Goal: Task Accomplishment & Management: Complete application form

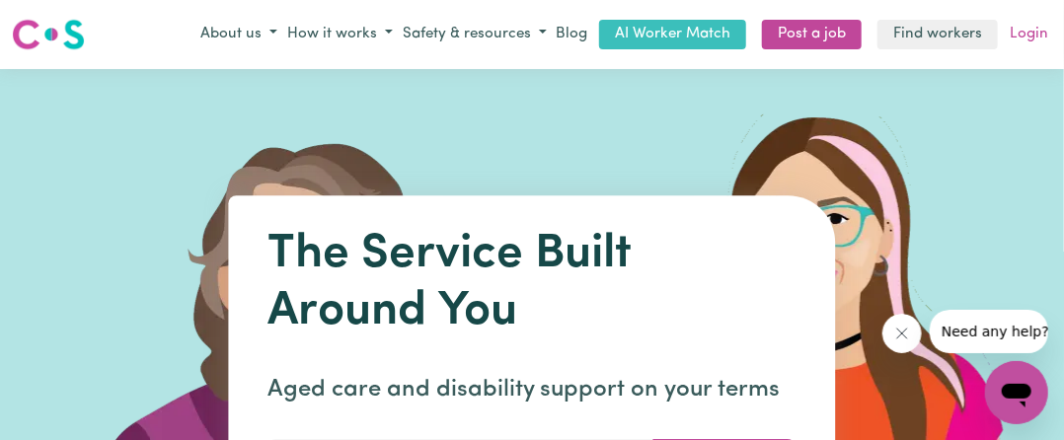
click at [1030, 37] on link "Login" at bounding box center [1029, 35] width 46 height 31
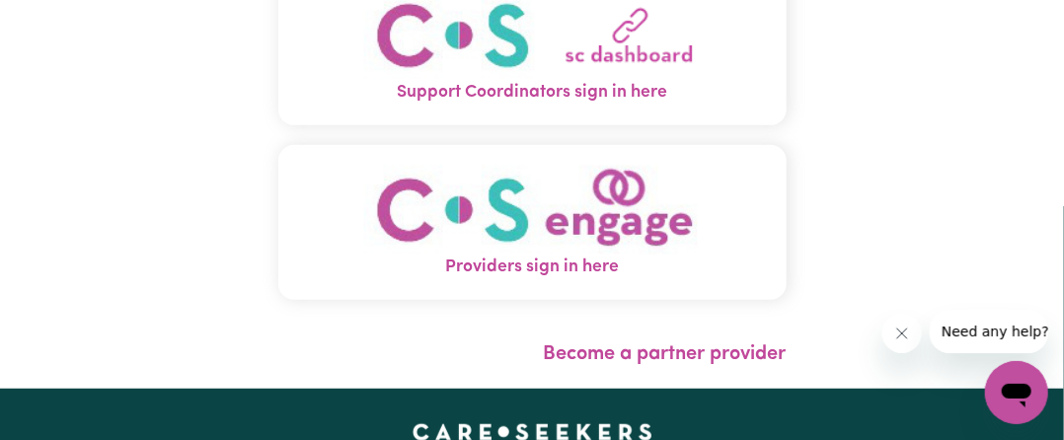
scroll to position [99, 0]
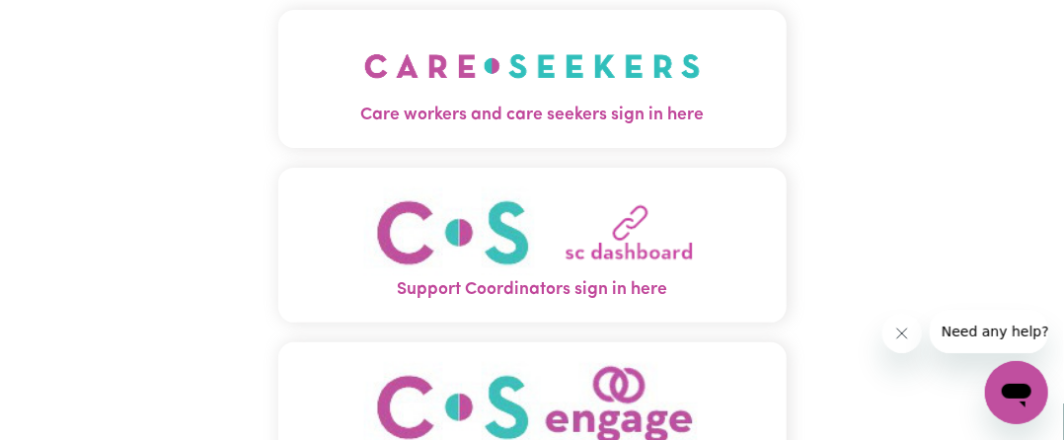
click at [576, 73] on img "Care workers and care seekers sign in here" at bounding box center [532, 66] width 337 height 73
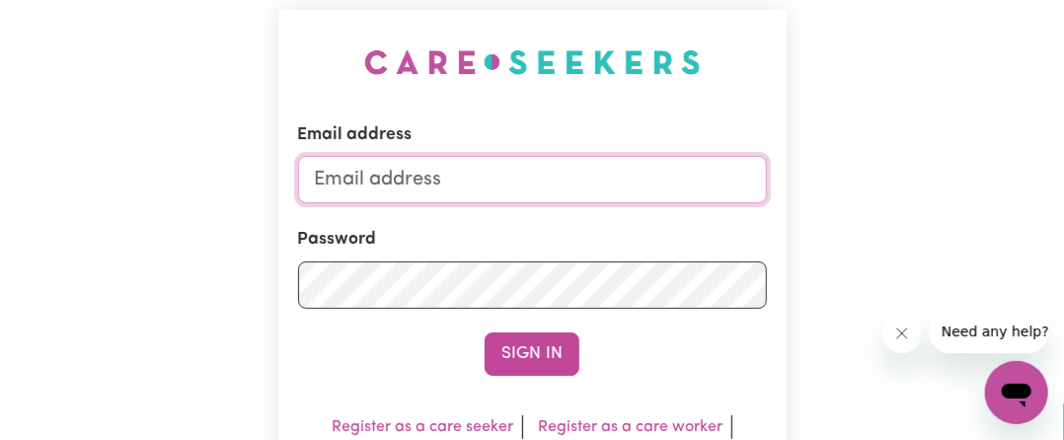
click at [461, 193] on input "Email address" at bounding box center [532, 179] width 469 height 47
type input "[EMAIL_ADDRESS][DOMAIN_NAME]"
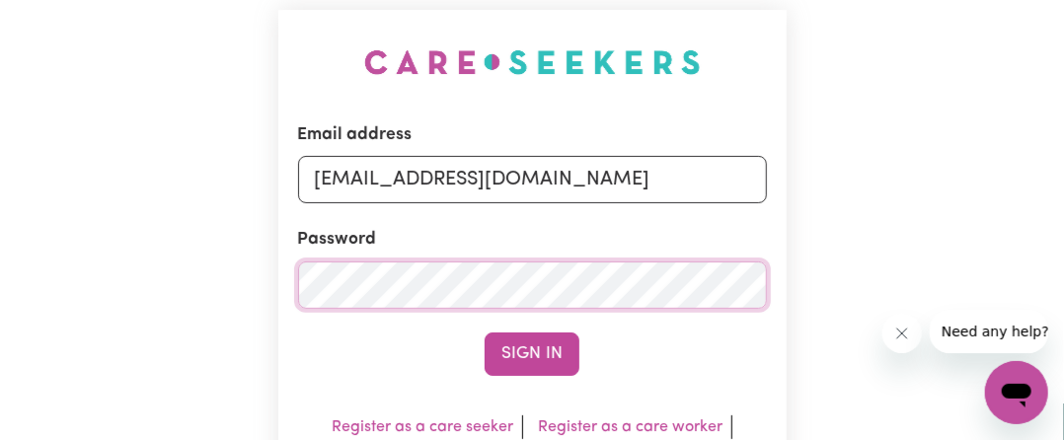
scroll to position [296, 0]
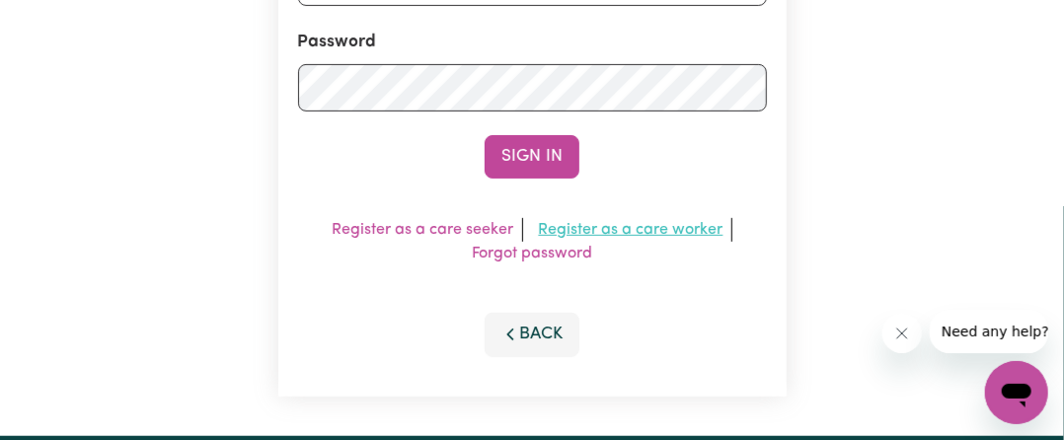
click at [594, 228] on link "Register as a care worker" at bounding box center [631, 230] width 185 height 16
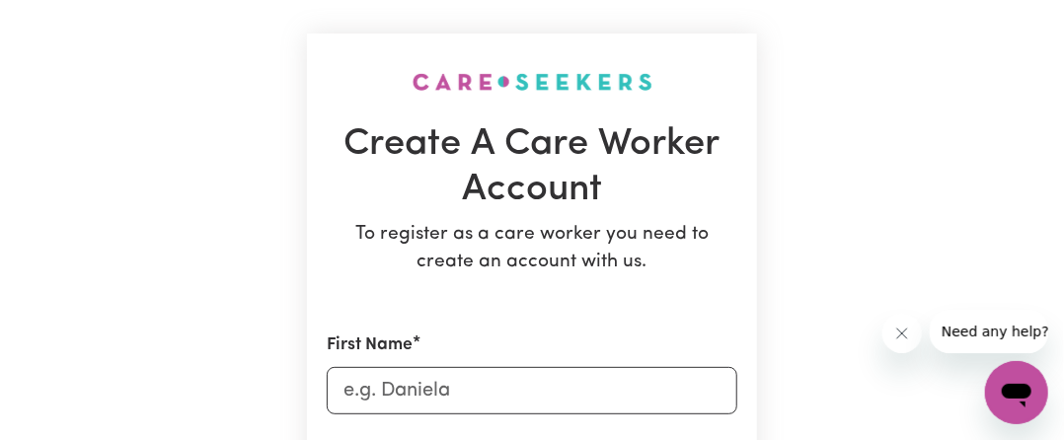
scroll to position [197, 0]
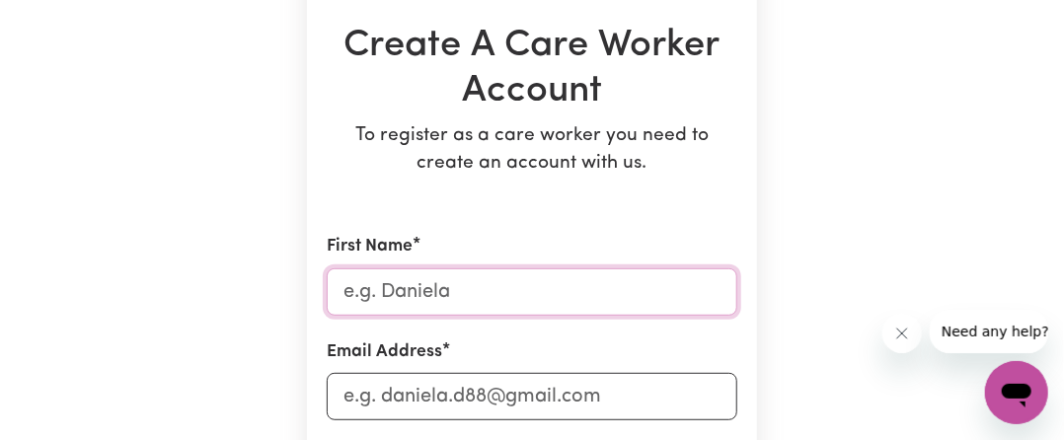
click at [418, 298] on input "First Name" at bounding box center [532, 291] width 411 height 47
click at [409, 296] on input "First Name" at bounding box center [532, 291] width 411 height 47
type input "k"
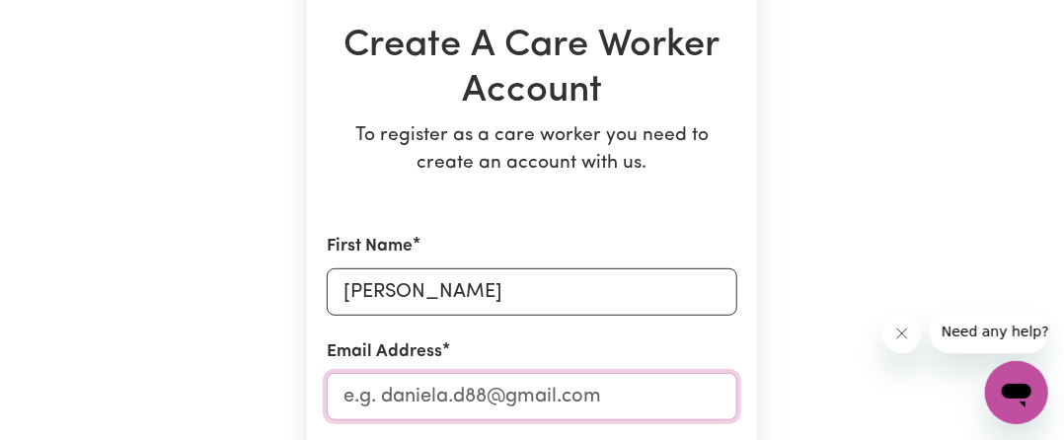
click at [367, 408] on input "Email Address" at bounding box center [532, 396] width 411 height 47
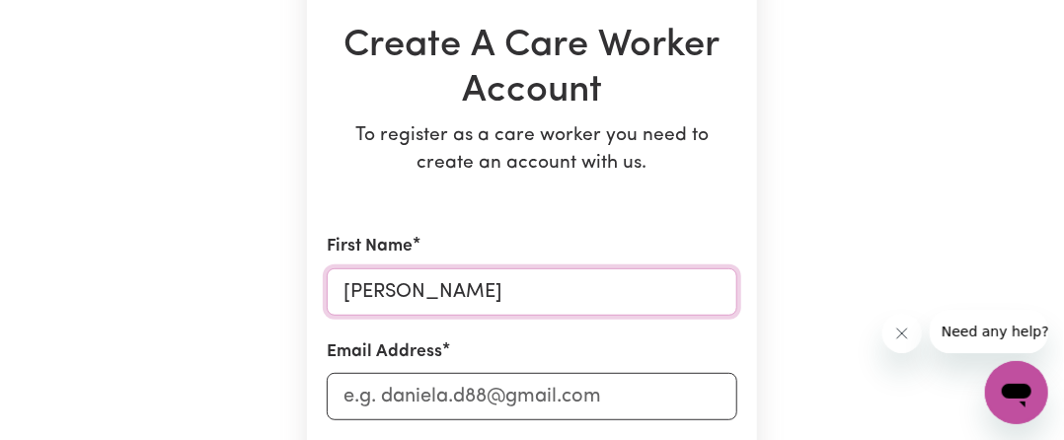
drag, startPoint x: 394, startPoint y: 284, endPoint x: 548, endPoint y: 319, distance: 157.8
click at [545, 298] on input "[PERSON_NAME]" at bounding box center [532, 291] width 411 height 47
drag, startPoint x: 398, startPoint y: 292, endPoint x: 538, endPoint y: 301, distance: 140.4
click at [538, 301] on input "[PERSON_NAME]" at bounding box center [532, 291] width 411 height 47
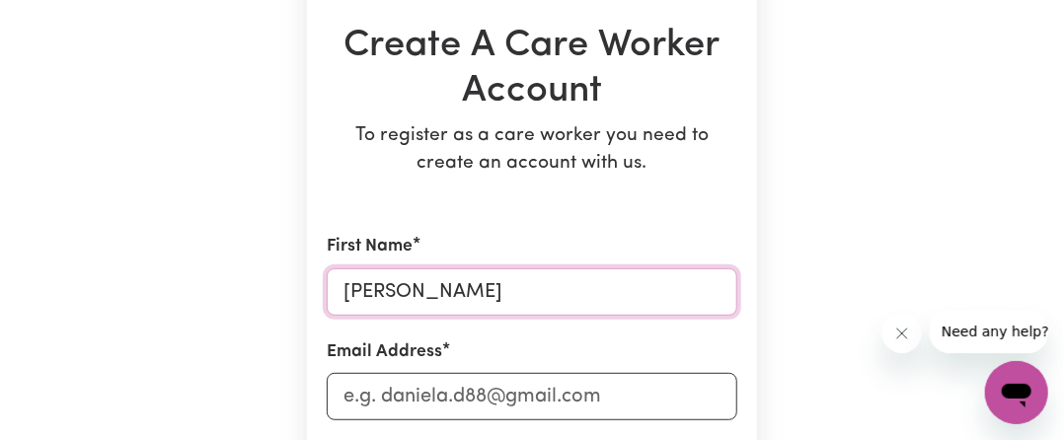
type input "[PERSON_NAME]"
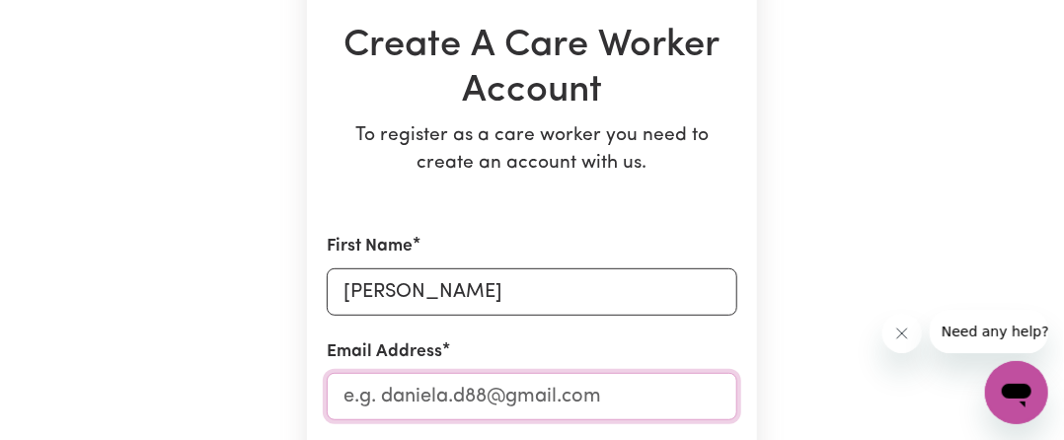
click at [455, 408] on input "Email Address" at bounding box center [532, 396] width 411 height 47
type input "[EMAIL_ADDRESS][DOMAIN_NAME]"
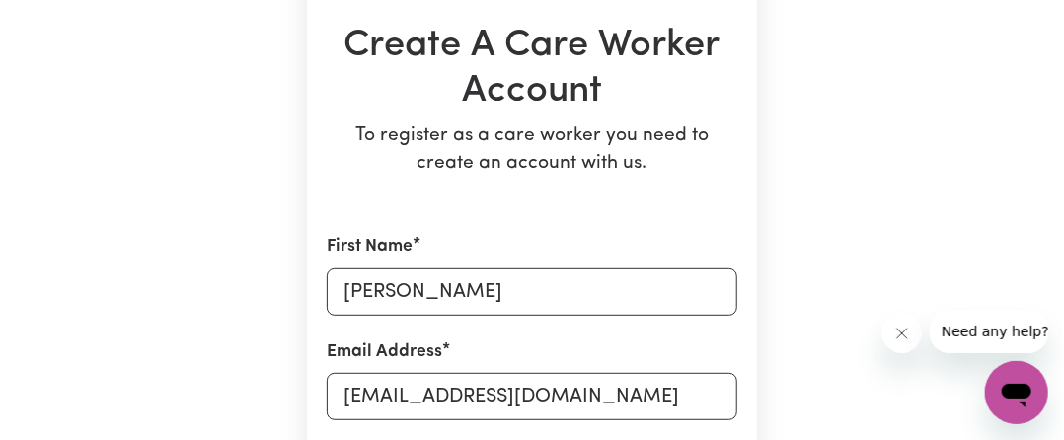
type input "0476484236"
type input "[STREET_ADDRESS][PERSON_NAME][PERSON_NAME]"
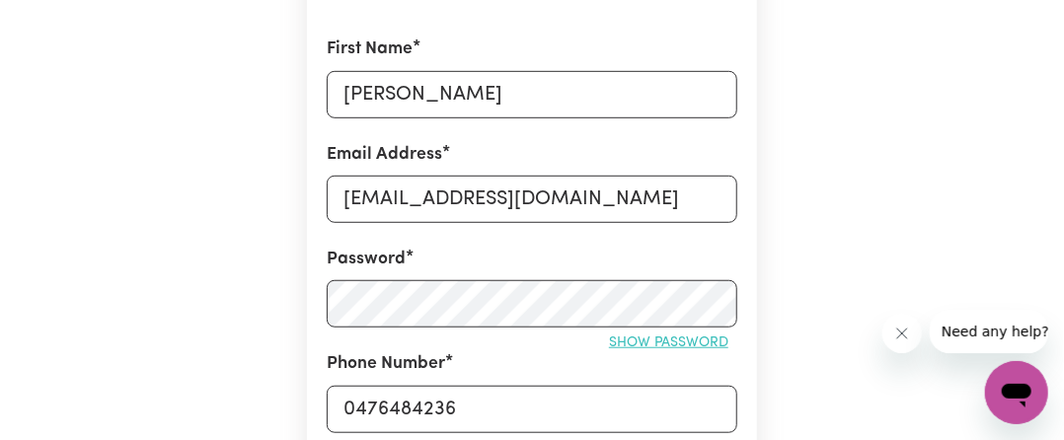
click at [687, 337] on span "Show password" at bounding box center [668, 343] width 119 height 15
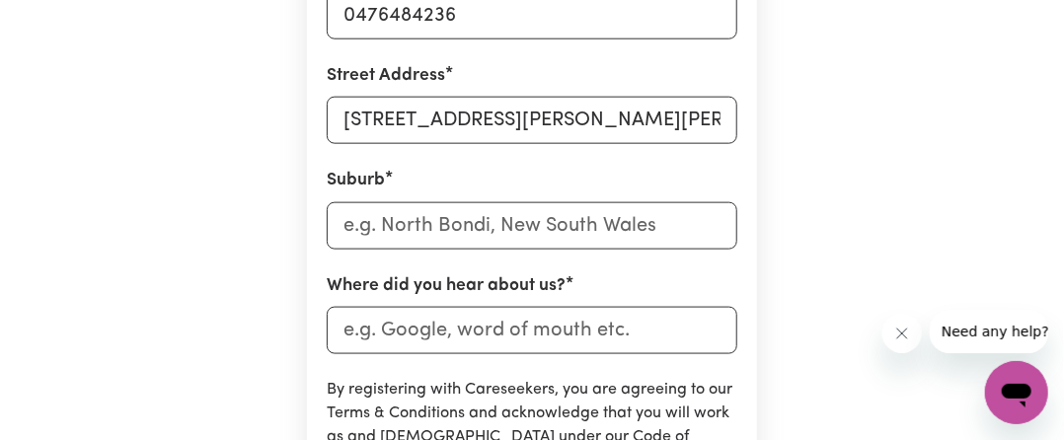
scroll to position [789, 0]
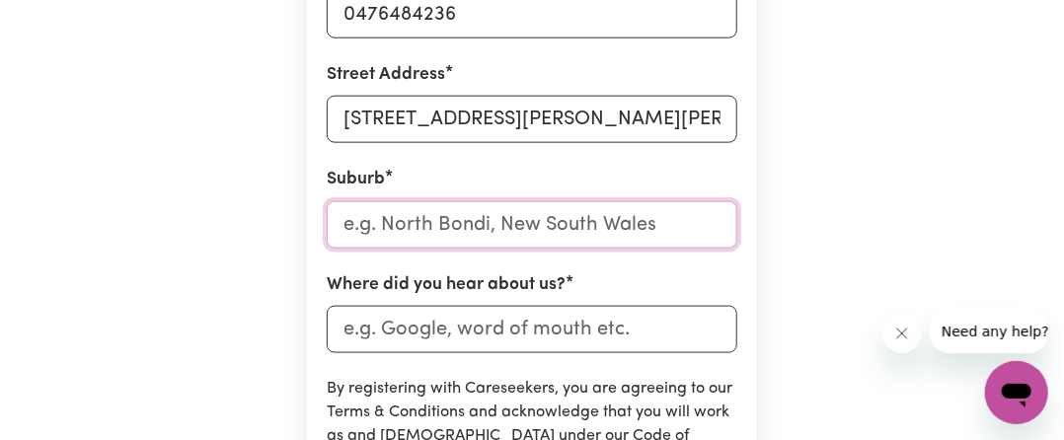
click at [584, 232] on input "text" at bounding box center [532, 224] width 411 height 47
type input "pas"
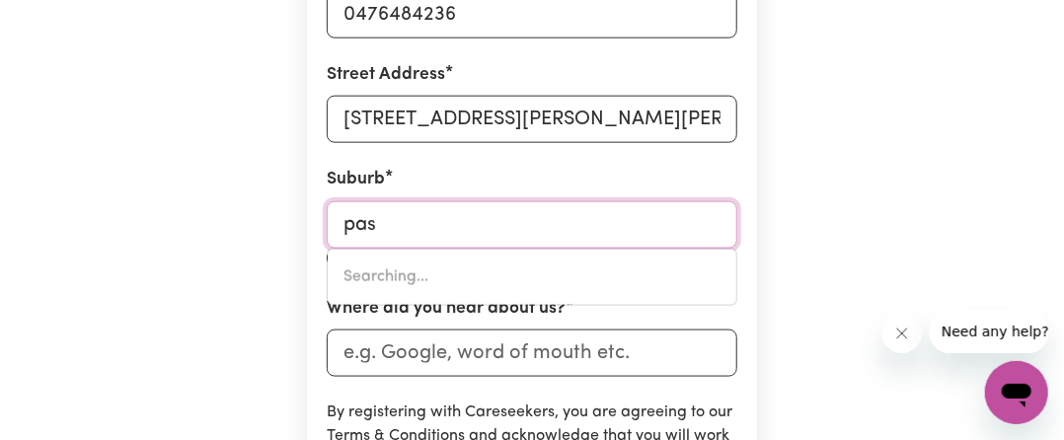
type input "pasADENA, [GEOGRAPHIC_DATA], 5042"
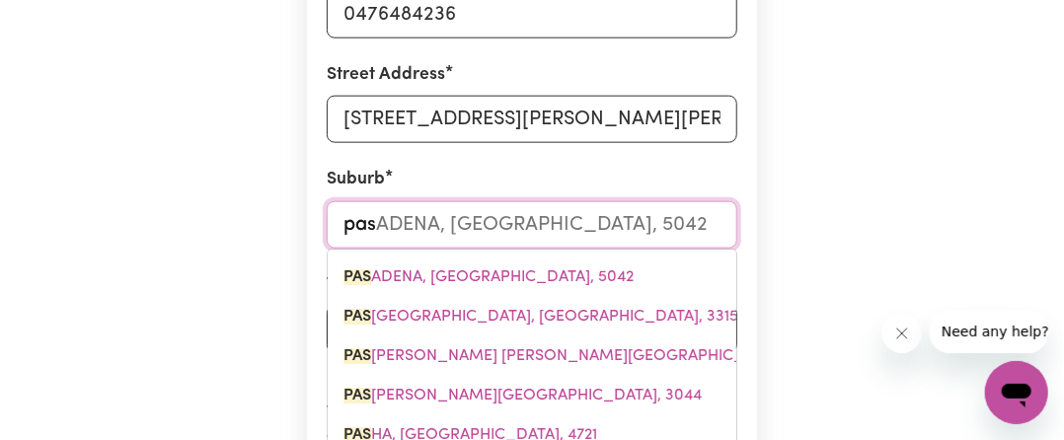
type input "pasc"
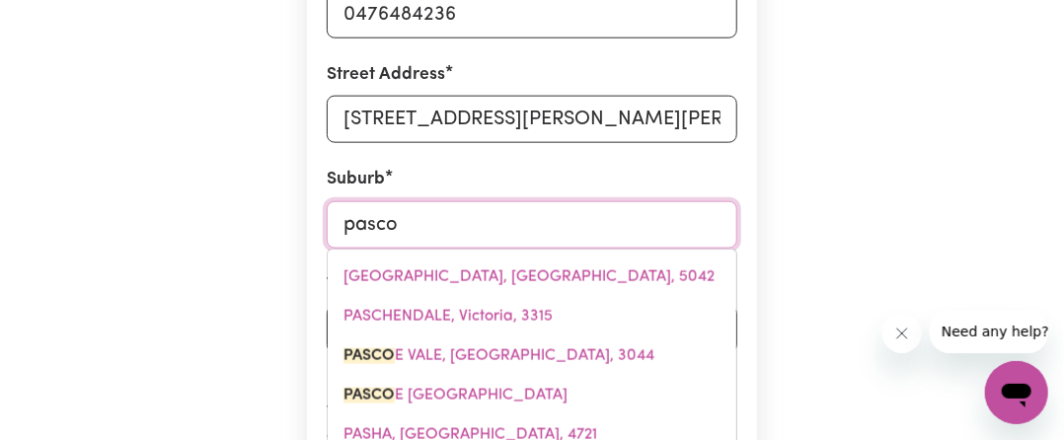
type input "[PERSON_NAME]"
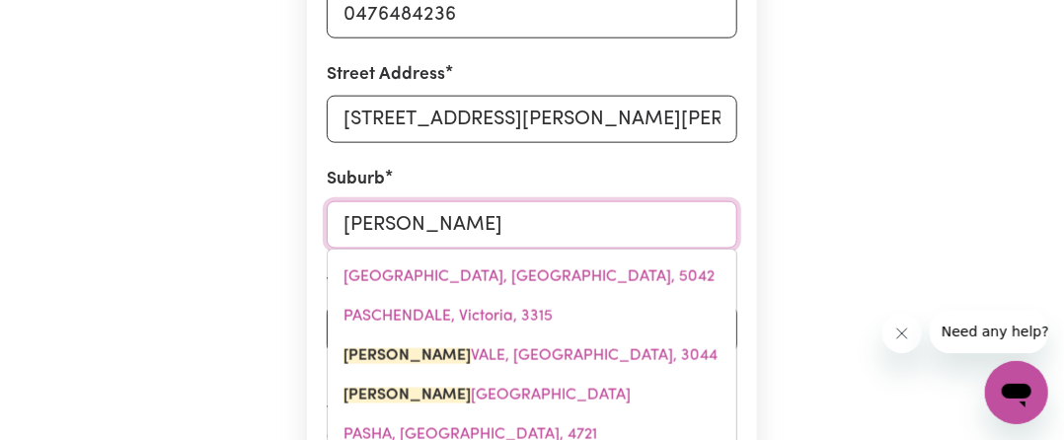
type input "[PERSON_NAME][GEOGRAPHIC_DATA][PERSON_NAME], 3044"
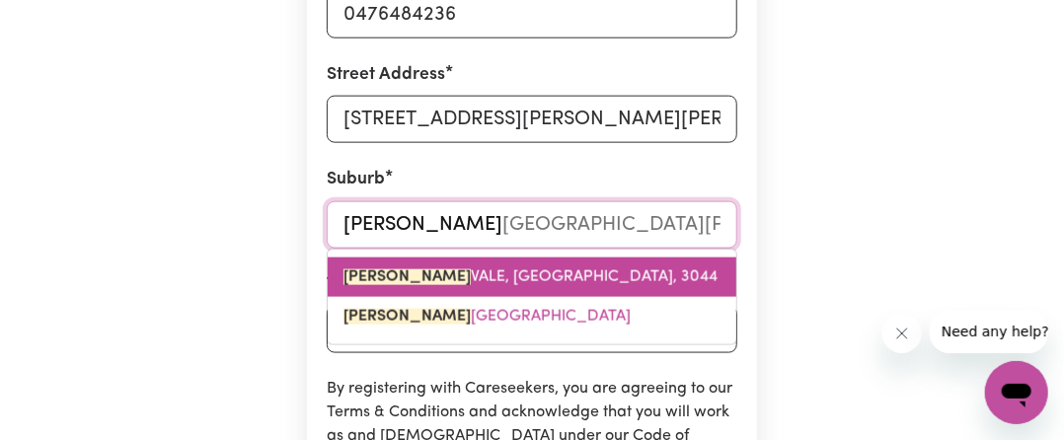
click at [505, 276] on span "[PERSON_NAME][STREET_ADDRESS][PERSON_NAME]" at bounding box center [530, 277] width 374 height 16
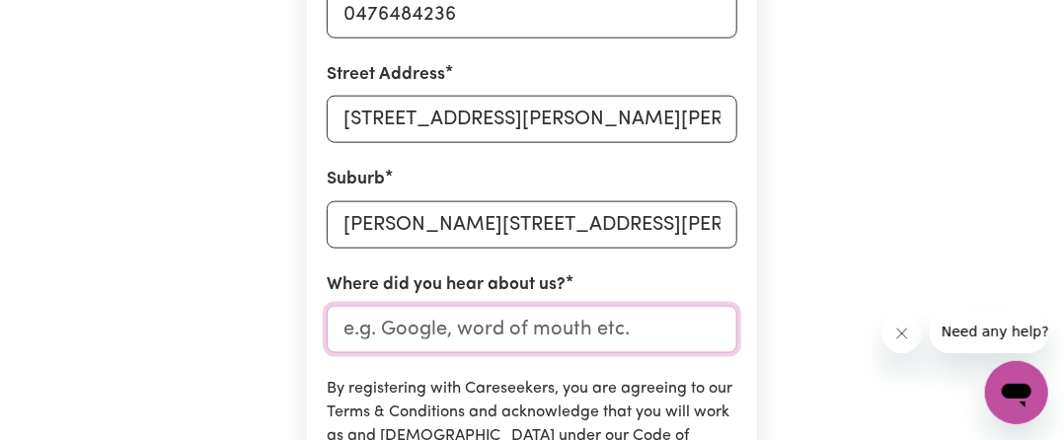
click at [462, 319] on input "Where did you hear about us?" at bounding box center [532, 329] width 411 height 47
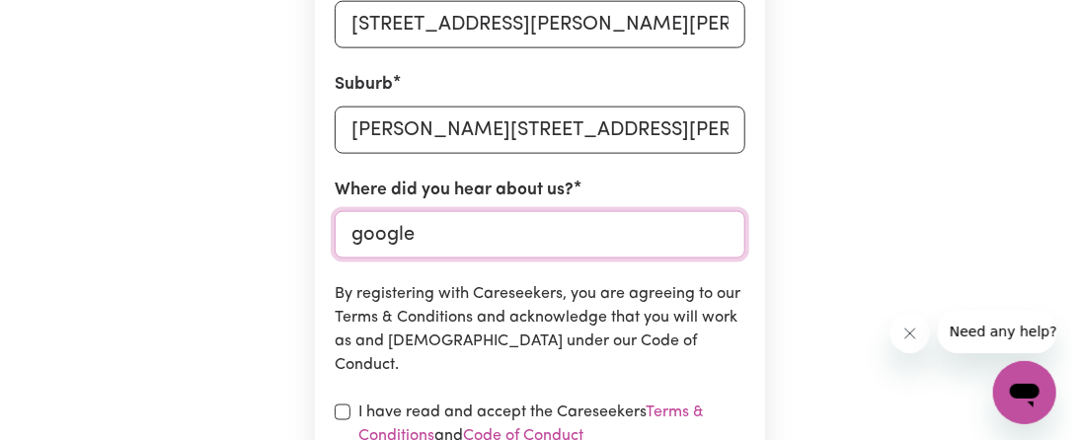
scroll to position [1085, 0]
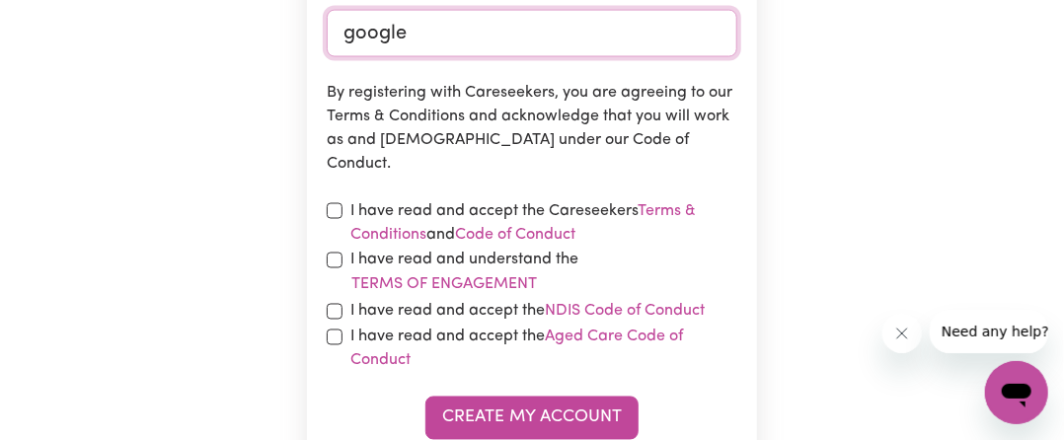
type input "google"
click at [335, 213] on input "checkbox" at bounding box center [335, 211] width 16 height 16
checkbox input "true"
click at [337, 263] on input "checkbox" at bounding box center [335, 261] width 16 height 16
checkbox input "true"
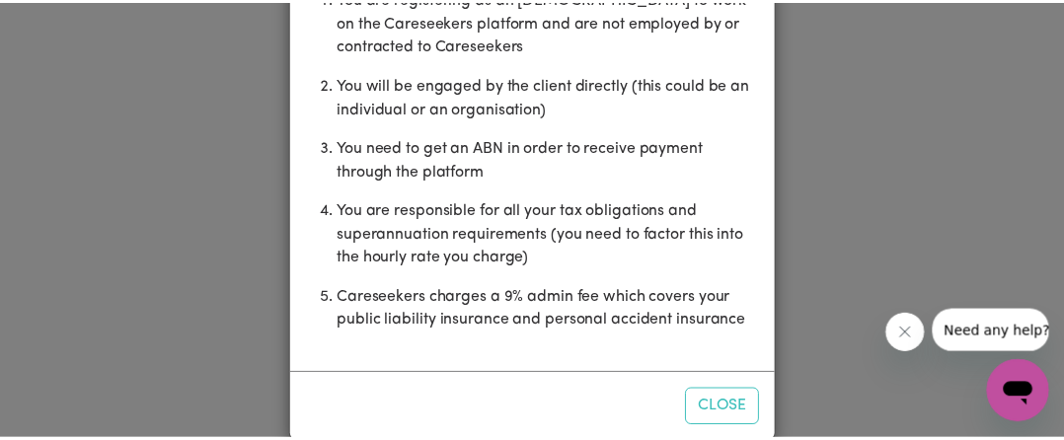
scroll to position [226, 0]
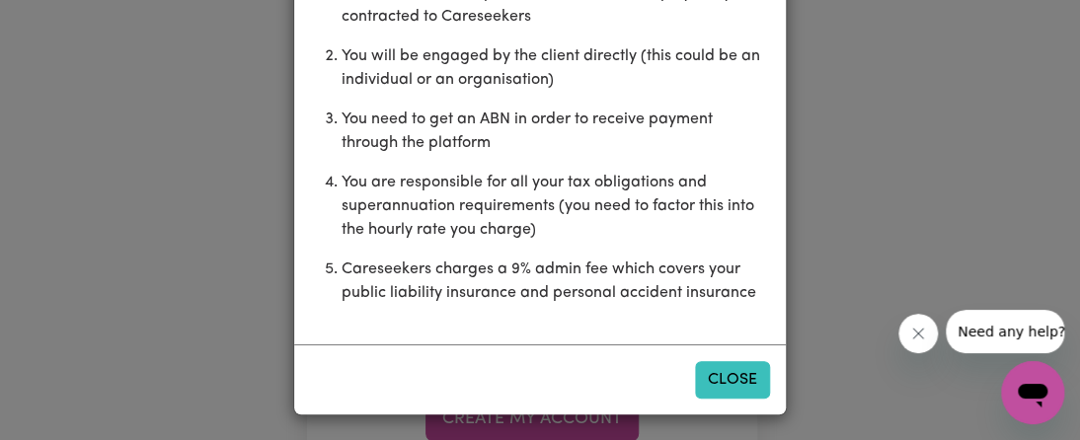
click at [698, 374] on button "Close" at bounding box center [732, 379] width 75 height 37
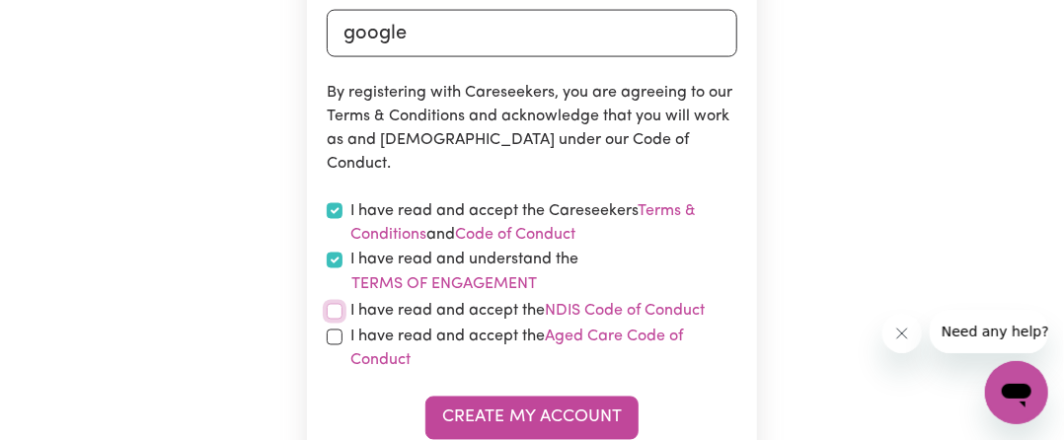
click at [333, 312] on input "checkbox" at bounding box center [335, 312] width 16 height 16
checkbox input "true"
click at [338, 340] on input "checkbox" at bounding box center [335, 338] width 16 height 16
checkbox input "true"
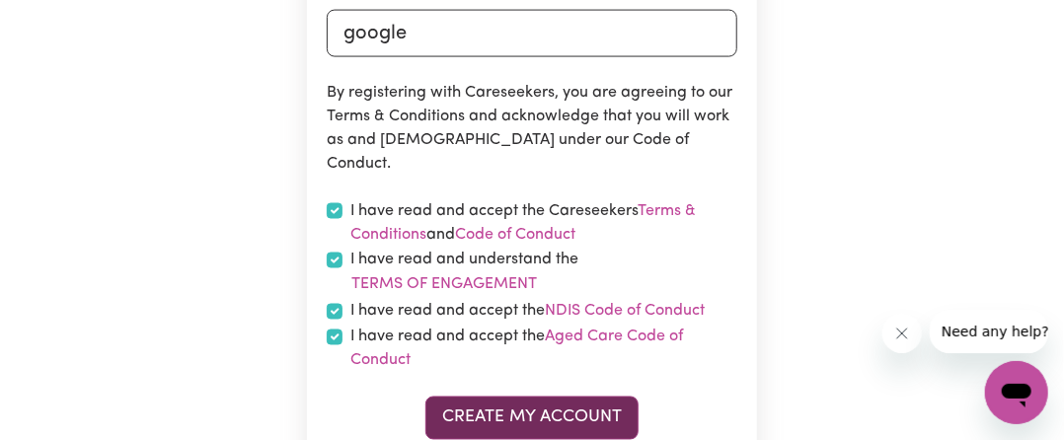
click at [485, 406] on button "Create My Account" at bounding box center [531, 418] width 213 height 43
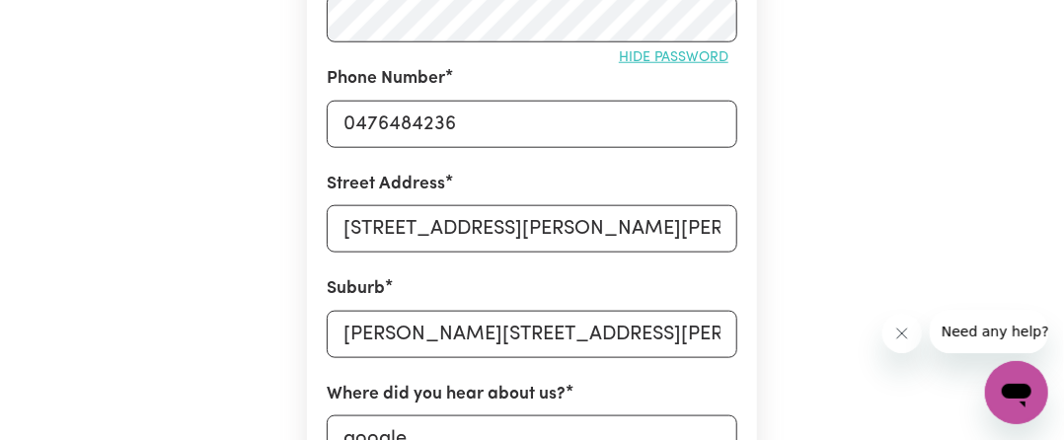
scroll to position [493, 0]
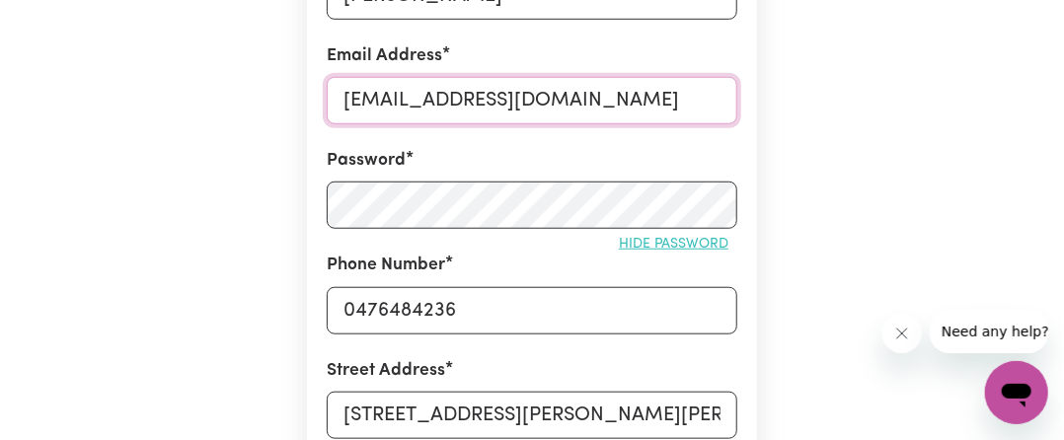
drag, startPoint x: 561, startPoint y: 100, endPoint x: 237, endPoint y: 69, distance: 325.1
click at [237, 69] on div "Create A Care Worker Account To register as a care worker you need to create an…" at bounding box center [531, 435] width 947 height 1719
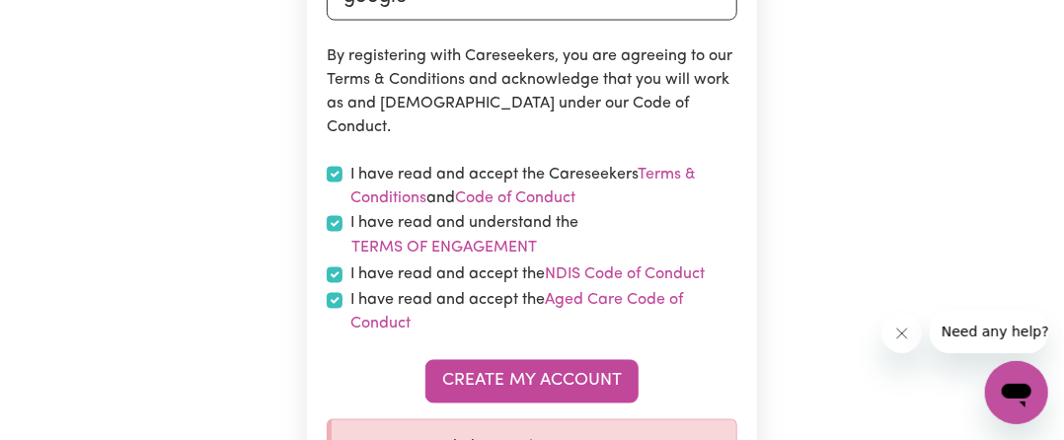
scroll to position [1283, 0]
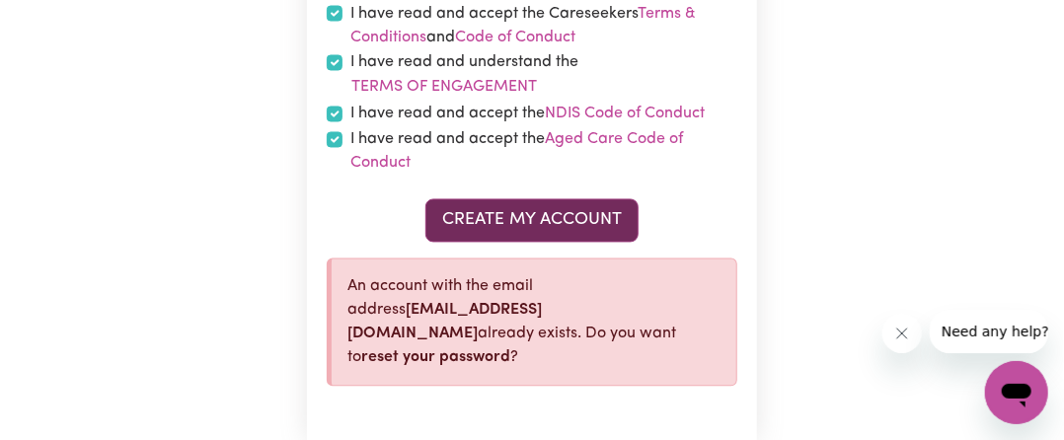
type input "[EMAIL_ADDRESS][DOMAIN_NAME]"
click at [561, 214] on button "Create My Account" at bounding box center [531, 220] width 213 height 43
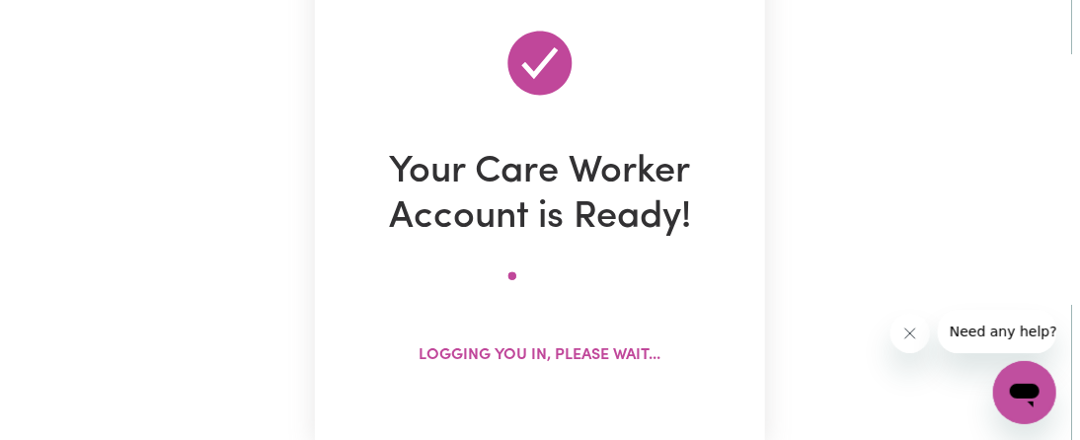
scroll to position [395, 0]
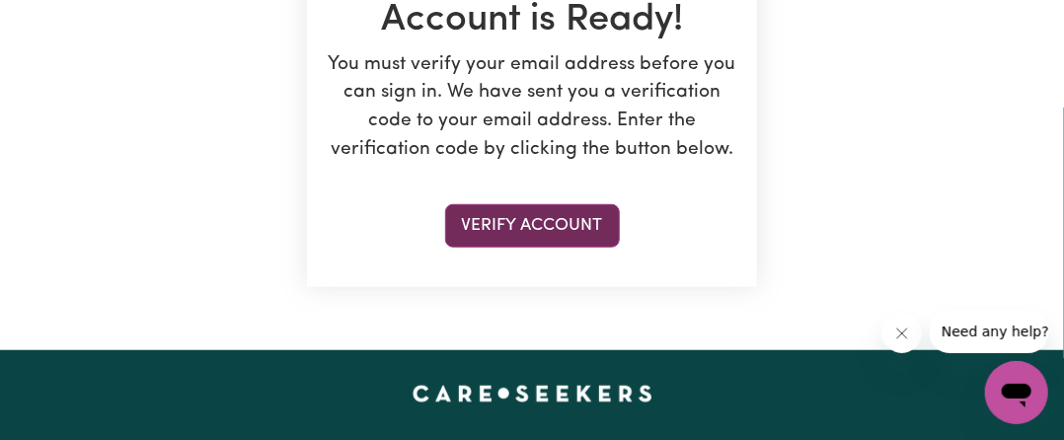
click at [559, 222] on button "Verify Account" at bounding box center [532, 225] width 175 height 43
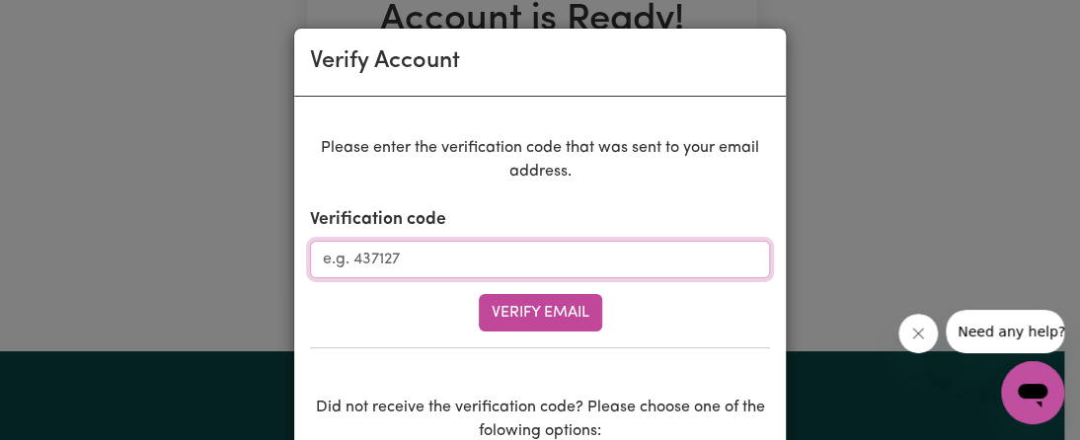
click at [545, 249] on input "Verification code" at bounding box center [540, 259] width 460 height 37
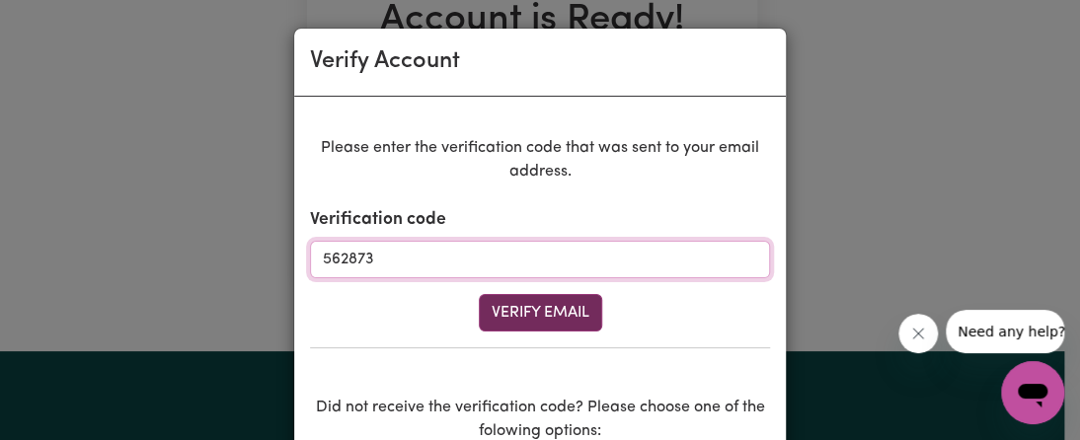
type input "562873"
click at [527, 300] on button "Verify Email" at bounding box center [540, 312] width 123 height 37
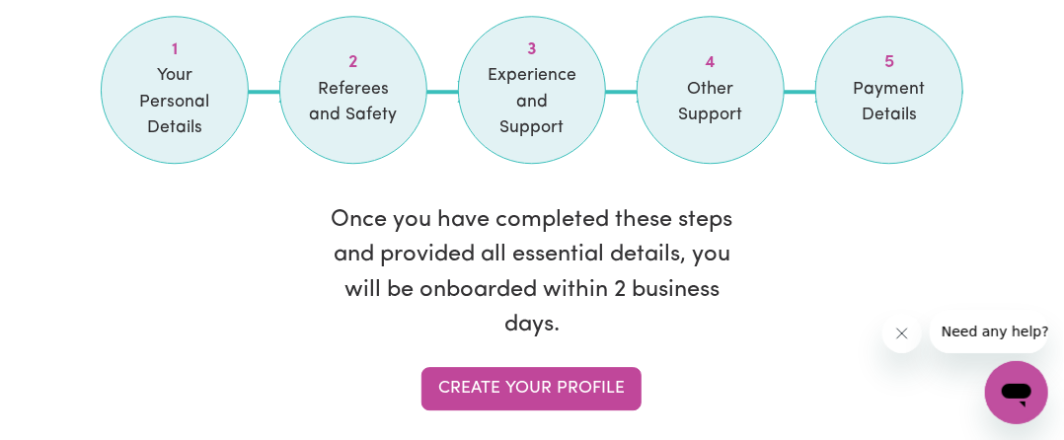
scroll to position [2072, 0]
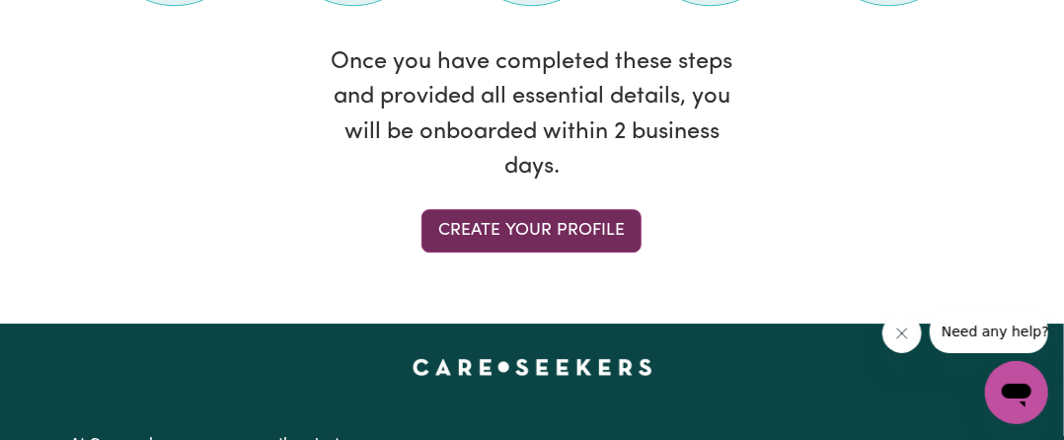
click at [478, 228] on link "Create your profile" at bounding box center [531, 230] width 220 height 43
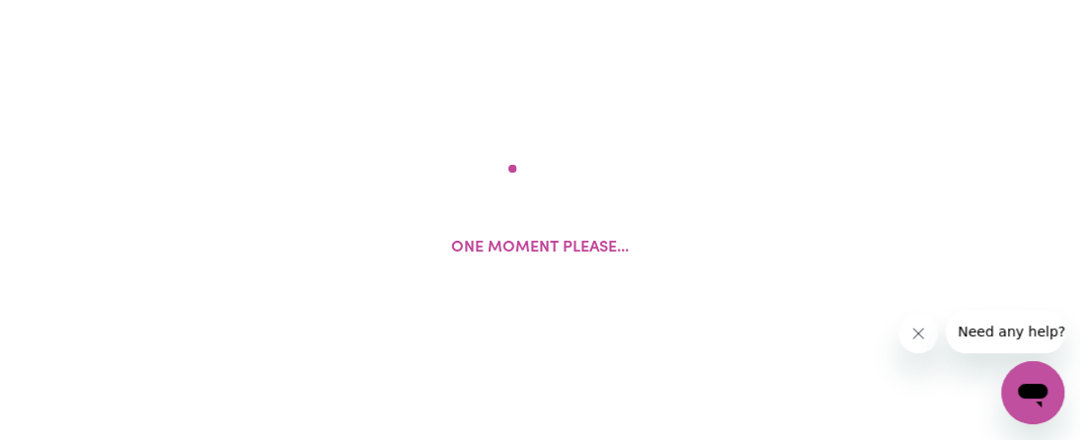
select select "Studying a healthcare related degree or qualification"
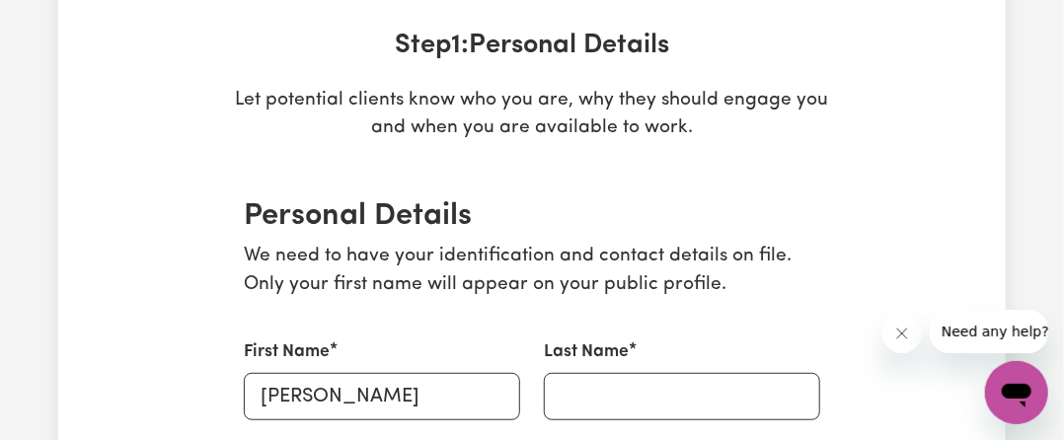
scroll to position [395, 0]
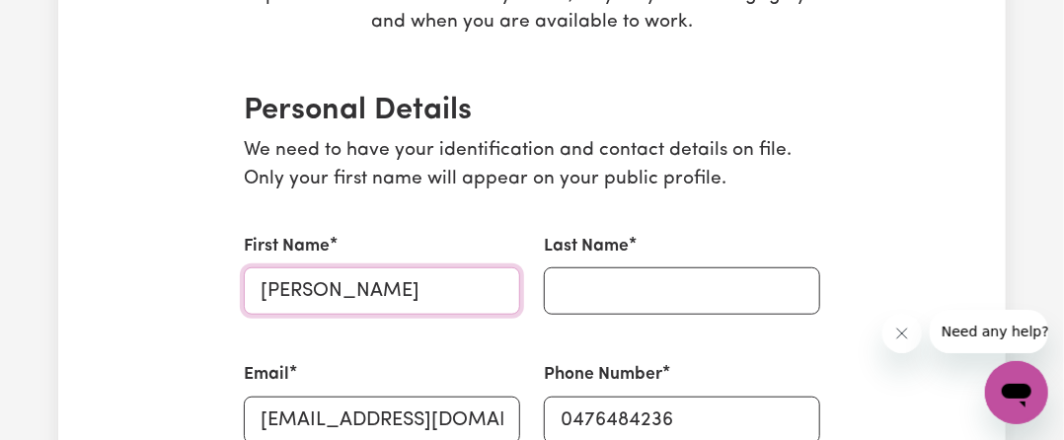
drag, startPoint x: 315, startPoint y: 293, endPoint x: 434, endPoint y: 290, distance: 119.4
click at [434, 290] on input "[PERSON_NAME]" at bounding box center [382, 290] width 276 height 47
type input "[PERSON_NAME]"
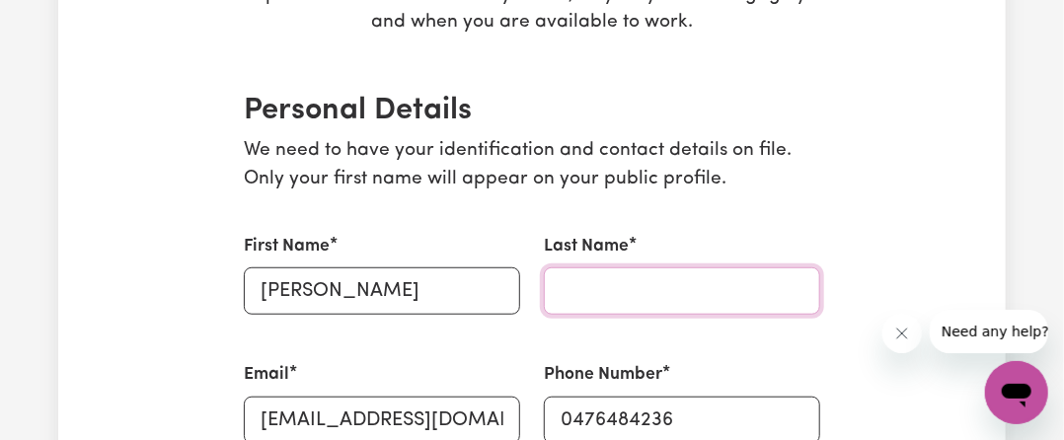
click at [625, 300] on input "Last Name" at bounding box center [682, 290] width 276 height 47
paste input "POLRIT"
type input "POLRIT"
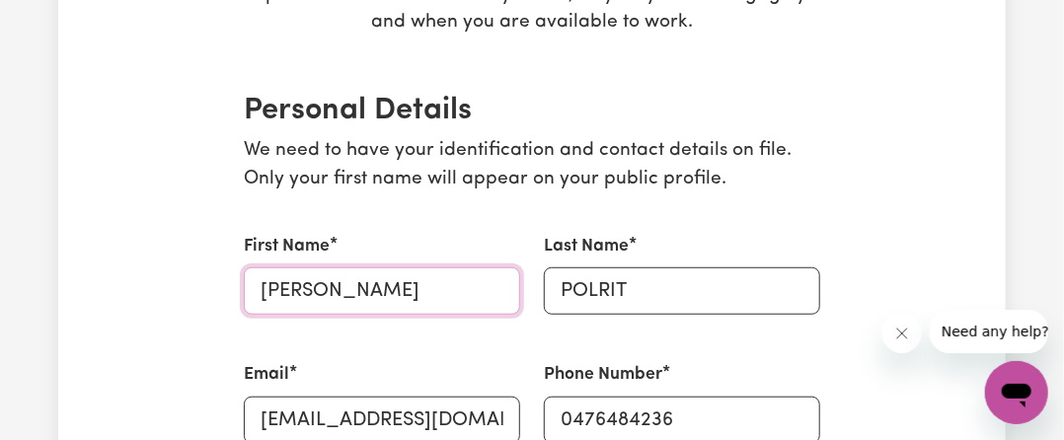
click at [407, 275] on input "[PERSON_NAME]" at bounding box center [382, 290] width 276 height 47
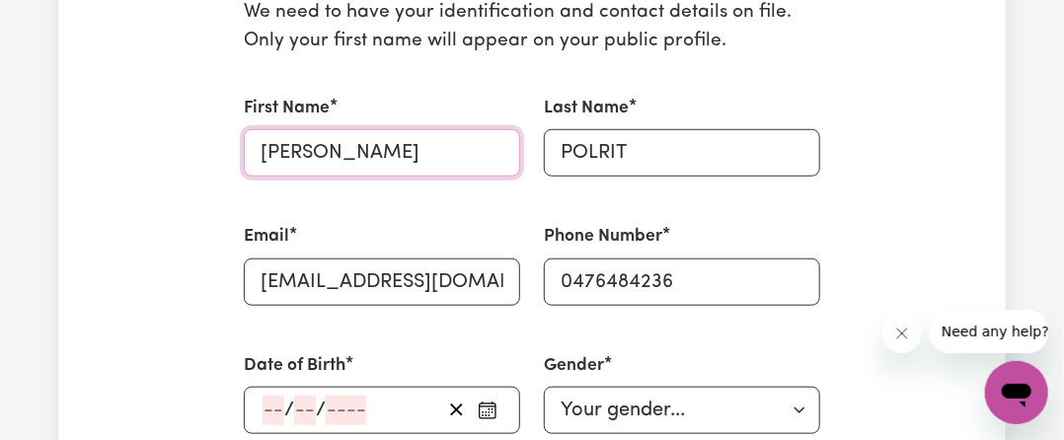
scroll to position [691, 0]
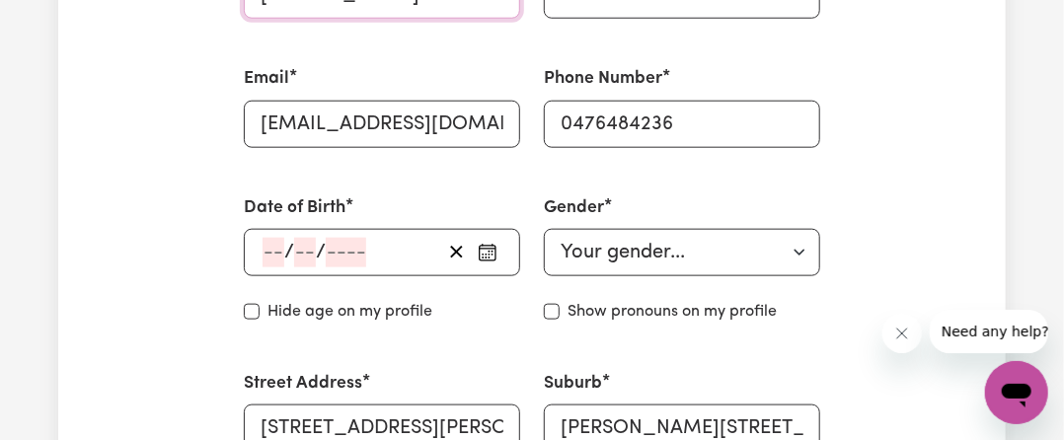
type input "[PERSON_NAME]"
click at [257, 248] on div "/ /" at bounding box center [382, 252] width 276 height 47
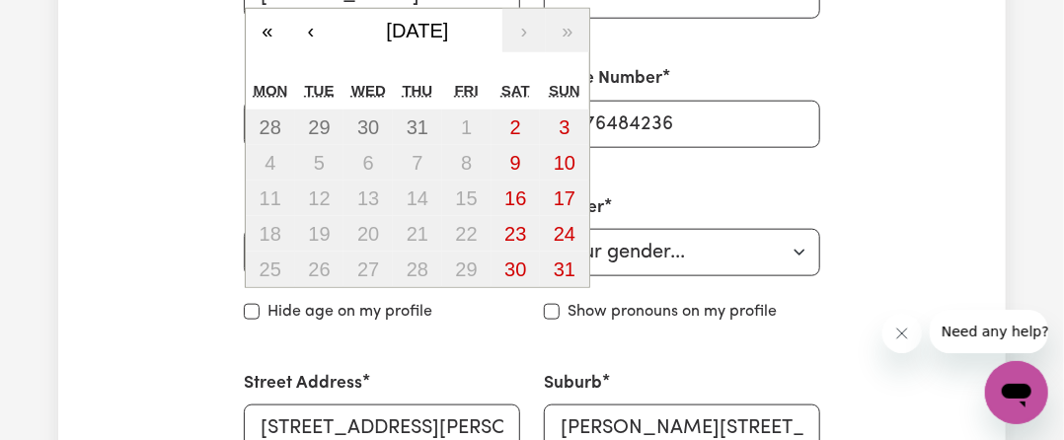
click at [266, 253] on div "/ / « ‹ [DATE] › » Mon Tue Wed Thu Fri Sat Sun 28 29 30 31 1 2 3 4 5 6 7 8 9 10…" at bounding box center [382, 252] width 276 height 47
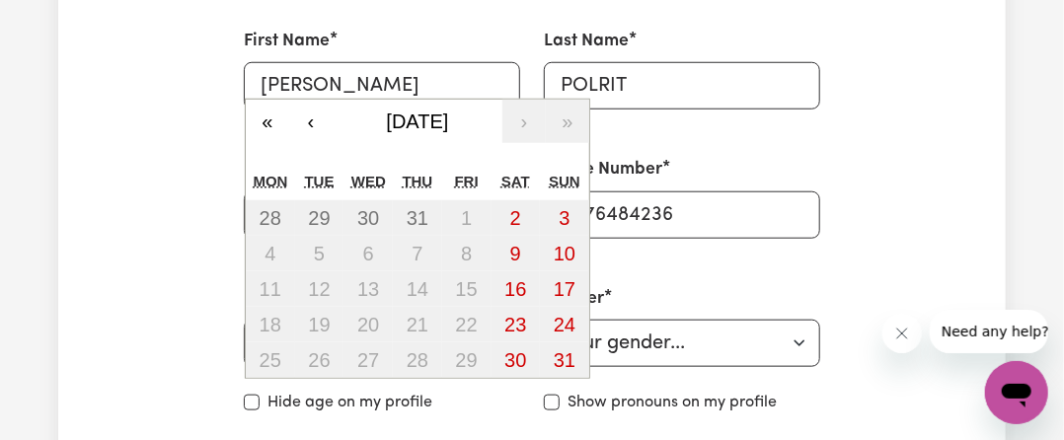
scroll to position [592, 0]
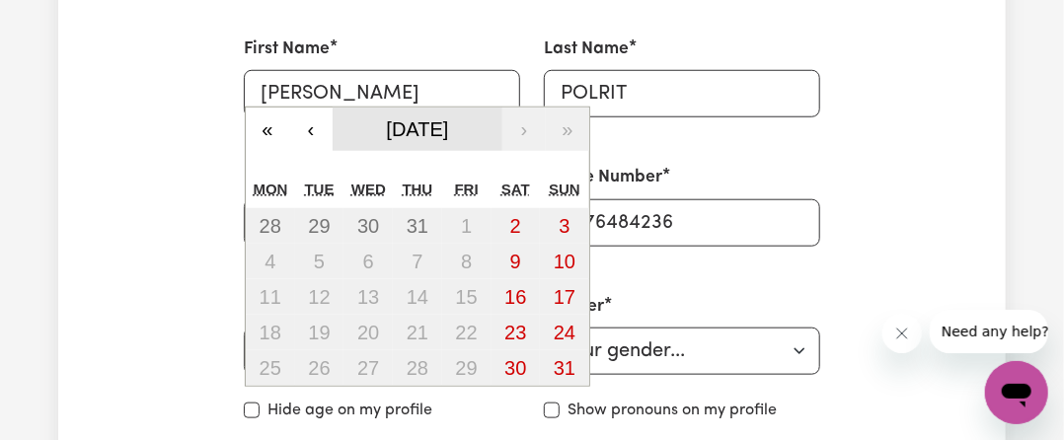
click at [426, 133] on span "[DATE]" at bounding box center [418, 129] width 62 height 22
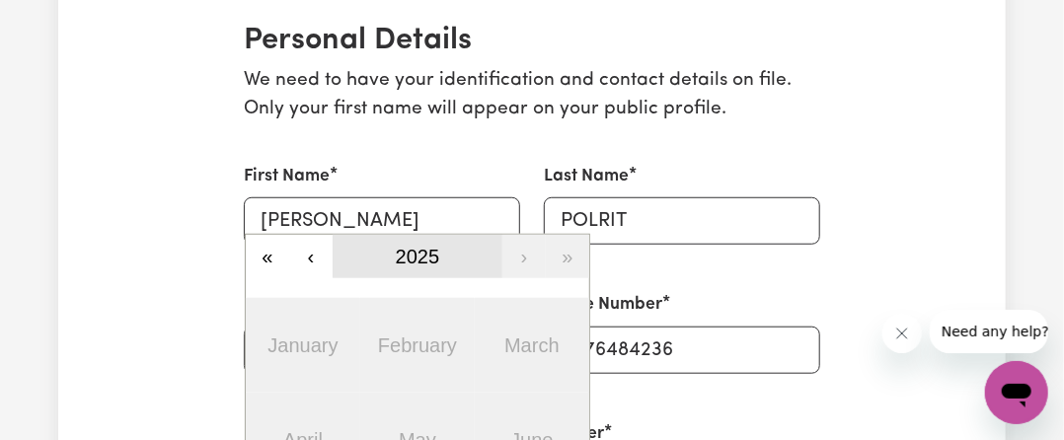
scroll to position [493, 0]
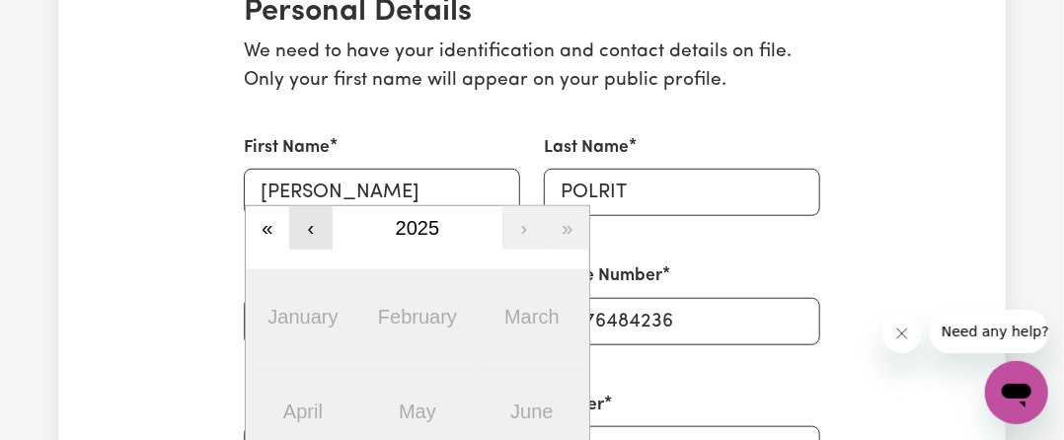
click at [306, 232] on button "‹" at bounding box center [310, 227] width 43 height 43
click at [303, 231] on button "‹" at bounding box center [310, 227] width 43 height 43
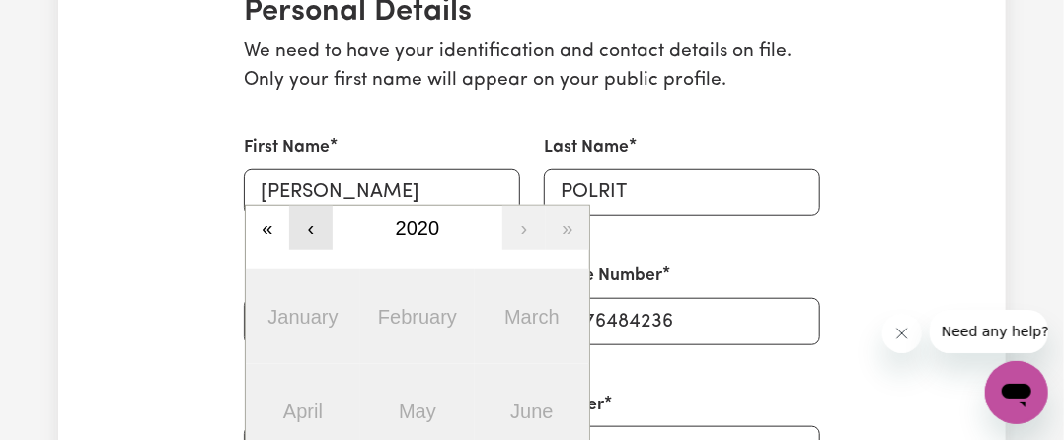
click at [303, 231] on button "‹" at bounding box center [310, 227] width 43 height 43
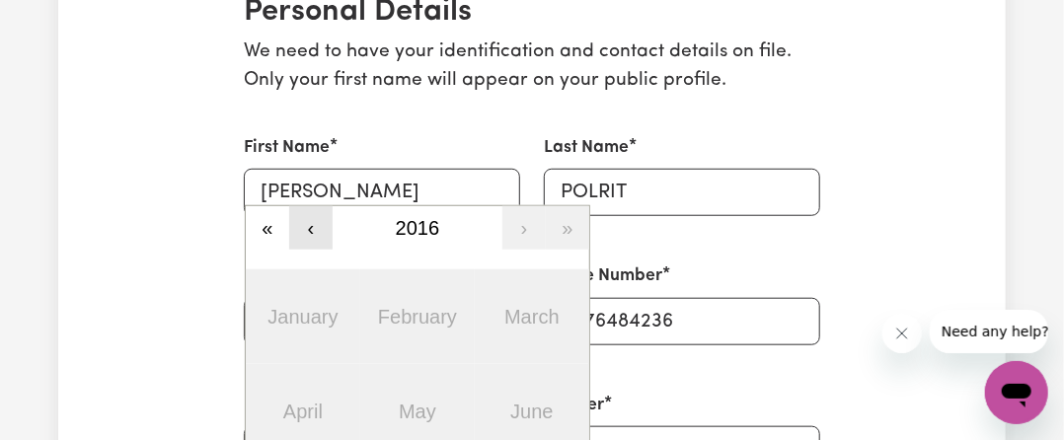
click at [303, 231] on button "‹" at bounding box center [310, 227] width 43 height 43
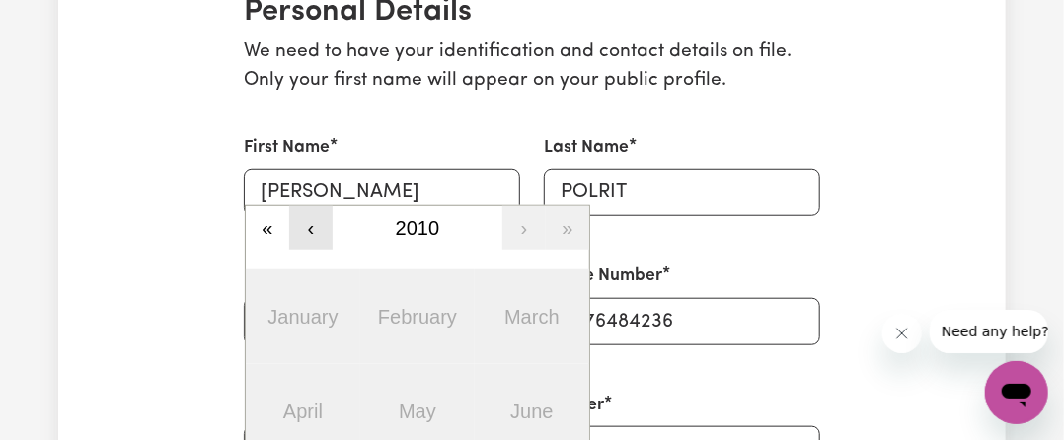
click at [303, 231] on button "‹" at bounding box center [310, 227] width 43 height 43
click at [302, 231] on button "‹" at bounding box center [310, 227] width 43 height 43
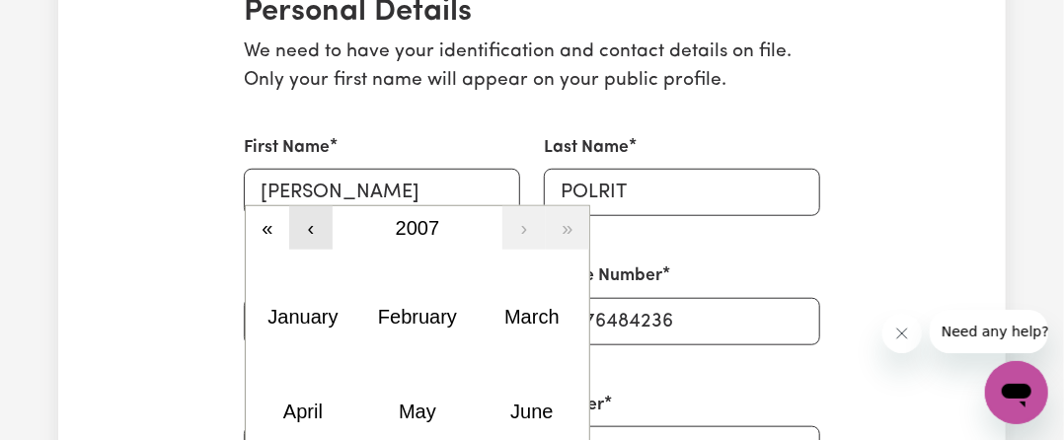
click at [302, 231] on button "‹" at bounding box center [310, 227] width 43 height 43
click at [302, 232] on button "‹" at bounding box center [310, 227] width 43 height 43
click at [303, 232] on button "‹" at bounding box center [310, 227] width 43 height 43
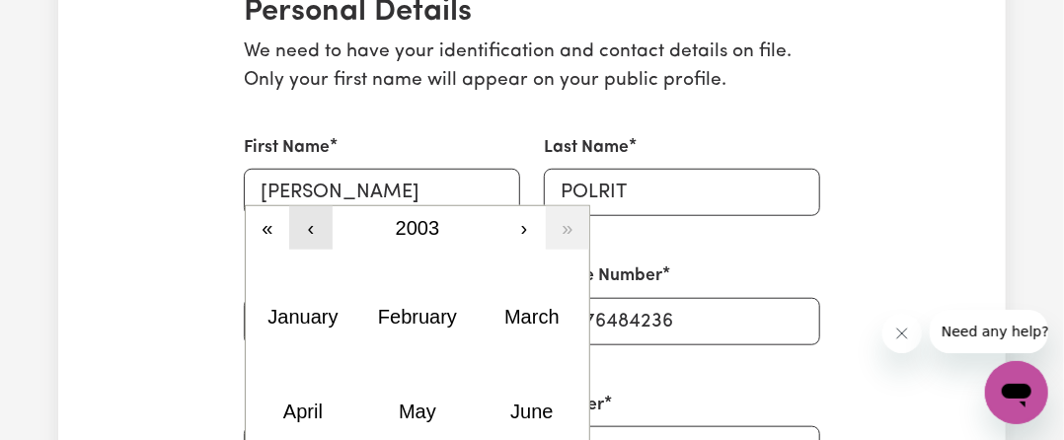
click at [303, 232] on button "‹" at bounding box center [310, 227] width 43 height 43
click at [304, 234] on button "‹" at bounding box center [310, 227] width 43 height 43
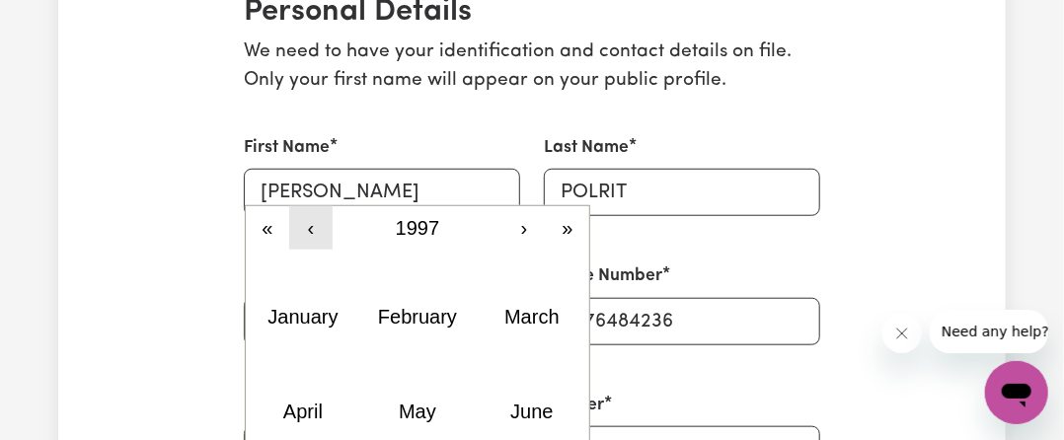
click at [304, 234] on button "‹" at bounding box center [310, 227] width 43 height 43
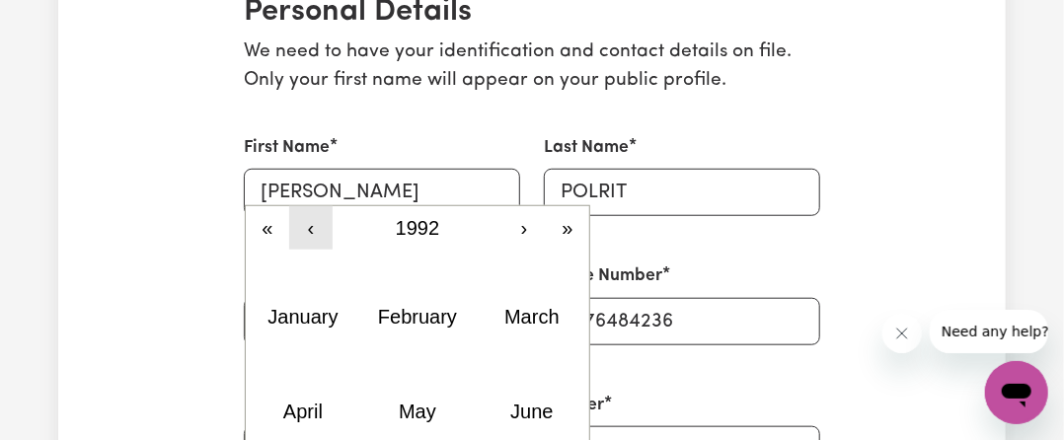
click at [304, 234] on button "‹" at bounding box center [310, 227] width 43 height 43
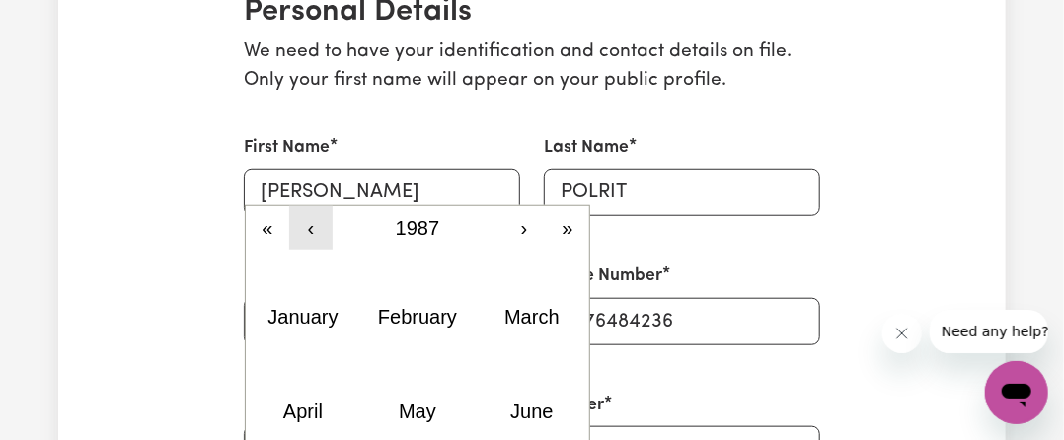
click at [304, 234] on button "‹" at bounding box center [310, 227] width 43 height 43
click at [306, 234] on button "‹" at bounding box center [310, 227] width 43 height 43
click at [307, 235] on button "‹" at bounding box center [310, 227] width 43 height 43
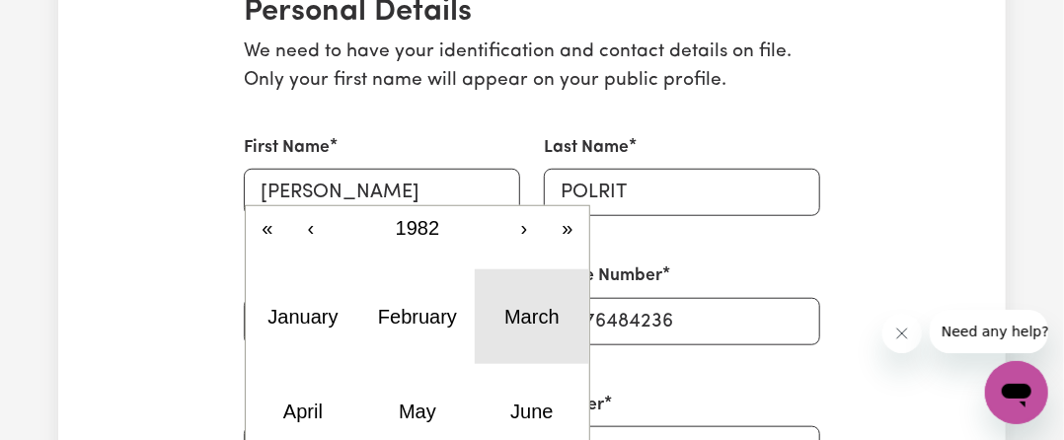
click at [550, 312] on abbr "March" at bounding box center [531, 317] width 55 height 22
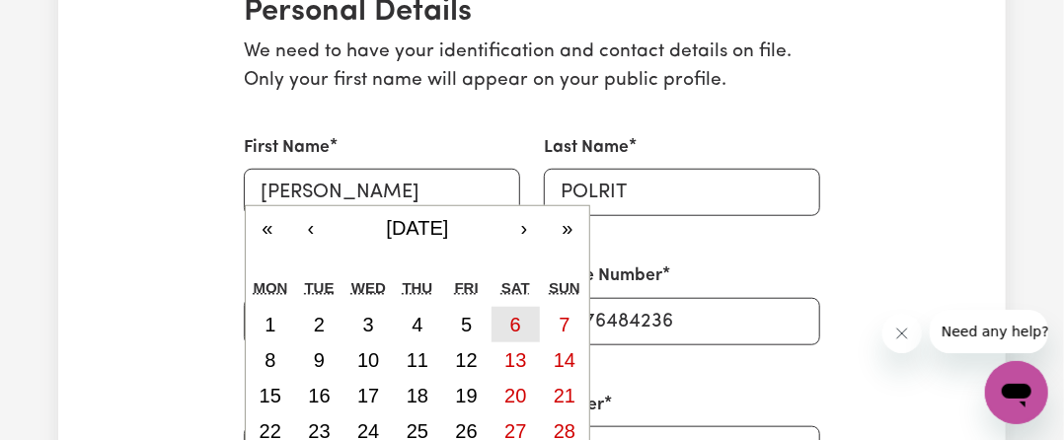
scroll to position [592, 0]
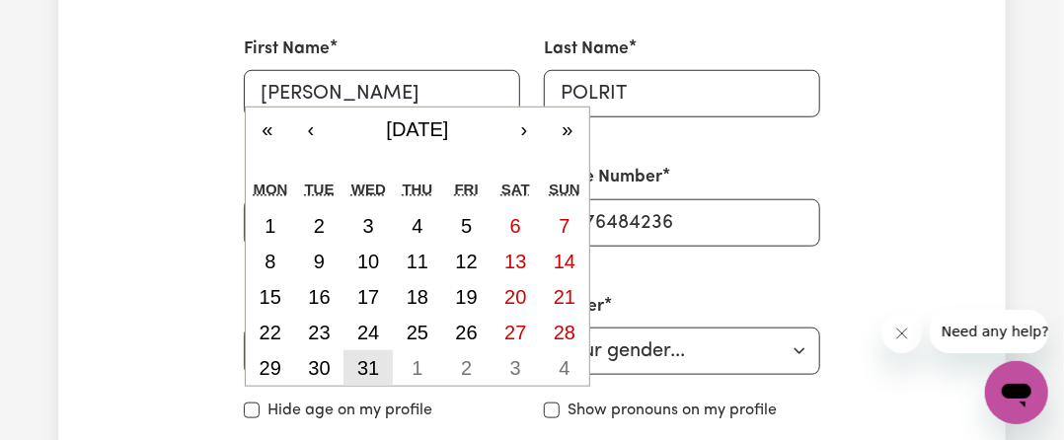
click at [351, 365] on button "31" at bounding box center [367, 368] width 49 height 36
type input "[DATE]"
type input "31"
type input "3"
type input "1982"
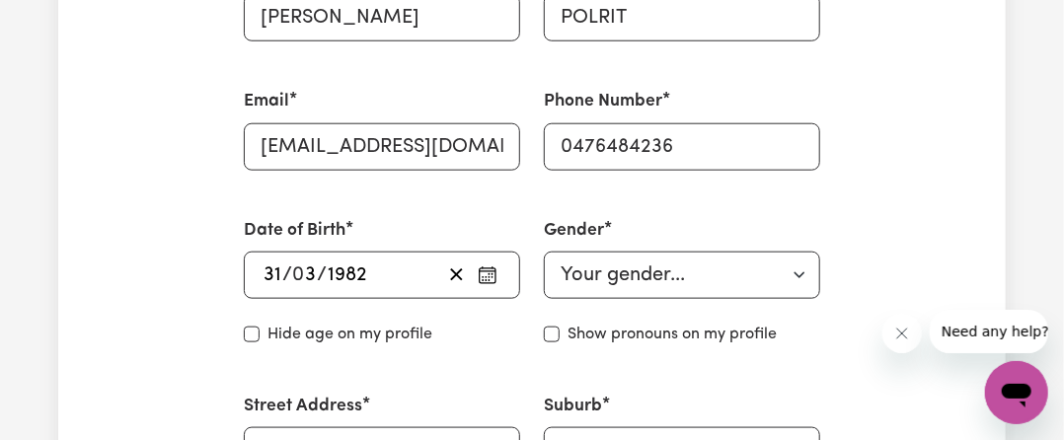
scroll to position [789, 0]
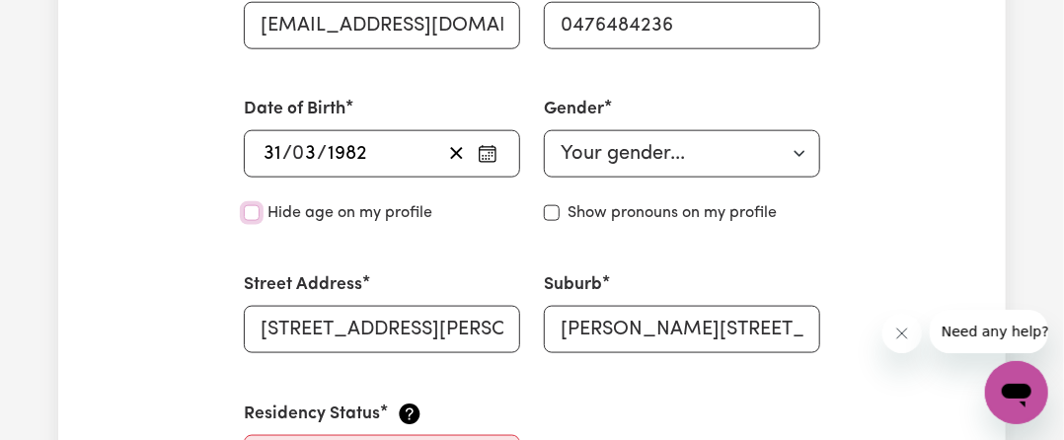
click at [254, 214] on input "Hide age" at bounding box center [252, 213] width 16 height 16
checkbox input "true"
click at [557, 215] on input "Show pronouns on my profile" at bounding box center [552, 213] width 16 height 16
checkbox input "true"
click at [625, 157] on select "Your gender... [DEMOGRAPHIC_DATA] [DEMOGRAPHIC_DATA] [DEMOGRAPHIC_DATA] Other P…" at bounding box center [682, 153] width 276 height 47
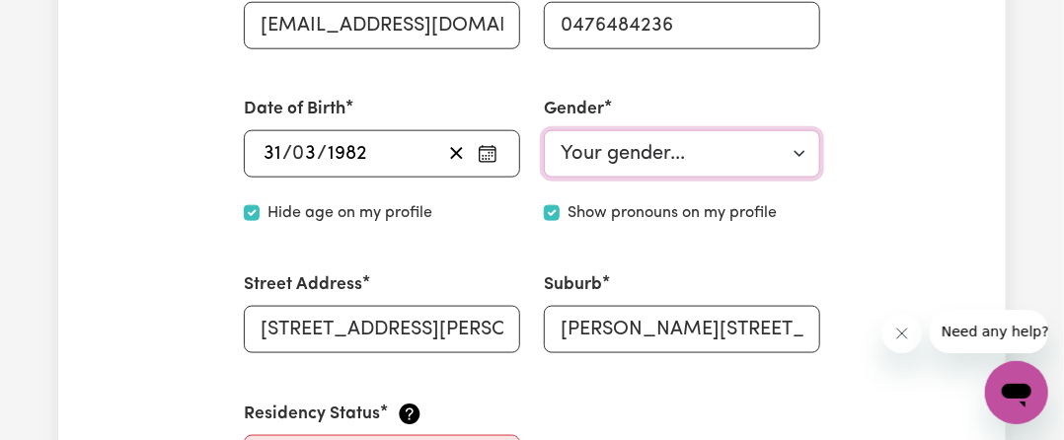
select select "[DEMOGRAPHIC_DATA]"
click at [544, 130] on select "Your gender... [DEMOGRAPHIC_DATA] [DEMOGRAPHIC_DATA] [DEMOGRAPHIC_DATA] Other P…" at bounding box center [682, 153] width 276 height 47
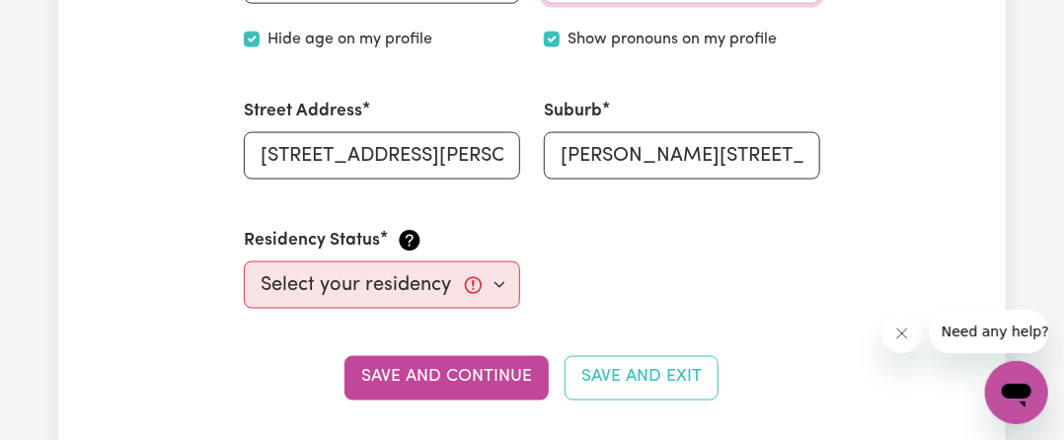
scroll to position [987, 0]
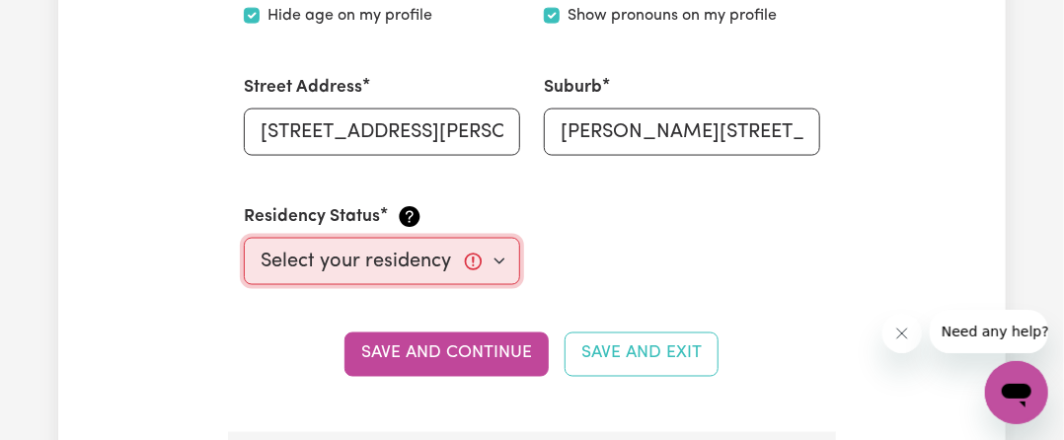
click at [395, 271] on select "Select your residency status... [DEMOGRAPHIC_DATA] citizen Australian PR [DEMOG…" at bounding box center [382, 261] width 276 height 47
select select "Australian PR"
click at [244, 238] on select "Select your residency status... [DEMOGRAPHIC_DATA] citizen Australian PR [DEMOG…" at bounding box center [382, 261] width 276 height 47
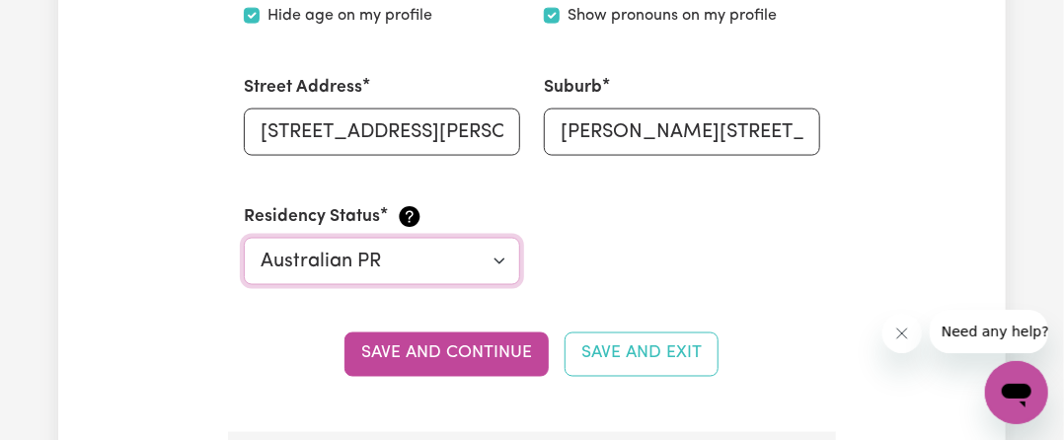
scroll to position [1085, 0]
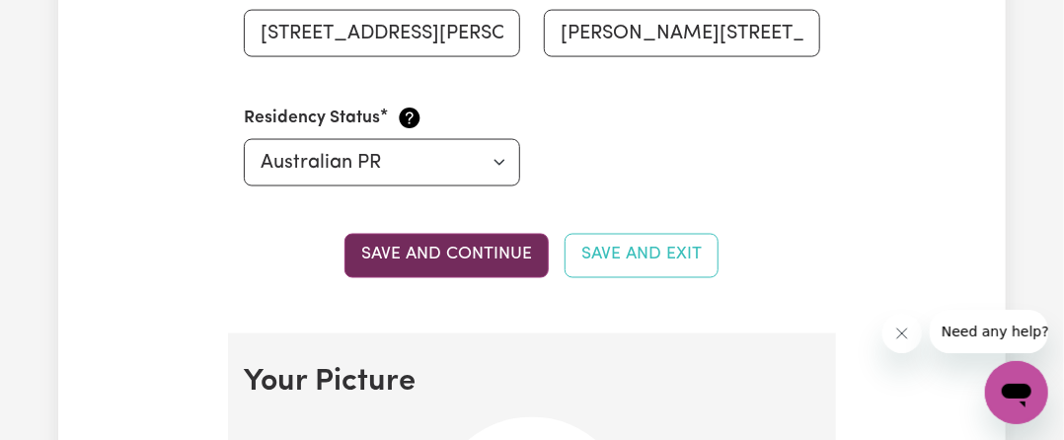
click at [422, 258] on button "Save and continue" at bounding box center [446, 255] width 204 height 43
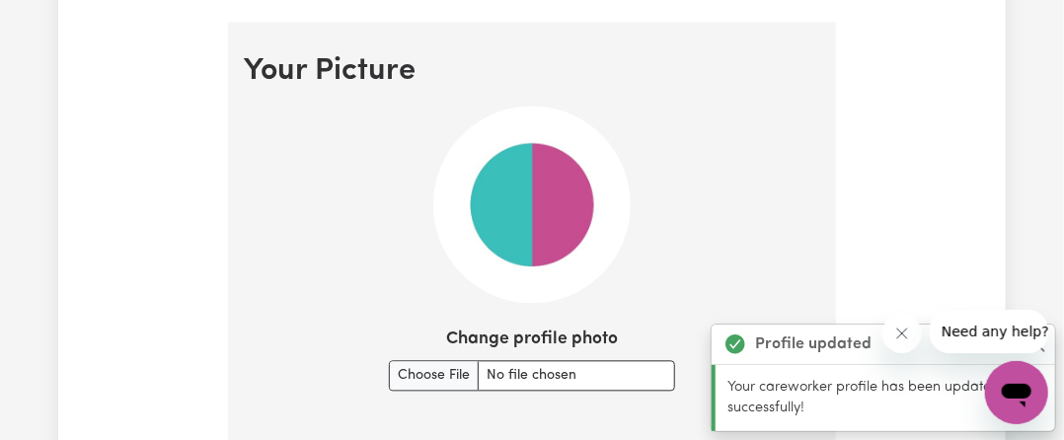
scroll to position [1417, 0]
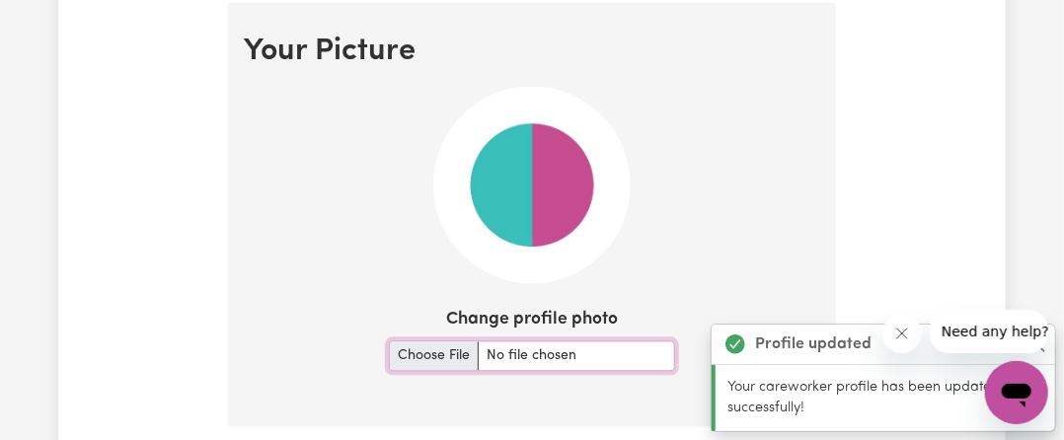
click at [441, 350] on input "Change profile photo" at bounding box center [532, 355] width 286 height 31
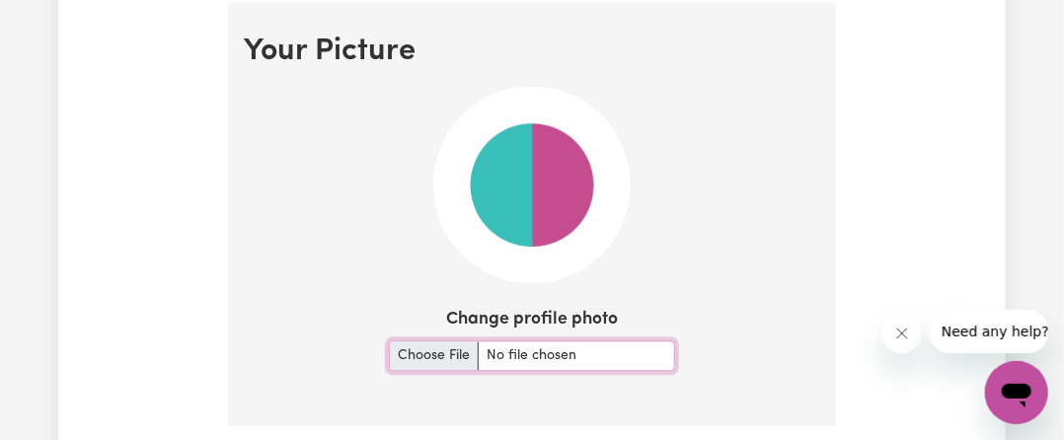
type input "C:\fakepath\IMG20240914153935_01.jpg"
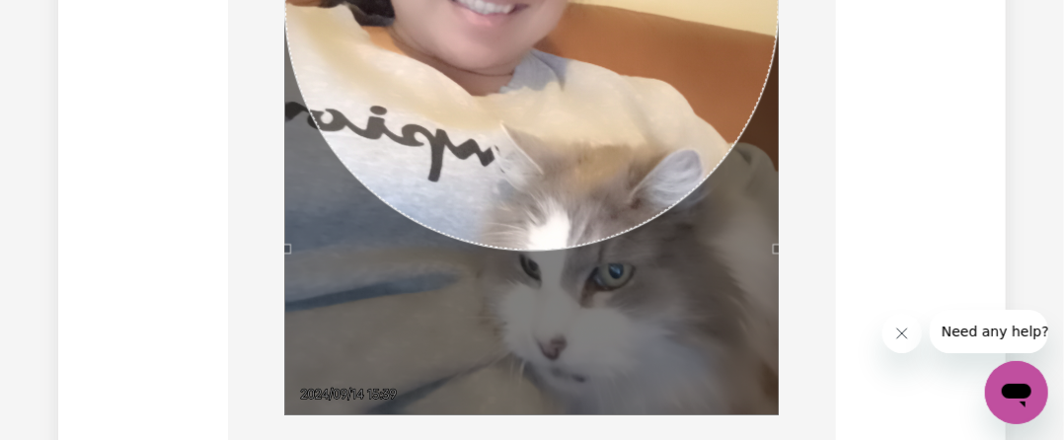
scroll to position [1936, 0]
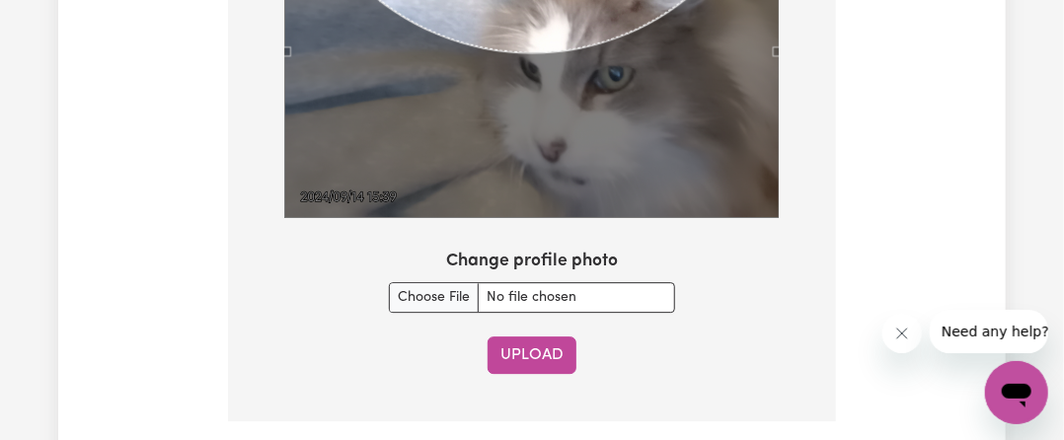
click at [529, 359] on button "Upload" at bounding box center [531, 355] width 89 height 37
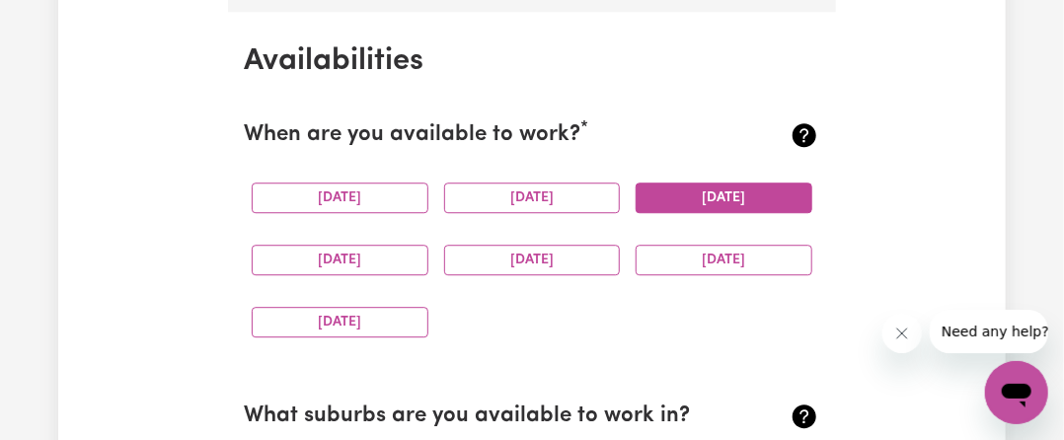
scroll to position [1843, 0]
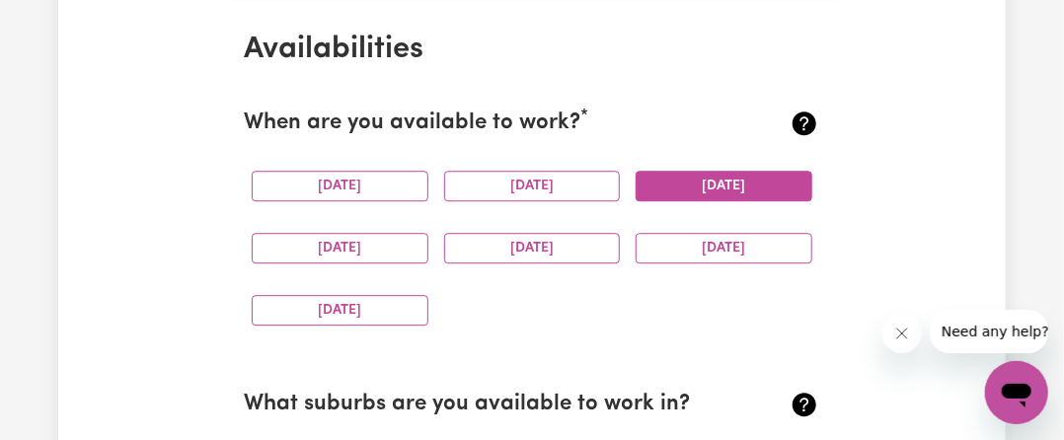
click at [710, 183] on button "[DATE]" at bounding box center [724, 186] width 177 height 31
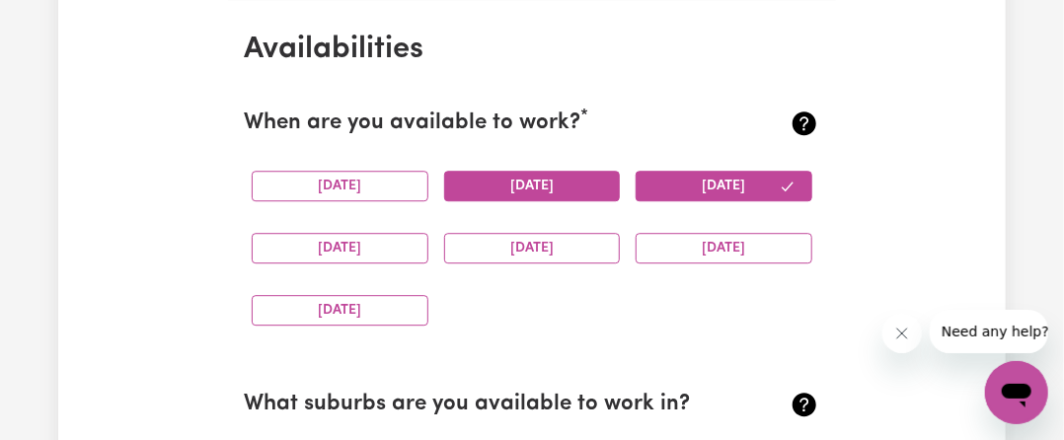
click at [509, 184] on button "[DATE]" at bounding box center [532, 186] width 177 height 31
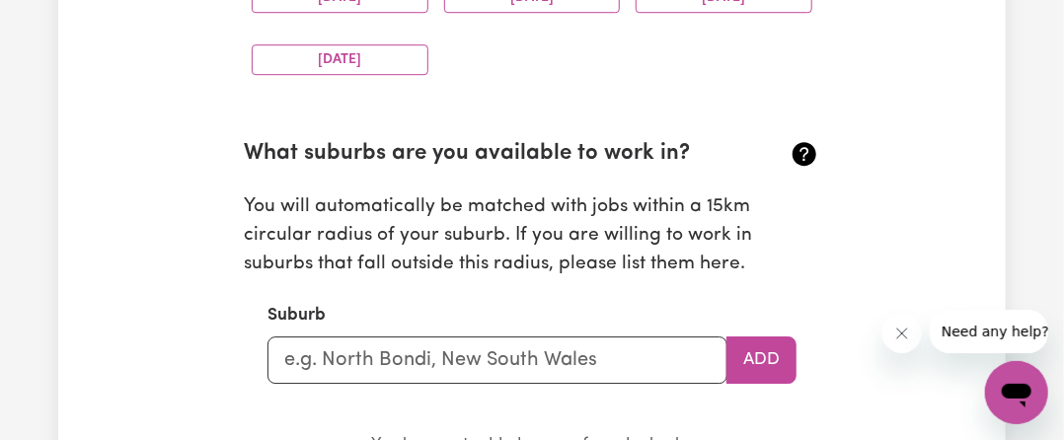
scroll to position [2139, 0]
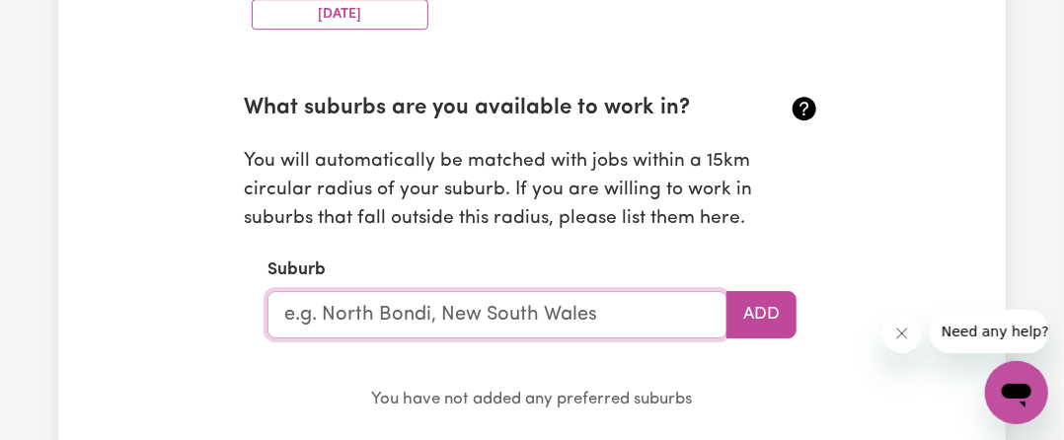
click at [516, 315] on input "text" at bounding box center [497, 314] width 460 height 47
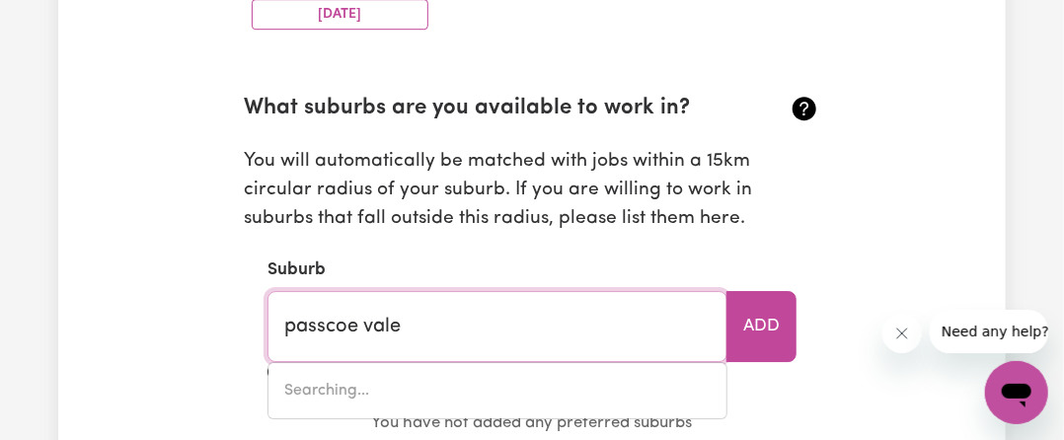
scroll to position [2337, 0]
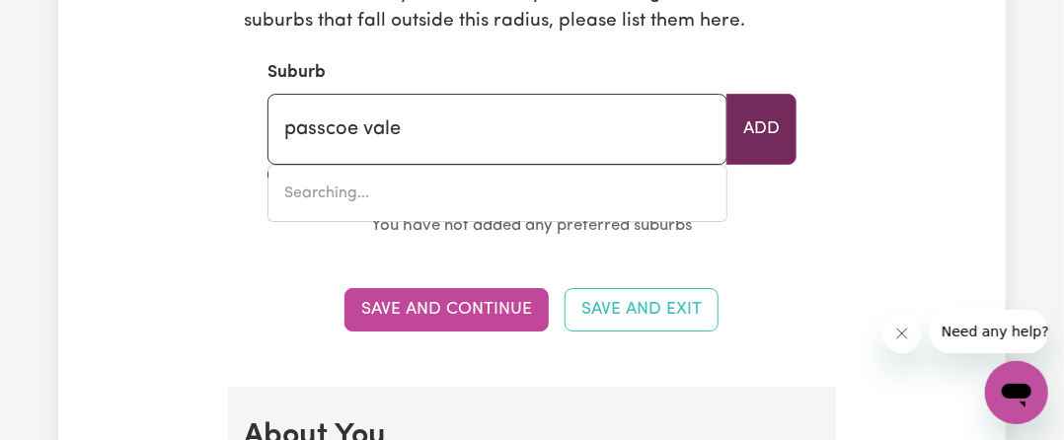
click at [746, 123] on button "Add" at bounding box center [761, 129] width 70 height 71
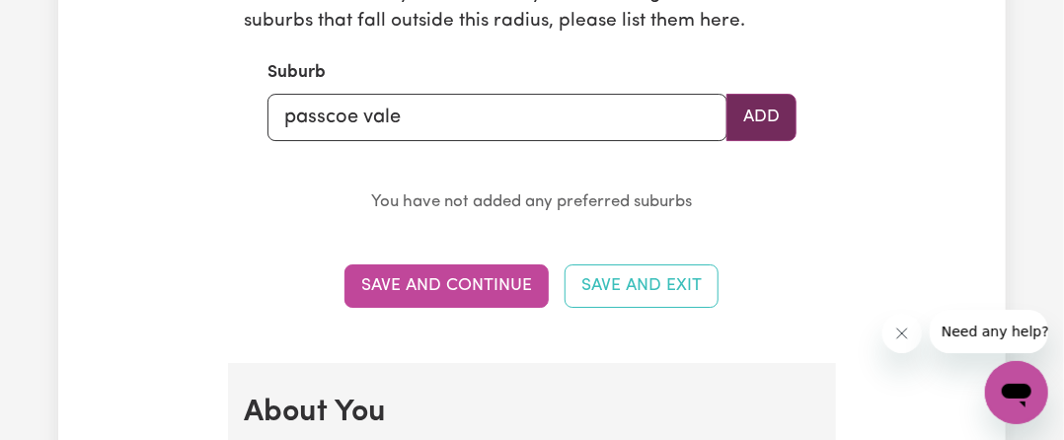
click at [746, 125] on button "Add" at bounding box center [761, 117] width 70 height 47
drag, startPoint x: 789, startPoint y: 100, endPoint x: 761, endPoint y: 115, distance: 32.7
click at [788, 103] on button "Add" at bounding box center [761, 117] width 70 height 47
click at [760, 115] on button "Add" at bounding box center [761, 117] width 70 height 47
click at [479, 102] on input "passcoe vale" at bounding box center [497, 117] width 460 height 47
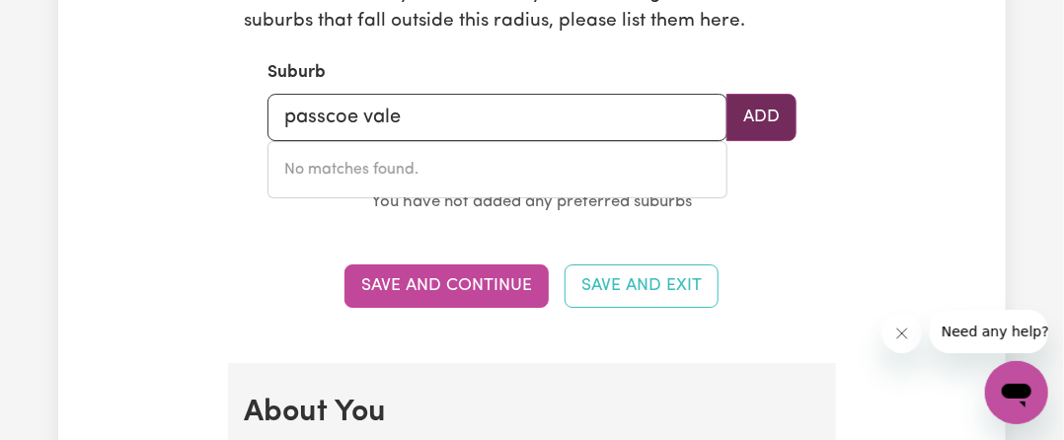
click at [752, 112] on button "Add" at bounding box center [761, 117] width 70 height 47
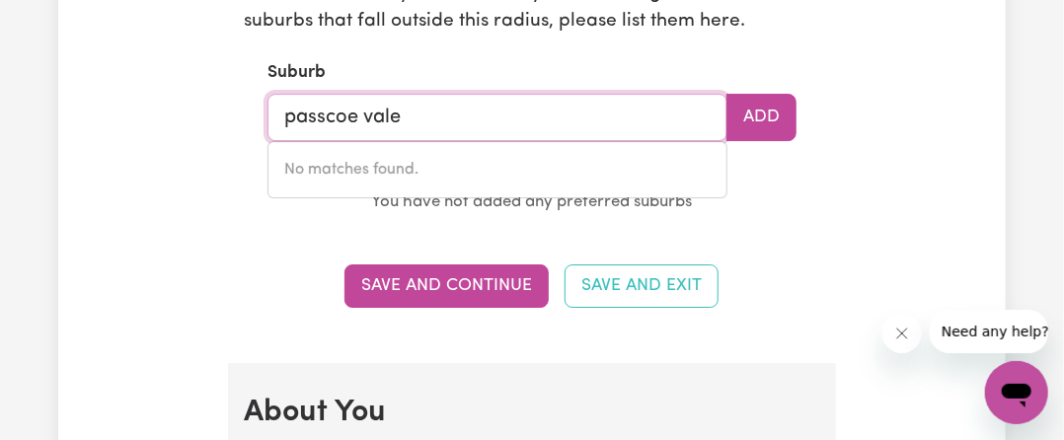
click at [328, 117] on input "passcoe vale" at bounding box center [497, 117] width 460 height 47
type input "[PERSON_NAME] vale"
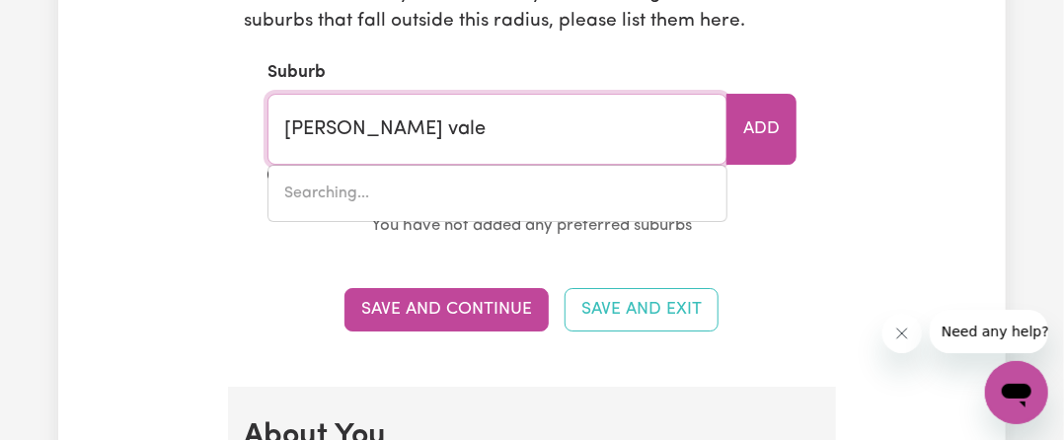
type input "[PERSON_NAME] [PERSON_NAME][GEOGRAPHIC_DATA], 3044"
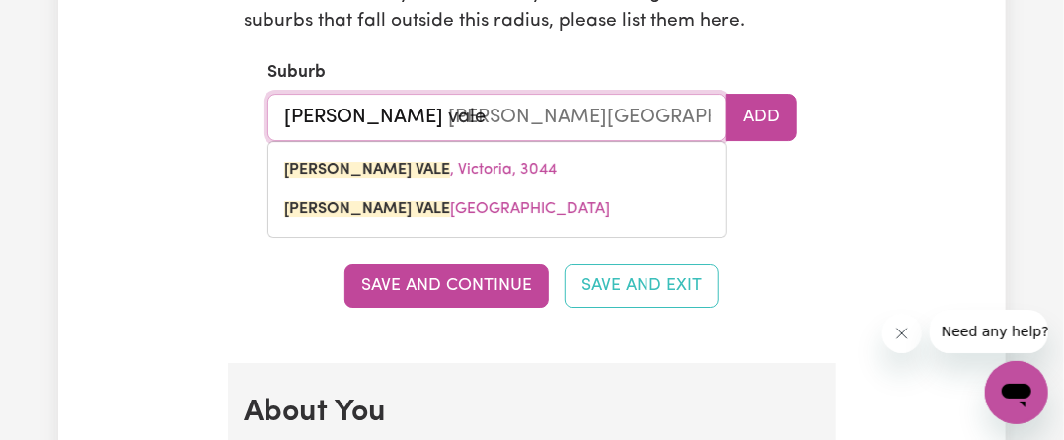
click at [364, 166] on mark "[PERSON_NAME] VALE" at bounding box center [367, 170] width 166 height 16
type input "[PERSON_NAME][STREET_ADDRESS][PERSON_NAME]"
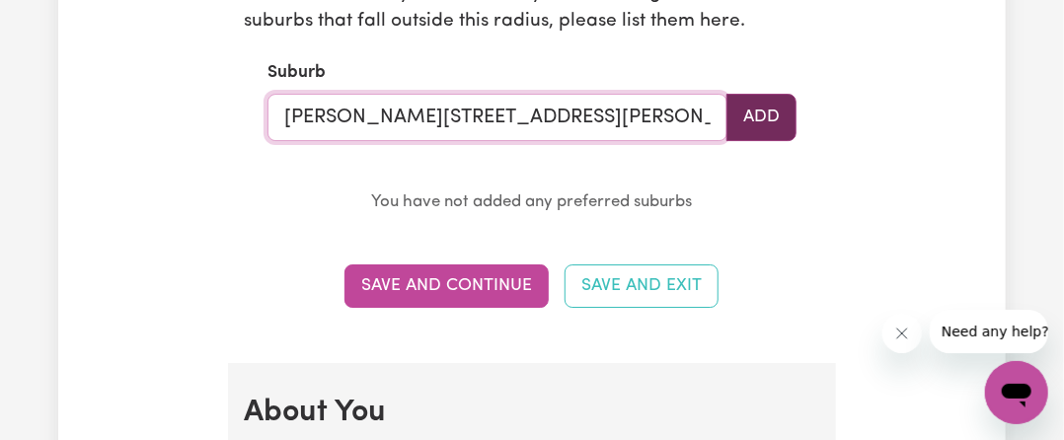
type input "[PERSON_NAME][STREET_ADDRESS][PERSON_NAME]"
click at [772, 114] on button "Add" at bounding box center [761, 117] width 70 height 47
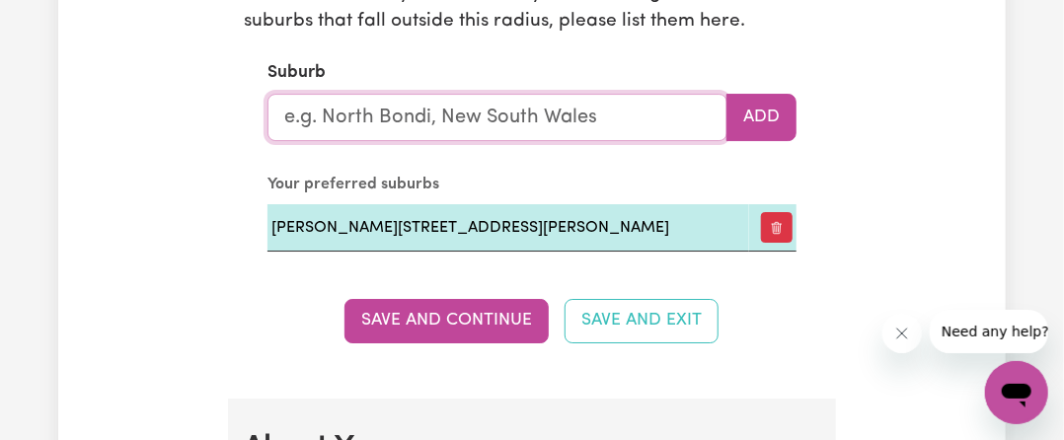
click at [557, 111] on input "text" at bounding box center [497, 117] width 460 height 47
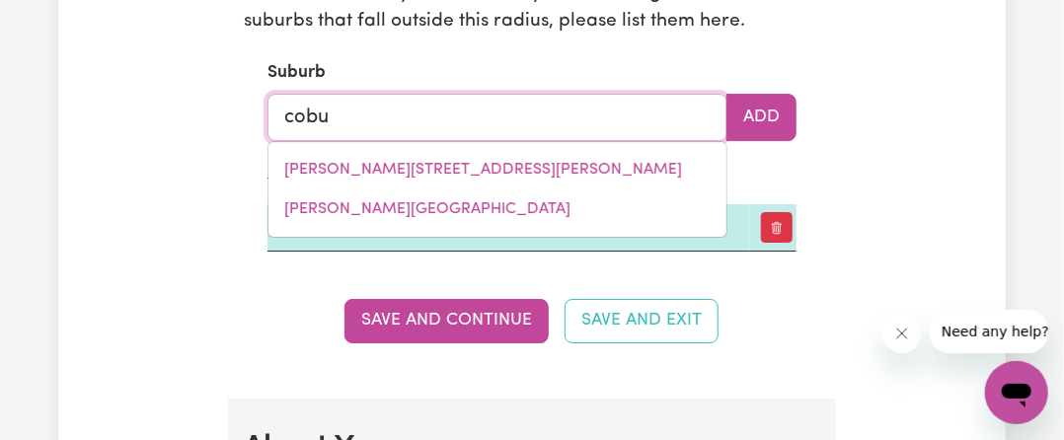
type input "cobur"
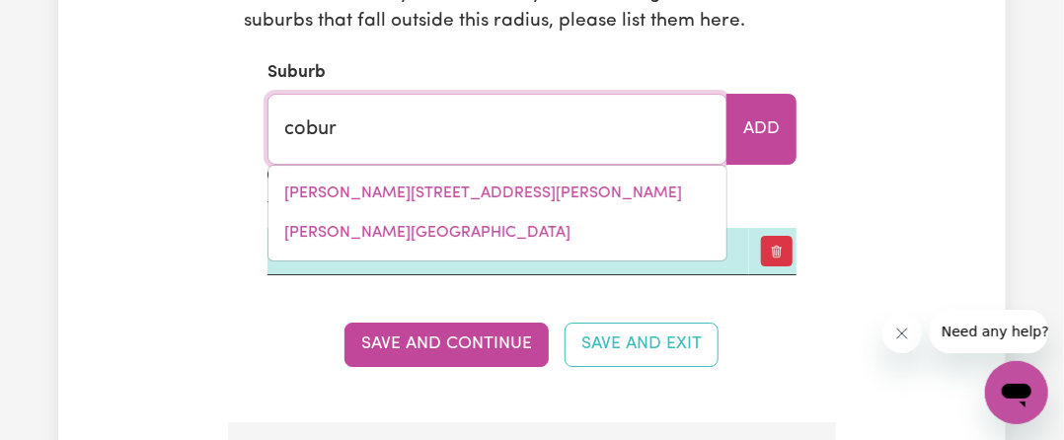
type input "coburG, [GEOGRAPHIC_DATA], 3058"
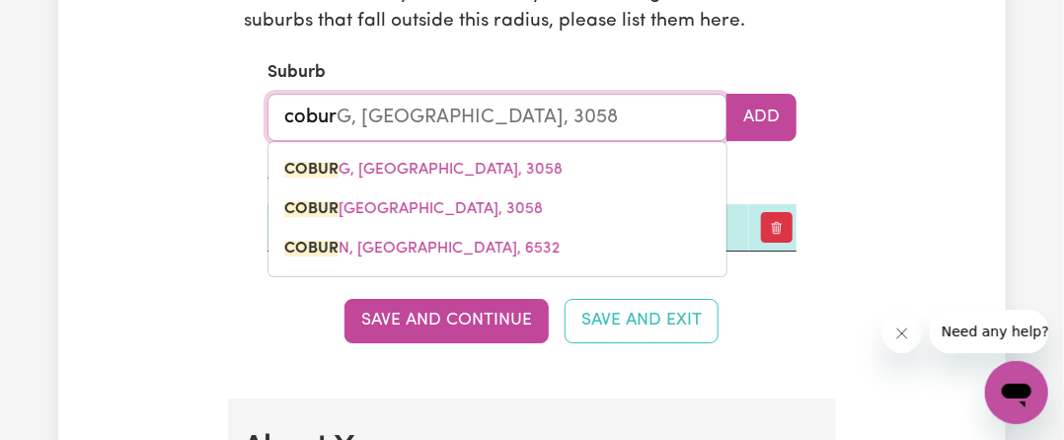
type input "[GEOGRAPHIC_DATA], [GEOGRAPHIC_DATA], 3058"
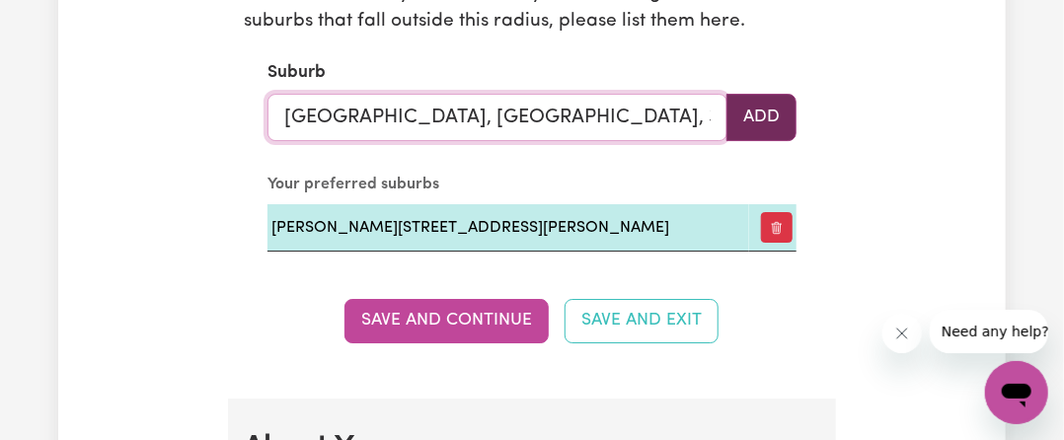
type input "[GEOGRAPHIC_DATA], [GEOGRAPHIC_DATA], 3058"
click at [774, 102] on button "Add" at bounding box center [761, 117] width 70 height 47
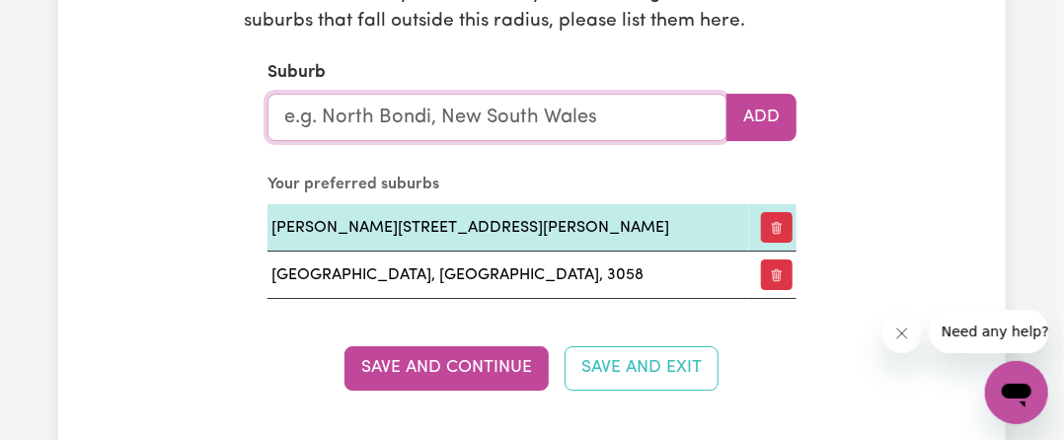
click at [517, 112] on input "text" at bounding box center [497, 117] width 460 height 47
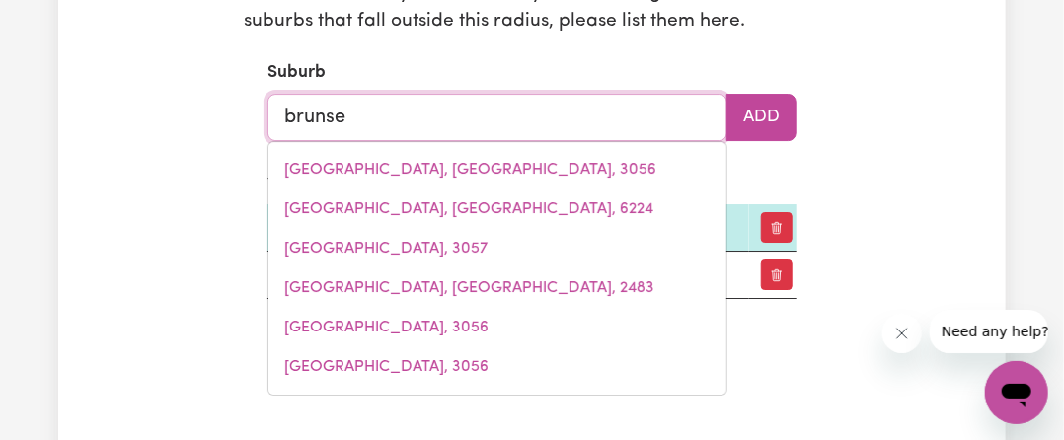
type input "[PERSON_NAME]"
type input "brunsWICK, [GEOGRAPHIC_DATA], 3056"
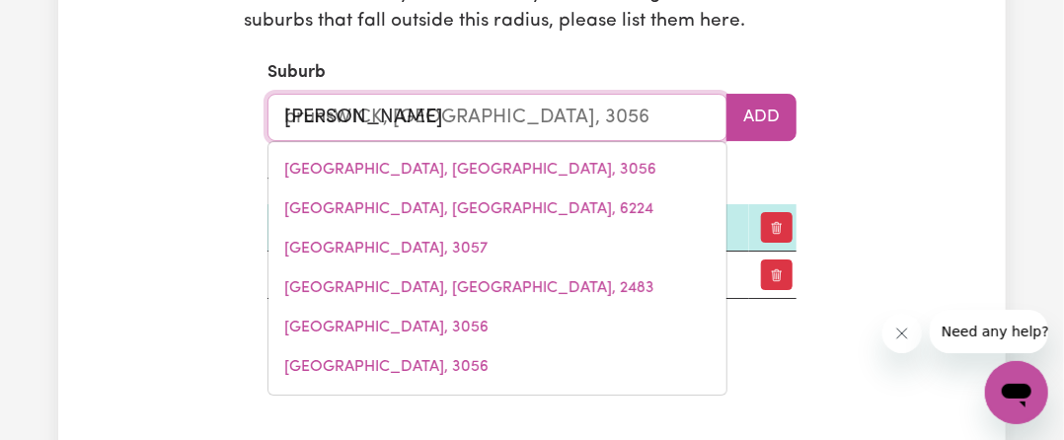
type input "brunsw"
type input "brunswICK, [GEOGRAPHIC_DATA], 3056"
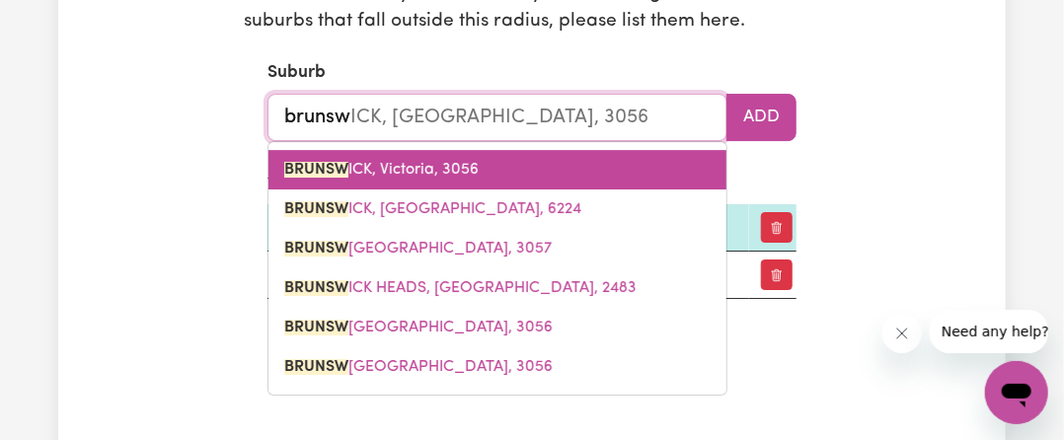
click at [416, 168] on span "BRUNSW ICK, [GEOGRAPHIC_DATA], 3056" at bounding box center [381, 170] width 194 height 16
type input "[GEOGRAPHIC_DATA], [GEOGRAPHIC_DATA], 3056"
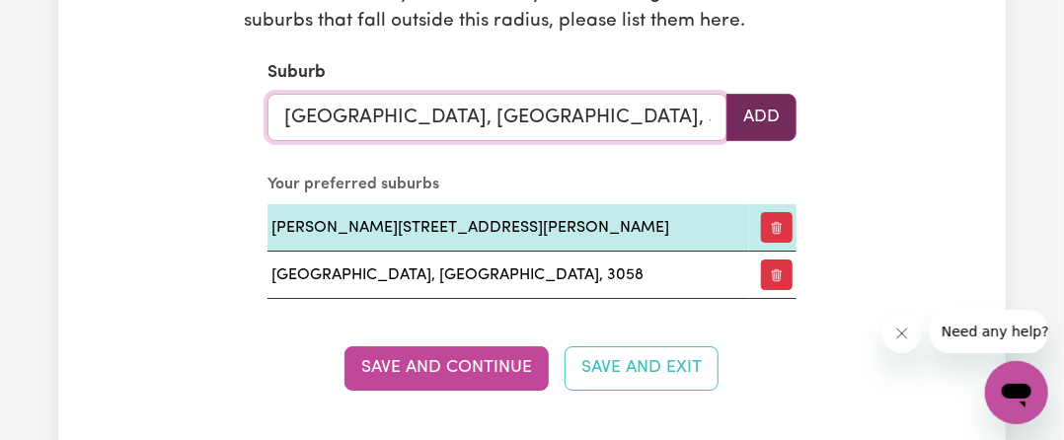
type input "[GEOGRAPHIC_DATA], [GEOGRAPHIC_DATA], 3056"
click at [775, 115] on button "Add" at bounding box center [761, 117] width 70 height 47
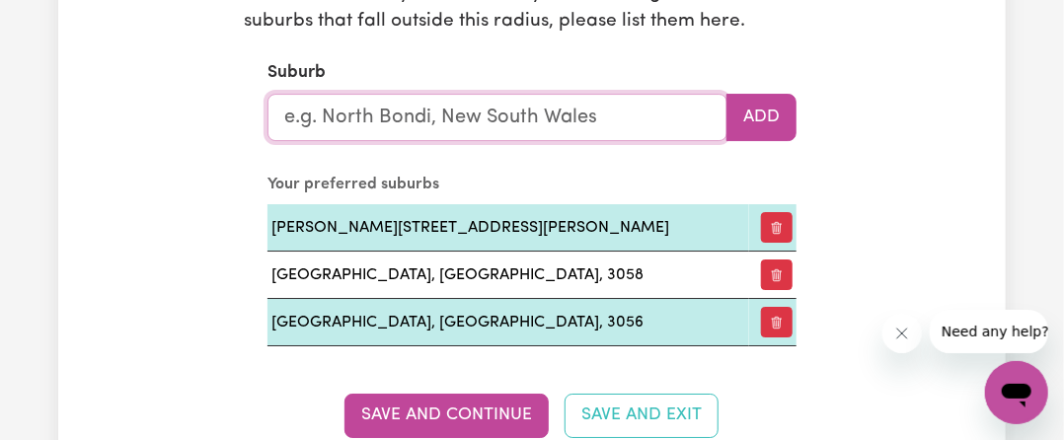
click at [599, 127] on input "text" at bounding box center [497, 117] width 460 height 47
type input "fla"
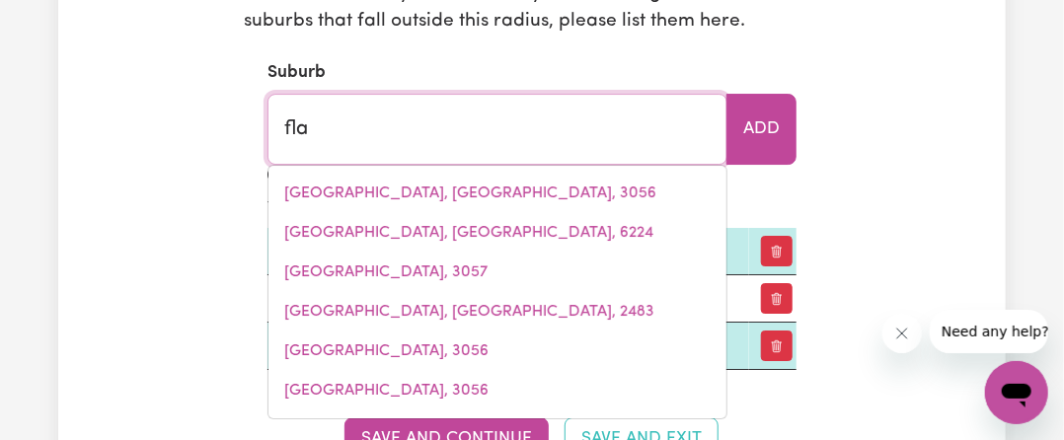
type input "flaGGY CREEK, [GEOGRAPHIC_DATA], 3875"
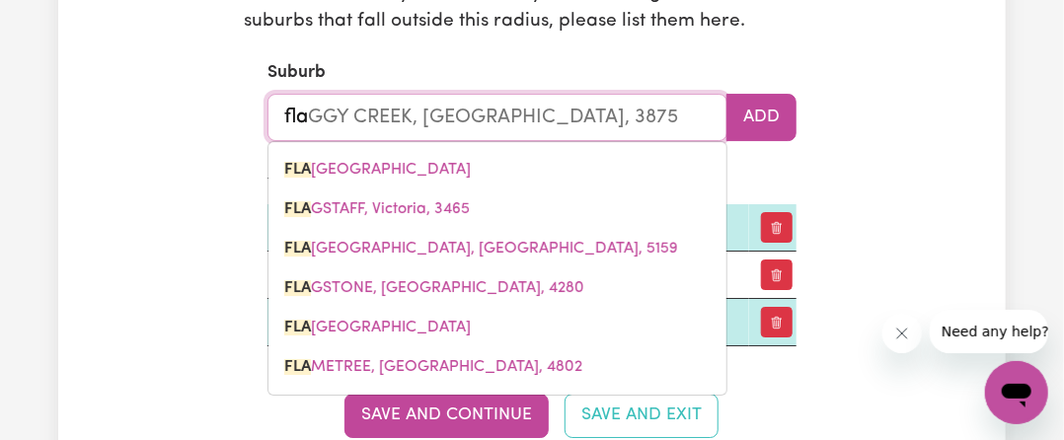
type input "flas"
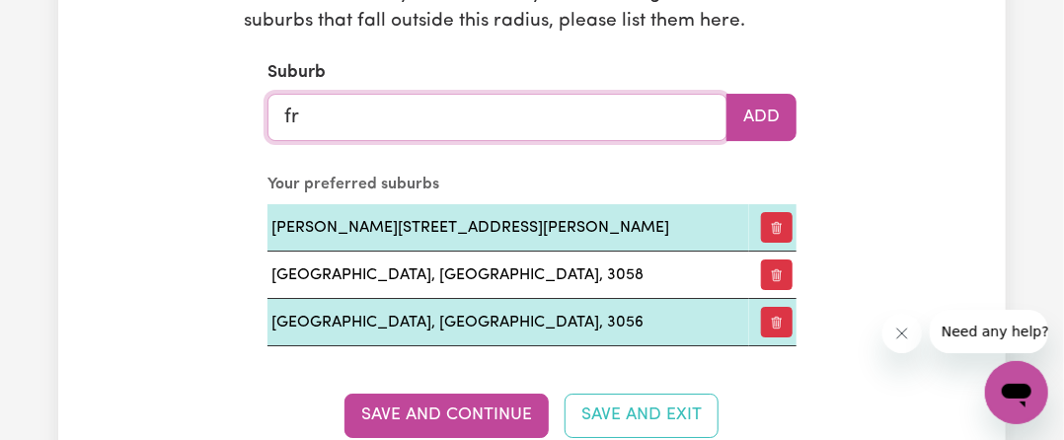
type input "fra"
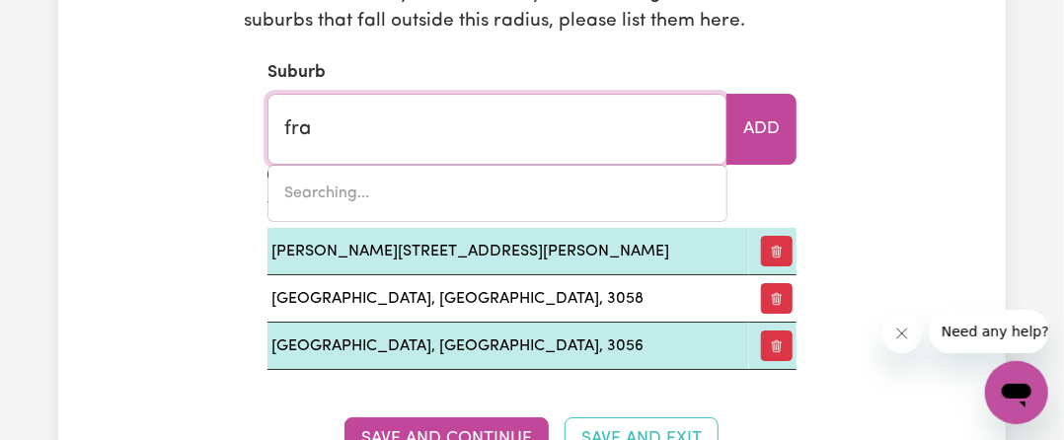
type input "fraHNS, [GEOGRAPHIC_DATA], 5238"
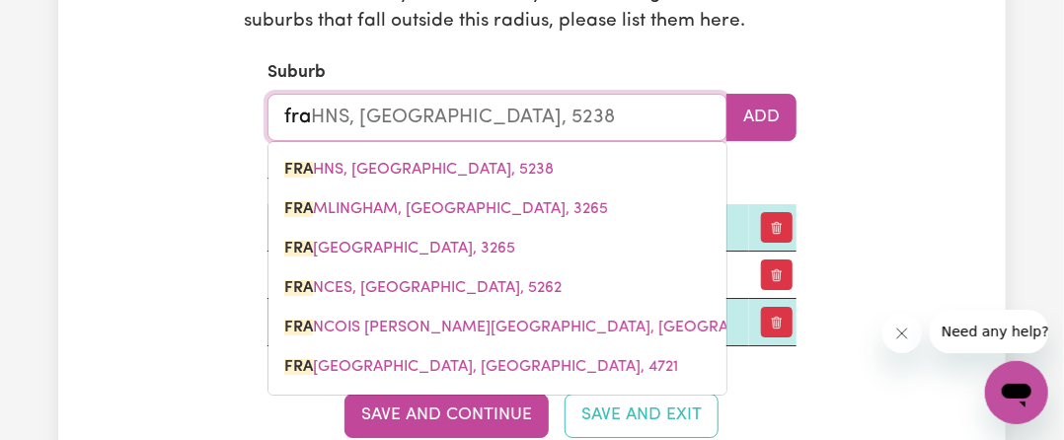
type input "frak"
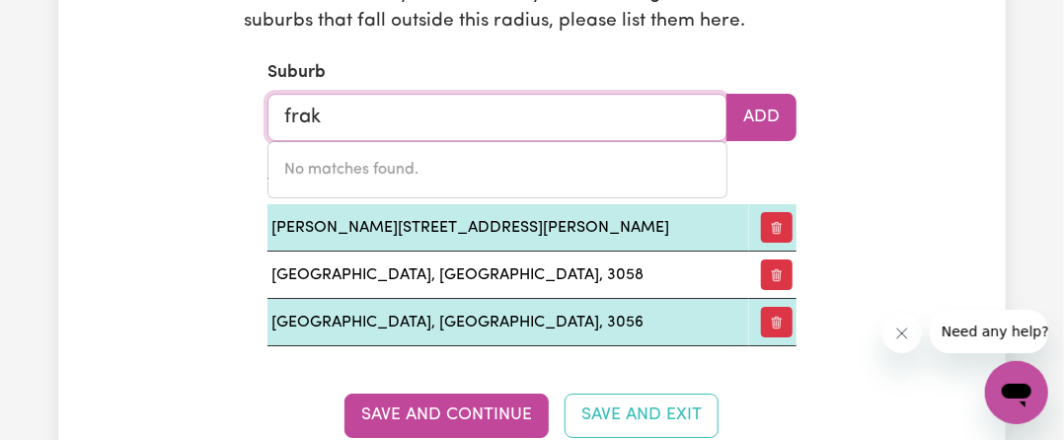
type input "fra"
type input "fraHNS, [GEOGRAPHIC_DATA], 5238"
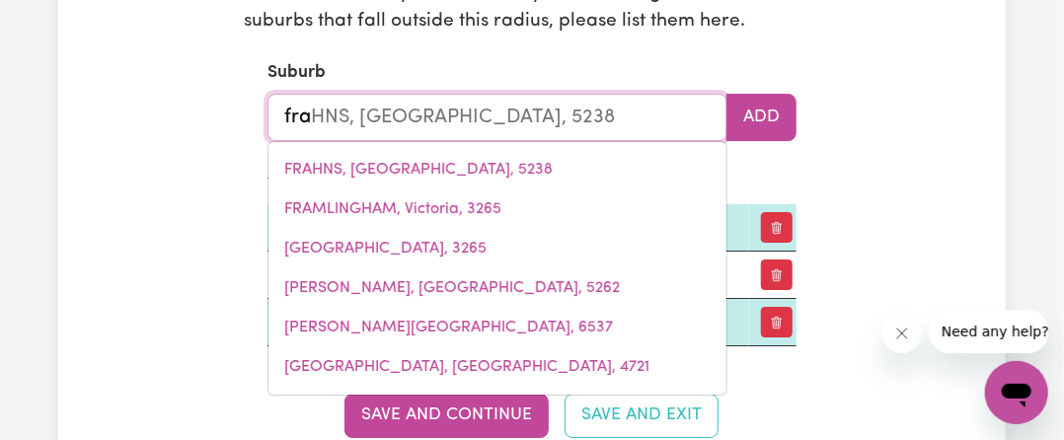
type input "fraw"
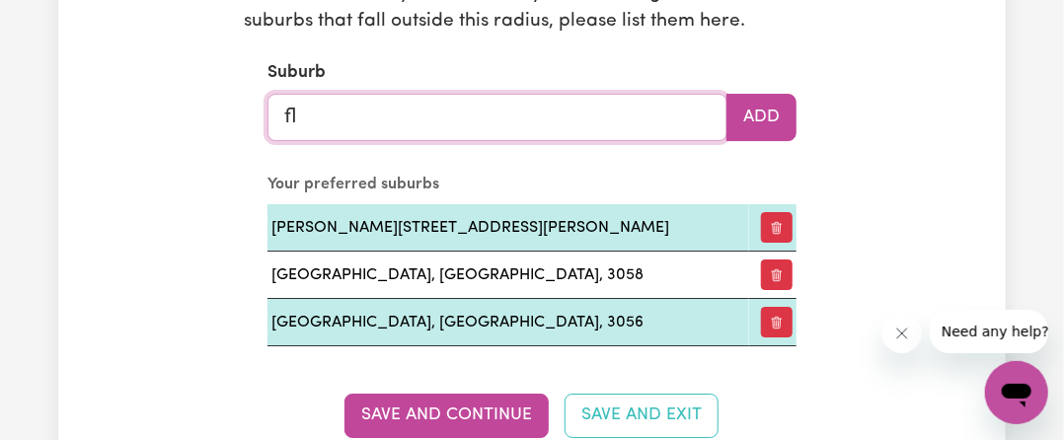
type input "fla"
type input "flaGGY CREEK, [GEOGRAPHIC_DATA], 3875"
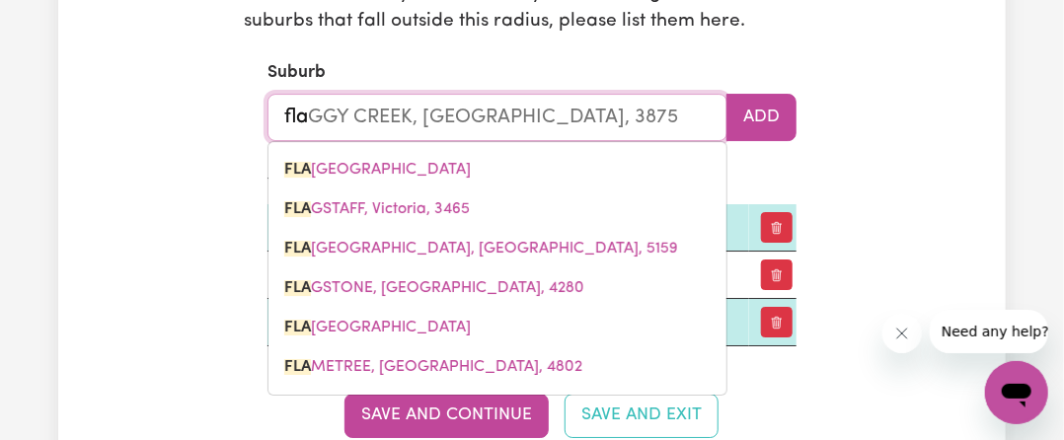
type input "flaw"
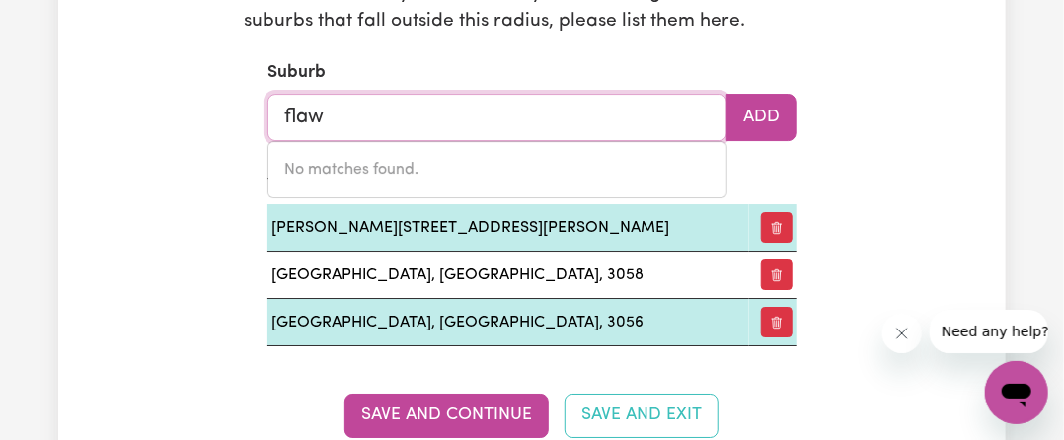
type input "fla"
type input "flaGGY CREEK, [GEOGRAPHIC_DATA], 3875"
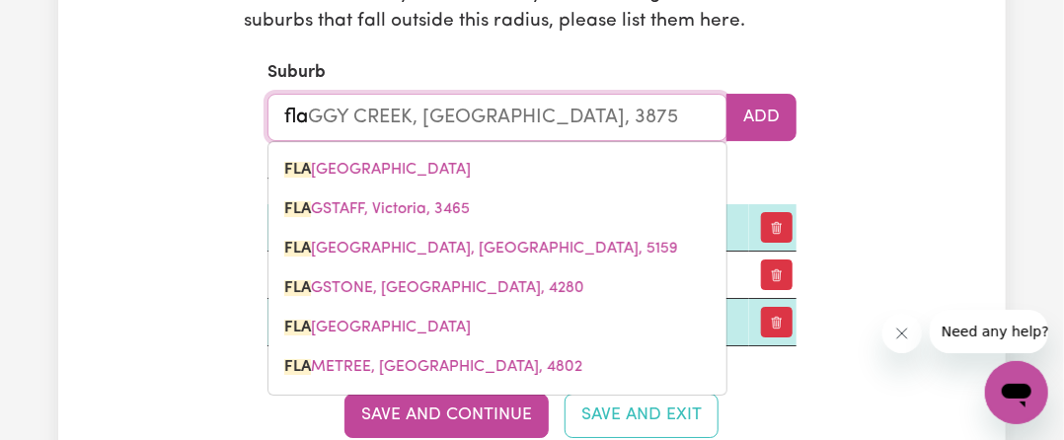
type input "fl"
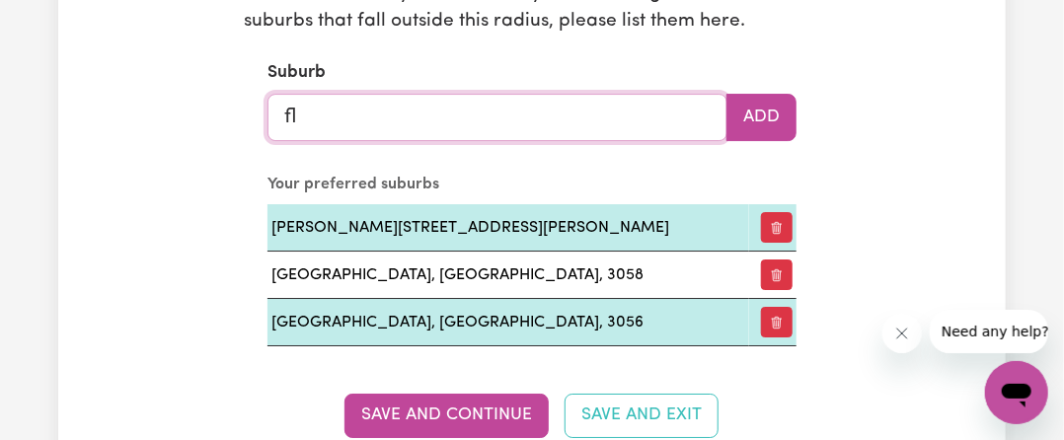
type input "f"
click at [392, 108] on input "text" at bounding box center [497, 117] width 460 height 47
paste input "Fawkner"
type input "Fawkner"
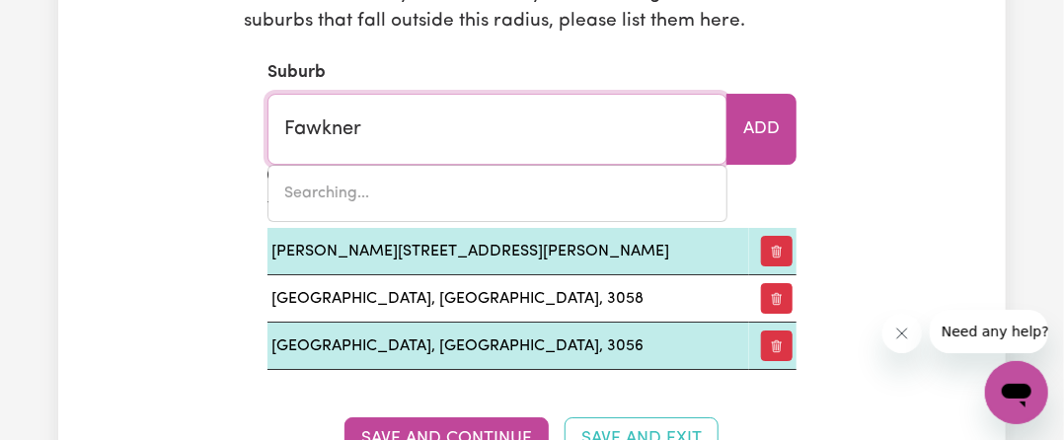
type input "Fawkner, [GEOGRAPHIC_DATA], 3060"
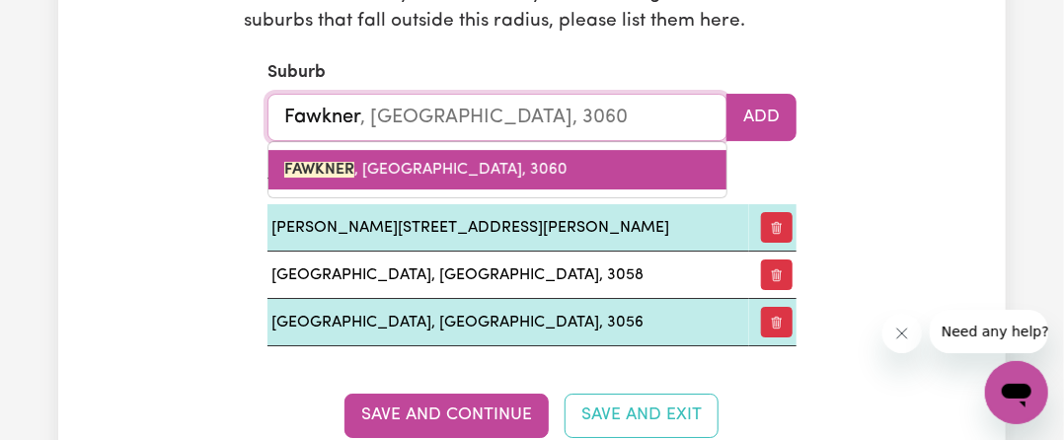
click at [379, 187] on link "FAWKNER , [GEOGRAPHIC_DATA], 3060" at bounding box center [497, 169] width 458 height 39
type input "FAWKNER, [GEOGRAPHIC_DATA], 3060"
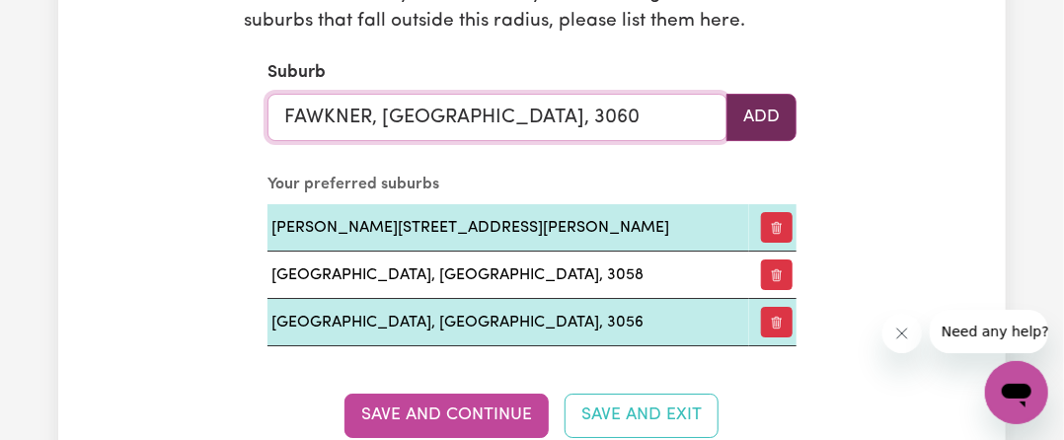
type input "FAWKNER, [GEOGRAPHIC_DATA], 3060"
click at [770, 112] on button "Add" at bounding box center [761, 117] width 70 height 47
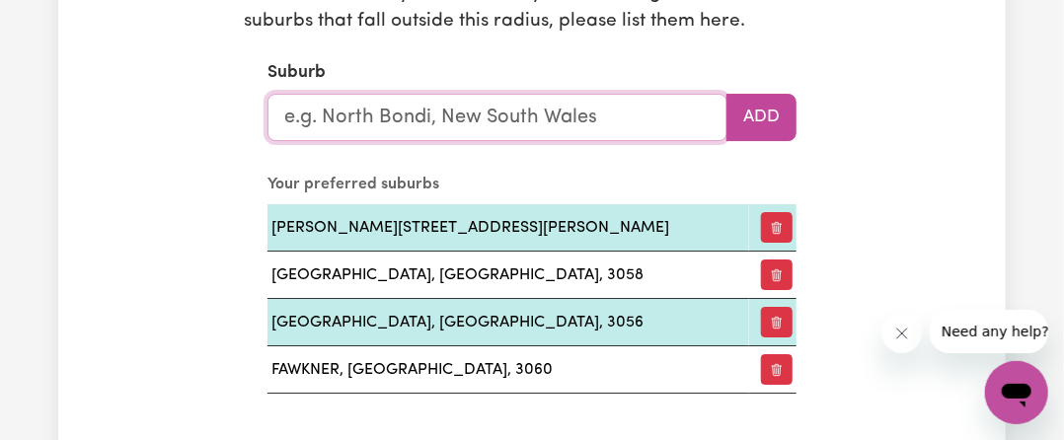
click at [561, 117] on input "text" at bounding box center [497, 117] width 460 height 47
type input "str"
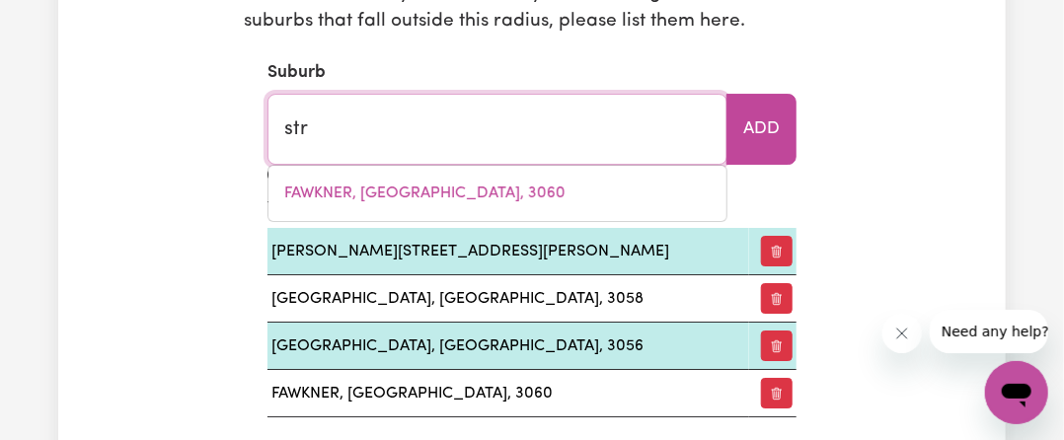
type input "strADBROKE, [GEOGRAPHIC_DATA], 3851"
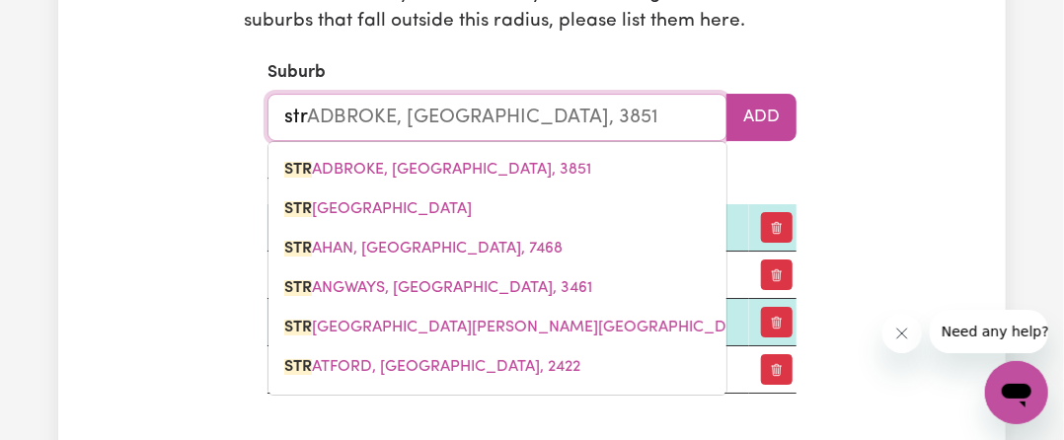
type input "strs"
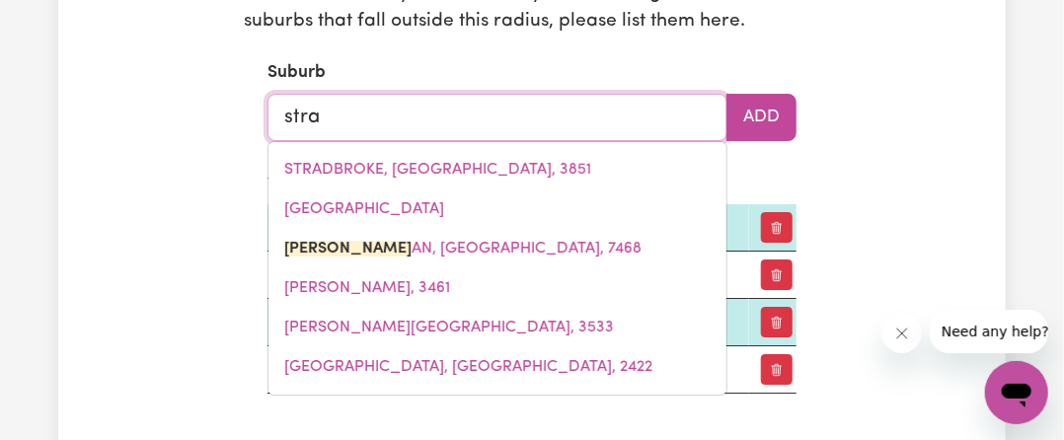
type input "[PERSON_NAME]"
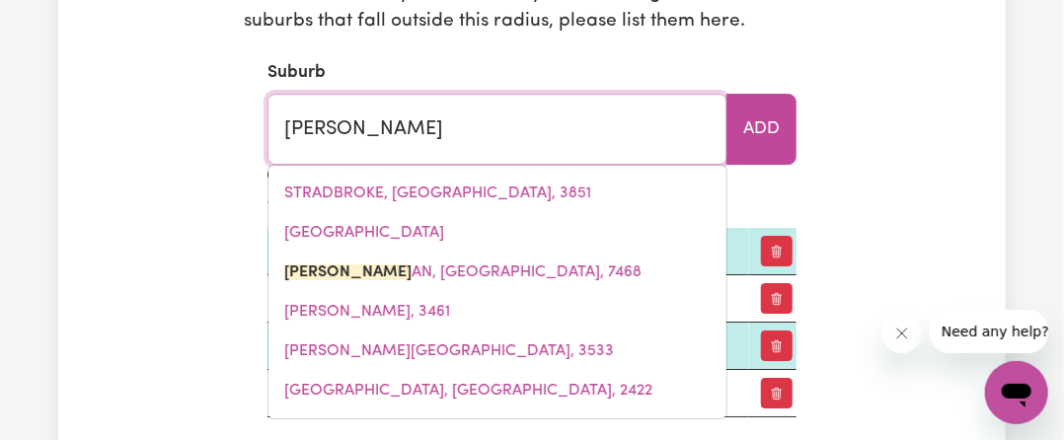
type input "[PERSON_NAME], [GEOGRAPHIC_DATA], 7468"
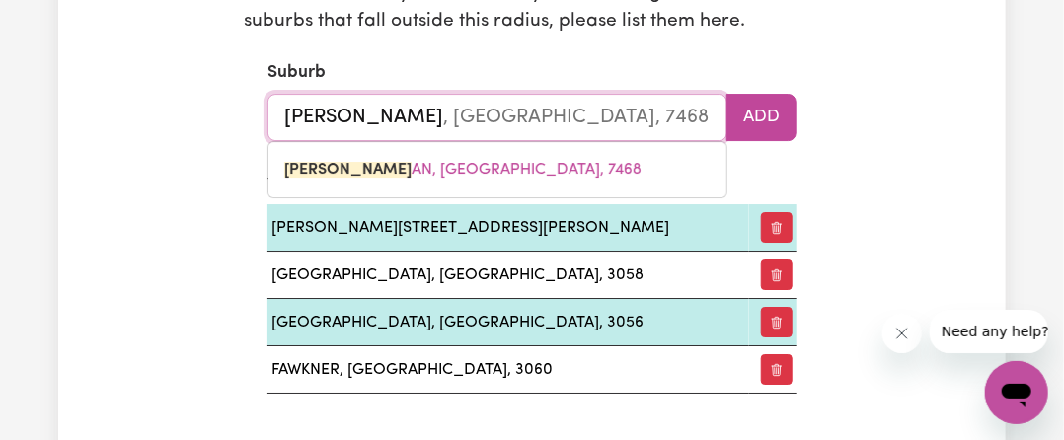
type input "stra"
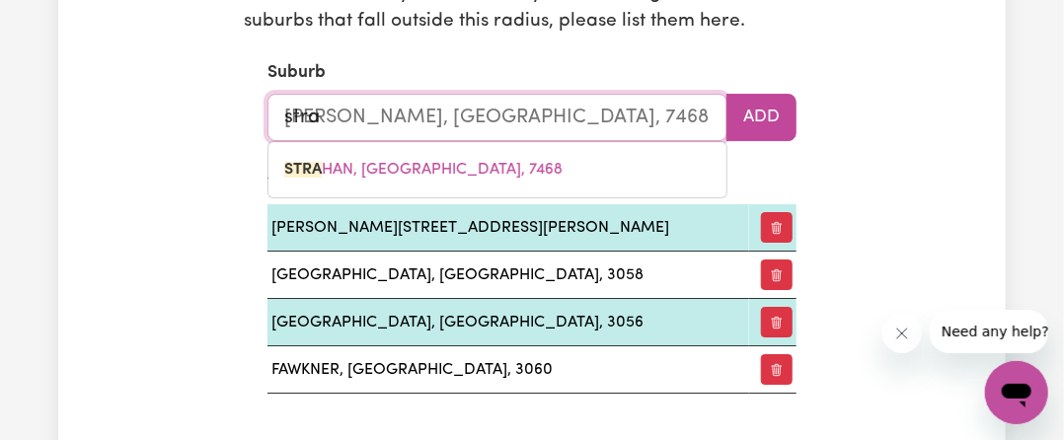
type input "straDBROKE, [GEOGRAPHIC_DATA], 3851"
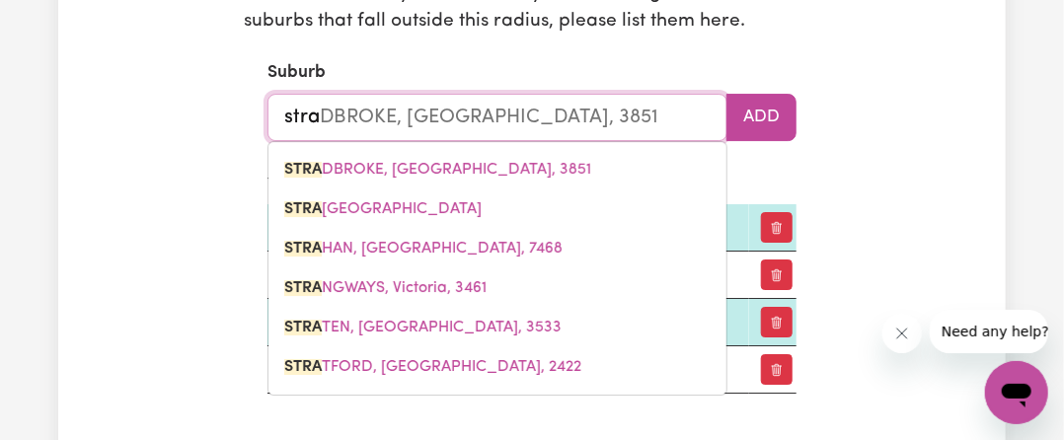
type input "strac"
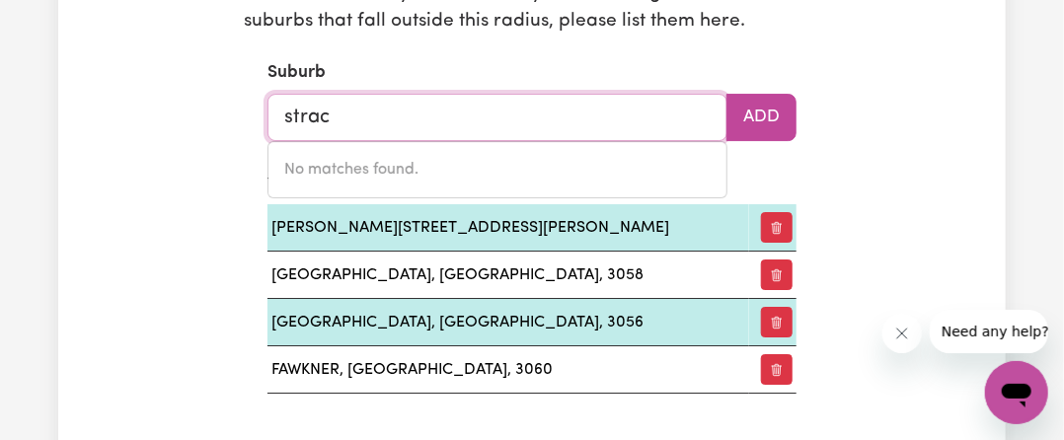
type input "stra"
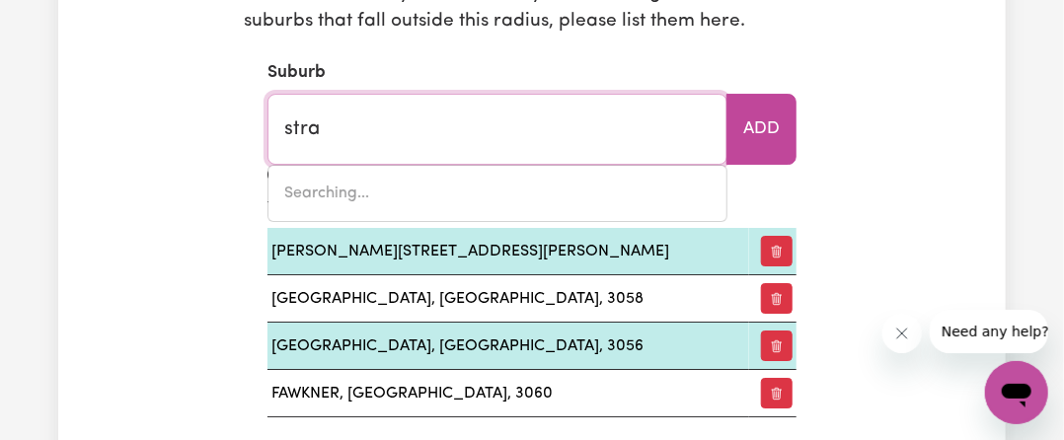
type input "straDBROKE, [GEOGRAPHIC_DATA], 3851"
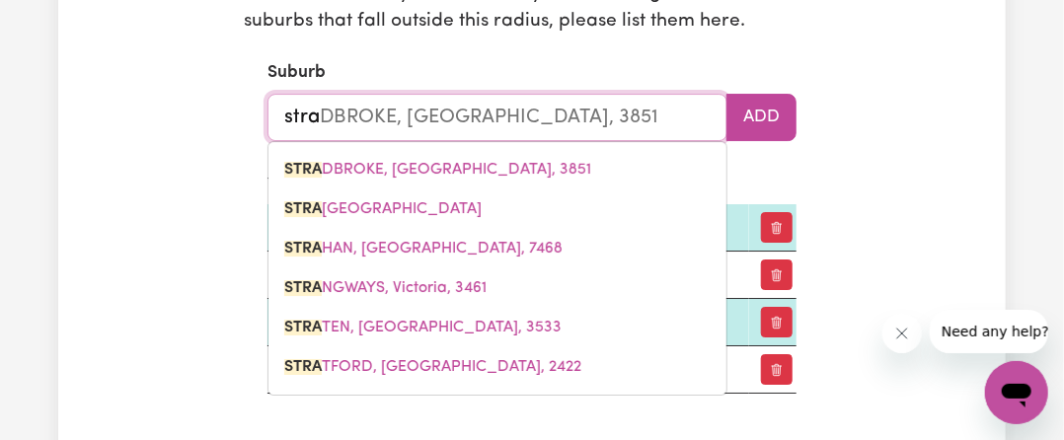
type input "strat"
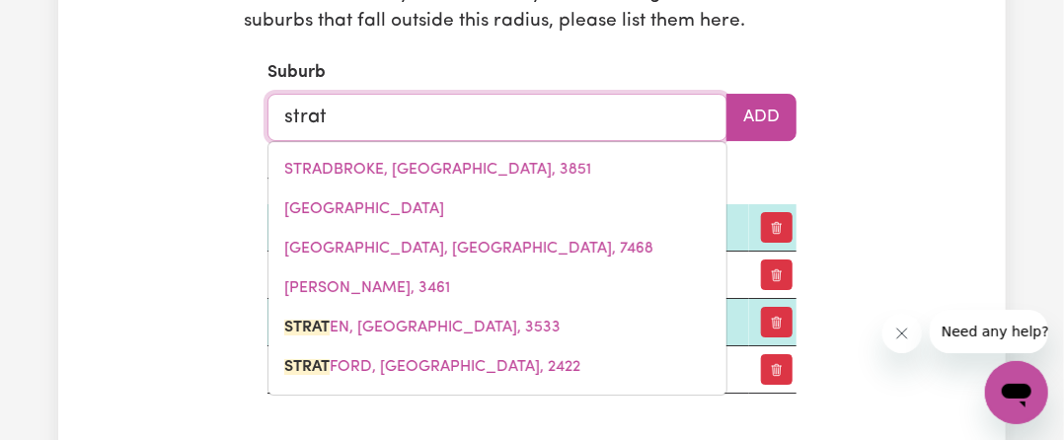
type input "strath"
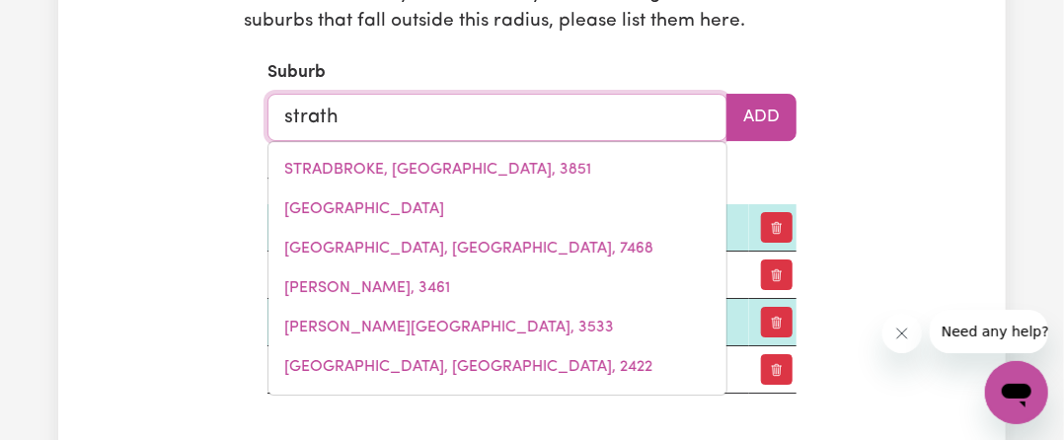
type input "[GEOGRAPHIC_DATA]"
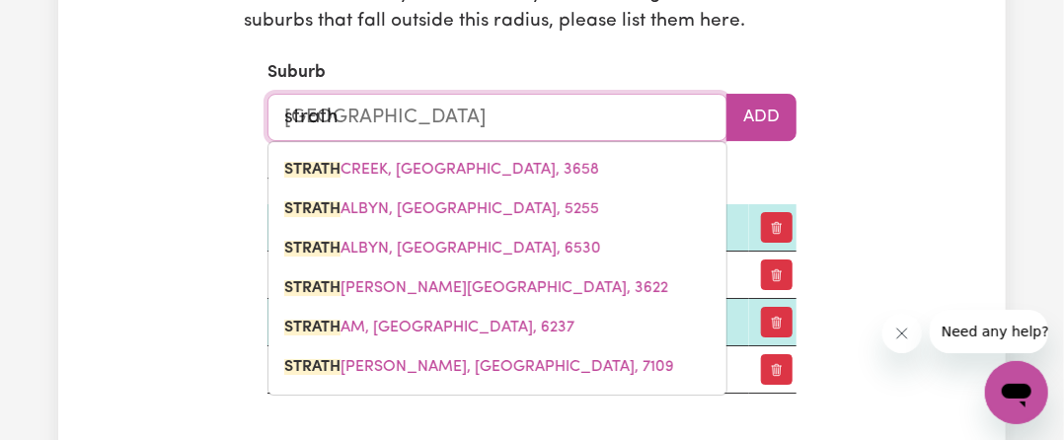
type input "strathm"
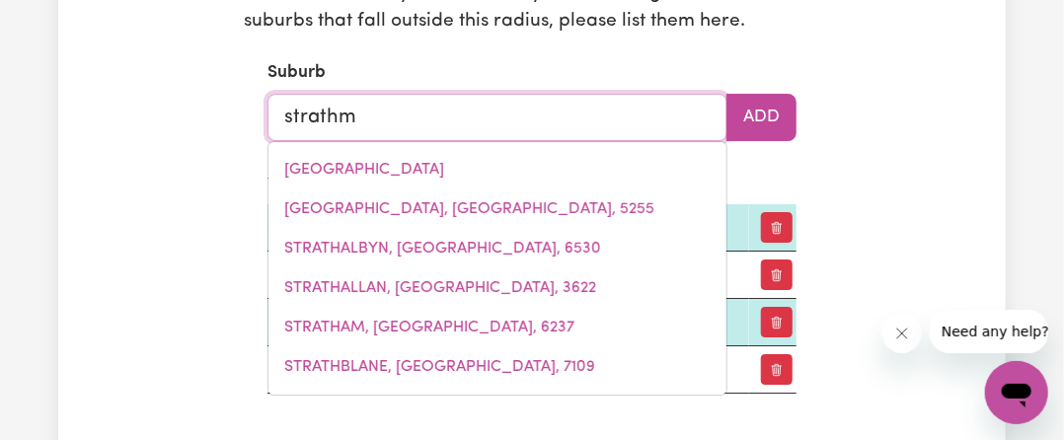
type input "strathmERTON, [GEOGRAPHIC_DATA], 3641"
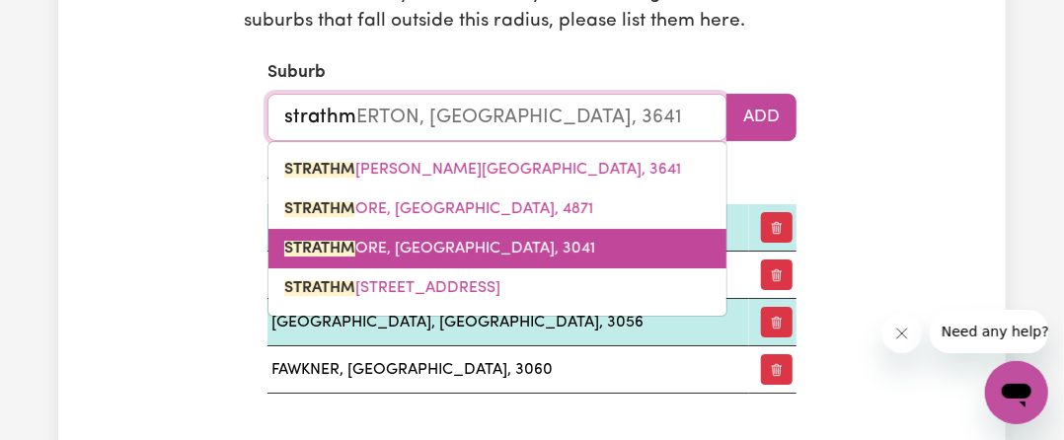
click at [441, 262] on link "STRATHM ORE, [GEOGRAPHIC_DATA], 3041" at bounding box center [497, 248] width 458 height 39
type input "STRATHMORE, [GEOGRAPHIC_DATA], 3041"
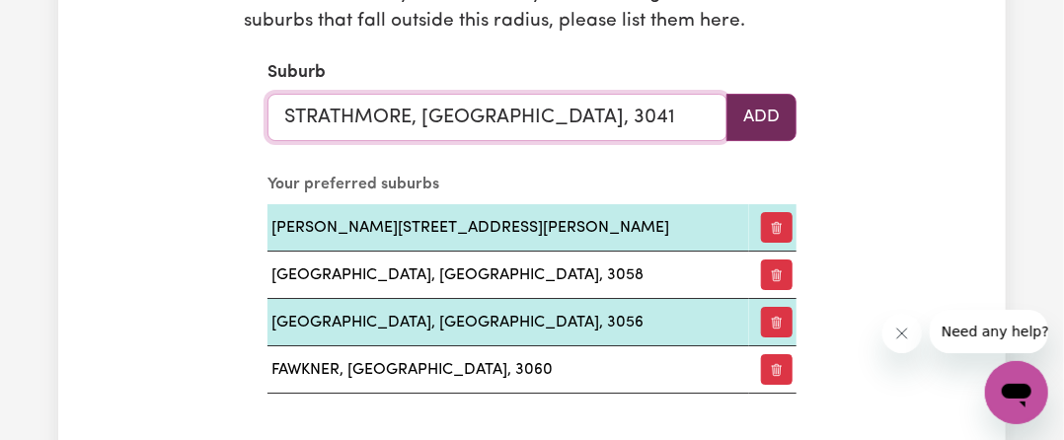
type input "STRATHMORE, [GEOGRAPHIC_DATA], 3041"
click at [753, 106] on button "Add" at bounding box center [761, 117] width 70 height 47
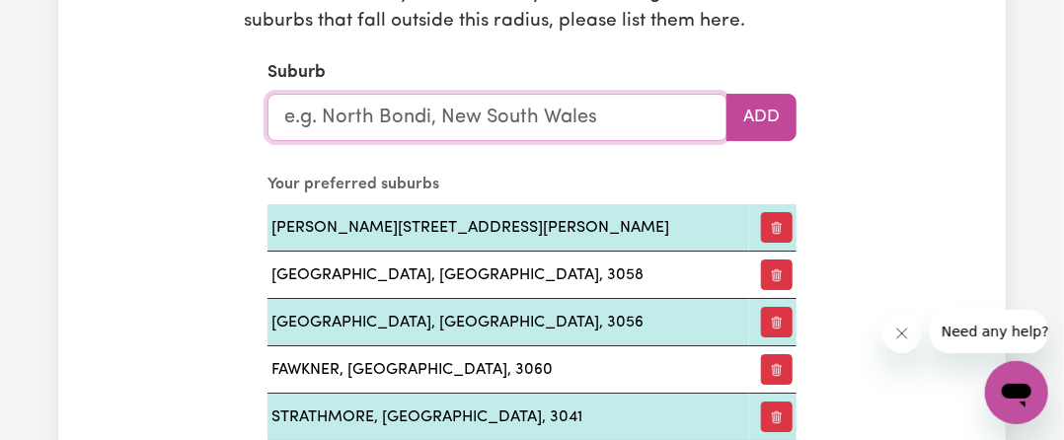
click at [486, 120] on input "text" at bounding box center [497, 117] width 460 height 47
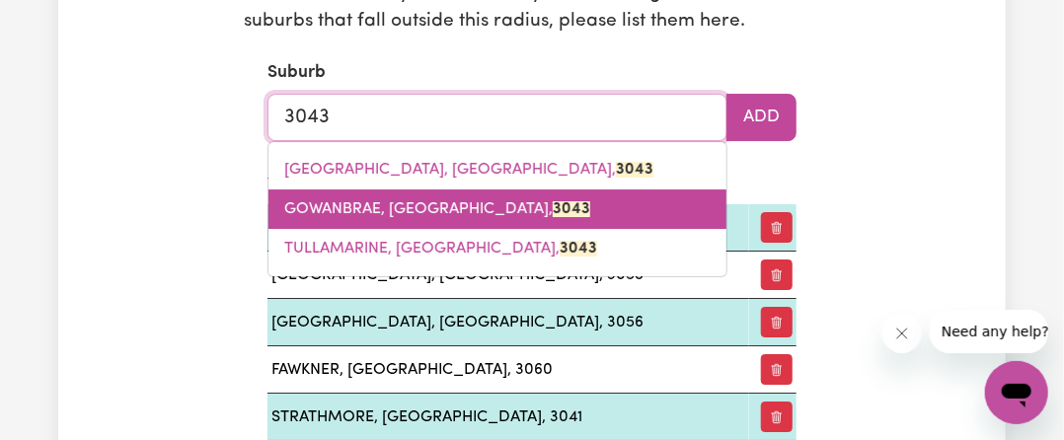
click at [414, 208] on span "GOWANBRAE, [GEOGRAPHIC_DATA], 3043" at bounding box center [437, 209] width 306 height 16
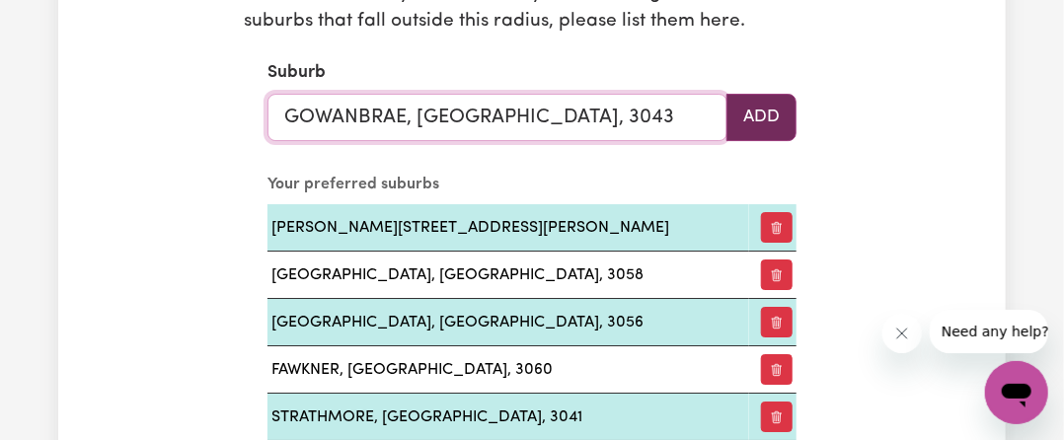
type input "GOWANBRAE, [GEOGRAPHIC_DATA], 3043"
click at [767, 106] on button "Add" at bounding box center [761, 117] width 70 height 47
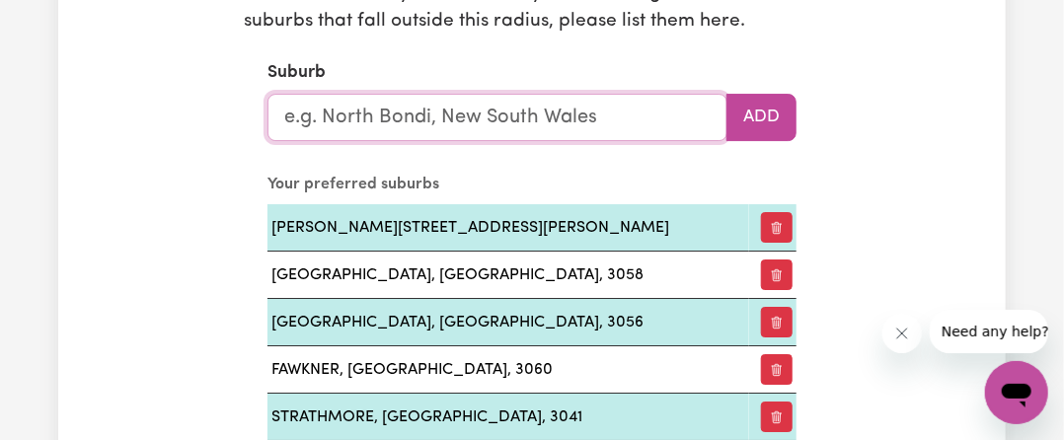
click at [516, 115] on input "text" at bounding box center [497, 117] width 460 height 47
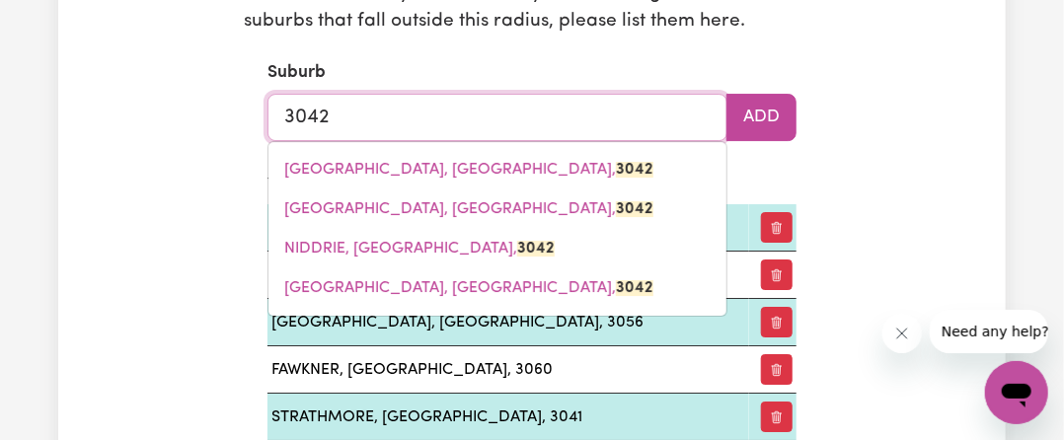
click at [345, 116] on input "3042" at bounding box center [497, 117] width 460 height 47
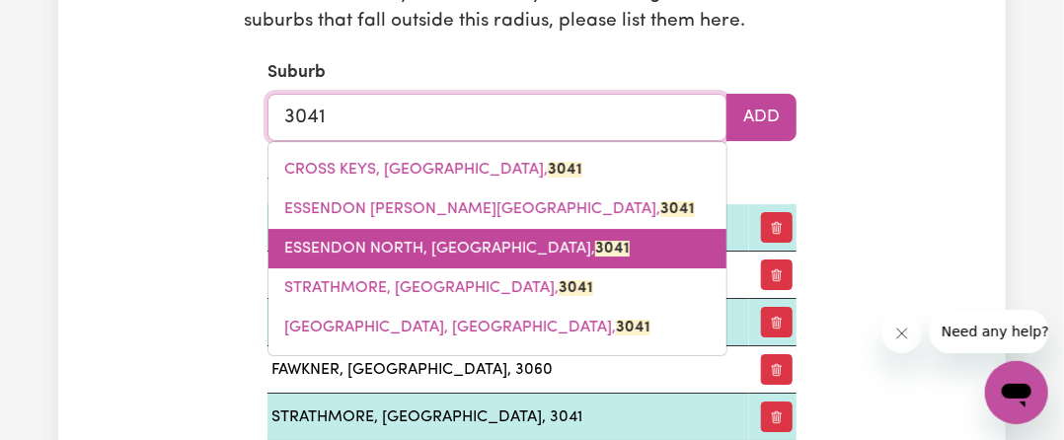
click at [361, 244] on span "[GEOGRAPHIC_DATA]" at bounding box center [456, 249] width 345 height 16
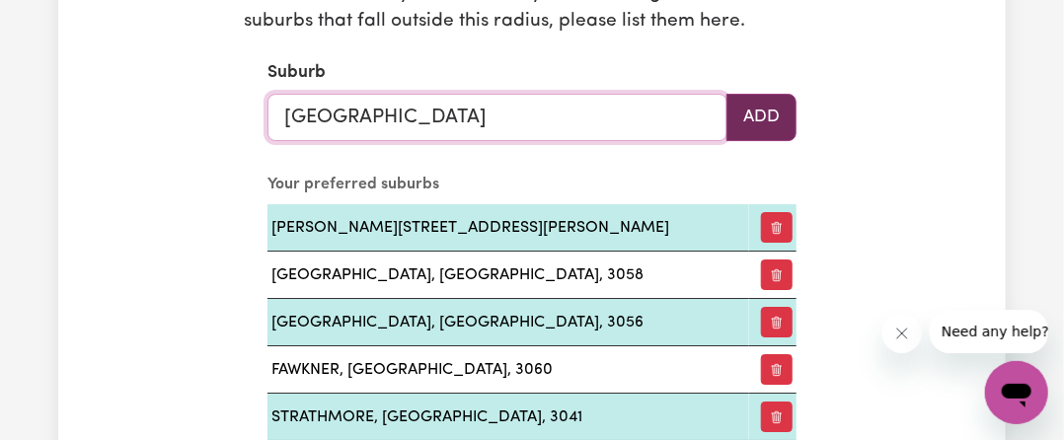
type input "[GEOGRAPHIC_DATA]"
click at [772, 121] on button "Add" at bounding box center [761, 117] width 70 height 47
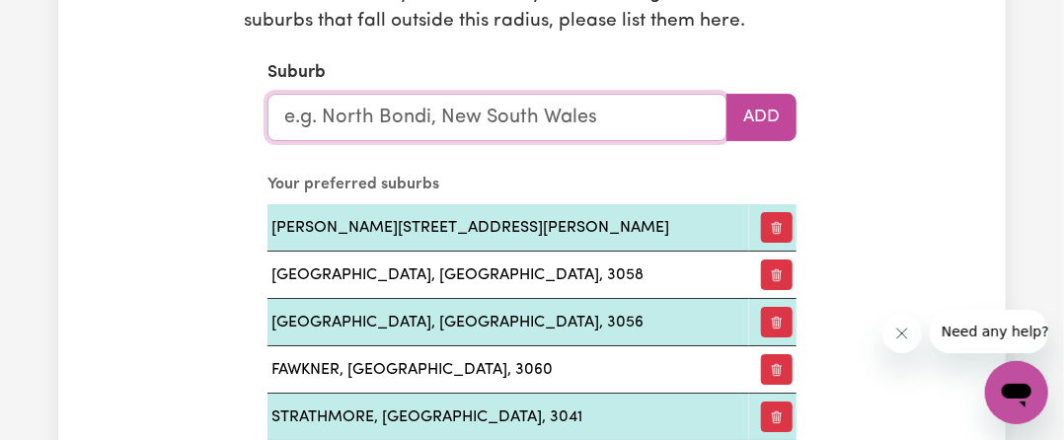
click at [570, 120] on input "text" at bounding box center [497, 117] width 460 height 47
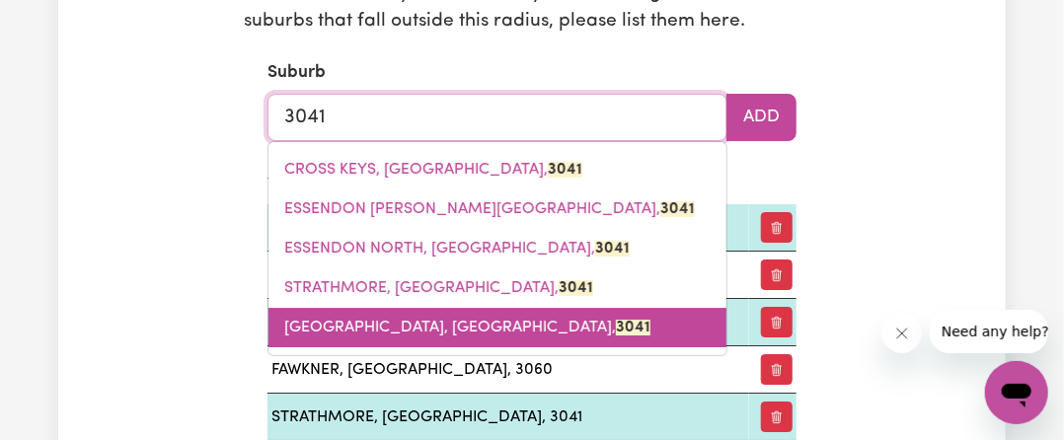
click at [406, 325] on span "[GEOGRAPHIC_DATA], [GEOGRAPHIC_DATA], 3041" at bounding box center [467, 328] width 366 height 16
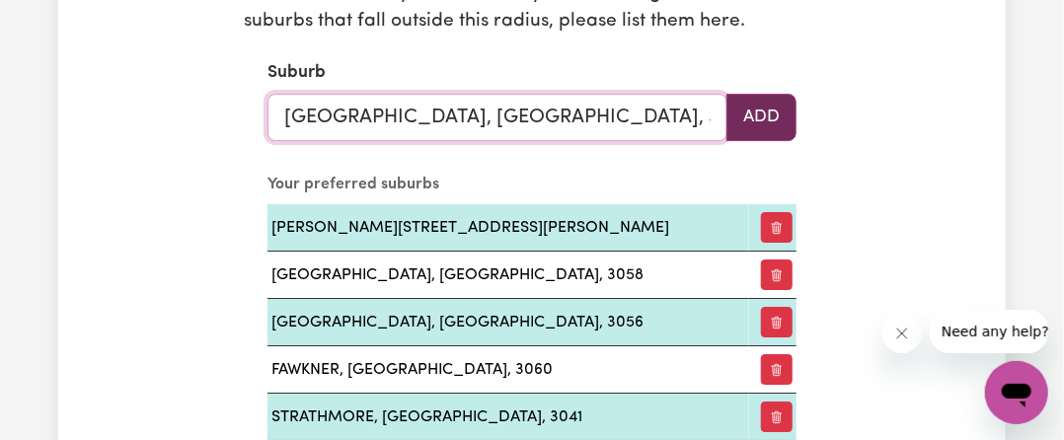
type input "[GEOGRAPHIC_DATA], [GEOGRAPHIC_DATA], 3041"
click at [765, 98] on button "Add" at bounding box center [761, 117] width 70 height 47
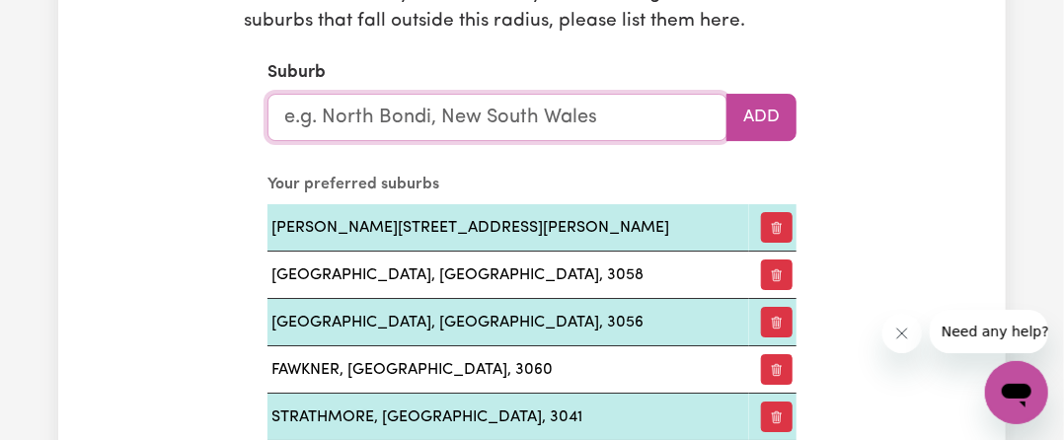
click at [513, 120] on input "text" at bounding box center [497, 117] width 460 height 47
type input "ess"
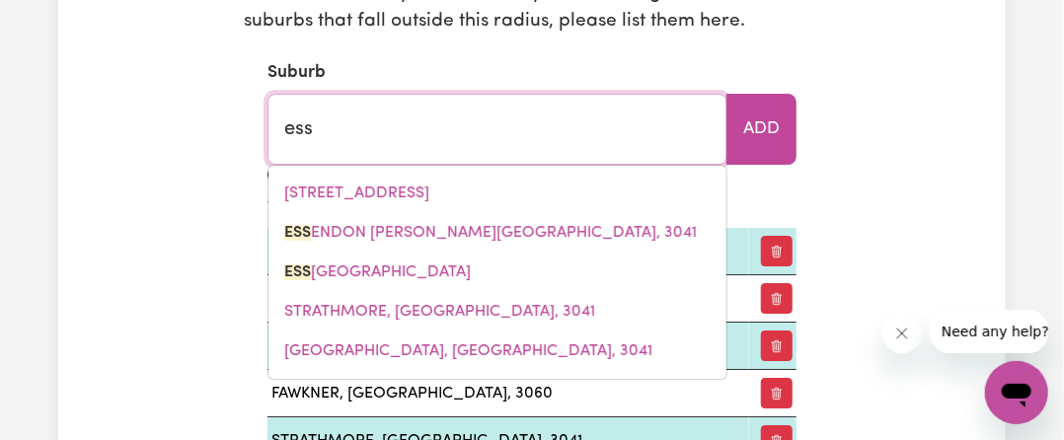
type input "essENDON, [GEOGRAPHIC_DATA], 3040"
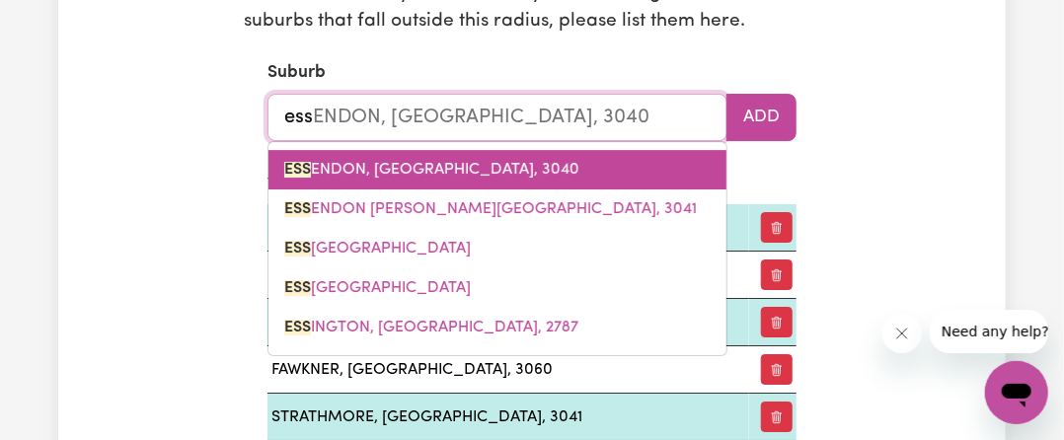
click at [411, 165] on span "ESS ENDON, [GEOGRAPHIC_DATA], 3040" at bounding box center [431, 170] width 295 height 16
type input "ESSENDON, [GEOGRAPHIC_DATA], 3040"
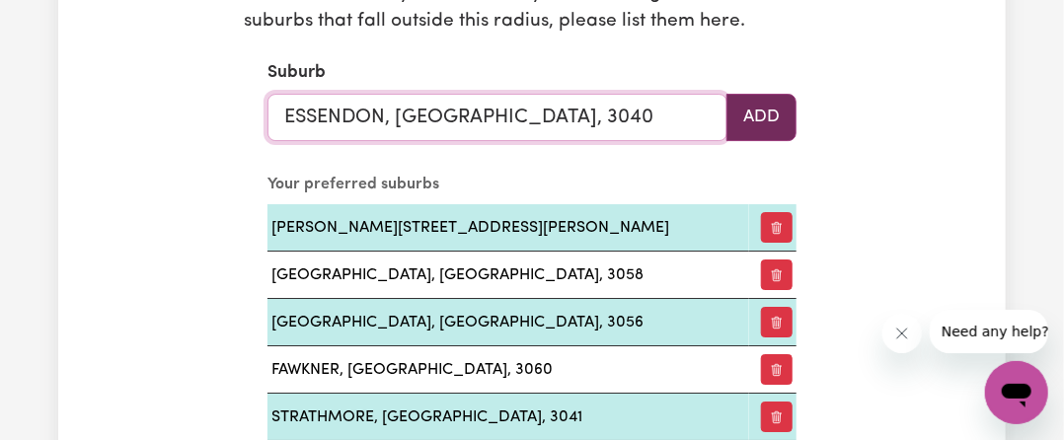
type input "ESSENDON, [GEOGRAPHIC_DATA], 3040"
click at [755, 107] on button "Add" at bounding box center [761, 117] width 70 height 47
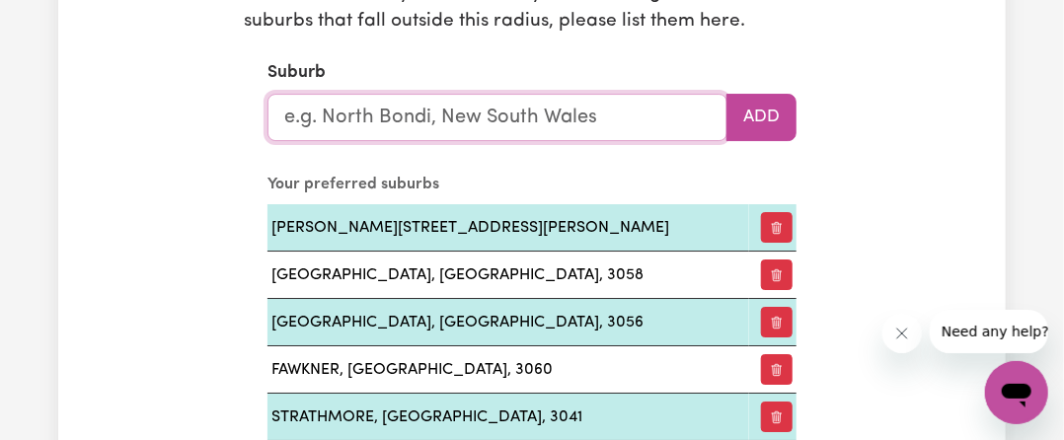
click at [511, 109] on input "text" at bounding box center [497, 117] width 460 height 47
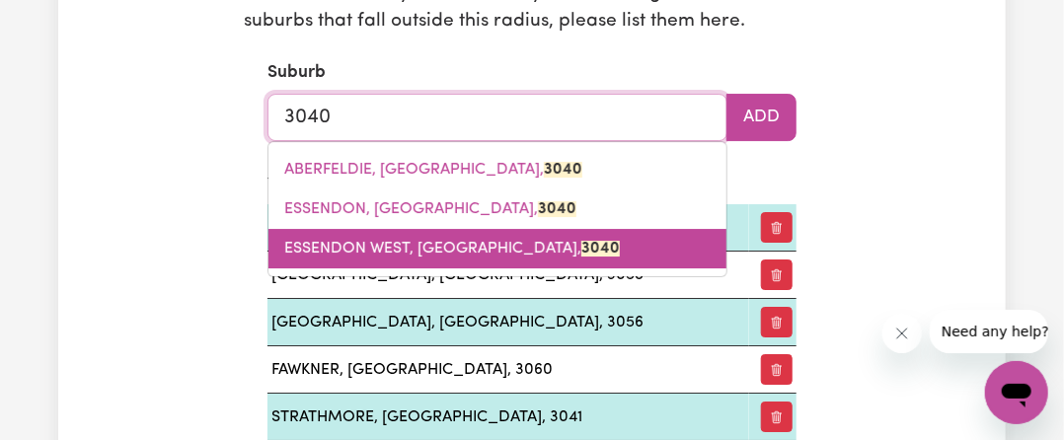
click at [411, 241] on span "[GEOGRAPHIC_DATA]" at bounding box center [452, 249] width 336 height 16
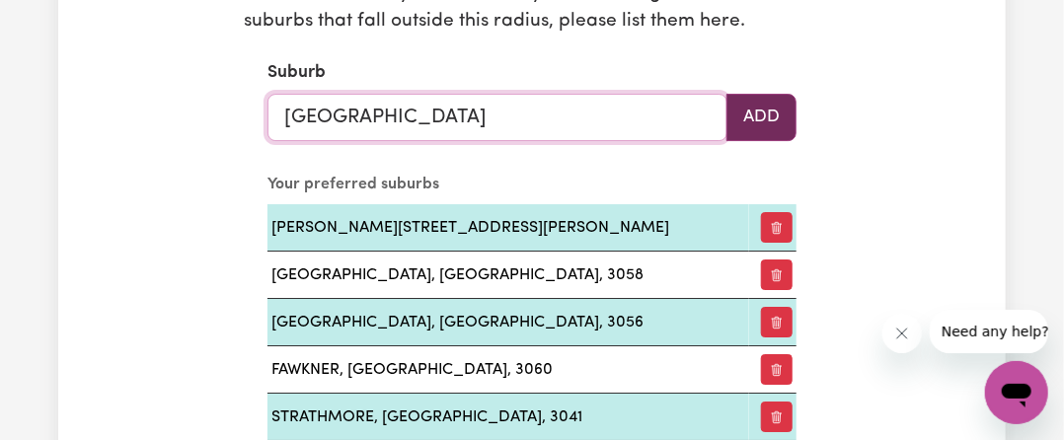
type input "[GEOGRAPHIC_DATA]"
click at [743, 107] on button "Add" at bounding box center [761, 117] width 70 height 47
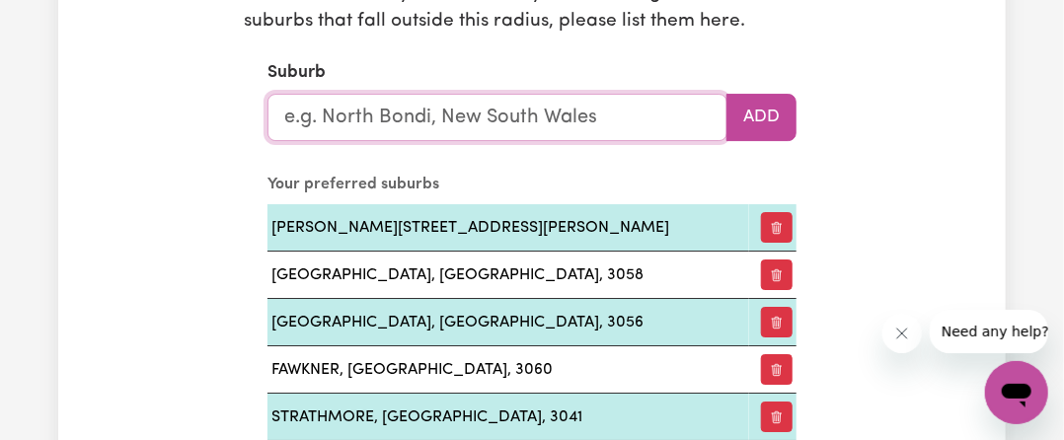
click at [588, 113] on input "text" at bounding box center [497, 117] width 460 height 47
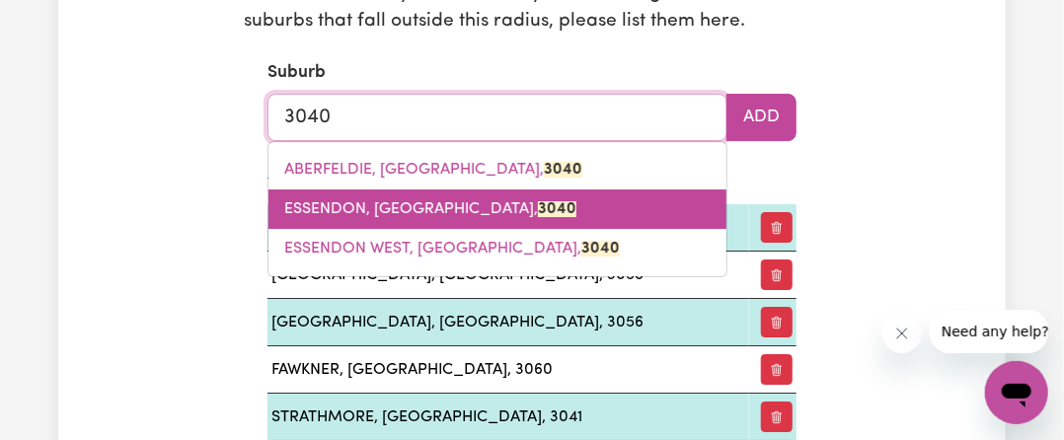
click at [538, 207] on mark "3040" at bounding box center [557, 209] width 38 height 16
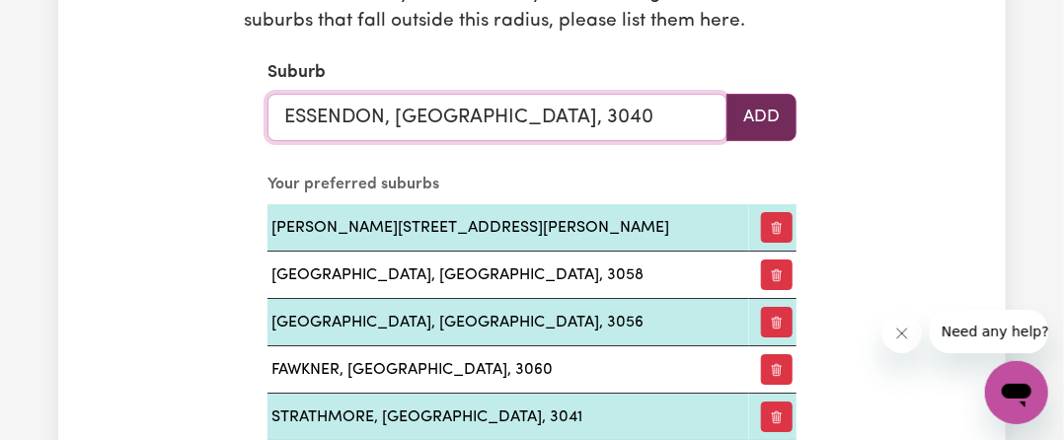
type input "ESSENDON, [GEOGRAPHIC_DATA], 3040"
click at [746, 110] on button "Add" at bounding box center [761, 117] width 70 height 47
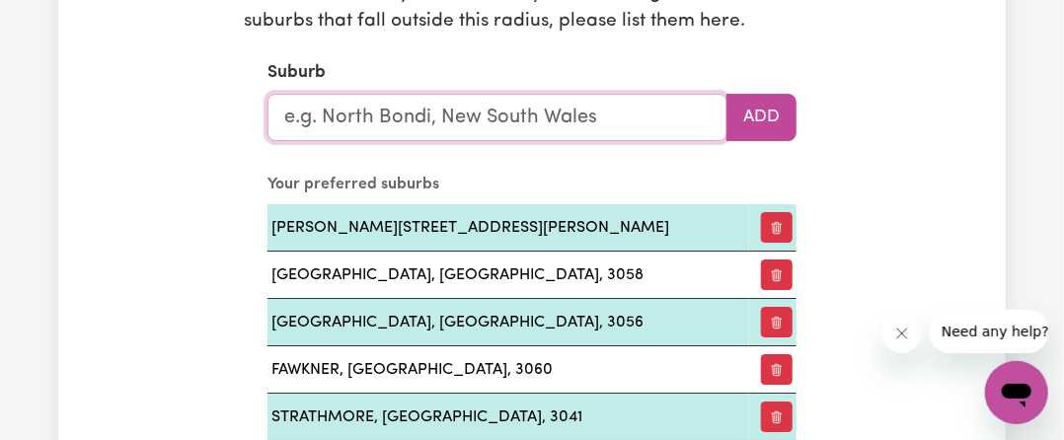
click at [610, 107] on input "text" at bounding box center [497, 117] width 460 height 47
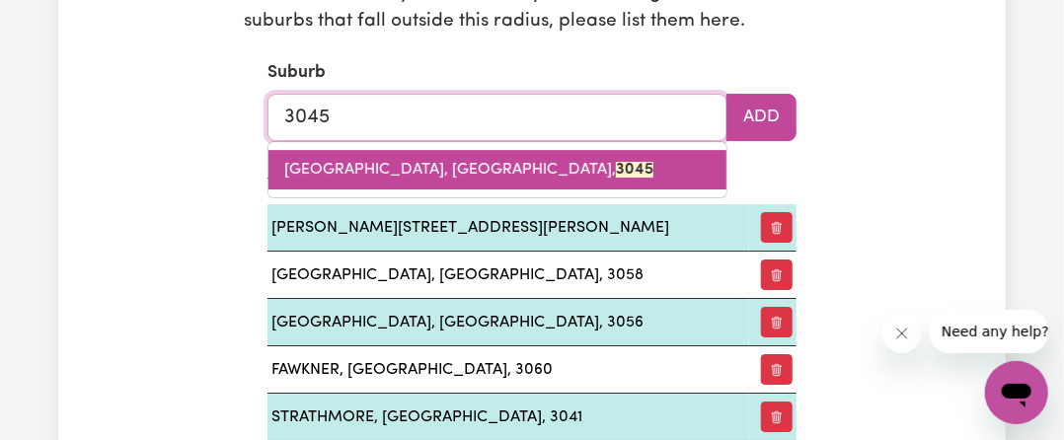
click at [426, 162] on span "[GEOGRAPHIC_DATA], [GEOGRAPHIC_DATA], 3045" at bounding box center [468, 170] width 369 height 16
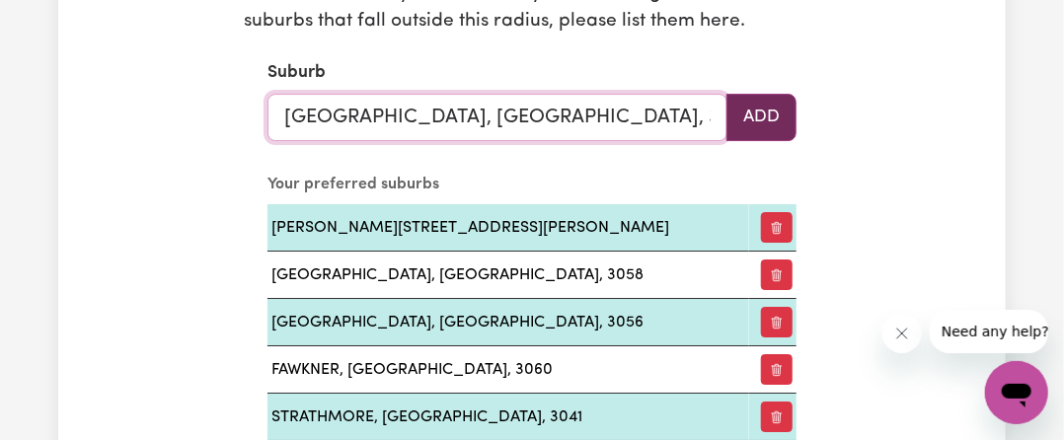
type input "[GEOGRAPHIC_DATA], [GEOGRAPHIC_DATA], 3045"
click at [761, 117] on button "Add" at bounding box center [761, 117] width 70 height 47
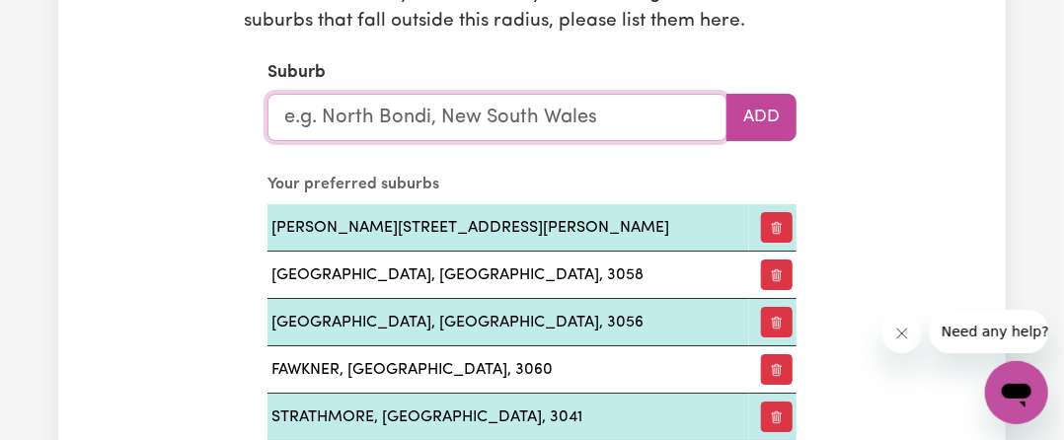
click at [541, 126] on input "text" at bounding box center [497, 117] width 460 height 47
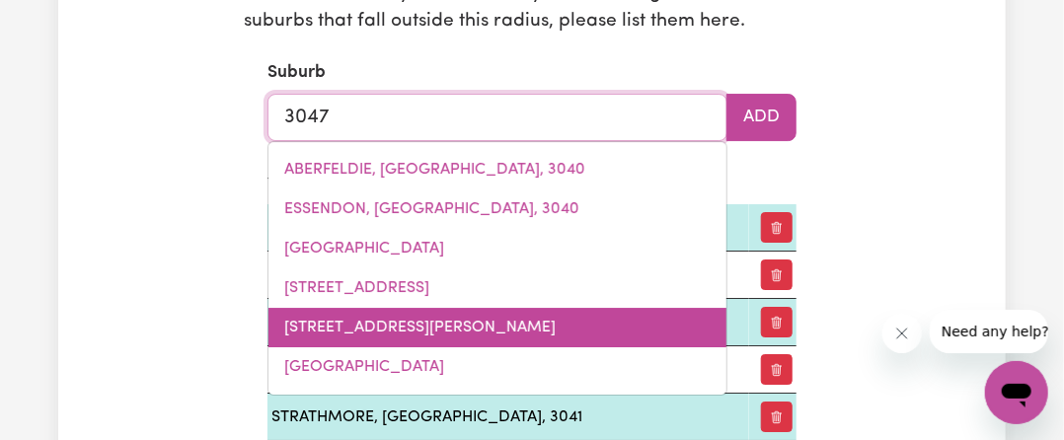
click at [322, 335] on span "[STREET_ADDRESS][PERSON_NAME]" at bounding box center [419, 328] width 271 height 16
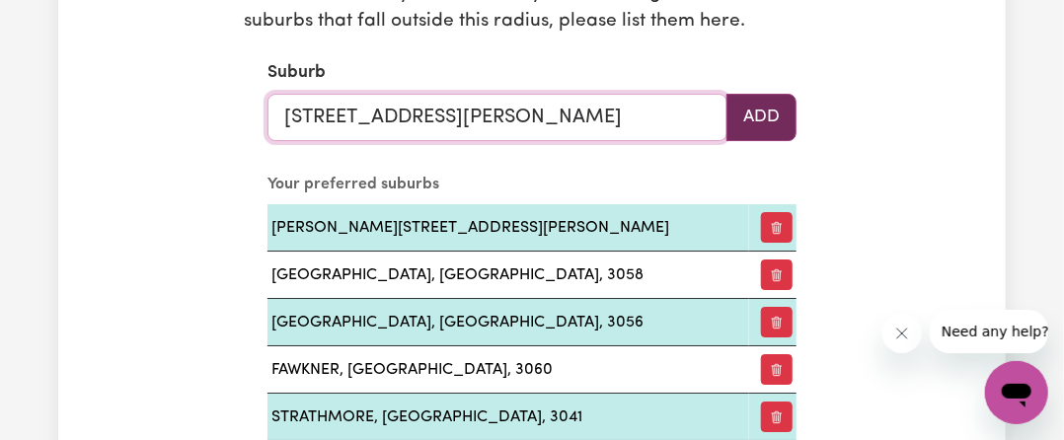
type input "[STREET_ADDRESS][PERSON_NAME]"
click at [766, 124] on button "Add" at bounding box center [761, 117] width 70 height 47
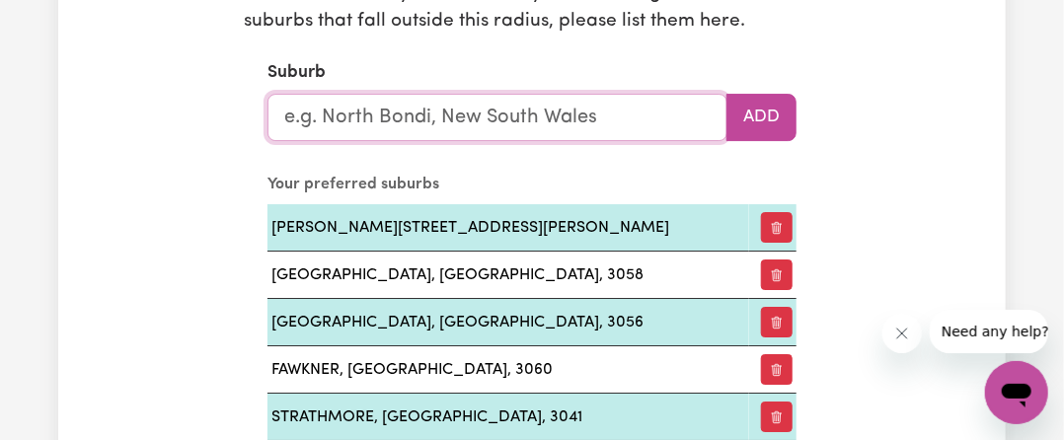
click at [530, 108] on input "text" at bounding box center [497, 117] width 460 height 47
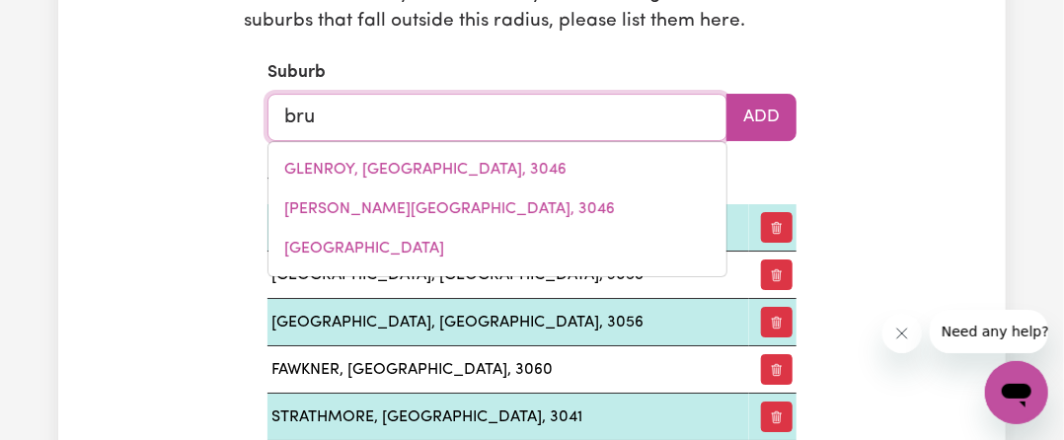
type input "brun"
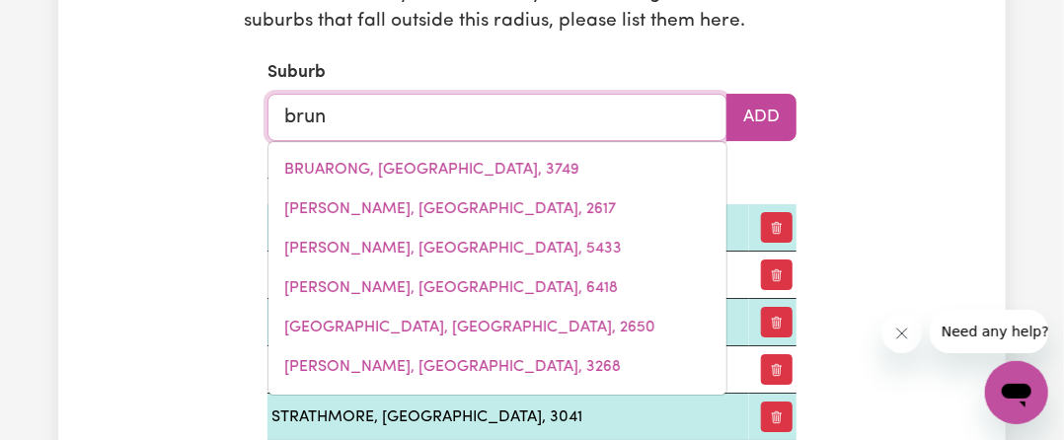
type input "[PERSON_NAME]"
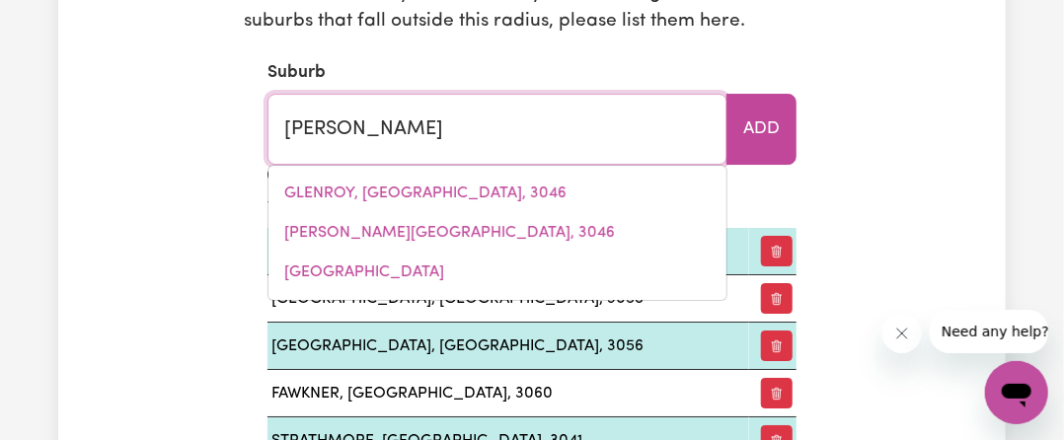
type input "brunsWICK, [GEOGRAPHIC_DATA], 3056"
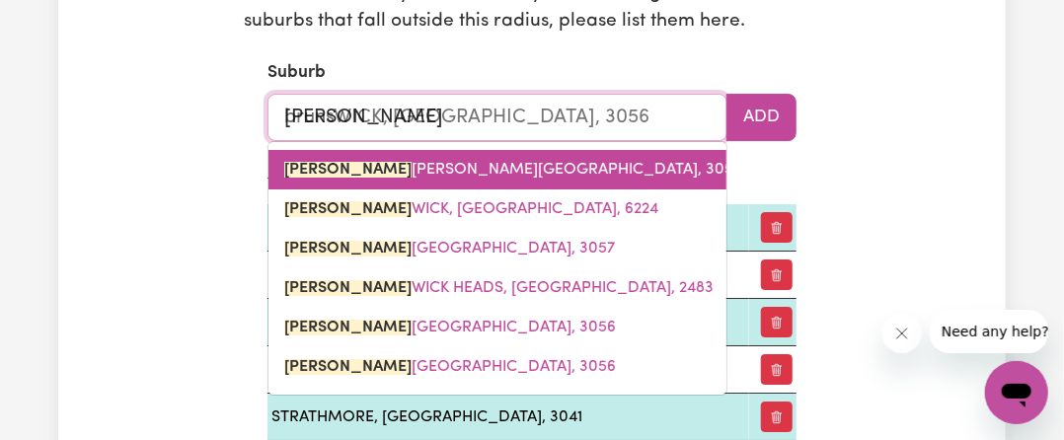
click at [414, 173] on span "[PERSON_NAME] [PERSON_NAME][GEOGRAPHIC_DATA], 3056" at bounding box center [513, 170] width 458 height 16
type input "[GEOGRAPHIC_DATA], [GEOGRAPHIC_DATA], 3056"
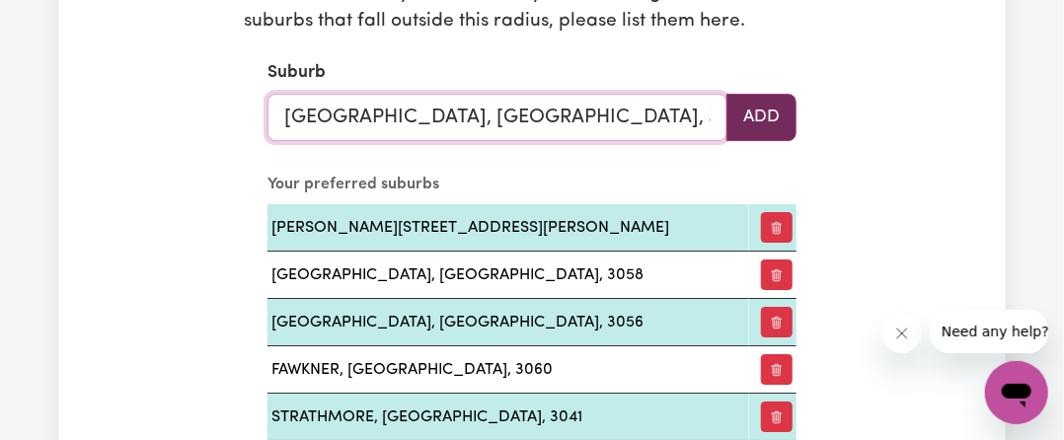
type input "[GEOGRAPHIC_DATA], [GEOGRAPHIC_DATA], 3056"
click at [782, 102] on button "Add" at bounding box center [761, 117] width 70 height 47
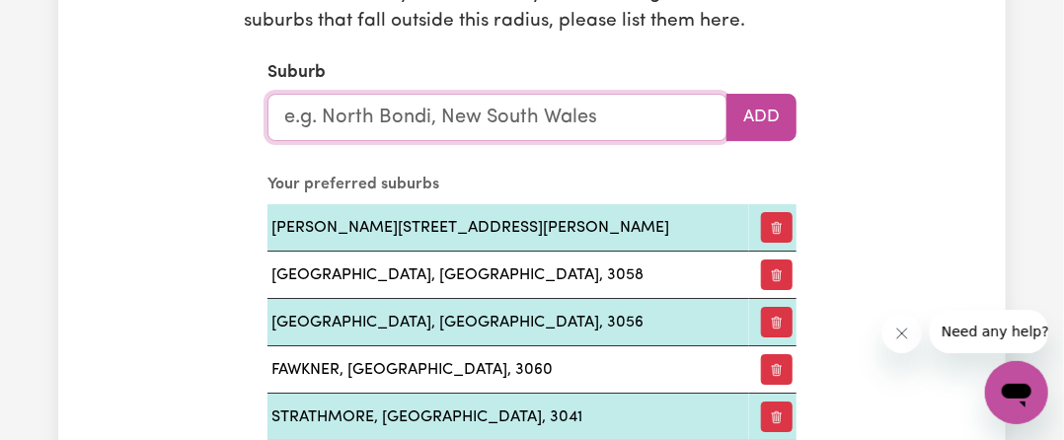
click at [561, 103] on input "text" at bounding box center [497, 117] width 460 height 47
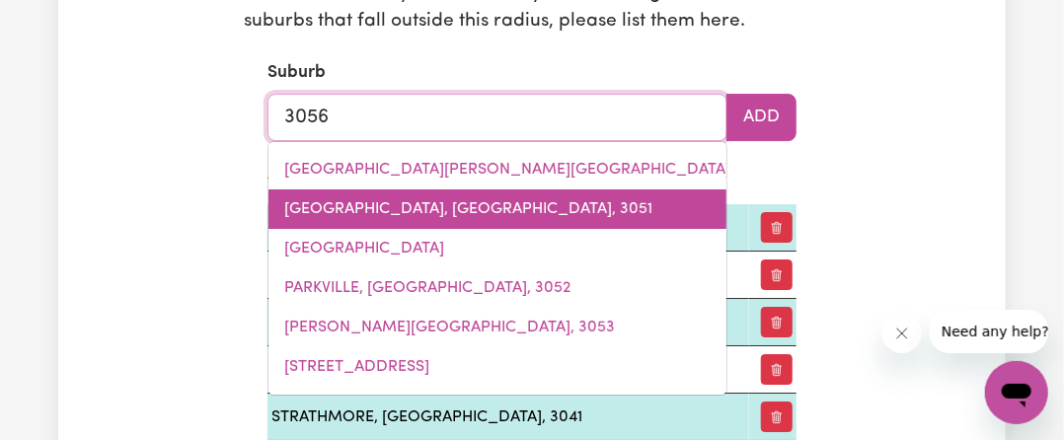
click at [487, 222] on link "[GEOGRAPHIC_DATA], [GEOGRAPHIC_DATA], 3051" at bounding box center [497, 208] width 458 height 39
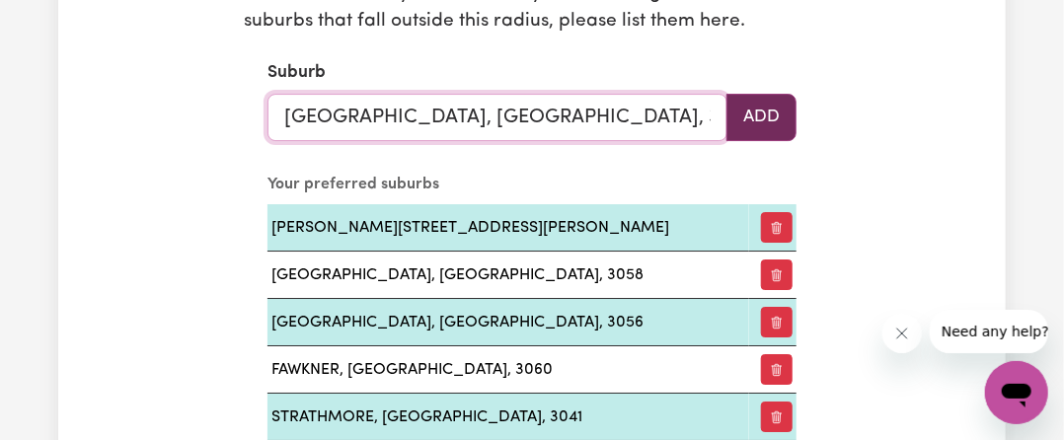
type input "[GEOGRAPHIC_DATA], [GEOGRAPHIC_DATA], 3051"
click at [756, 124] on button "Add" at bounding box center [761, 117] width 70 height 47
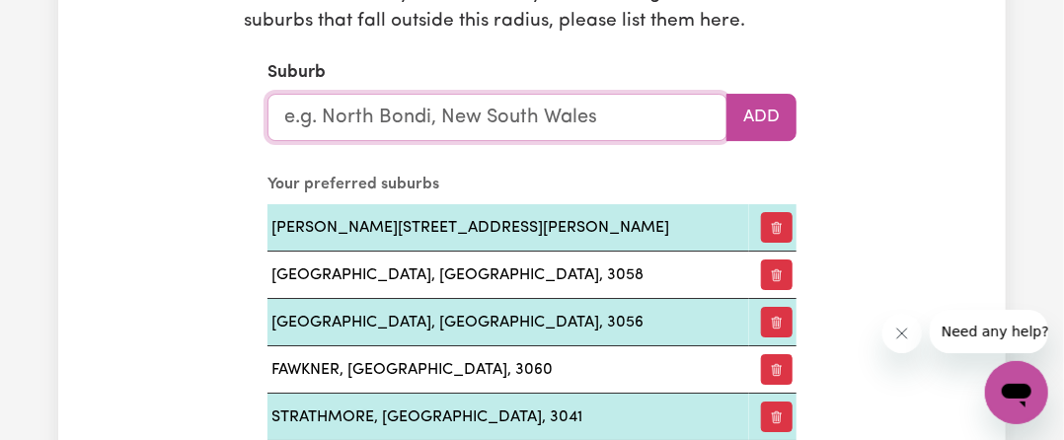
click at [579, 121] on input "text" at bounding box center [497, 117] width 460 height 47
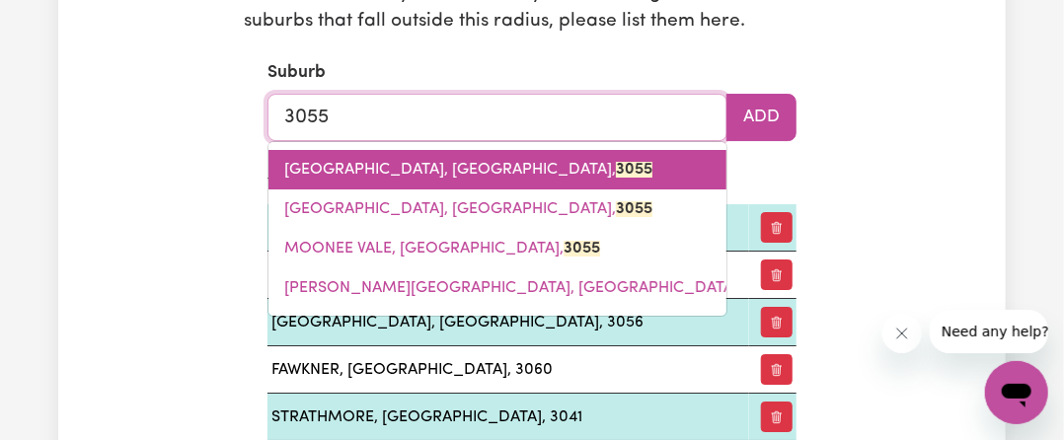
click at [408, 173] on span "[GEOGRAPHIC_DATA], 3055" at bounding box center [468, 170] width 368 height 16
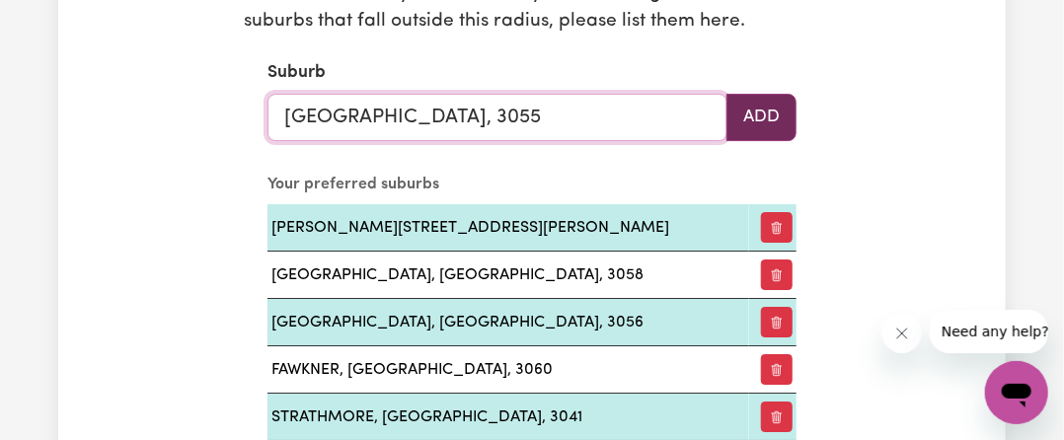
type input "[GEOGRAPHIC_DATA], 3055"
click at [766, 112] on button "Add" at bounding box center [761, 117] width 70 height 47
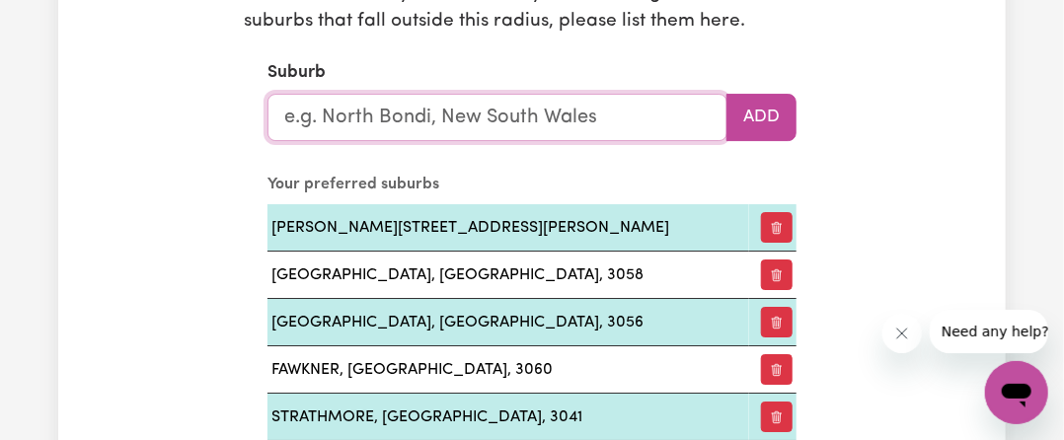
click at [685, 98] on input "text" at bounding box center [497, 117] width 460 height 47
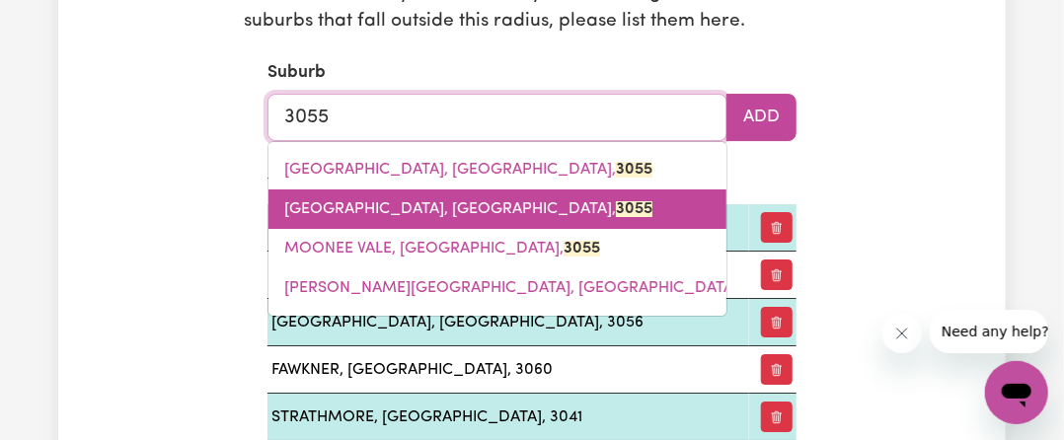
click at [616, 201] on mark "3055" at bounding box center [634, 209] width 37 height 16
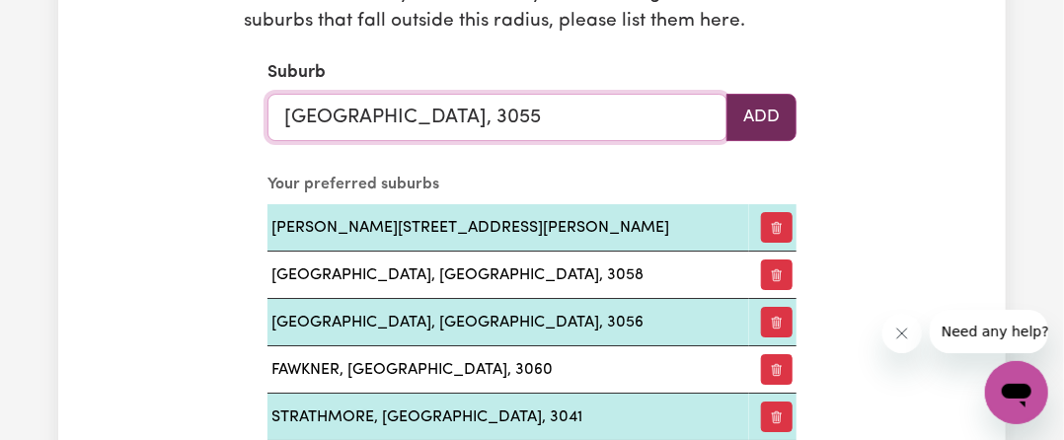
type input "[GEOGRAPHIC_DATA], 3055"
click at [768, 119] on button "Add" at bounding box center [761, 117] width 70 height 47
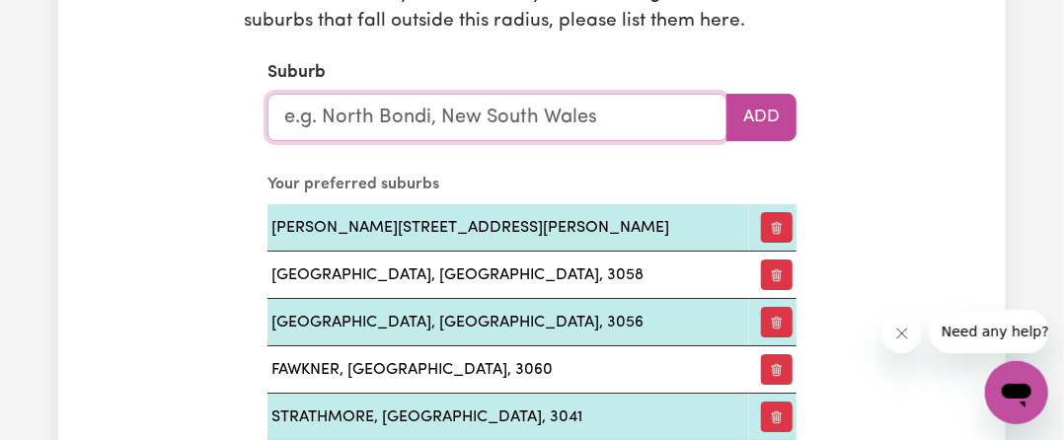
click at [636, 112] on input "text" at bounding box center [497, 117] width 460 height 47
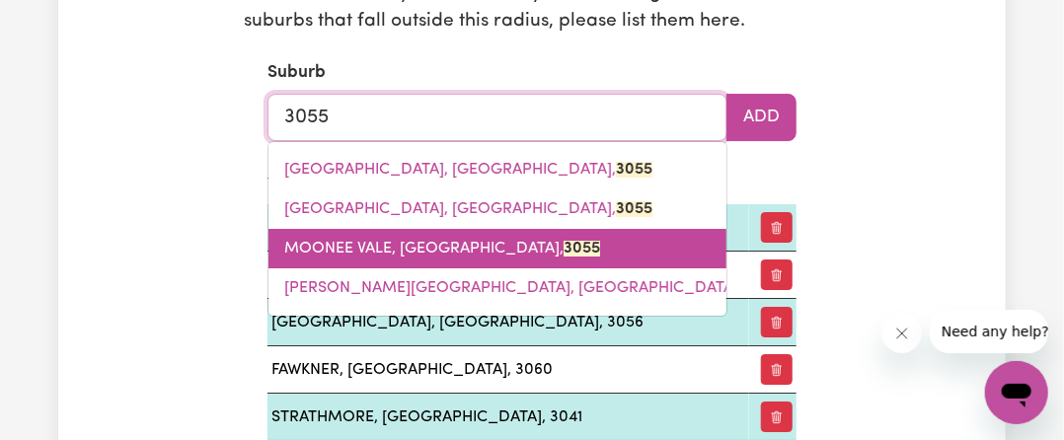
click at [430, 256] on span "MOONEE VALE, [GEOGRAPHIC_DATA], 3055" at bounding box center [442, 249] width 316 height 16
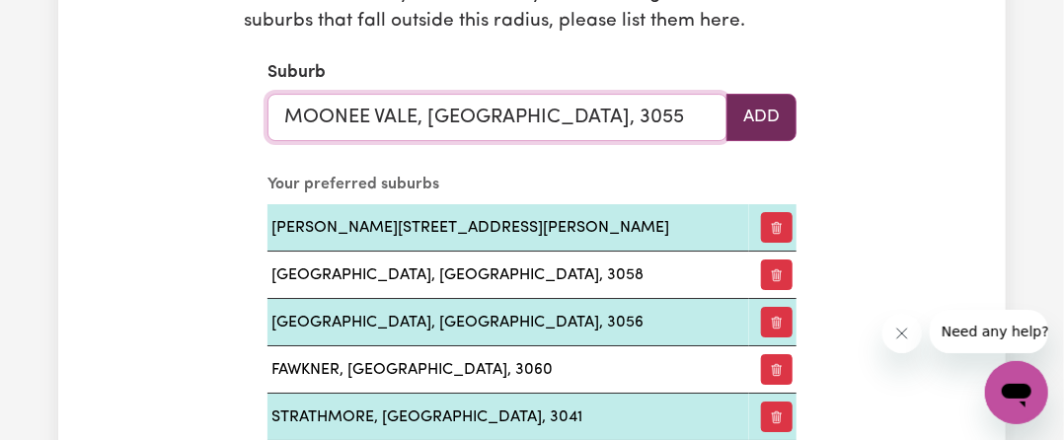
type input "MOONEE VALE, [GEOGRAPHIC_DATA], 3055"
click at [786, 113] on button "Add" at bounding box center [761, 117] width 70 height 47
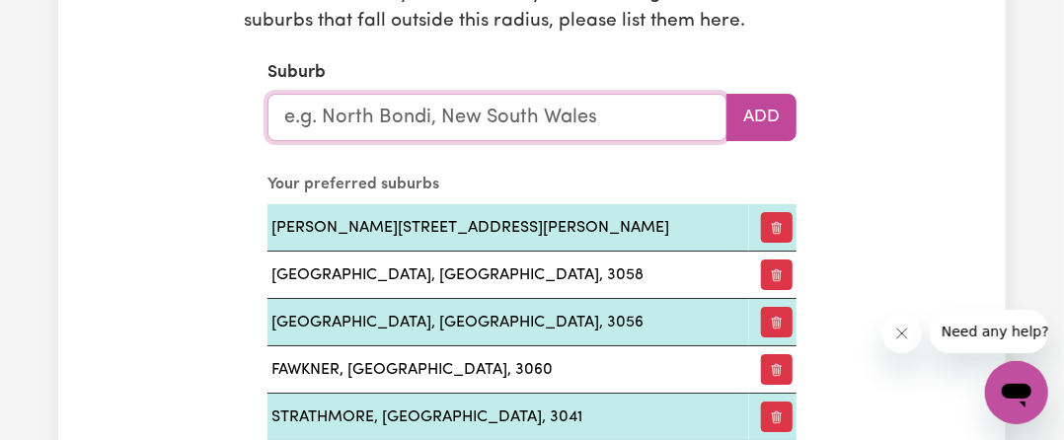
click at [586, 129] on input "text" at bounding box center [497, 117] width 460 height 47
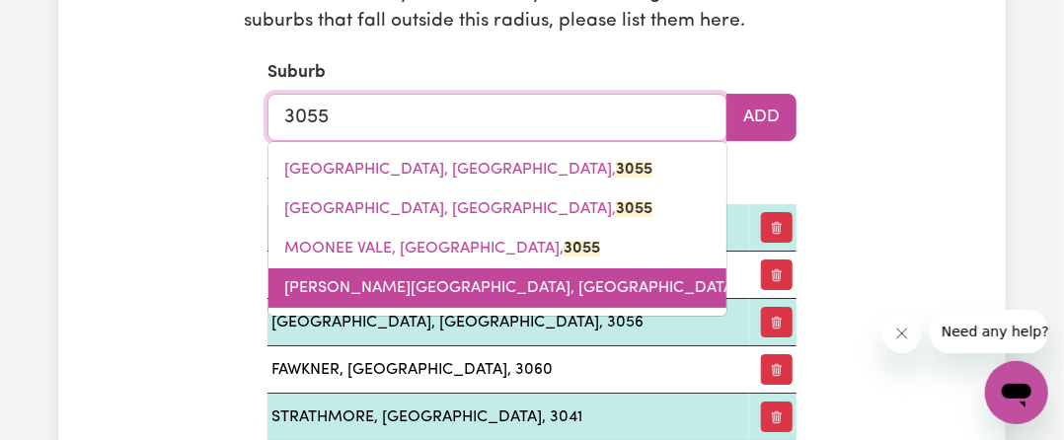
click at [431, 293] on span "[PERSON_NAME][GEOGRAPHIC_DATA][PERSON_NAME], 3055" at bounding box center [531, 288] width 494 height 16
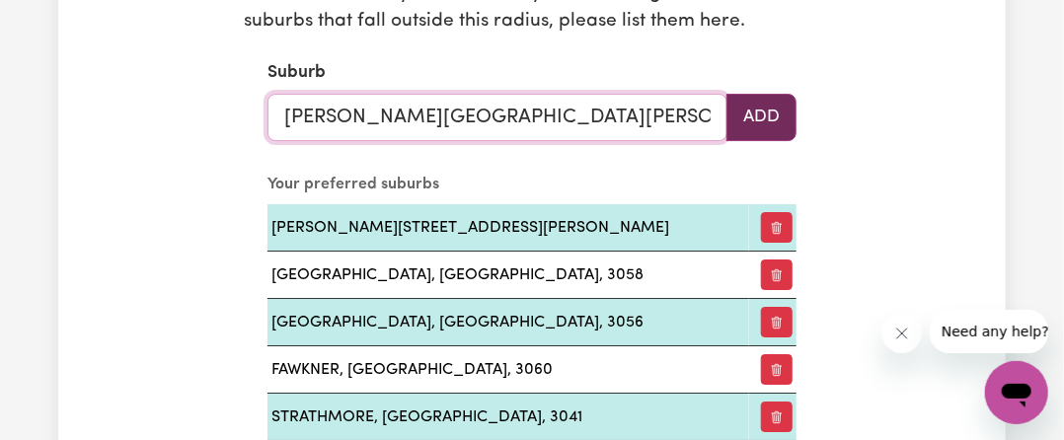
type input "[PERSON_NAME][GEOGRAPHIC_DATA][PERSON_NAME], 3055"
click at [763, 115] on button "Add" at bounding box center [761, 117] width 70 height 47
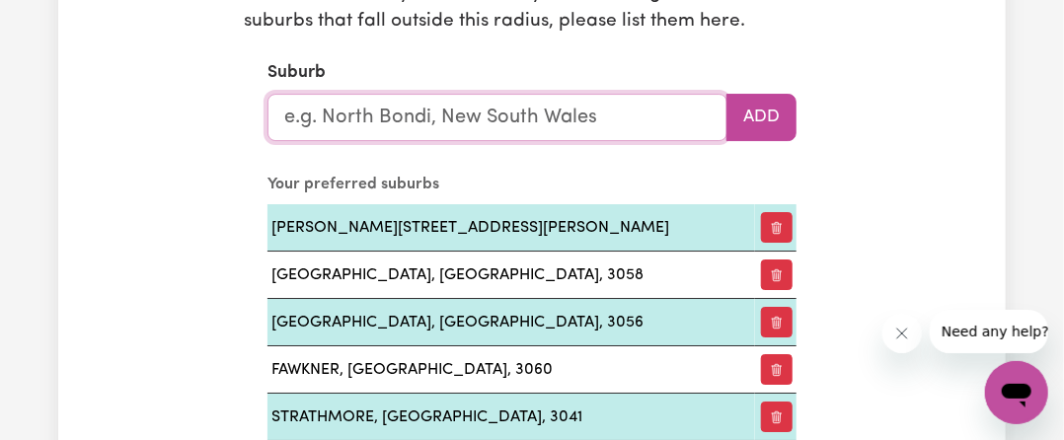
click at [571, 118] on input "text" at bounding box center [497, 117] width 460 height 47
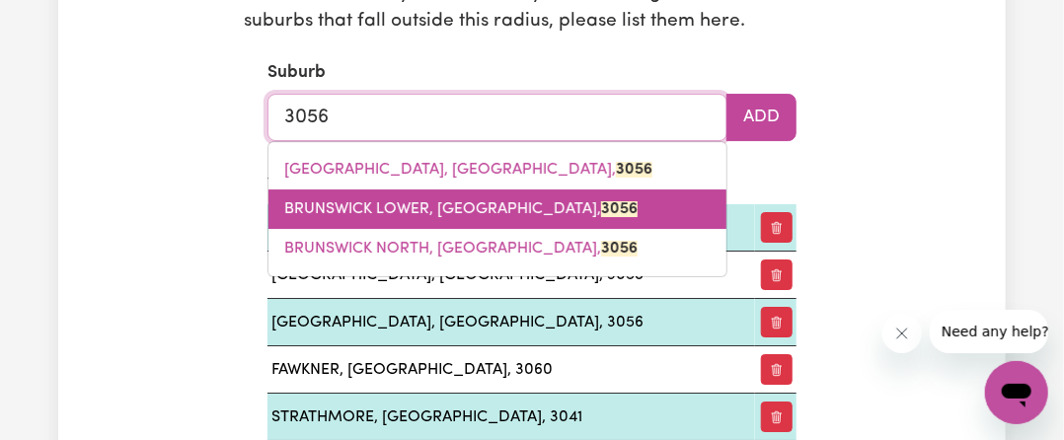
click at [425, 212] on span "[GEOGRAPHIC_DATA], 3056" at bounding box center [460, 209] width 353 height 16
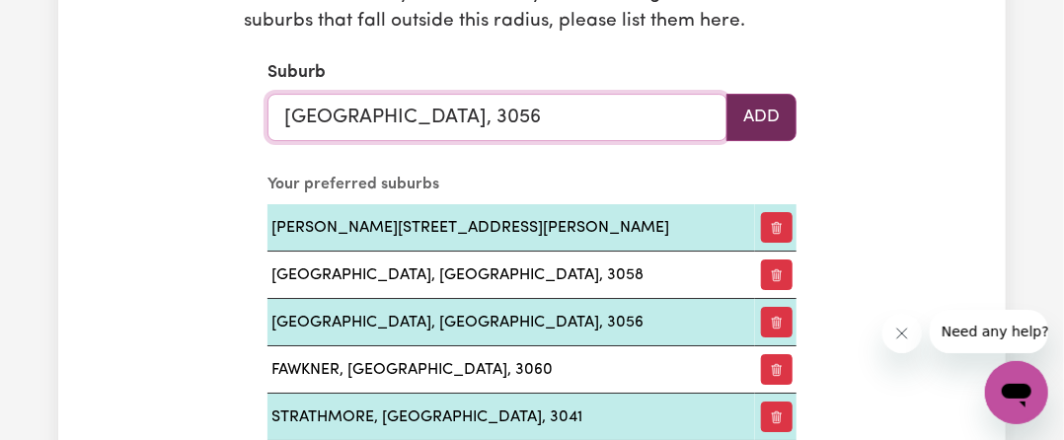
type input "[GEOGRAPHIC_DATA], 3056"
click at [753, 120] on button "Add" at bounding box center [761, 117] width 70 height 47
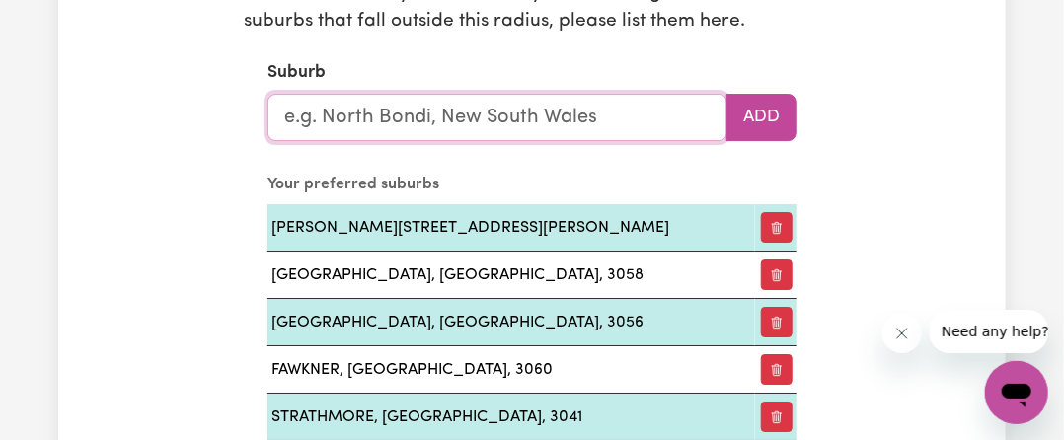
click at [588, 119] on input "text" at bounding box center [497, 117] width 460 height 47
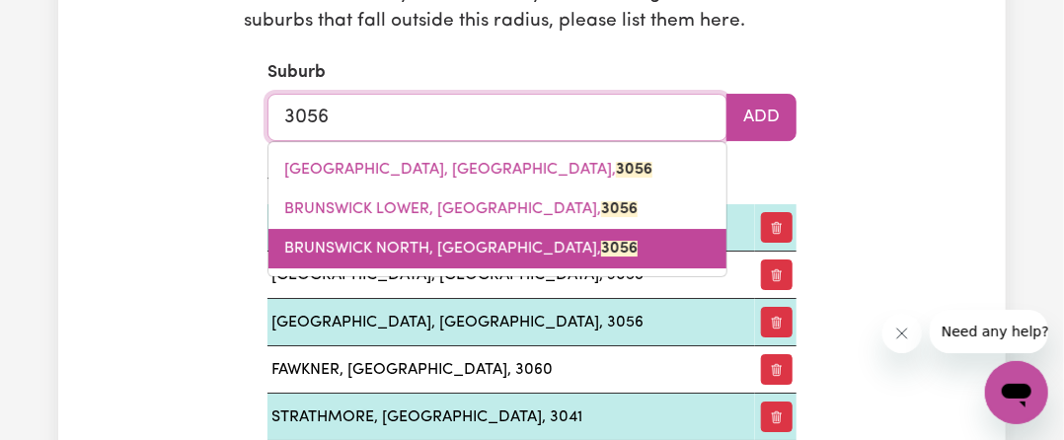
click at [489, 244] on span "[GEOGRAPHIC_DATA], 3056" at bounding box center [460, 249] width 353 height 16
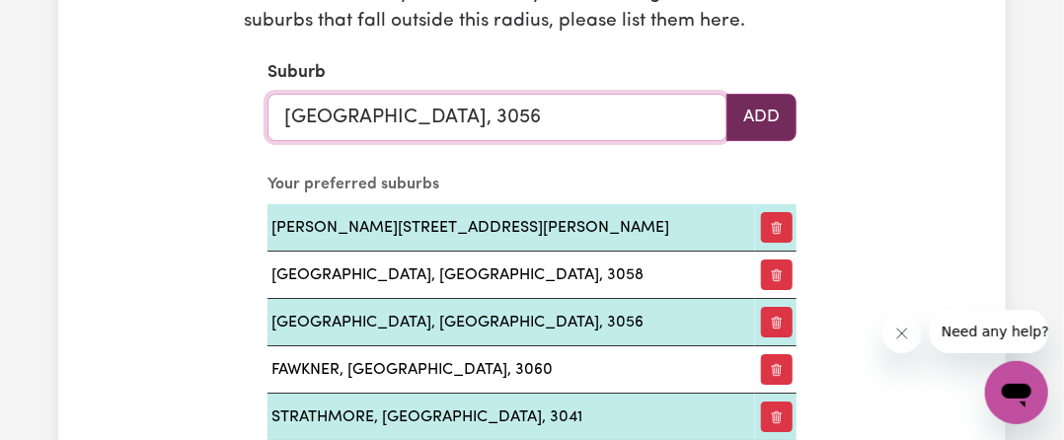
type input "[GEOGRAPHIC_DATA], 3056"
click at [760, 119] on button "Add" at bounding box center [761, 117] width 70 height 47
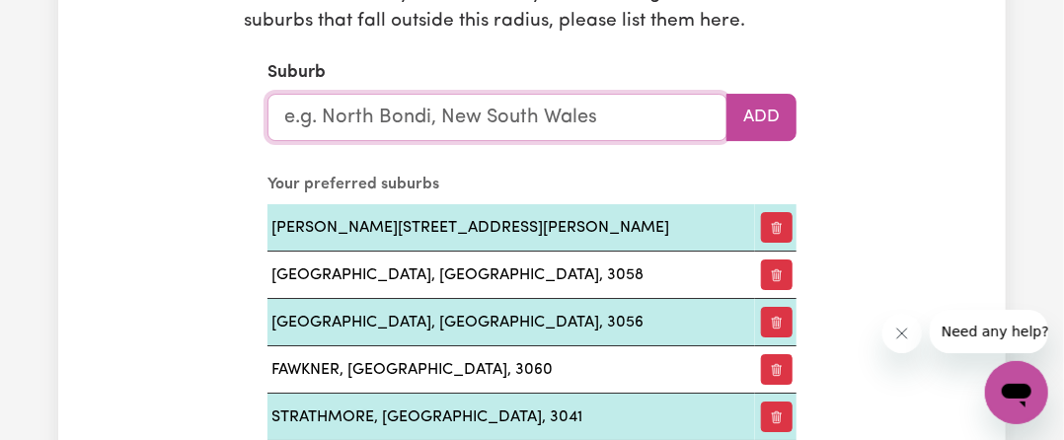
click at [656, 123] on input "text" at bounding box center [497, 117] width 460 height 47
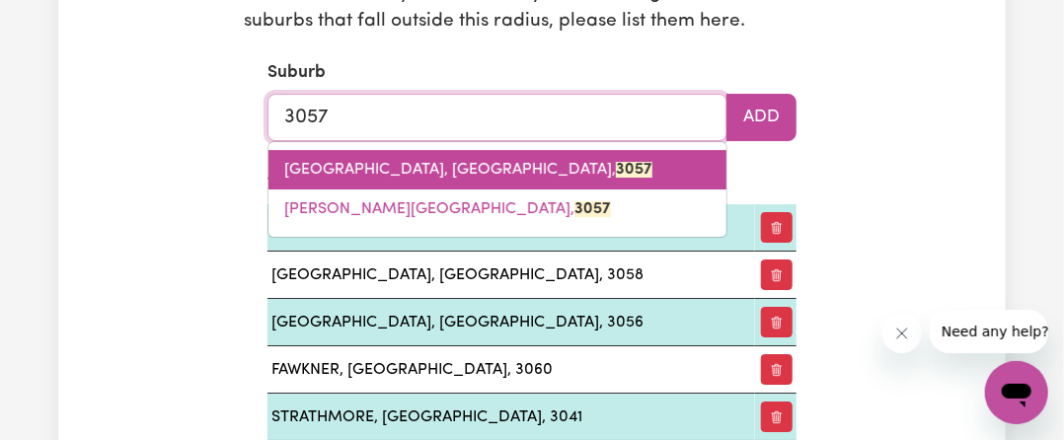
click at [616, 162] on mark "3057" at bounding box center [634, 170] width 37 height 16
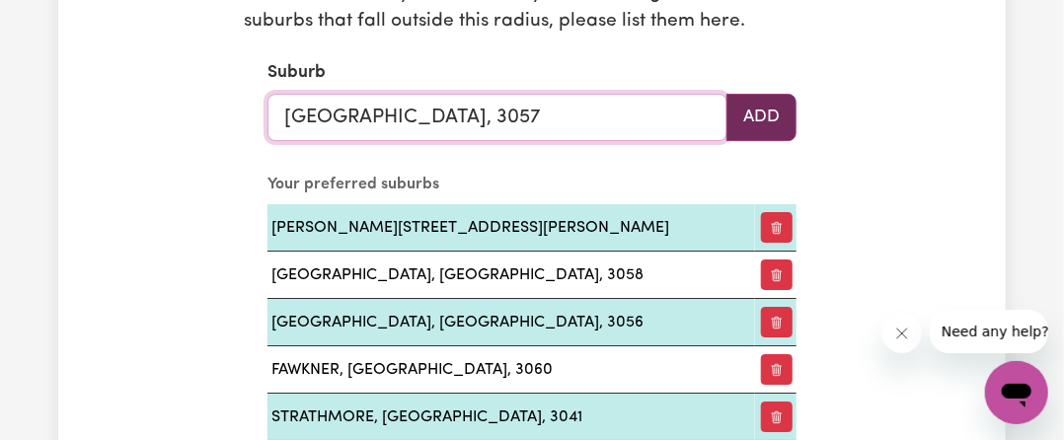
type input "[GEOGRAPHIC_DATA], 3057"
click at [749, 113] on button "Add" at bounding box center [761, 117] width 70 height 47
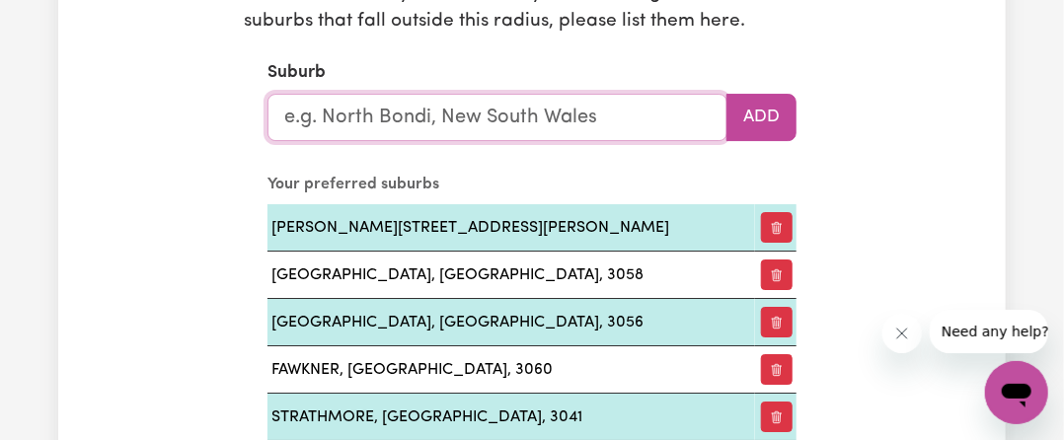
click at [580, 135] on input "text" at bounding box center [497, 117] width 460 height 47
type input "RESERVOIR"
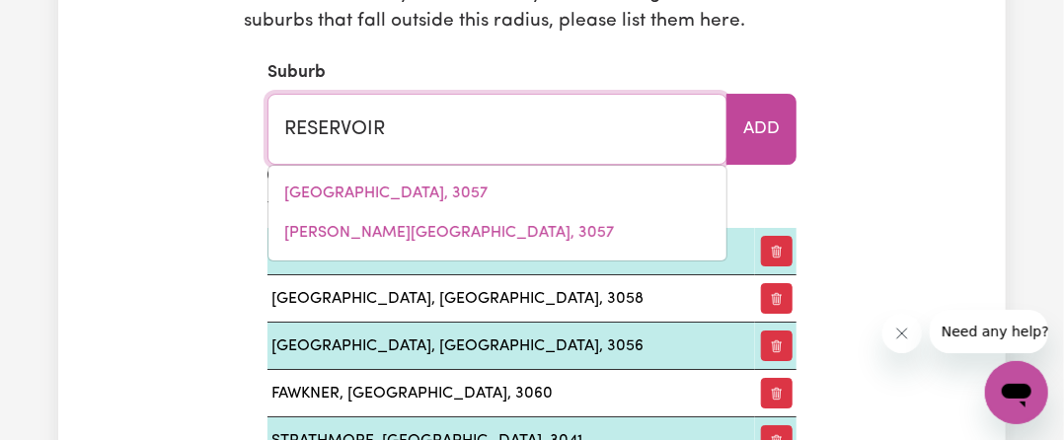
type input "RESERVOIR, [GEOGRAPHIC_DATA], 3073"
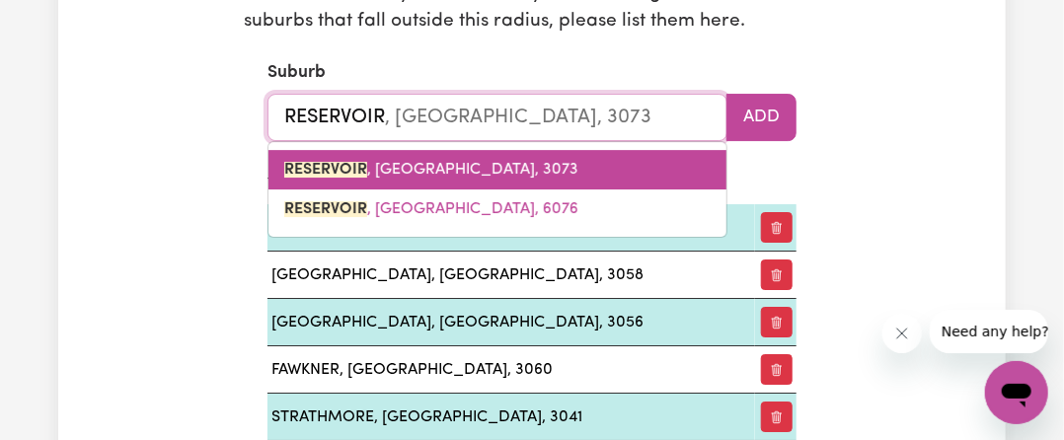
click at [434, 169] on span "RESERVOIR , [GEOGRAPHIC_DATA], 3073" at bounding box center [431, 170] width 294 height 16
type input "RESERVOIR, [GEOGRAPHIC_DATA], 3073"
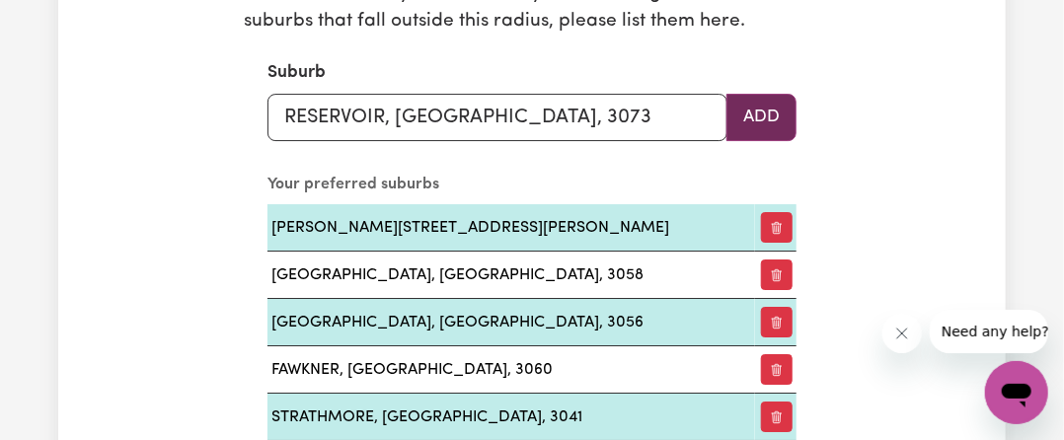
click at [761, 110] on button "Add" at bounding box center [761, 117] width 70 height 47
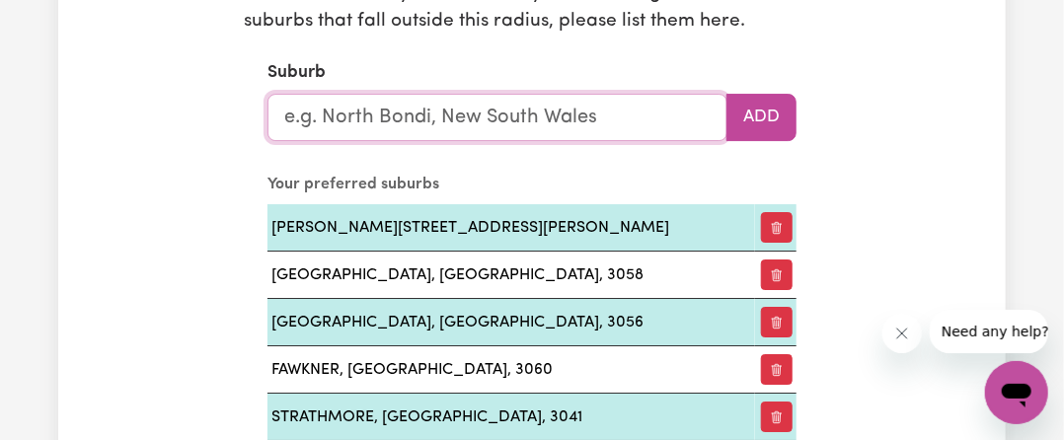
click at [568, 115] on input "text" at bounding box center [497, 117] width 460 height 47
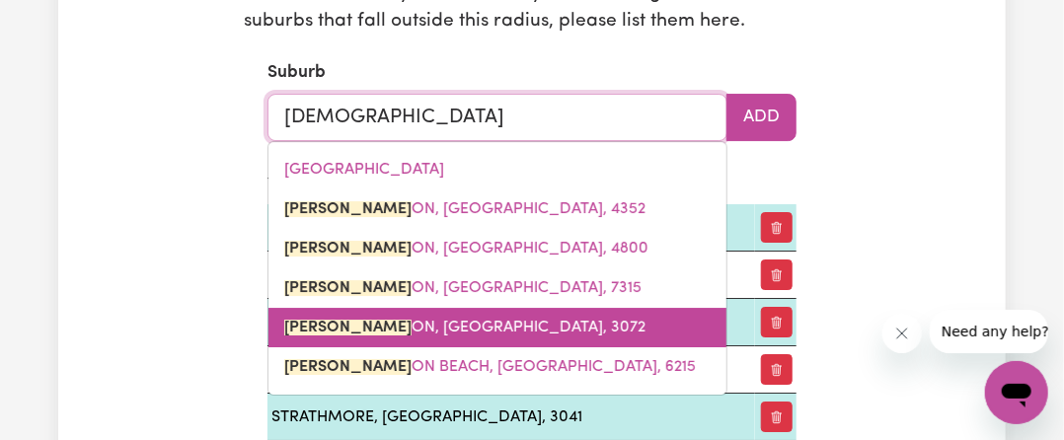
click at [387, 334] on span "[PERSON_NAME] ON, [GEOGRAPHIC_DATA], 3072" at bounding box center [464, 328] width 361 height 16
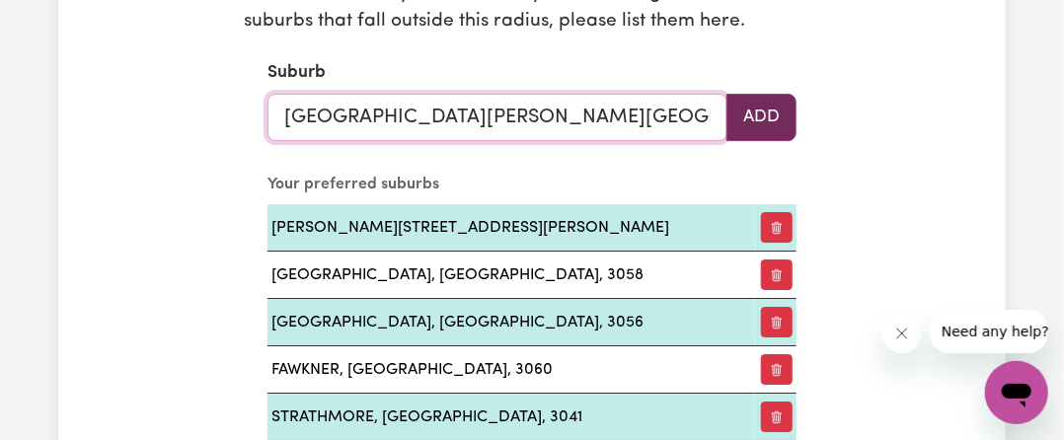
type input "[GEOGRAPHIC_DATA][PERSON_NAME][GEOGRAPHIC_DATA], 3072"
click at [756, 121] on button "Add" at bounding box center [761, 117] width 70 height 47
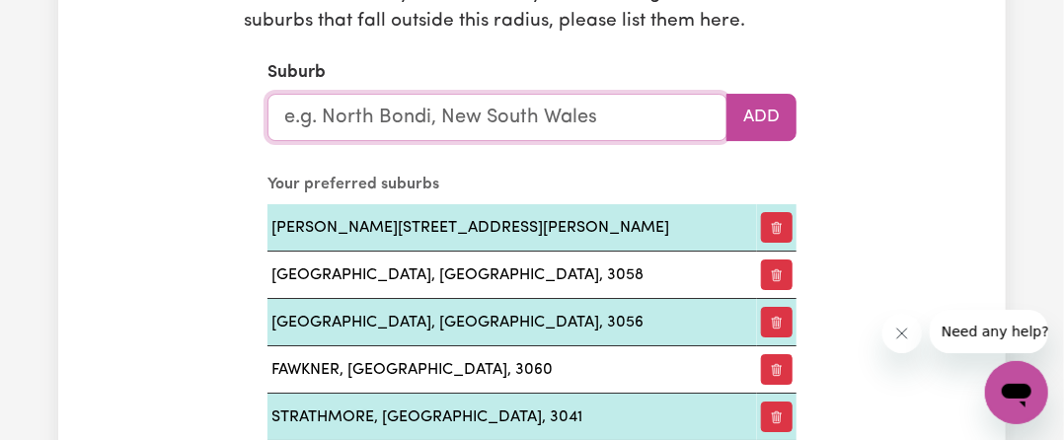
click at [564, 113] on input "text" at bounding box center [497, 117] width 460 height 47
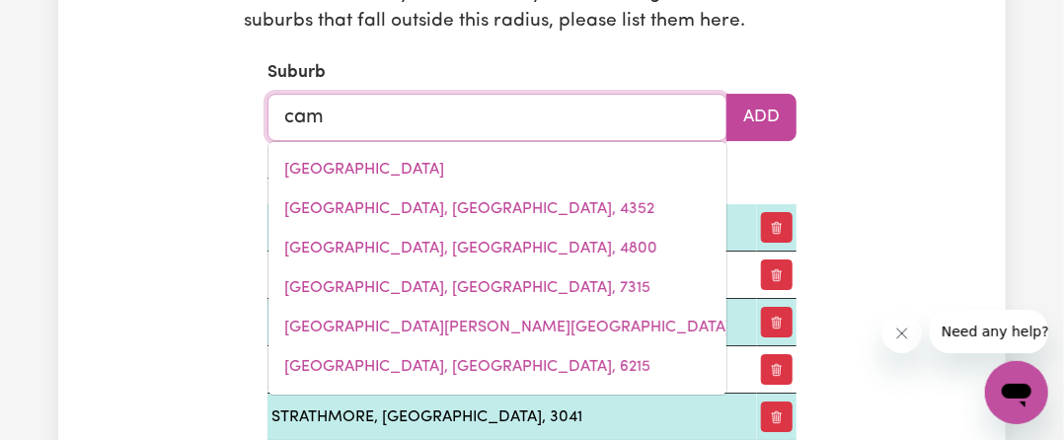
type input "camb"
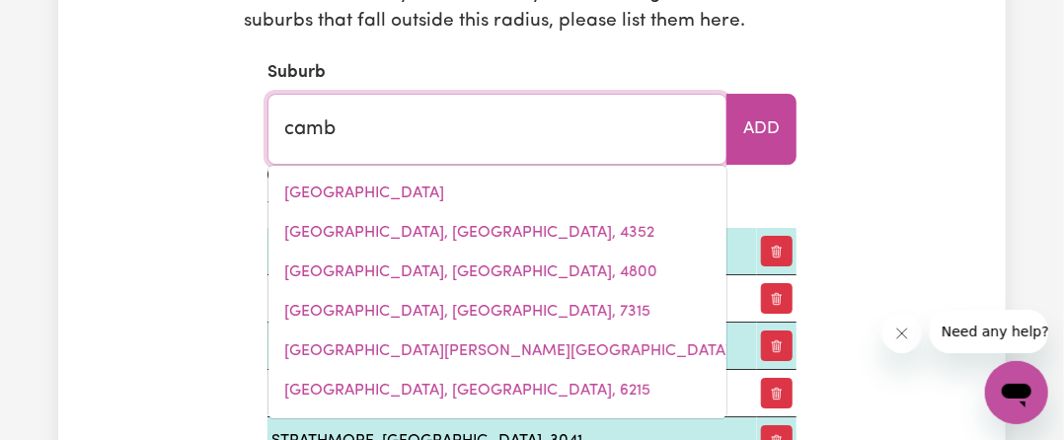
type input "cambALLIN, [GEOGRAPHIC_DATA], 6728"
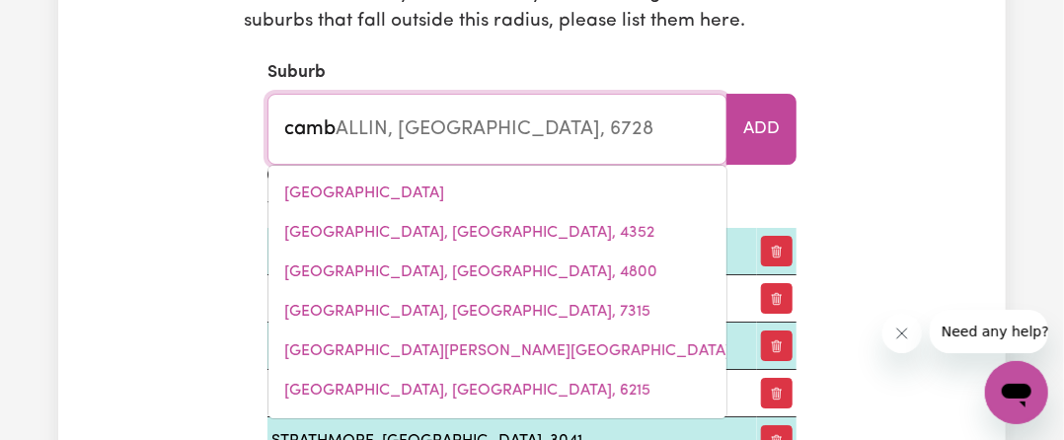
type input "cambl"
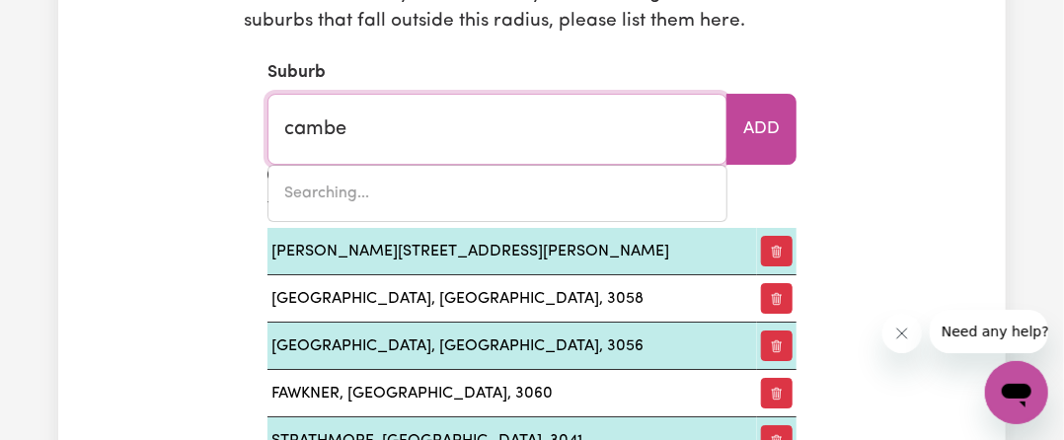
type input "cambel"
type input "cambe"
type input "cambeRWELL, [GEOGRAPHIC_DATA], 2330"
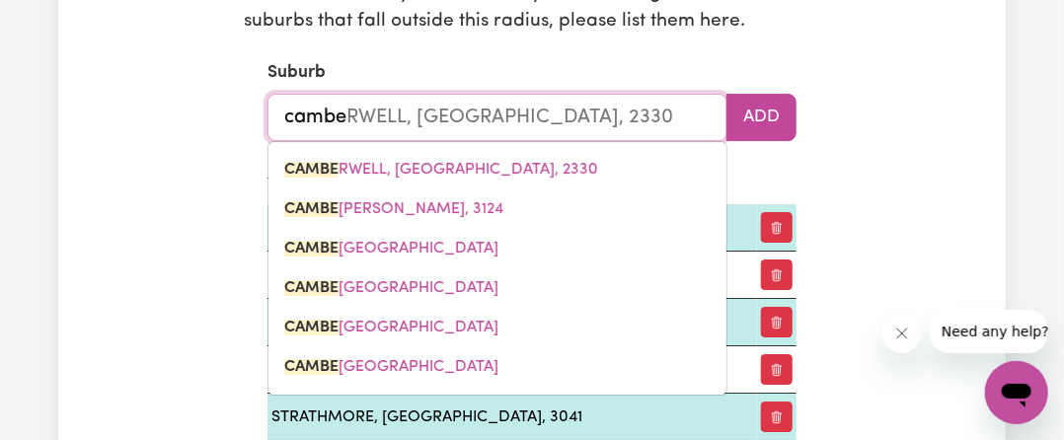
type input "cambel"
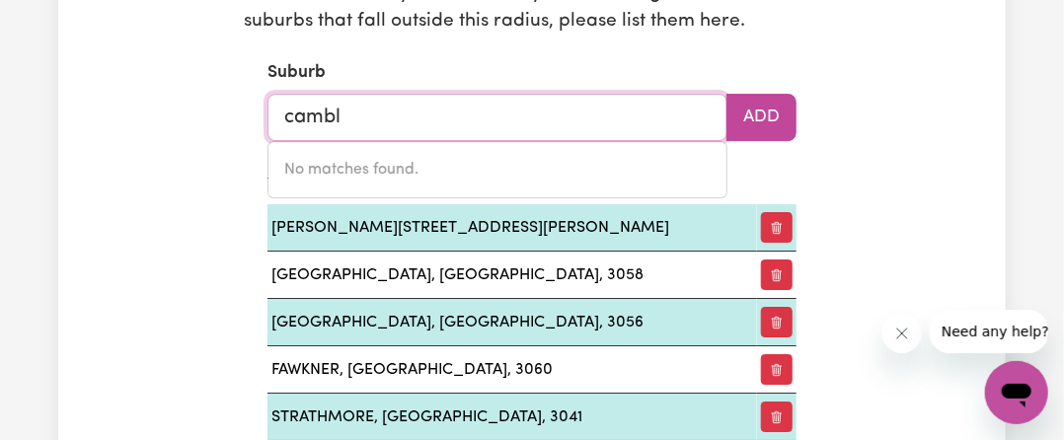
type input "camb"
type input "cambALLIN, [GEOGRAPHIC_DATA], 6728"
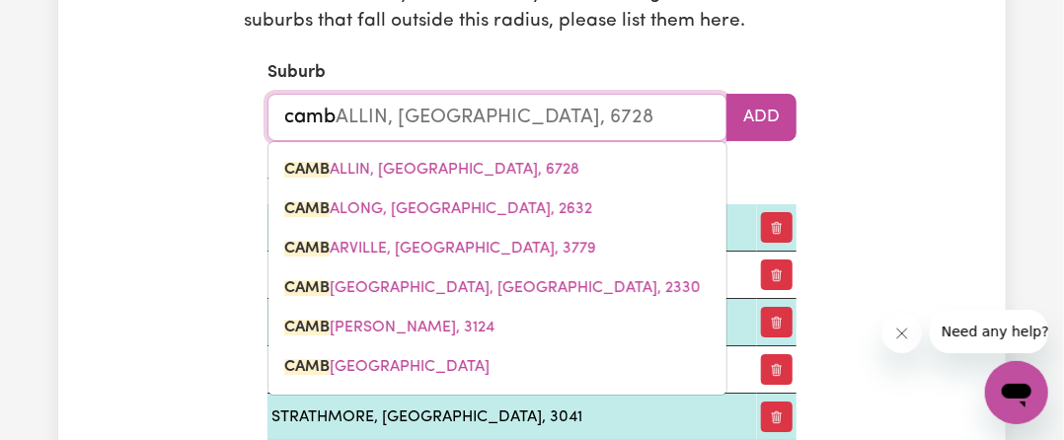
type input "cam"
type input "camBALLIN, [GEOGRAPHIC_DATA], 6728"
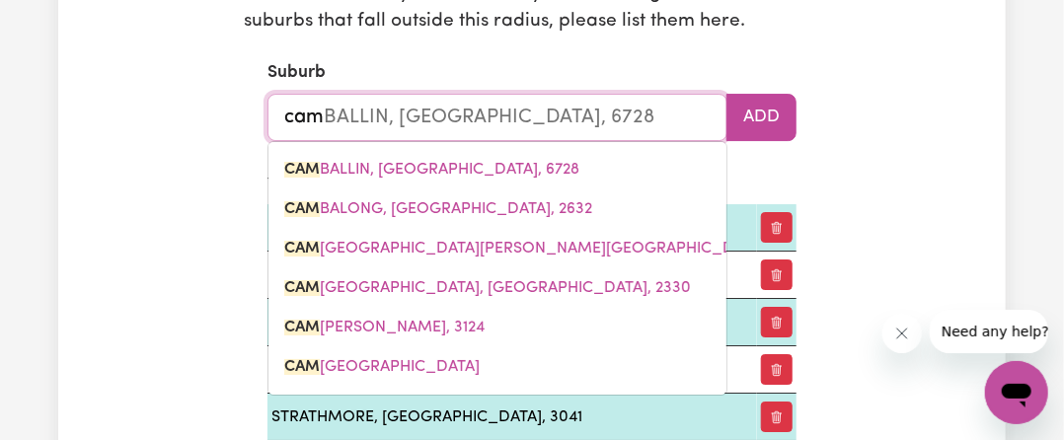
type input "ca"
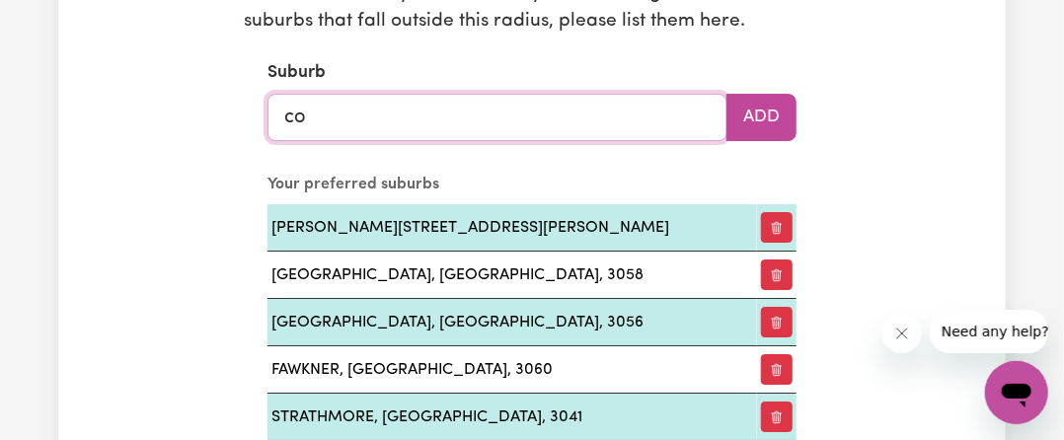
type input "com"
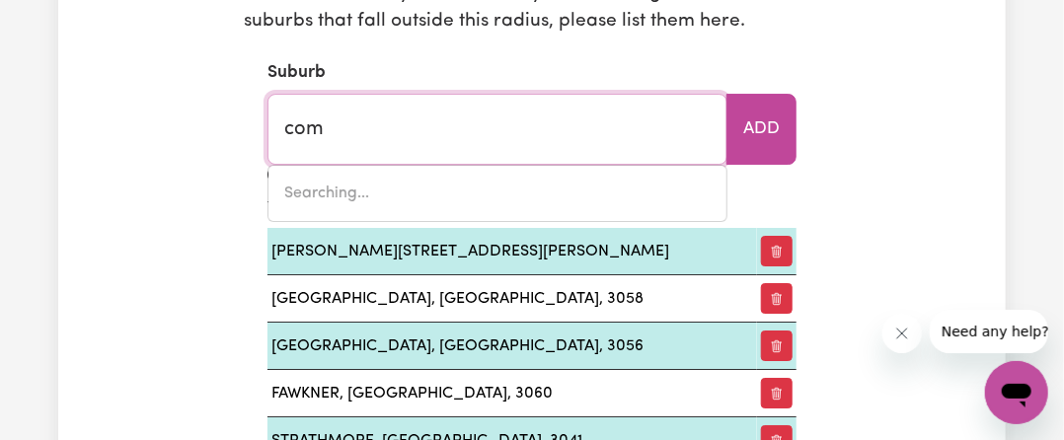
type input "comARA, [GEOGRAPHIC_DATA], 2440"
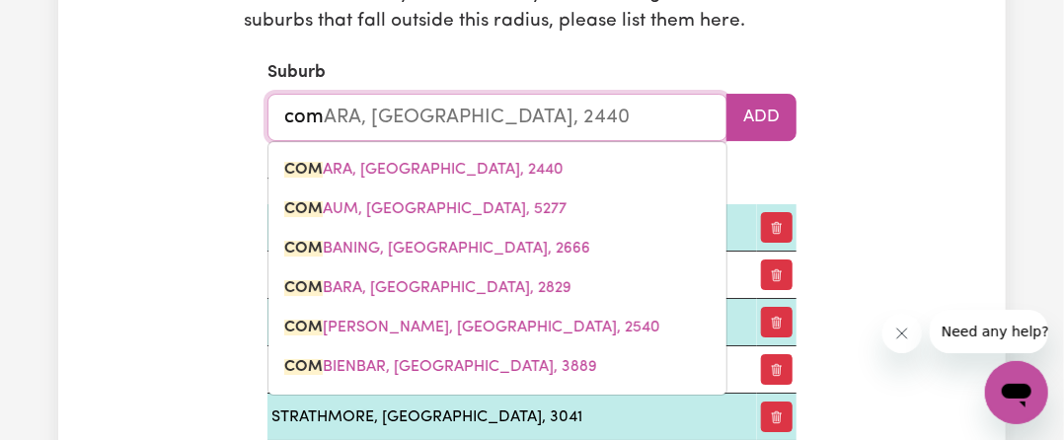
type input "comb"
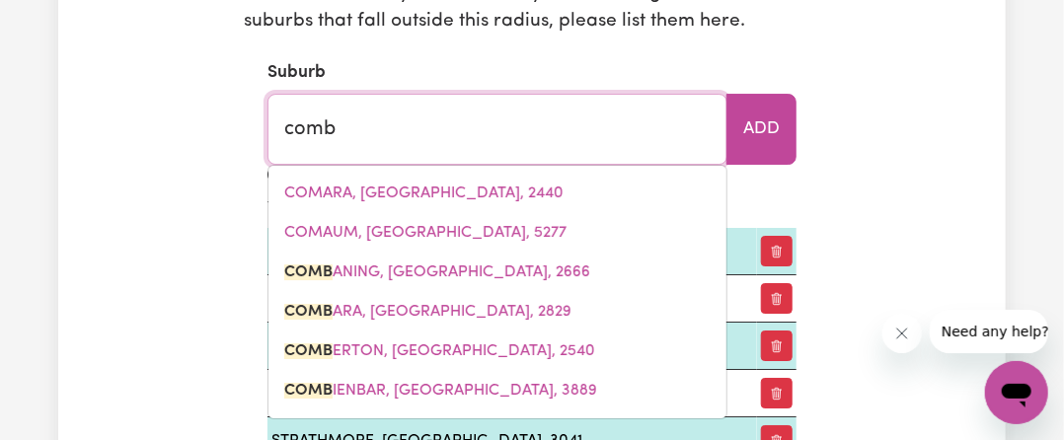
type input "combANING, [GEOGRAPHIC_DATA], 2666"
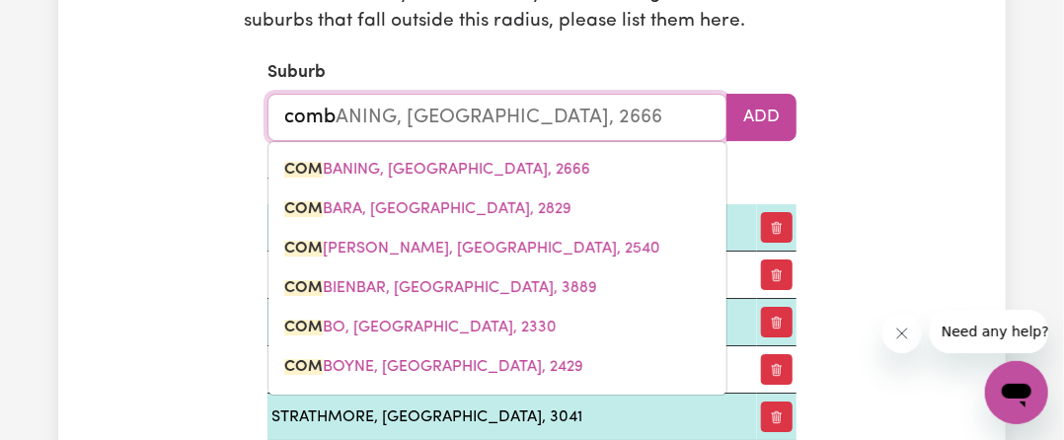
type input "com"
type input "comBANING, [GEOGRAPHIC_DATA], 2666"
type input "co"
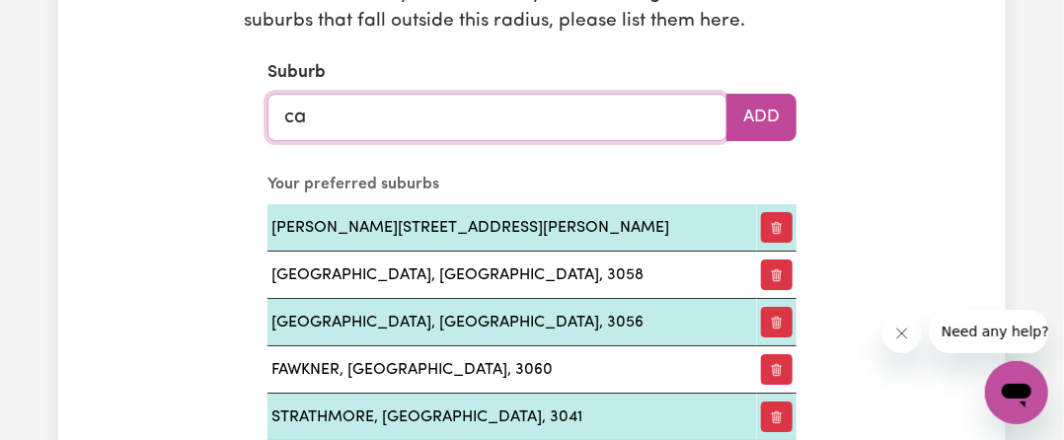
type input "cam"
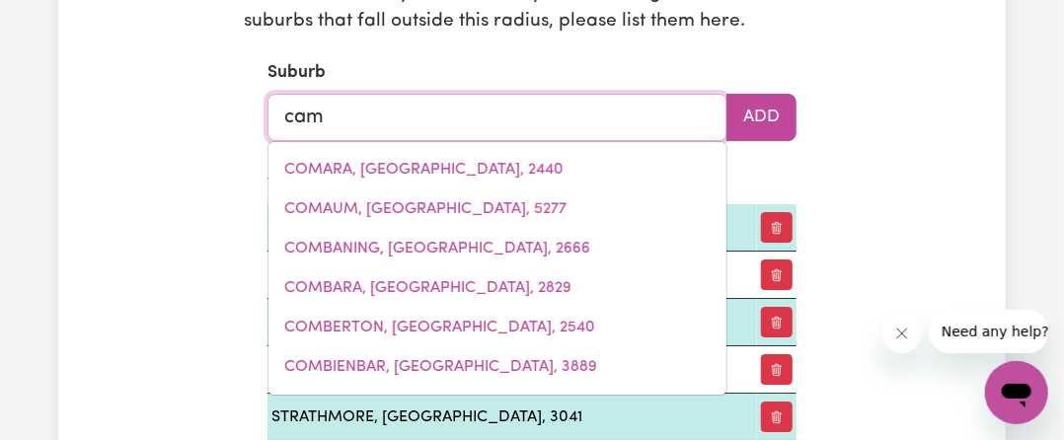
type input "camBALLIN, [GEOGRAPHIC_DATA], 6728"
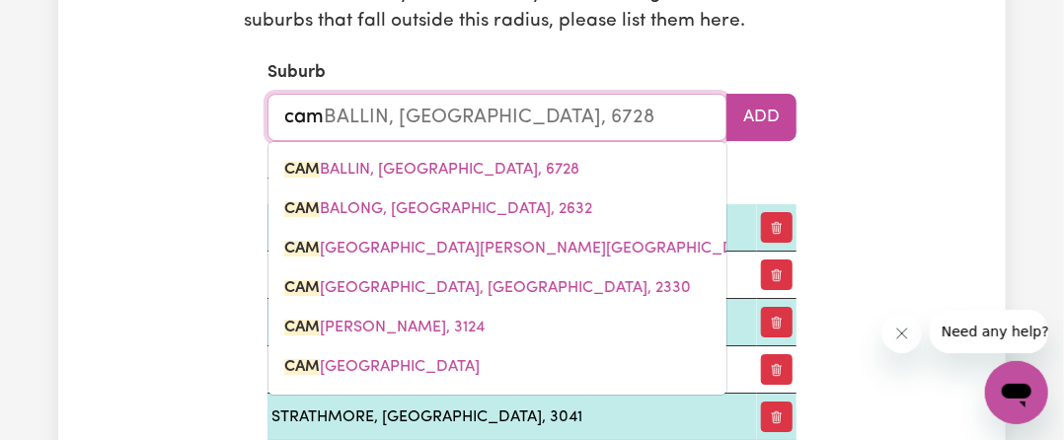
type input "camb"
type input "cambALLIN, [GEOGRAPHIC_DATA], 6728"
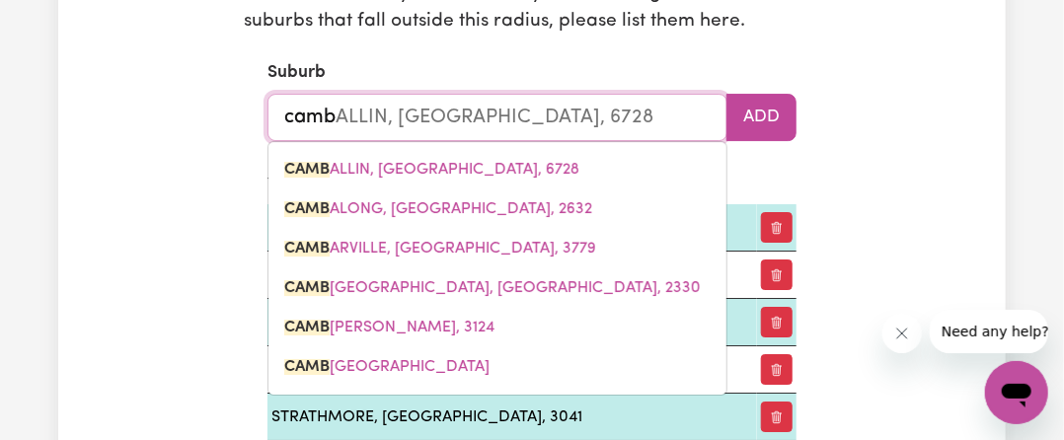
type input "cambe"
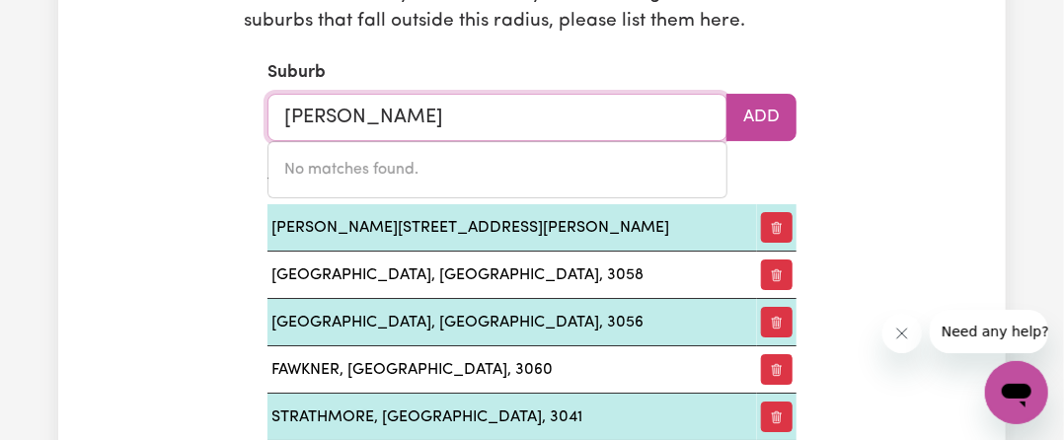
drag, startPoint x: 284, startPoint y: 116, endPoint x: 453, endPoint y: 110, distance: 168.9
click at [453, 110] on input "[PERSON_NAME]" at bounding box center [497, 117] width 460 height 47
drag, startPoint x: 288, startPoint y: 112, endPoint x: 441, endPoint y: 98, distance: 153.6
click at [441, 98] on input "[PERSON_NAME]" at bounding box center [497, 117] width 460 height 47
paste input "pbellfield"
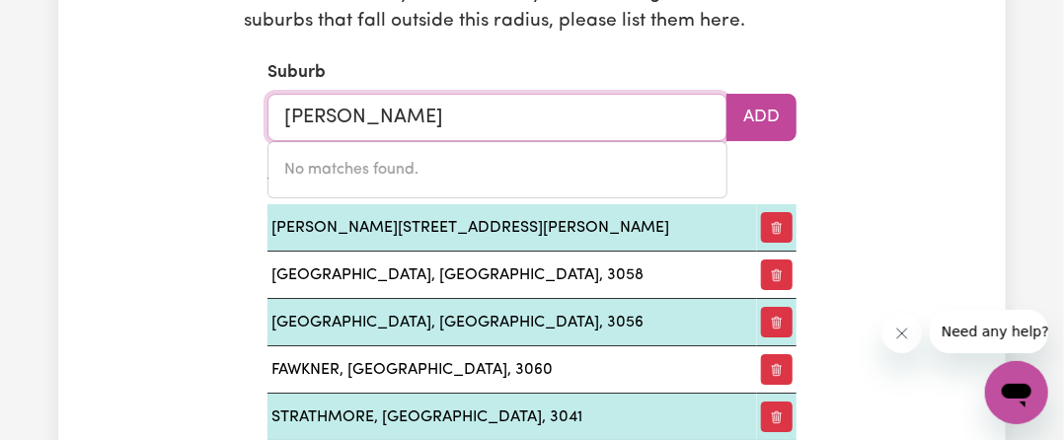
type input "campbellfield"
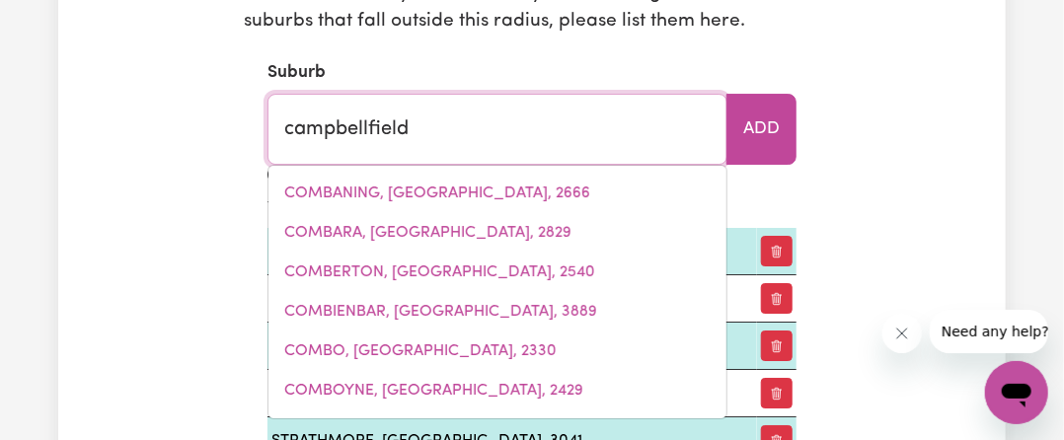
type input "campbellfield, [GEOGRAPHIC_DATA], 3061"
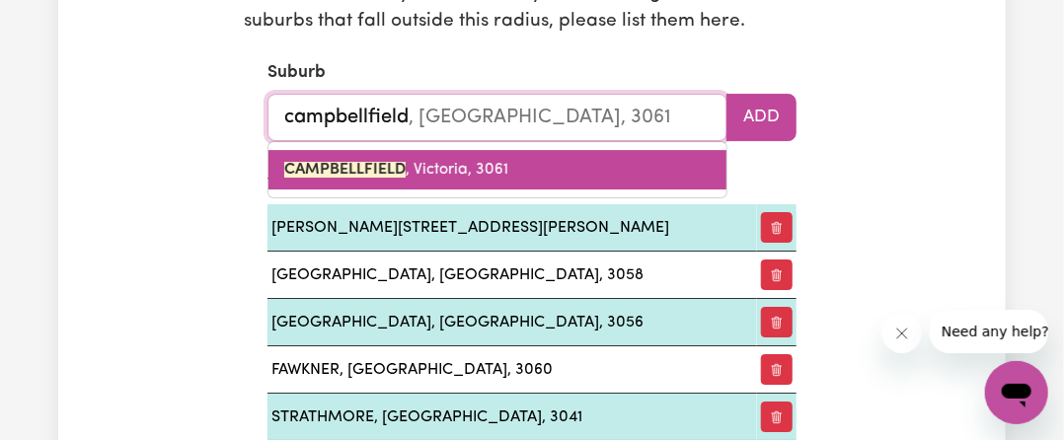
click at [453, 167] on span "CAMPBELLFIELD , [GEOGRAPHIC_DATA], 3061" at bounding box center [396, 170] width 224 height 16
type input "CAMPBELLFIELD, [GEOGRAPHIC_DATA], 3061"
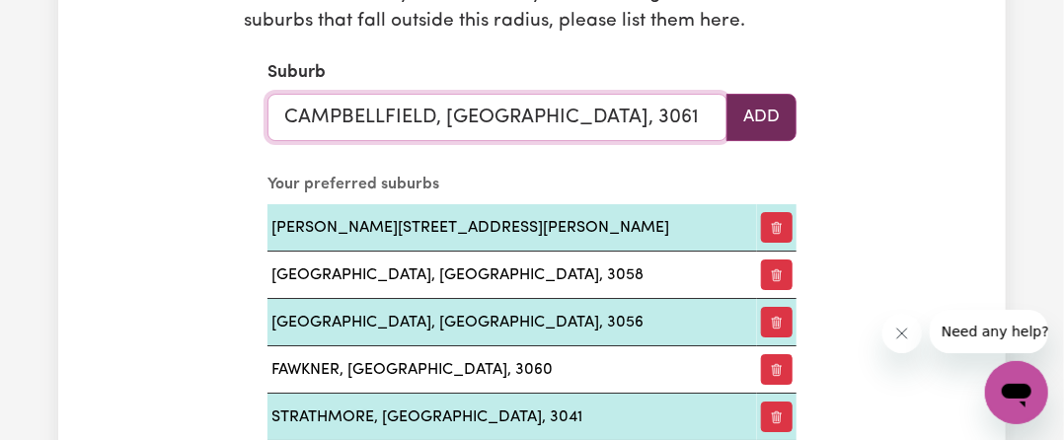
type input "CAMPBELLFIELD, [GEOGRAPHIC_DATA], 3061"
click at [737, 120] on button "Add" at bounding box center [761, 117] width 70 height 47
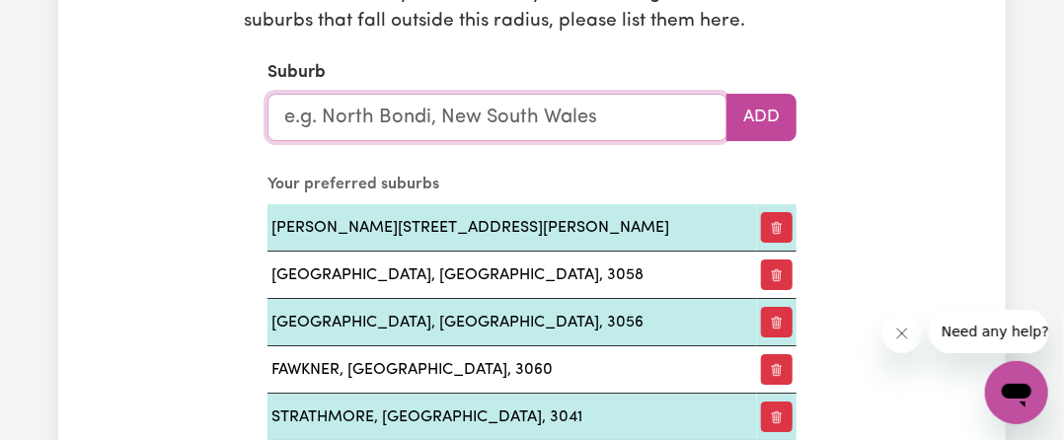
click at [548, 121] on input "text" at bounding box center [497, 117] width 460 height 47
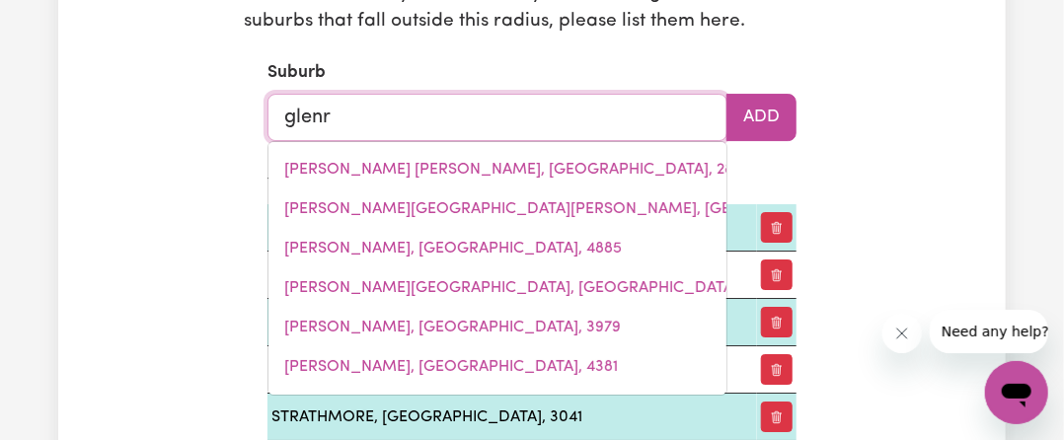
type input "glenro"
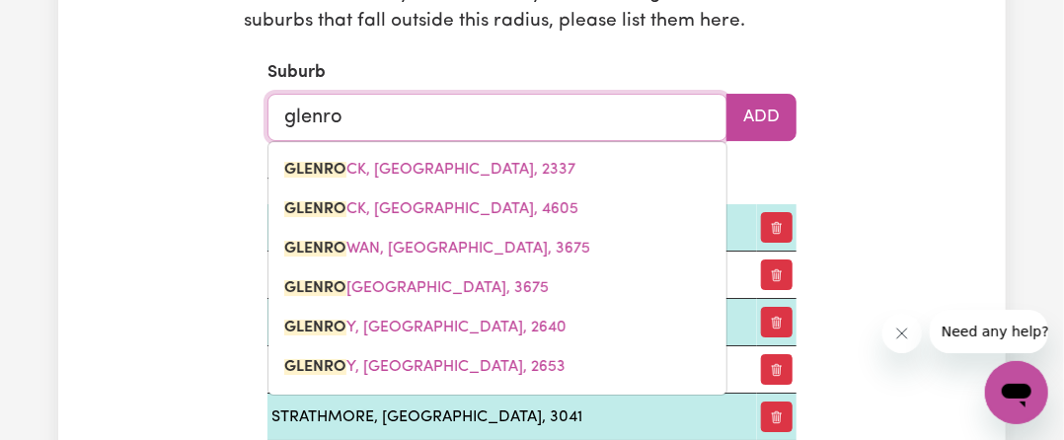
type input "glenroCK, [GEOGRAPHIC_DATA], 2337"
type input "glenroy"
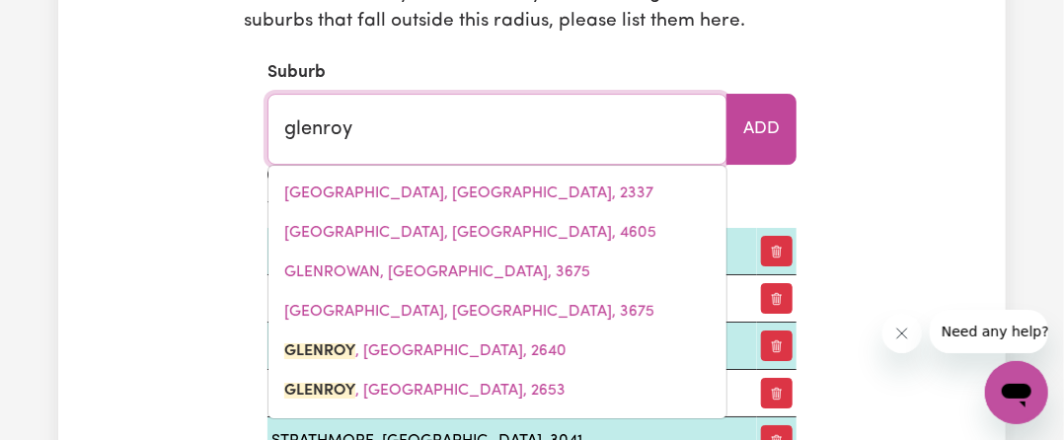
type input "[GEOGRAPHIC_DATA], [GEOGRAPHIC_DATA], 2640"
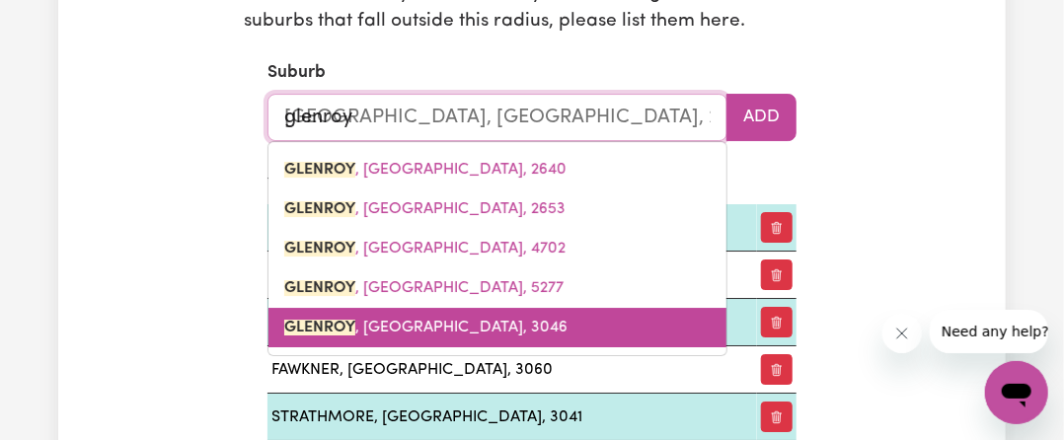
click at [407, 326] on span "GLENROY , [GEOGRAPHIC_DATA], 3046" at bounding box center [425, 328] width 283 height 16
type input "GLENROY, [GEOGRAPHIC_DATA], 3046"
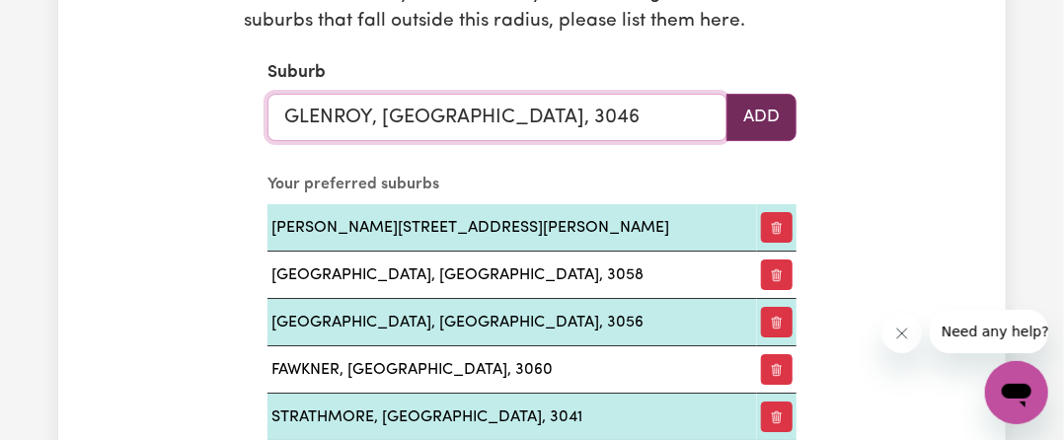
type input "GLENROY, [GEOGRAPHIC_DATA], 3046"
click at [761, 100] on button "Add" at bounding box center [761, 117] width 70 height 47
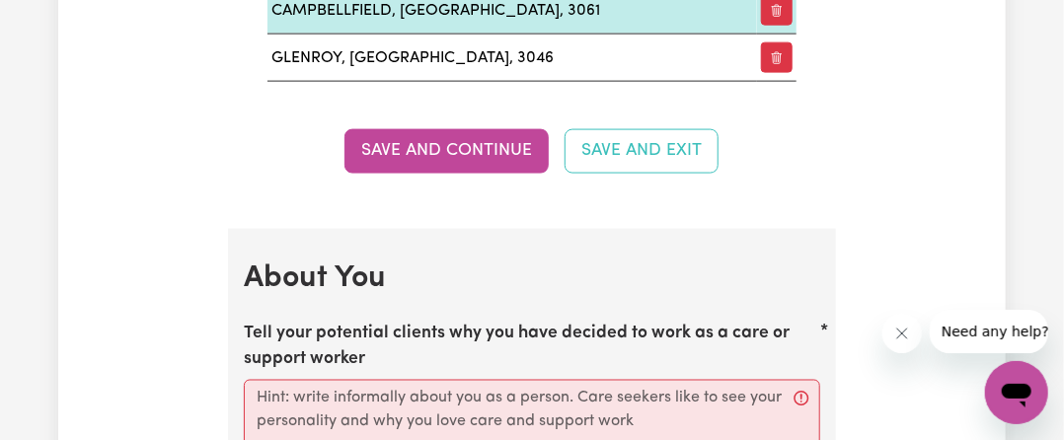
scroll to position [3627, 0]
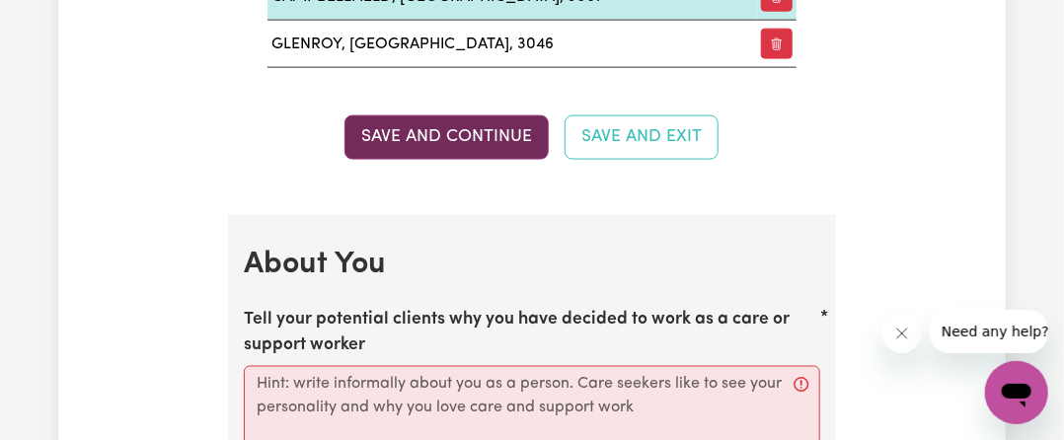
click at [475, 115] on button "Save and Continue" at bounding box center [446, 136] width 204 height 43
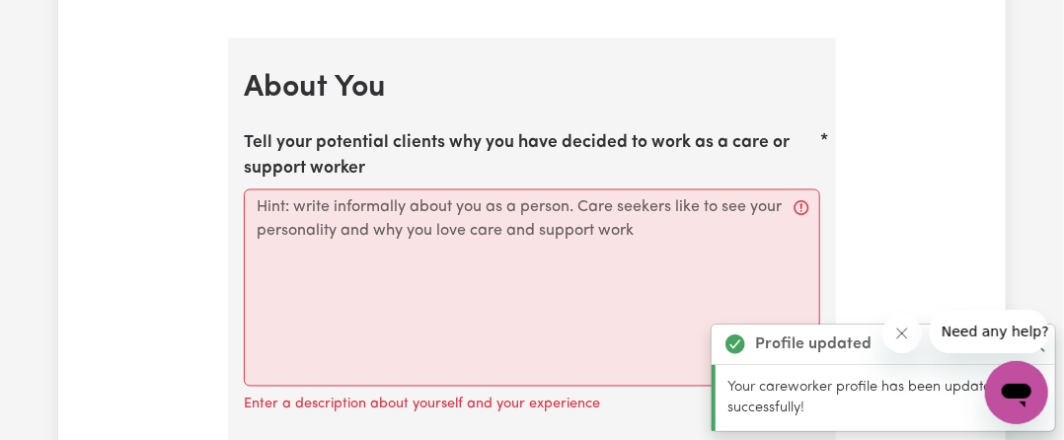
scroll to position [3808, 0]
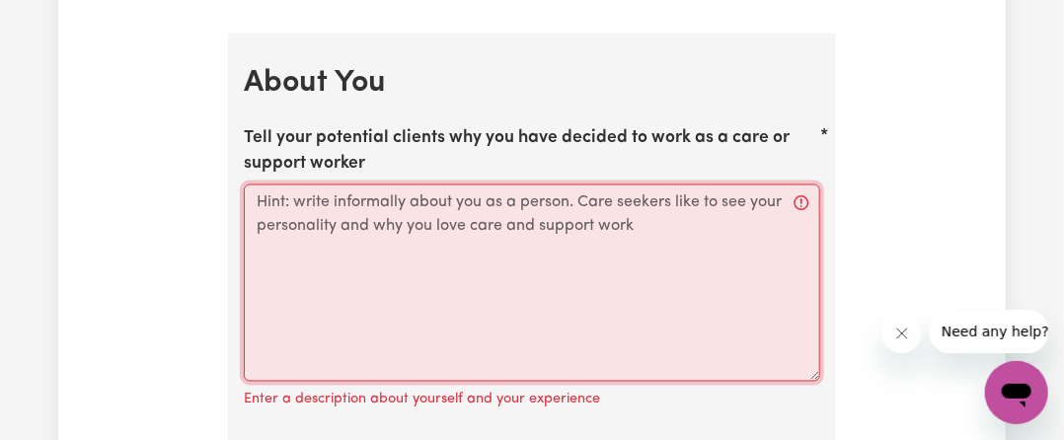
click at [369, 185] on textarea "Tell your potential clients why you have decided to work as a care or support w…" at bounding box center [532, 283] width 576 height 197
paste textarea "Loremip! Dolo 6 sitam co adipiscin elitseddoe te inc utlaboreet dolorema, A eni…"
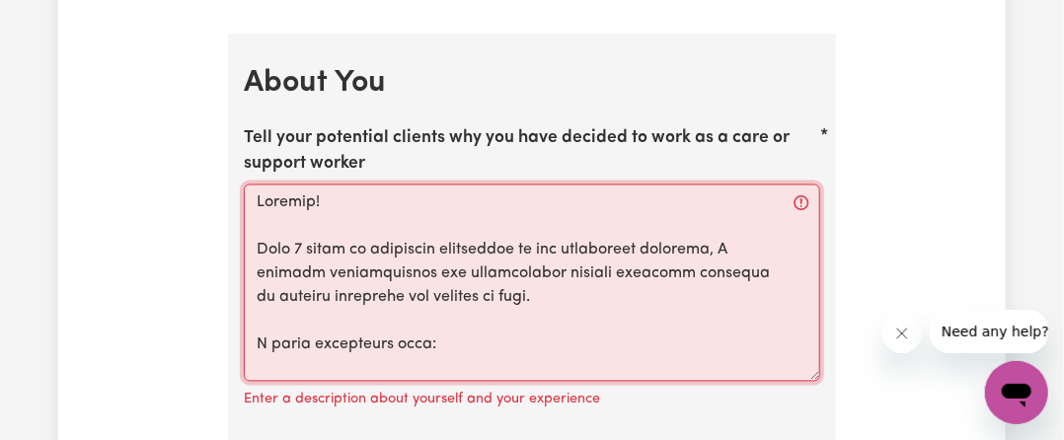
scroll to position [731, 0]
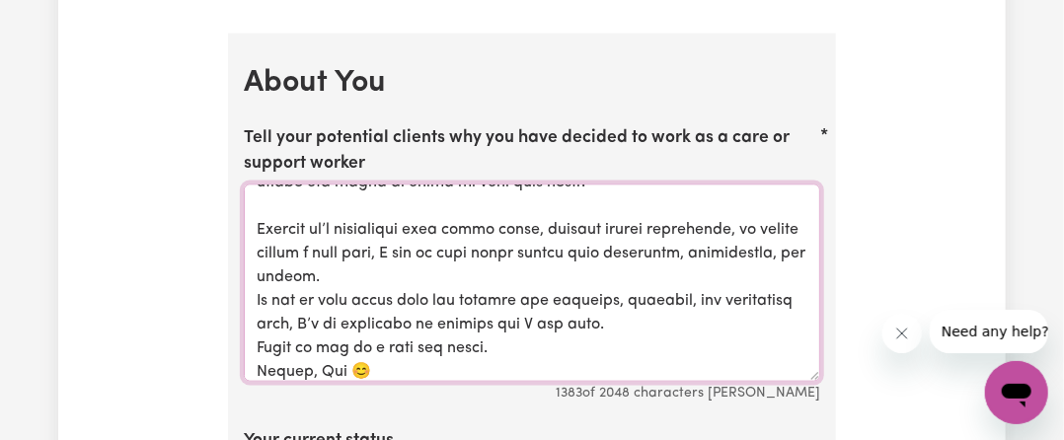
click at [339, 338] on textarea "Tell your potential clients why you have decided to work as a care or support w…" at bounding box center [532, 283] width 576 height 197
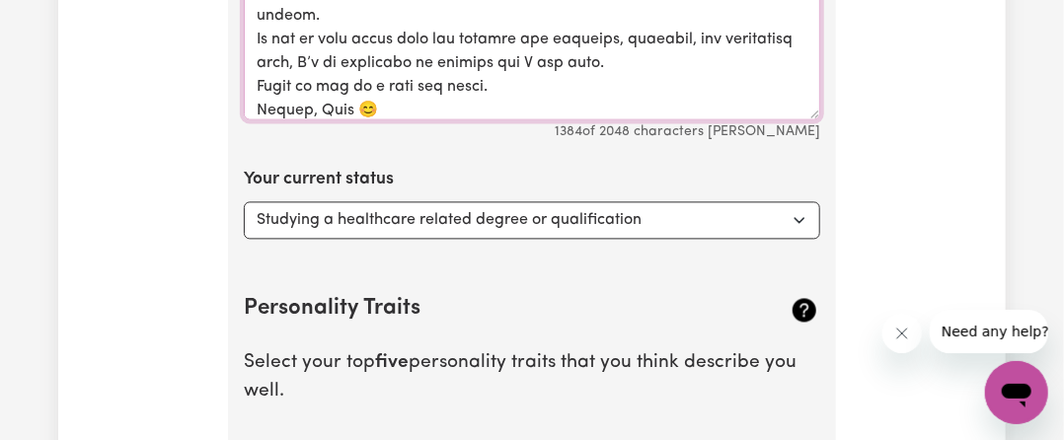
scroll to position [4189, 0]
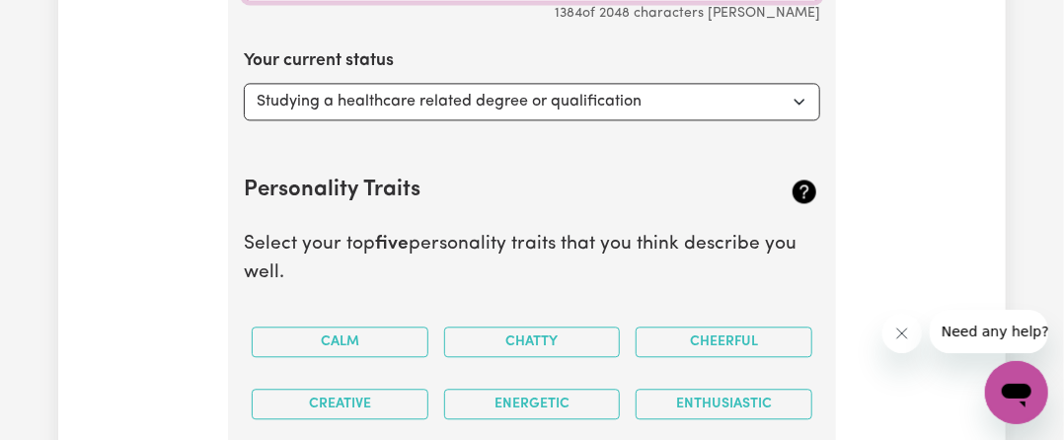
type textarea "Loremip! Dolo 6 sitam co adipiscin elitseddoe te inc utlaboreet dolorema, A eni…"
click at [517, 83] on select "Select... Studying a healthcare related degree or qualification Studying a non-…" at bounding box center [532, 101] width 576 height 37
select select "Looking for work - I just graduated"
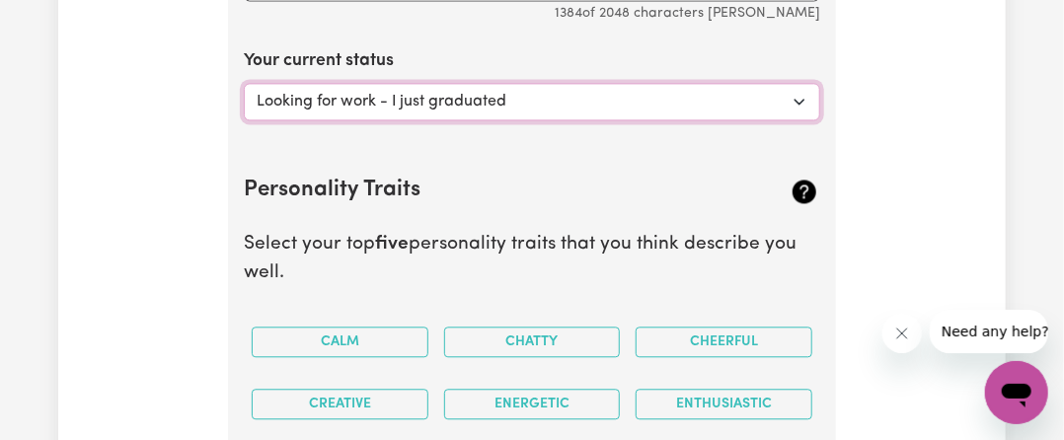
click at [244, 83] on select "Select... Studying a healthcare related degree or qualification Studying a non-…" at bounding box center [532, 101] width 576 height 37
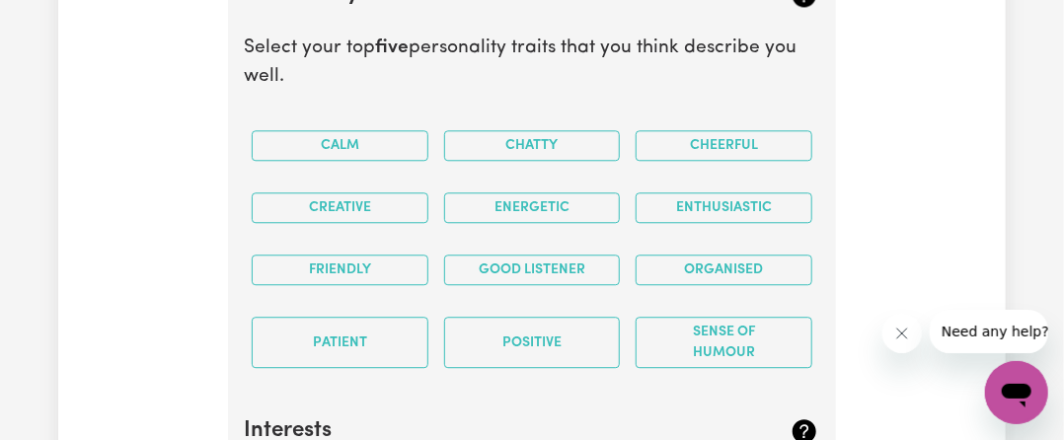
scroll to position [4386, 0]
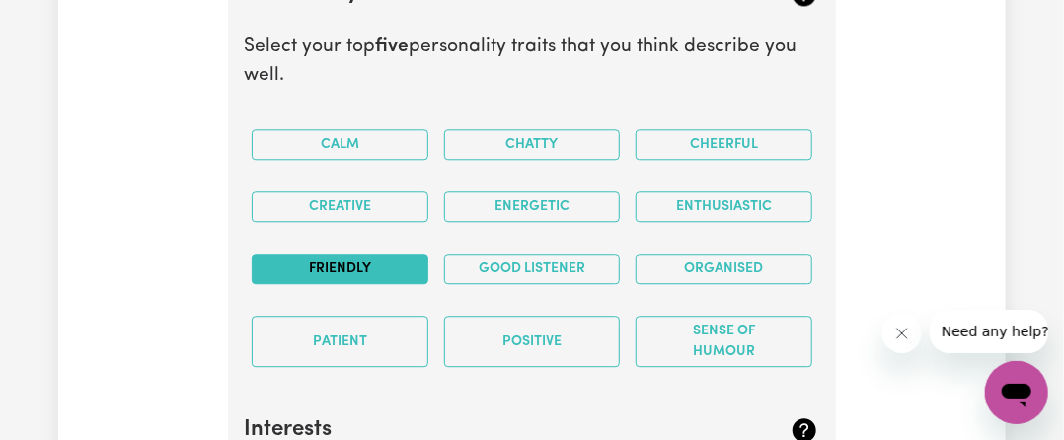
click at [387, 254] on button "Friendly" at bounding box center [340, 269] width 177 height 31
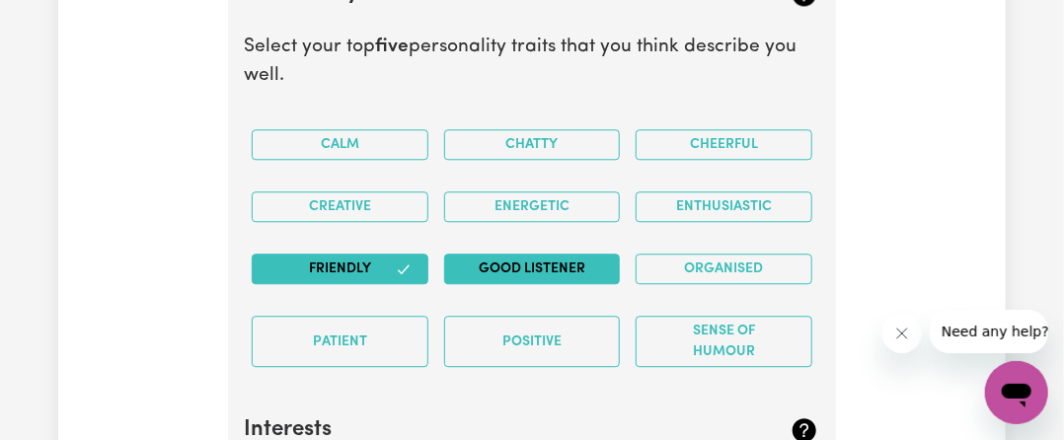
click at [500, 254] on button "Good Listener" at bounding box center [532, 269] width 177 height 31
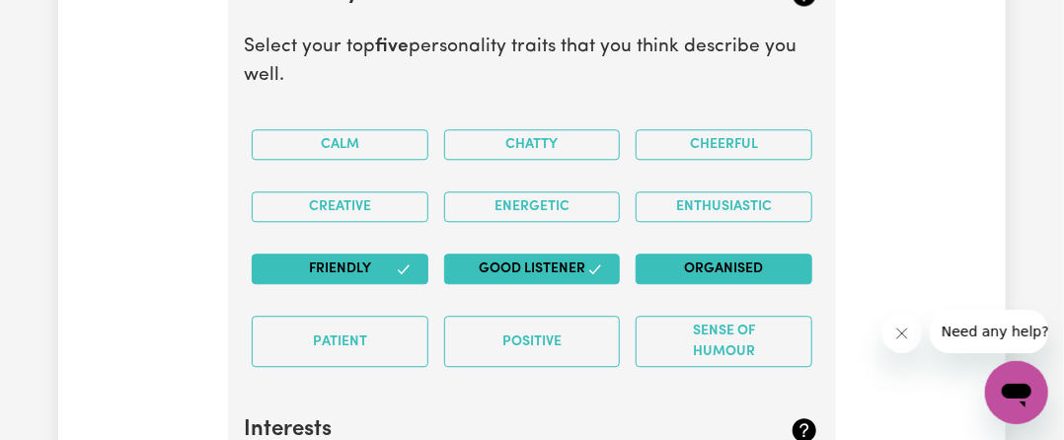
click at [672, 254] on button "Organised" at bounding box center [724, 269] width 177 height 31
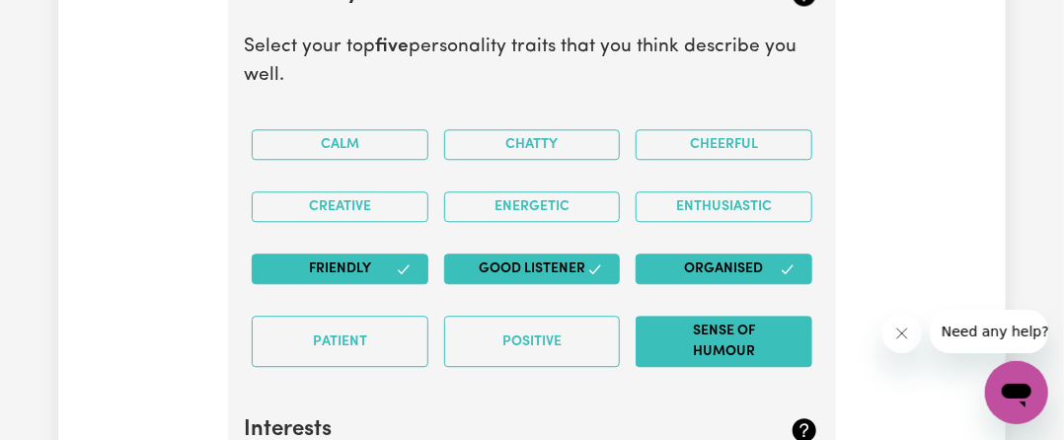
click at [694, 316] on button "Sense of Humour" at bounding box center [724, 341] width 177 height 51
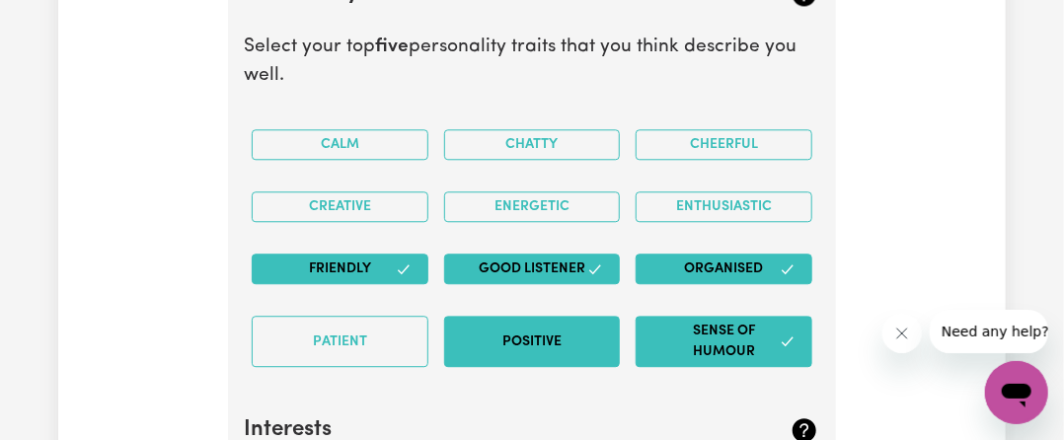
click at [544, 316] on button "Positive" at bounding box center [532, 341] width 177 height 51
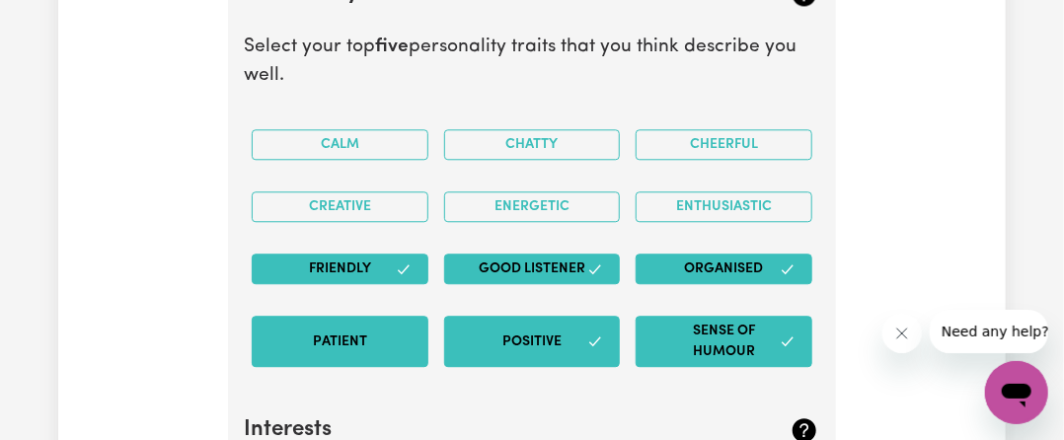
click at [384, 316] on button "Patient" at bounding box center [340, 341] width 177 height 51
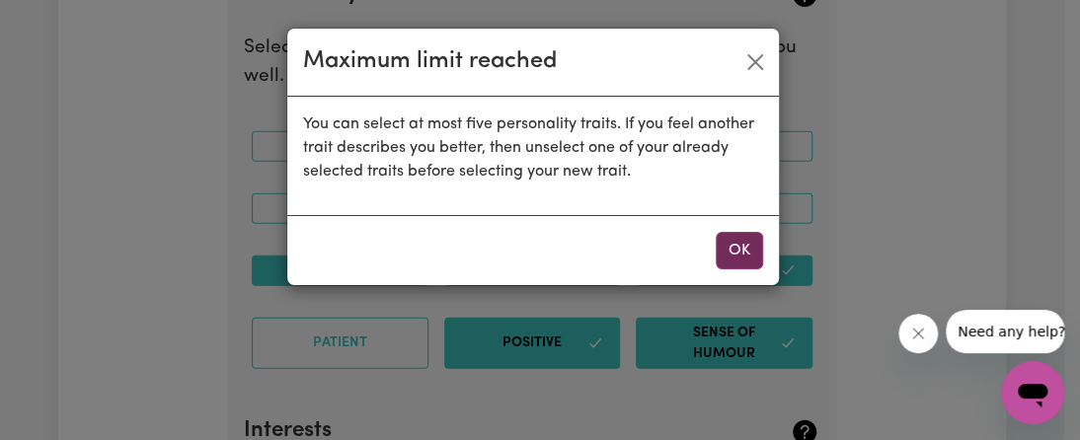
click at [750, 247] on button "OK" at bounding box center [738, 250] width 47 height 37
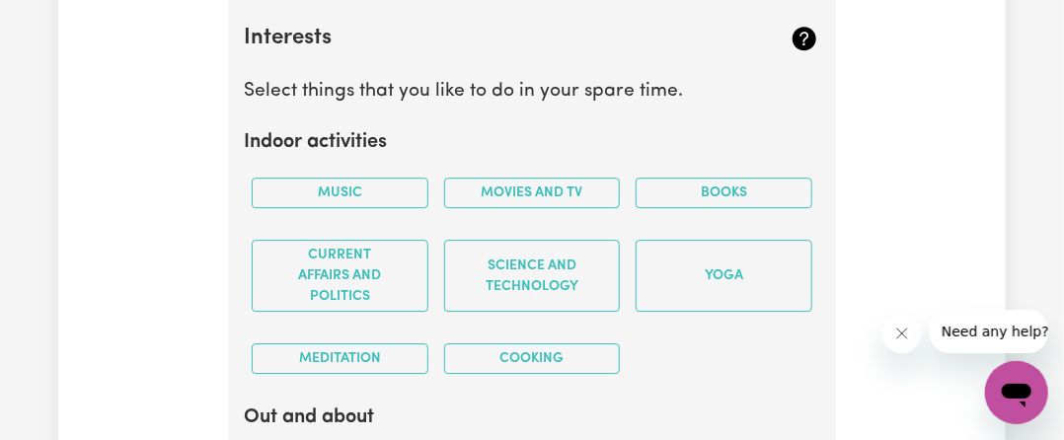
scroll to position [4821, 0]
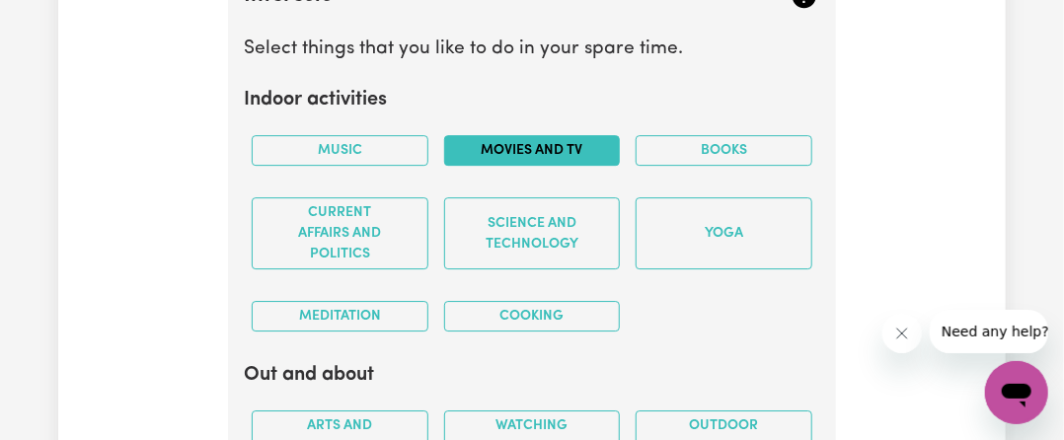
click at [592, 135] on button "Movies and TV" at bounding box center [532, 150] width 177 height 31
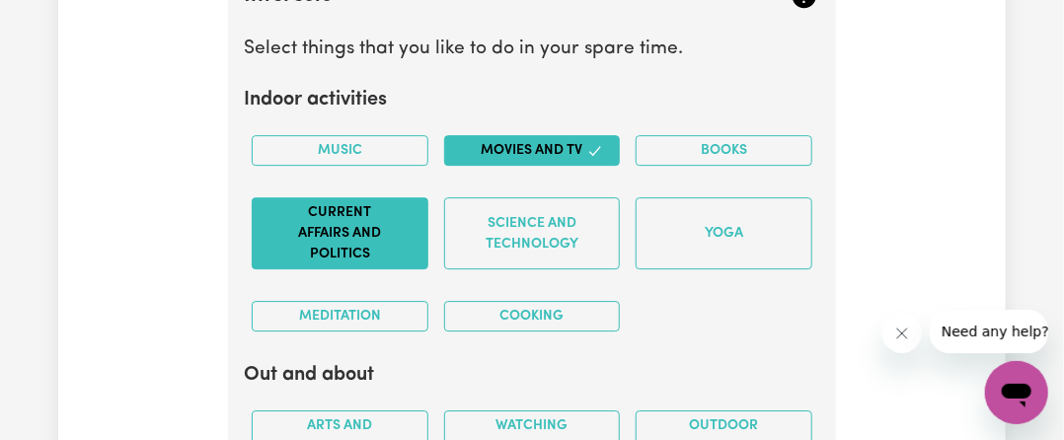
click at [396, 204] on button "Current Affairs and Politics" at bounding box center [340, 233] width 177 height 72
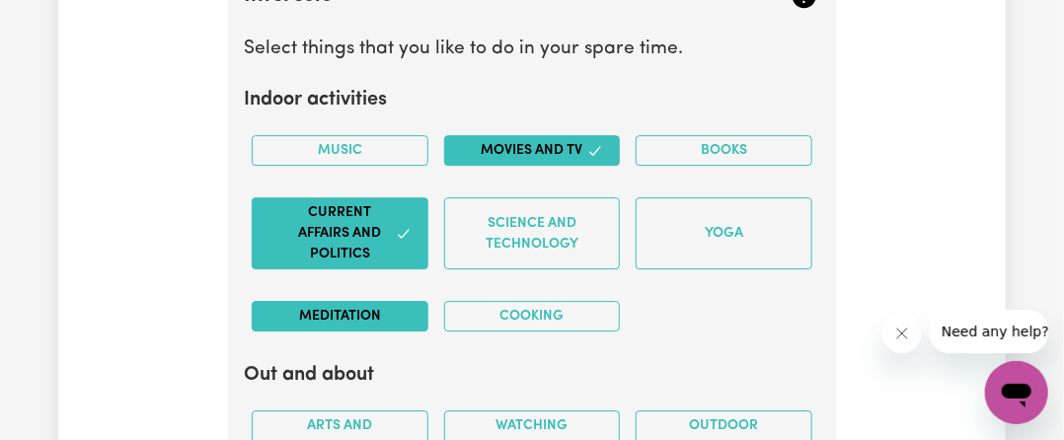
click at [385, 301] on button "Meditation" at bounding box center [340, 316] width 177 height 31
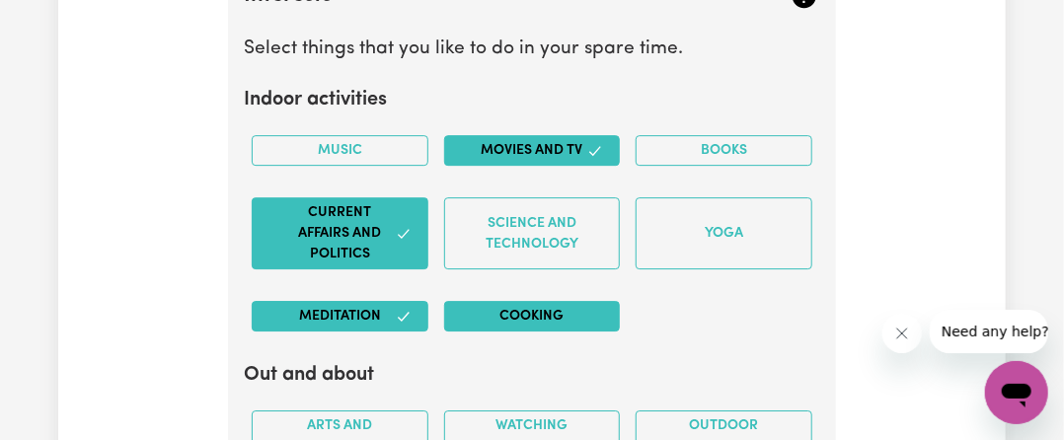
click at [513, 301] on button "Cooking" at bounding box center [532, 316] width 177 height 31
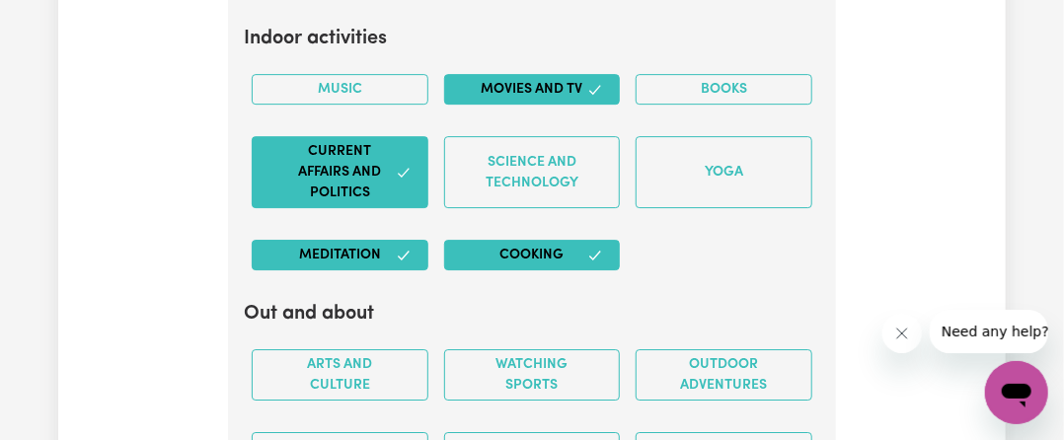
scroll to position [4900, 0]
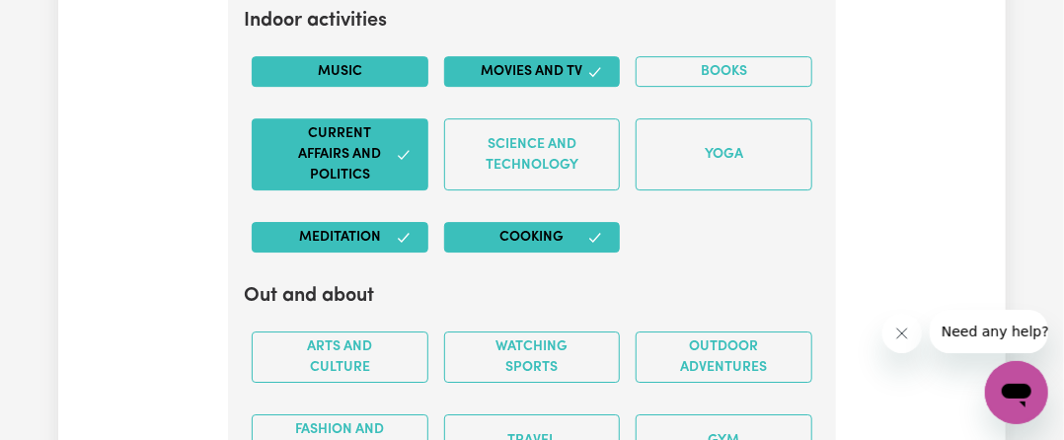
click at [318, 56] on button "Music" at bounding box center [340, 71] width 177 height 31
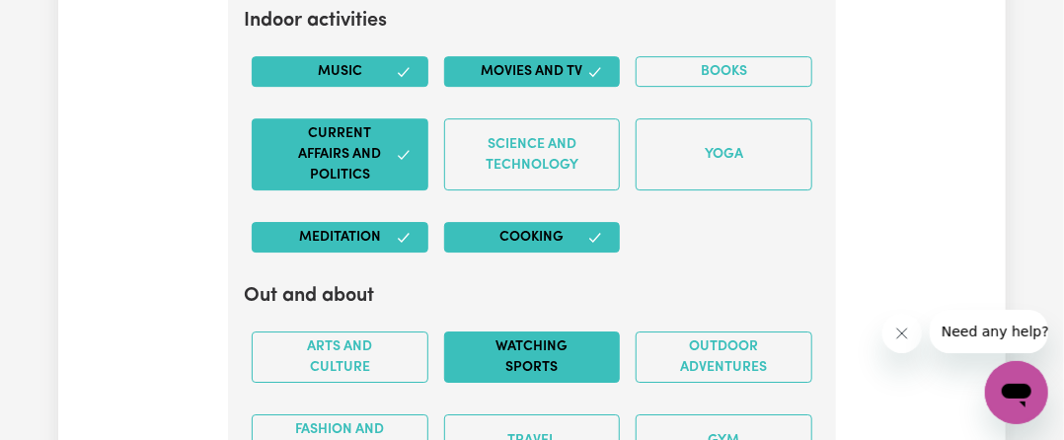
click at [493, 332] on button "Watching sports" at bounding box center [532, 357] width 177 height 51
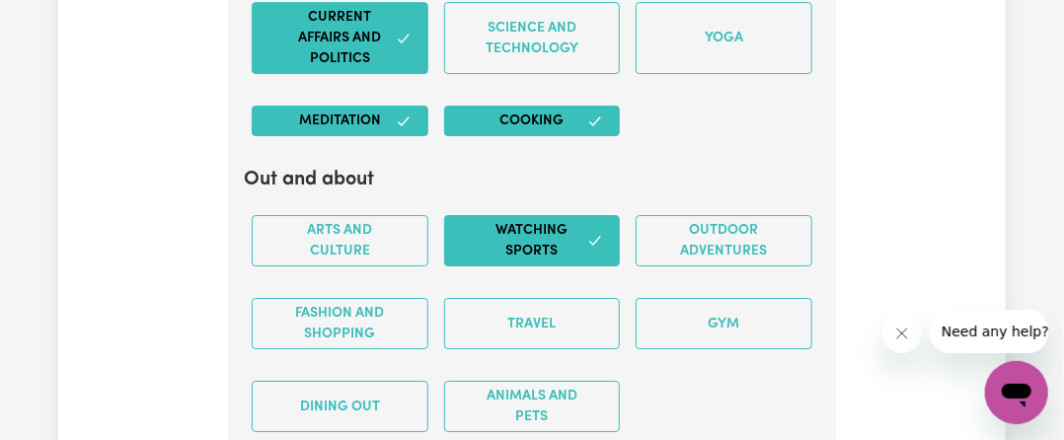
scroll to position [5018, 0]
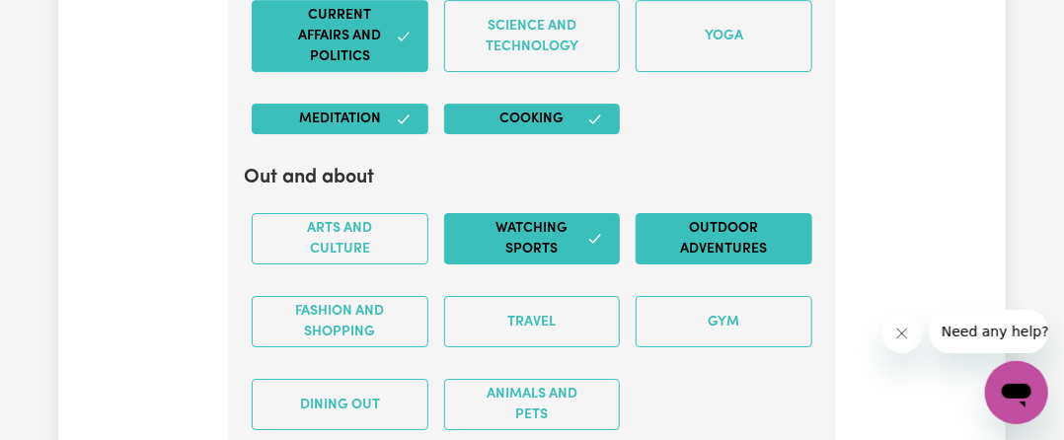
click at [764, 213] on button "Outdoor adventures" at bounding box center [724, 238] width 177 height 51
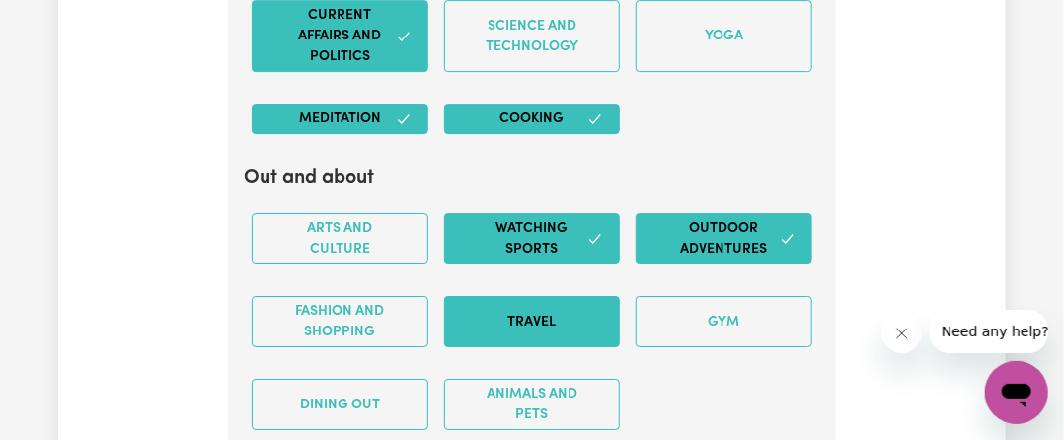
click at [538, 296] on button "Travel" at bounding box center [532, 321] width 177 height 51
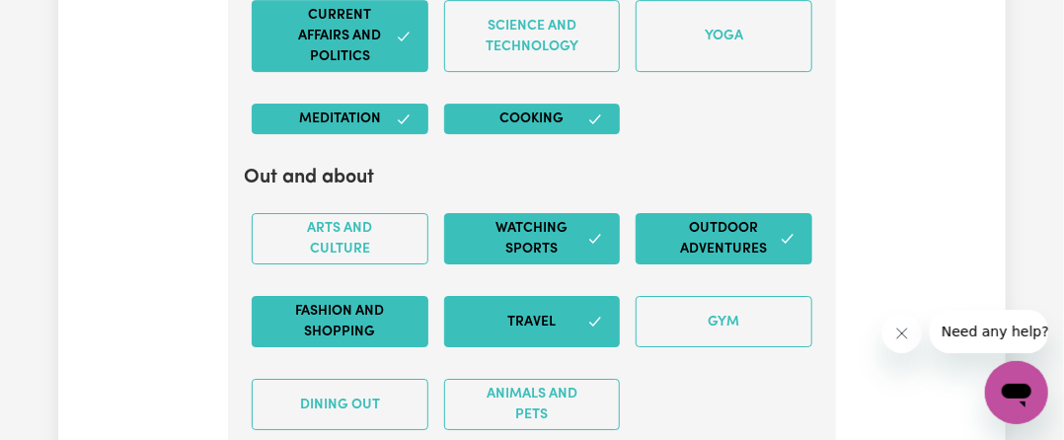
click at [376, 296] on button "Fashion and shopping" at bounding box center [340, 321] width 177 height 51
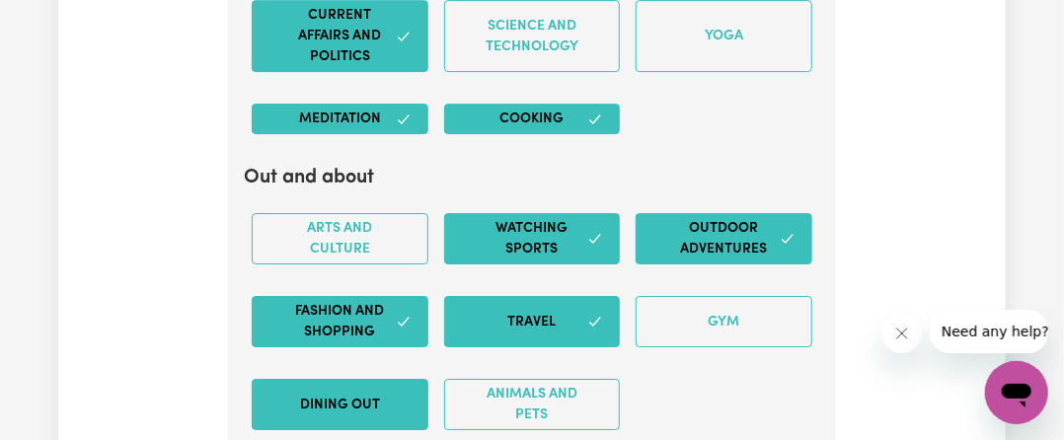
click at [369, 379] on button "Dining out" at bounding box center [340, 404] width 177 height 51
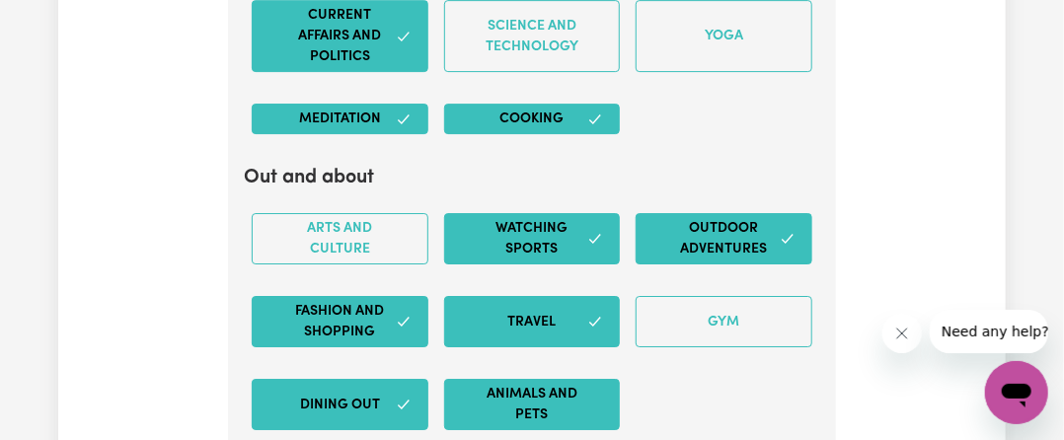
click at [513, 379] on button "Animals and pets" at bounding box center [532, 404] width 177 height 51
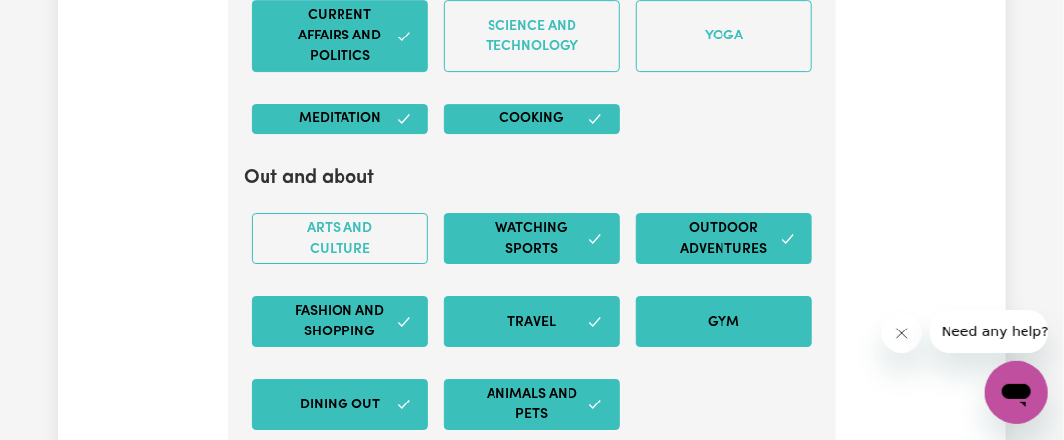
click at [664, 296] on button "Gym" at bounding box center [724, 321] width 177 height 51
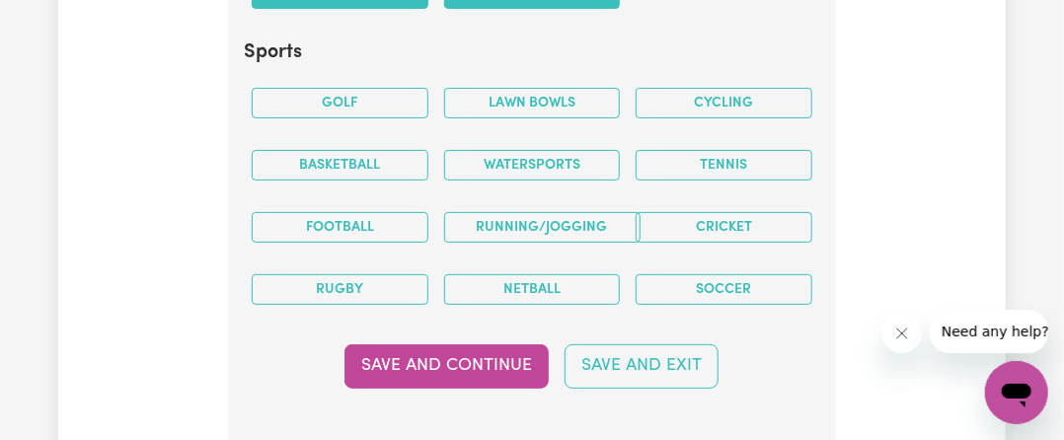
scroll to position [5452, 0]
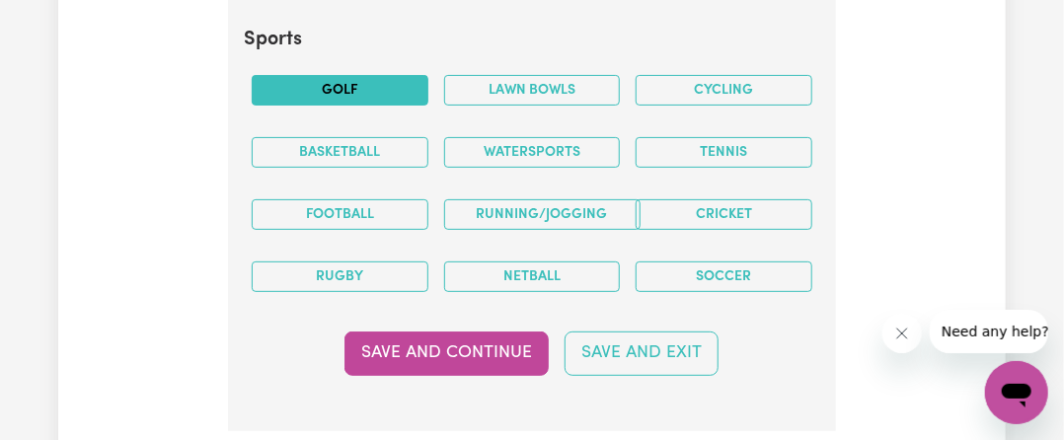
click at [371, 75] on button "Golf" at bounding box center [340, 90] width 177 height 31
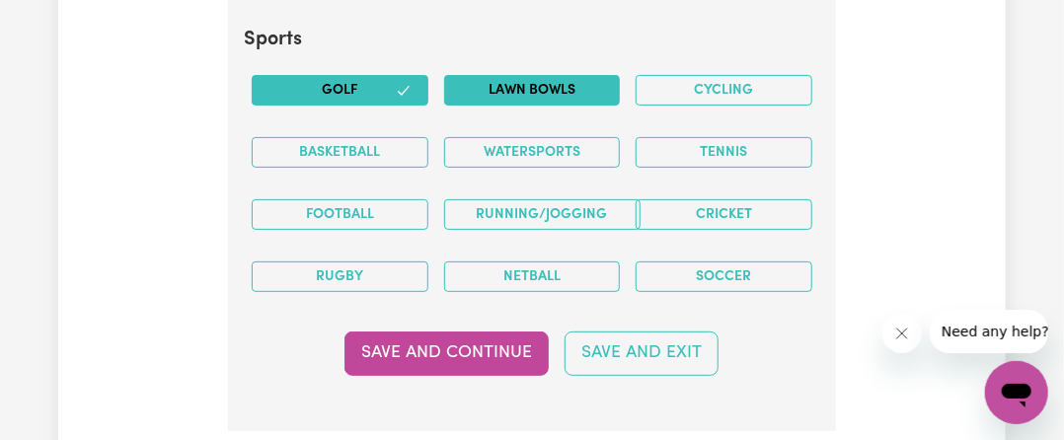
click at [501, 75] on button "Lawn bowls" at bounding box center [532, 90] width 177 height 31
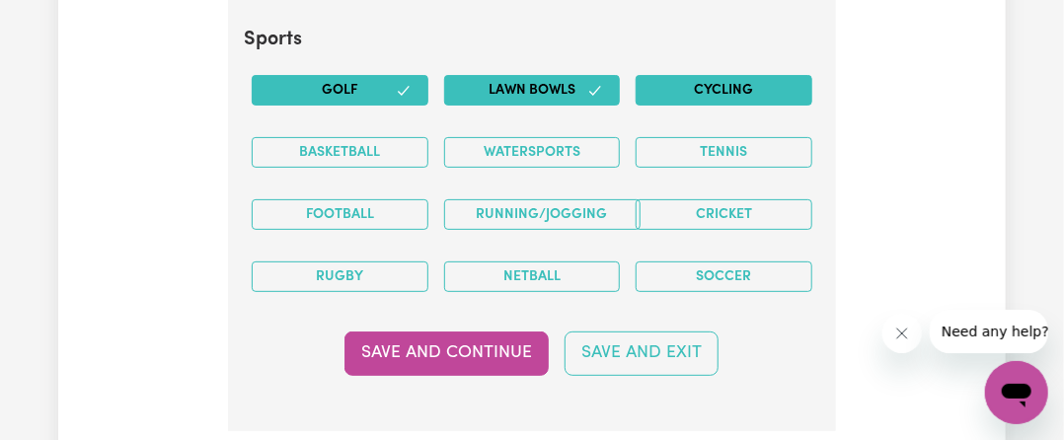
click at [707, 75] on button "Cycling" at bounding box center [724, 90] width 177 height 31
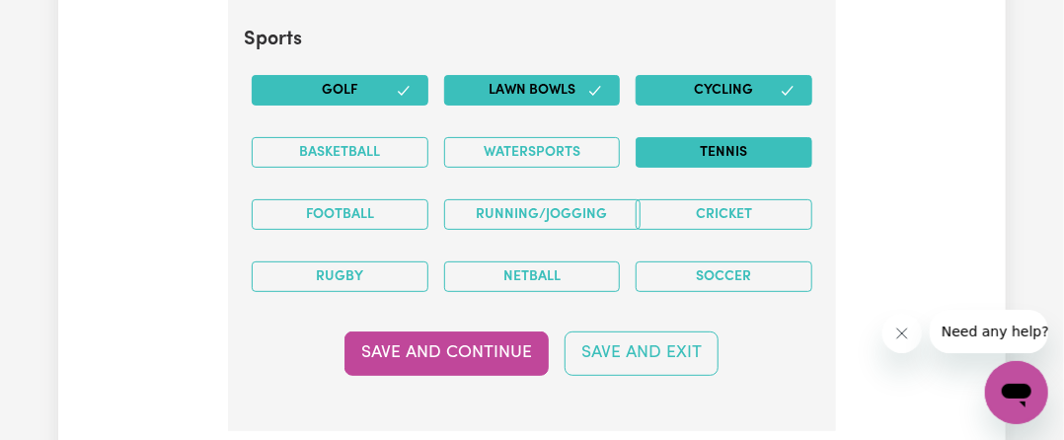
click at [703, 137] on button "Tennis" at bounding box center [724, 152] width 177 height 31
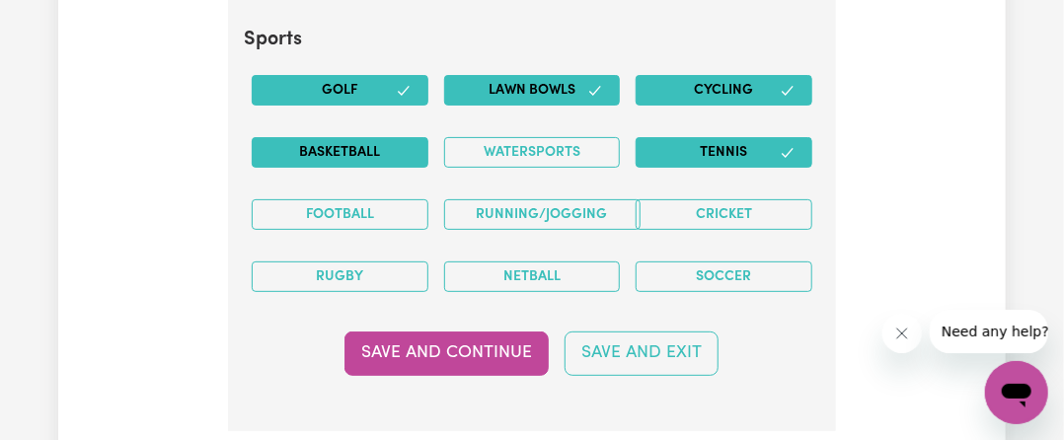
click at [348, 137] on button "Basketball" at bounding box center [340, 152] width 177 height 31
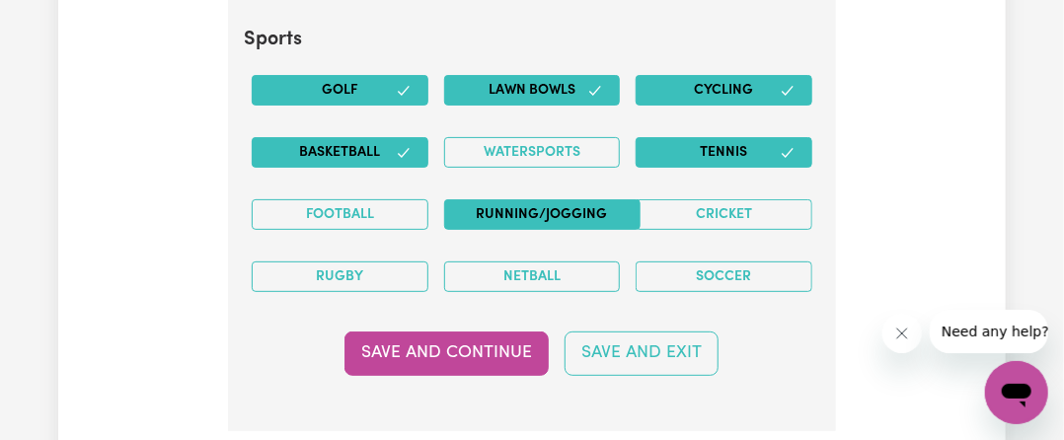
click at [512, 199] on button "Running/Jogging" at bounding box center [542, 214] width 196 height 31
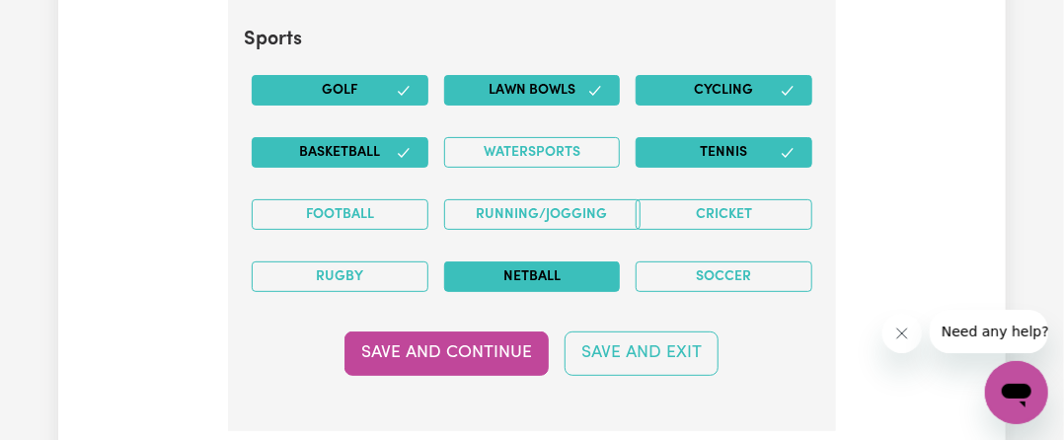
click at [506, 262] on button "Netball" at bounding box center [532, 277] width 177 height 31
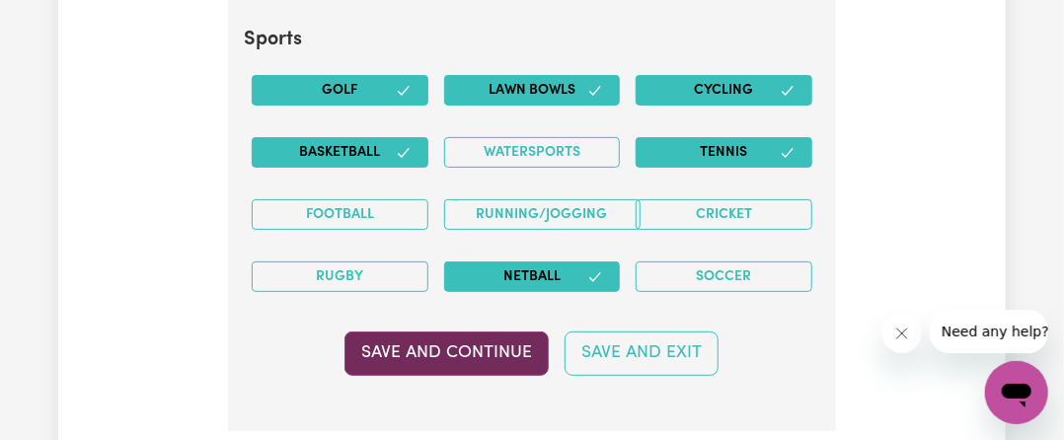
click at [454, 332] on button "Save and Continue" at bounding box center [446, 353] width 204 height 43
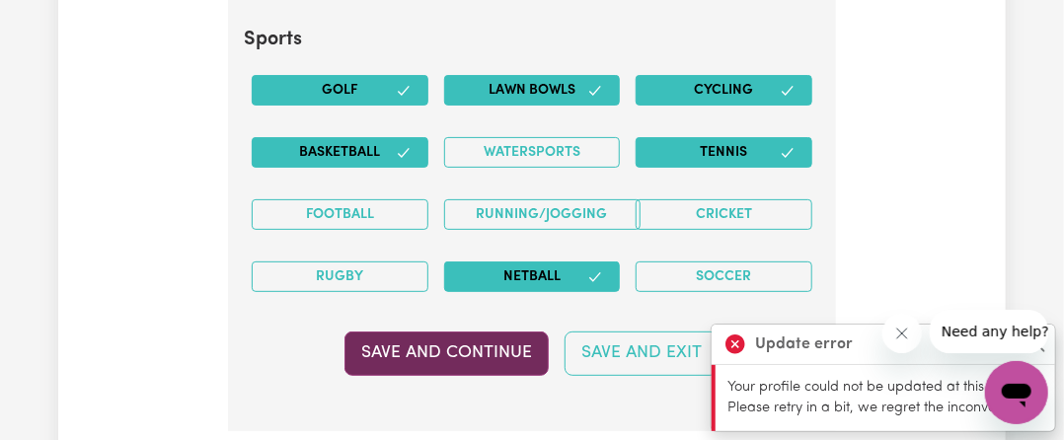
click at [462, 332] on button "Save and Continue" at bounding box center [446, 353] width 204 height 43
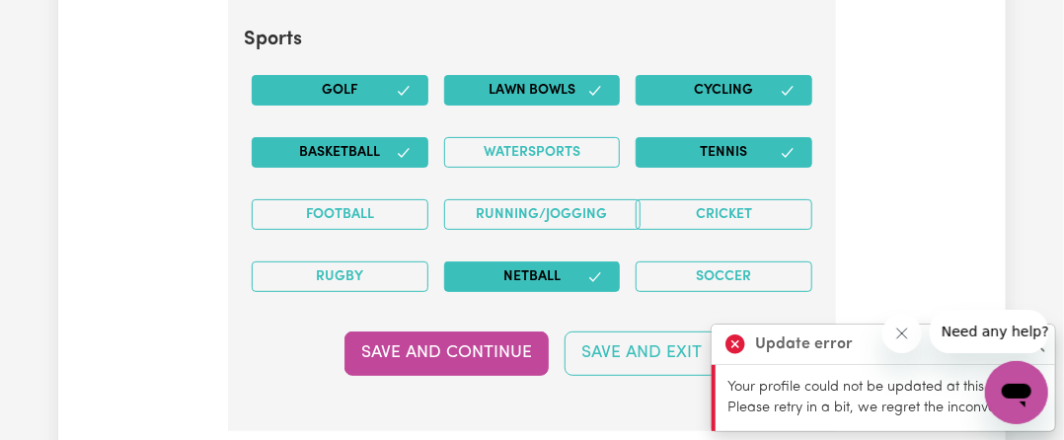
click at [905, 337] on icon "Close message from company" at bounding box center [901, 333] width 10 height 10
click at [1036, 348] on button "Close" at bounding box center [1037, 345] width 24 height 24
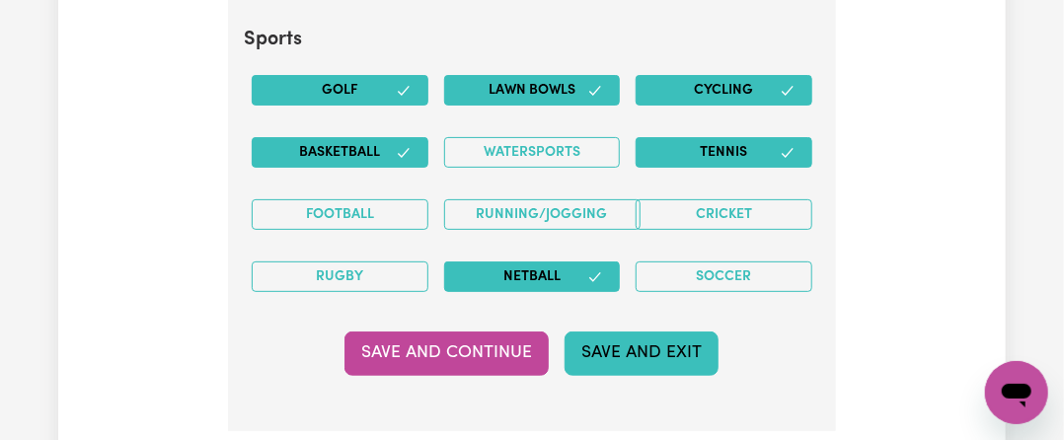
click at [700, 332] on button "Save and Exit" at bounding box center [641, 353] width 154 height 43
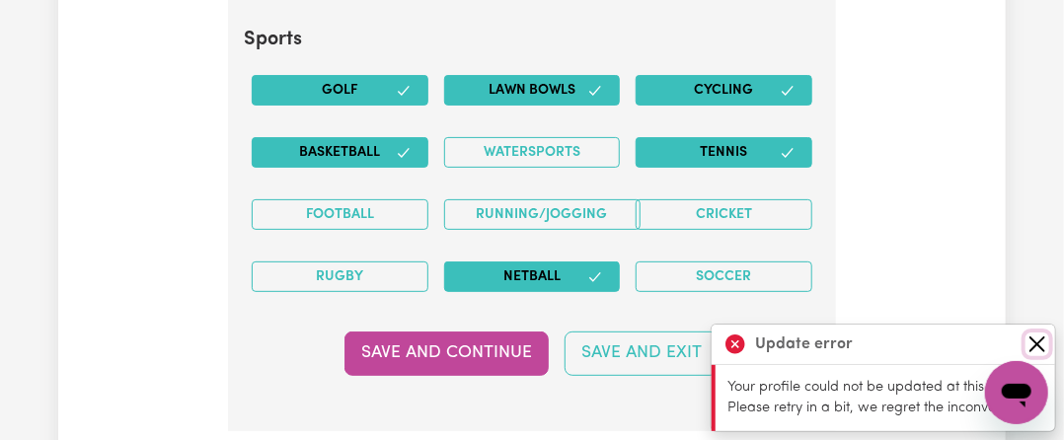
click at [1031, 343] on button "Close" at bounding box center [1037, 345] width 24 height 24
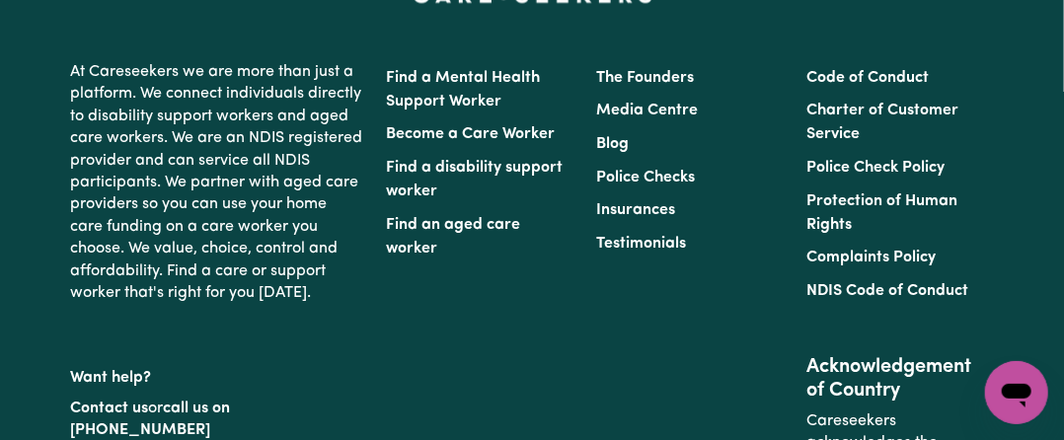
scroll to position [6184, 0]
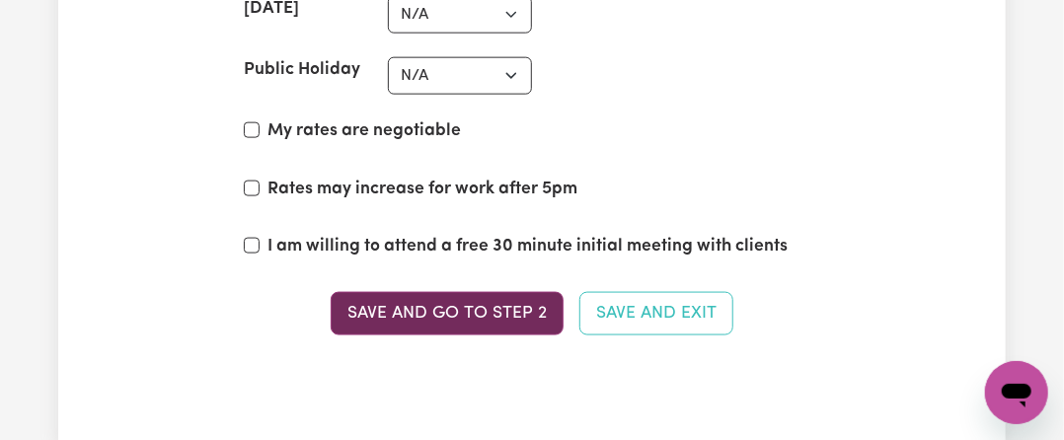
click at [438, 292] on button "Save and go to Step 2" at bounding box center [447, 313] width 233 height 43
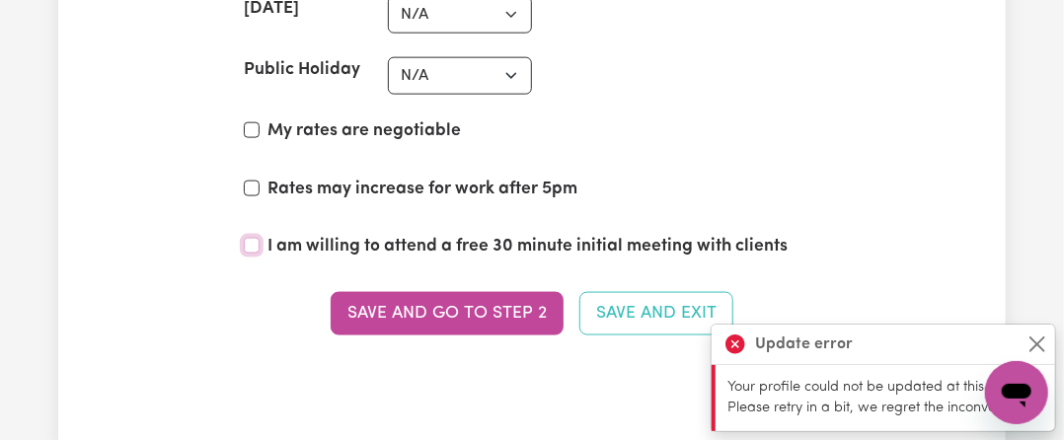
click at [253, 238] on input "I am willing to attend a free 30 minute initial meeting with clients" at bounding box center [252, 246] width 16 height 16
checkbox input "true"
click at [245, 181] on input "Rates may increase for work after 5pm" at bounding box center [252, 189] width 16 height 16
checkbox input "true"
click at [249, 122] on input "My rates are negotiable" at bounding box center [252, 130] width 16 height 16
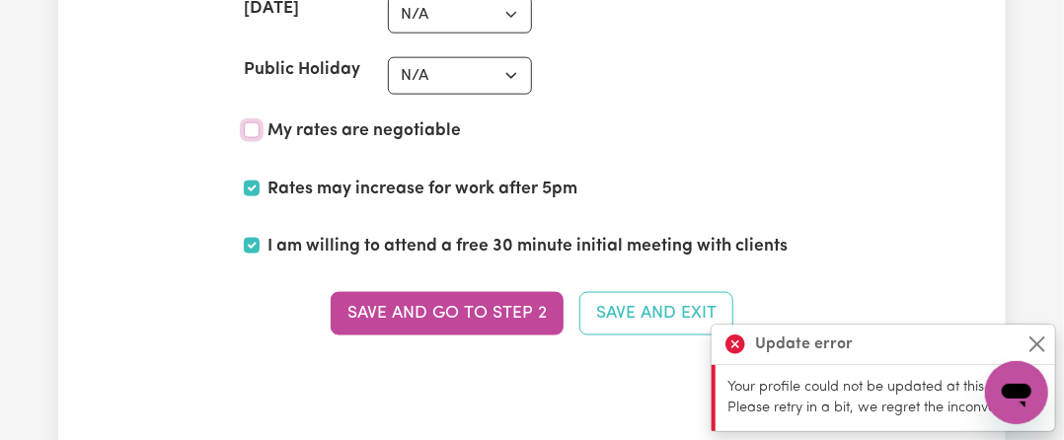
checkbox input "true"
click at [414, 57] on select "N/A $37 $38 $39 $40 $41 $42 $43 $44 $45 $46 $47 $48 $49 $50 $51 $52 $53 $54 $55…" at bounding box center [460, 75] width 144 height 37
click at [239, 57] on section "Set your rates * Fill in the amounts below to set your hourly rates. Weekday N/…" at bounding box center [532, 45] width 608 height 692
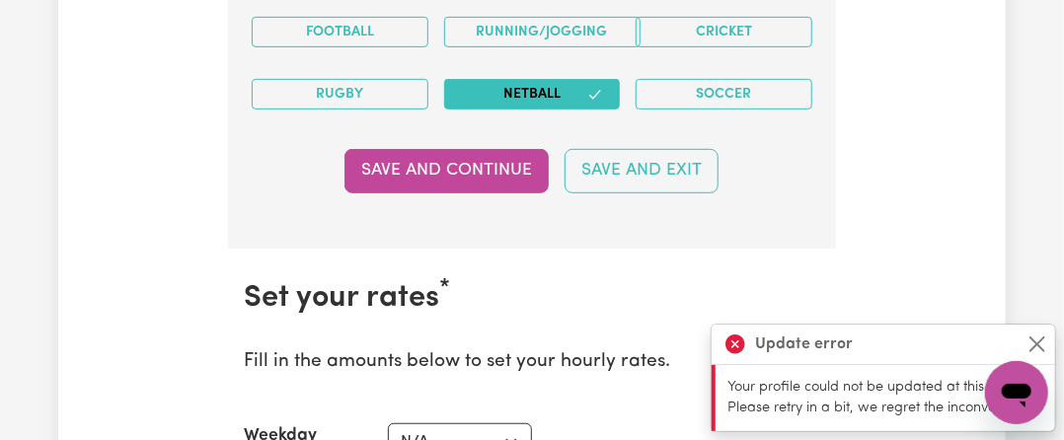
scroll to position [5678, 0]
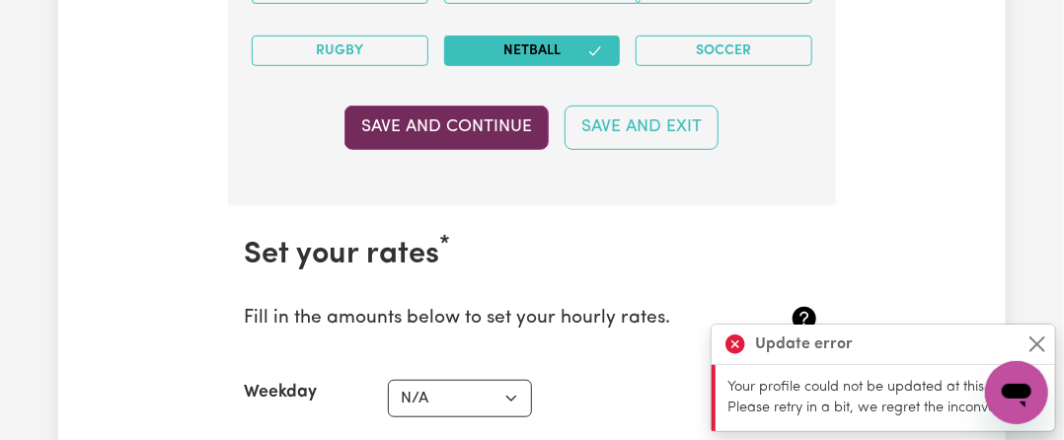
click at [409, 106] on button "Save and Continue" at bounding box center [446, 127] width 204 height 43
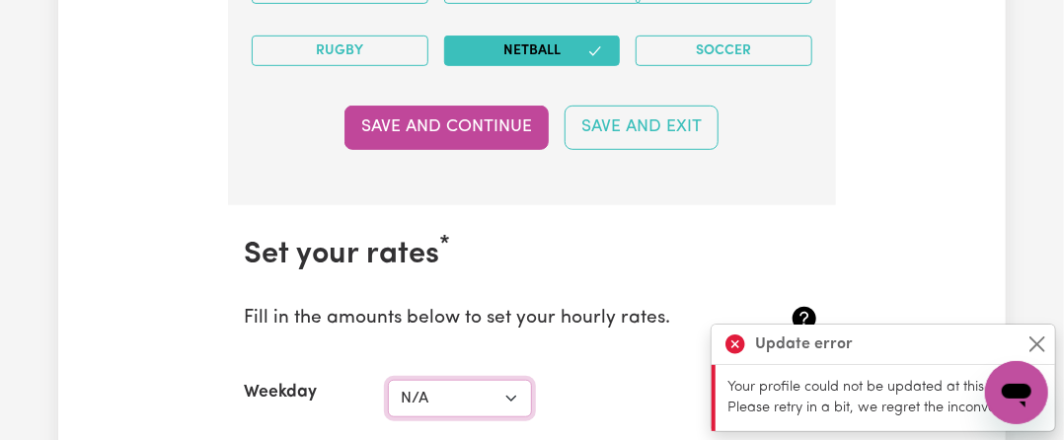
click at [486, 380] on select "N/A $37 $38 $39 $40 $41 $42 $43 $44 $45 $46 $47 $48 $49 $50 $51 $52 $53 $54 $55…" at bounding box center [460, 398] width 144 height 37
click at [388, 380] on select "N/A $37 $38 $39 $40 $41 $42 $43 $44 $45 $46 $47 $48 $49 $50 $51 $52 $53 $54 $55…" at bounding box center [460, 398] width 144 height 37
click at [428, 380] on select "N/A $37 $38 $39 $40 $41 $42 $43 $44 $45 $46 $47 $48 $49 $50 $51 $52 $53 $54 $55…" at bounding box center [460, 398] width 144 height 37
select select "55"
click at [388, 380] on select "N/A $37 $38 $39 $40 $41 $42 $43 $44 $45 $46 $47 $48 $49 $50 $51 $52 $53 $54 $55…" at bounding box center [460, 398] width 144 height 37
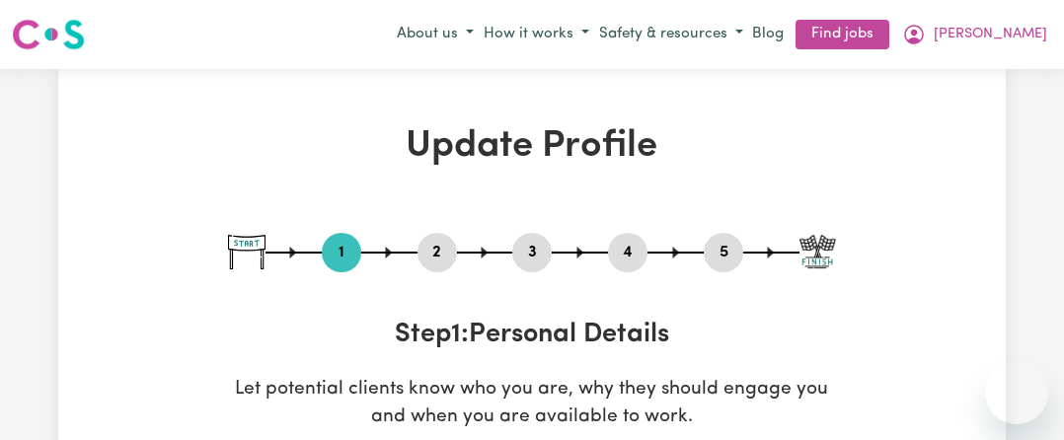
select select "[DEMOGRAPHIC_DATA]"
select select "Australian PR"
select select "Studying a healthcare related degree or qualification"
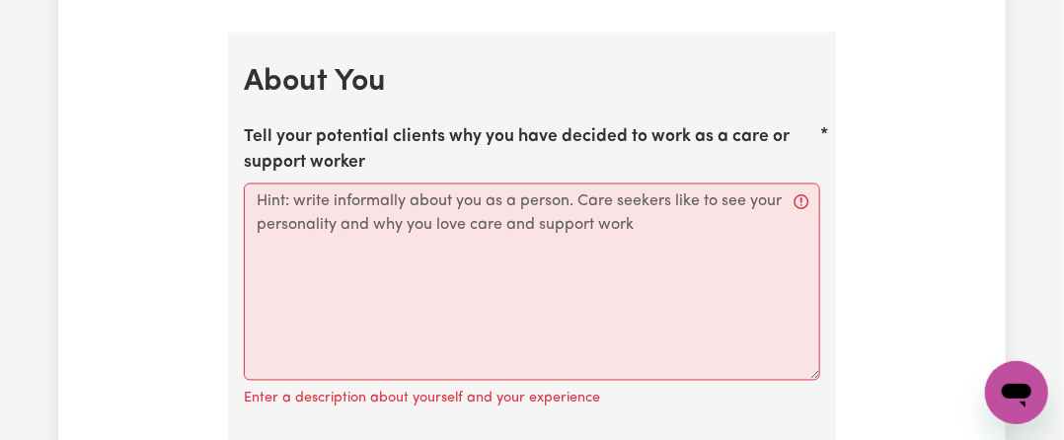
scroll to position [3783, 0]
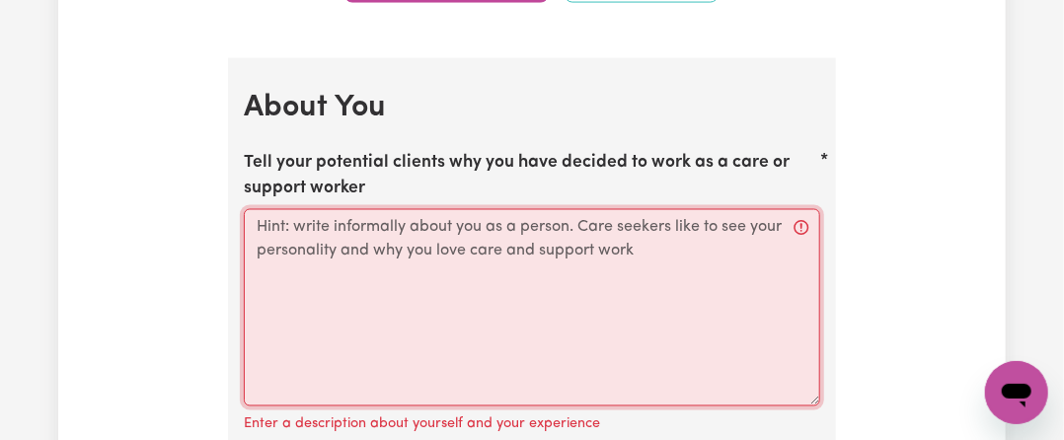
click at [398, 209] on textarea "Tell your potential clients why you have decided to work as a care or support w…" at bounding box center [532, 307] width 576 height 197
paste textarea "🌸 Welcome — Caring, Compassionate, and Reliable Support with Kaye 🌸 Hello and t…"
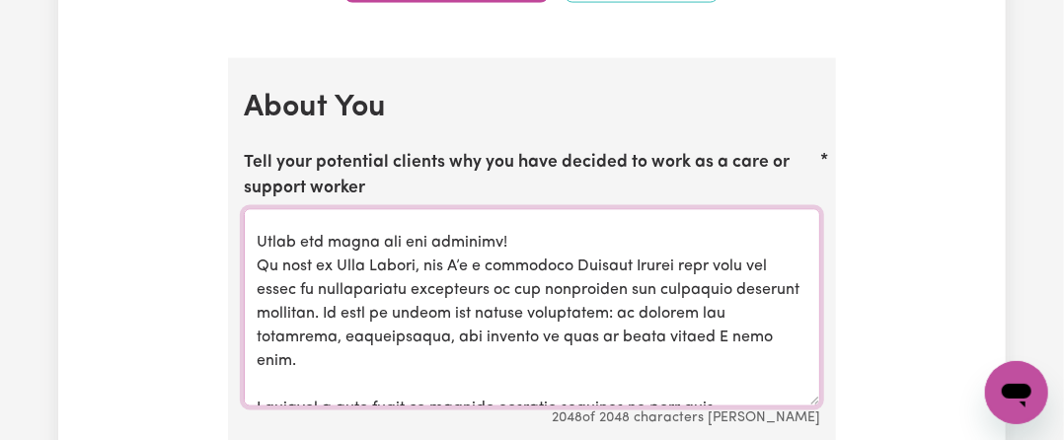
scroll to position [0, 0]
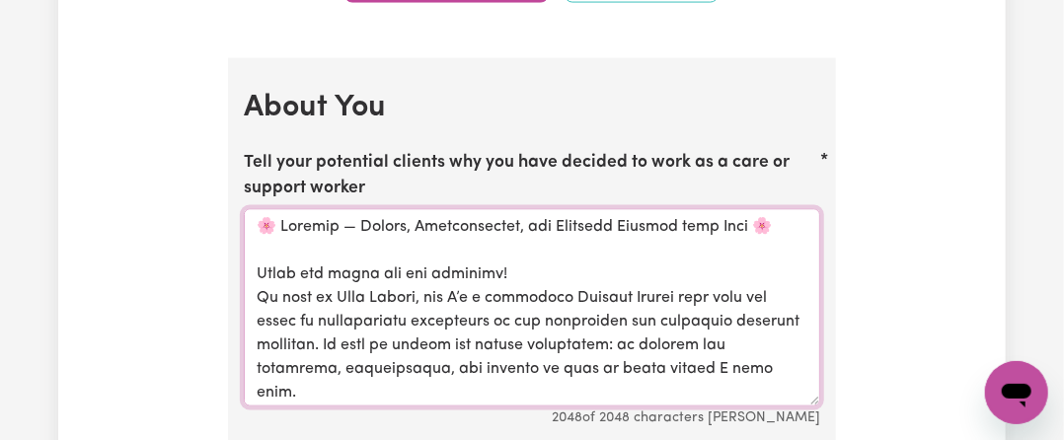
click at [257, 261] on textarea "Tell your potential clients why you have decided to work as a care or support w…" at bounding box center [532, 307] width 576 height 197
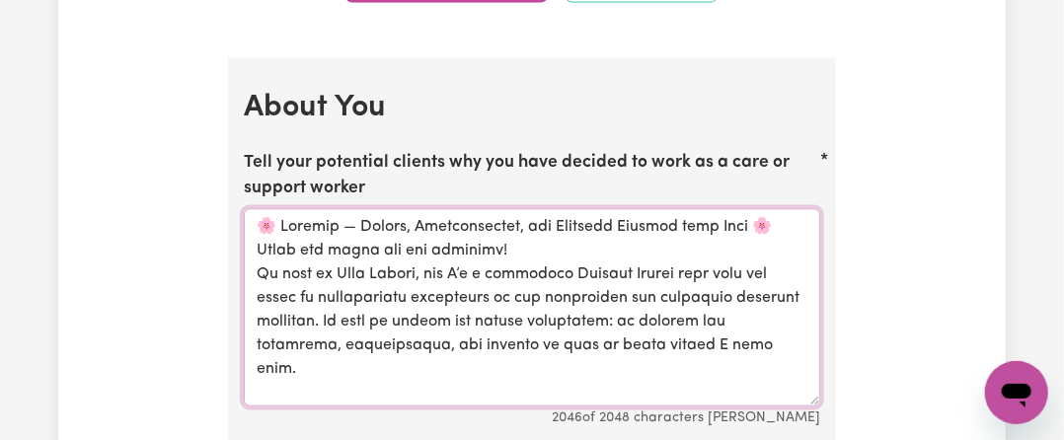
scroll to position [99, 0]
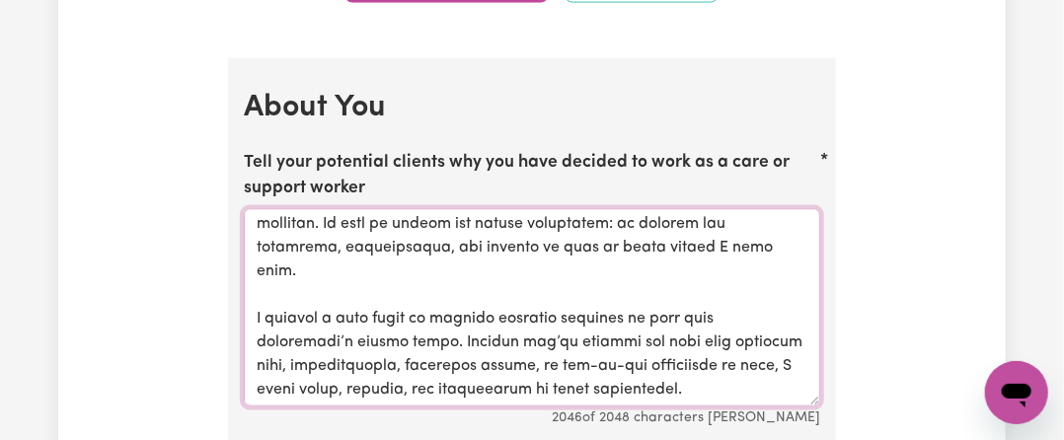
click at [617, 238] on textarea "Tell your potential clients why you have decided to work as a care or support w…" at bounding box center [532, 307] width 576 height 197
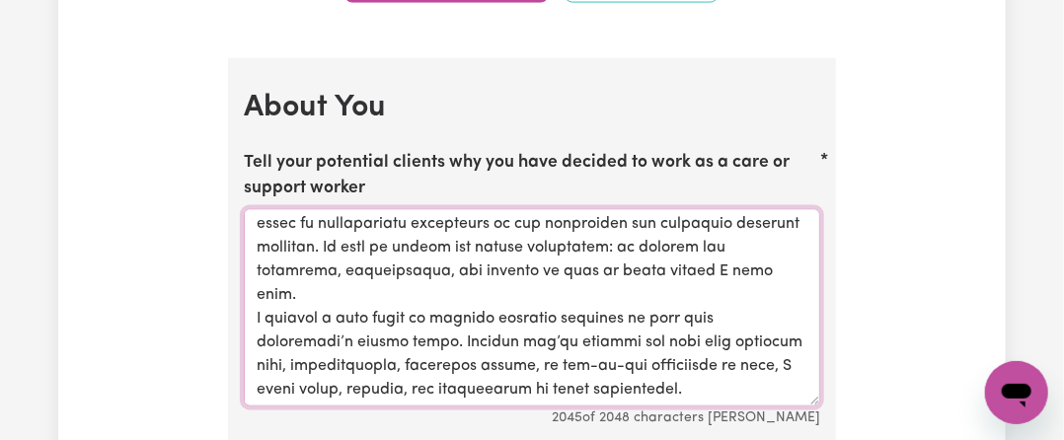
scroll to position [174, 0]
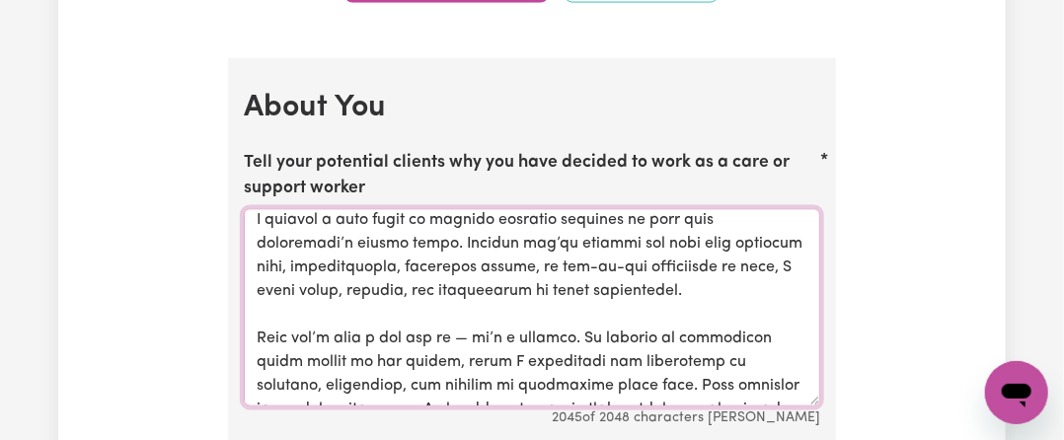
click at [421, 261] on textarea "Tell your potential clients why you have decided to work as a care or support w…" at bounding box center [532, 307] width 576 height 197
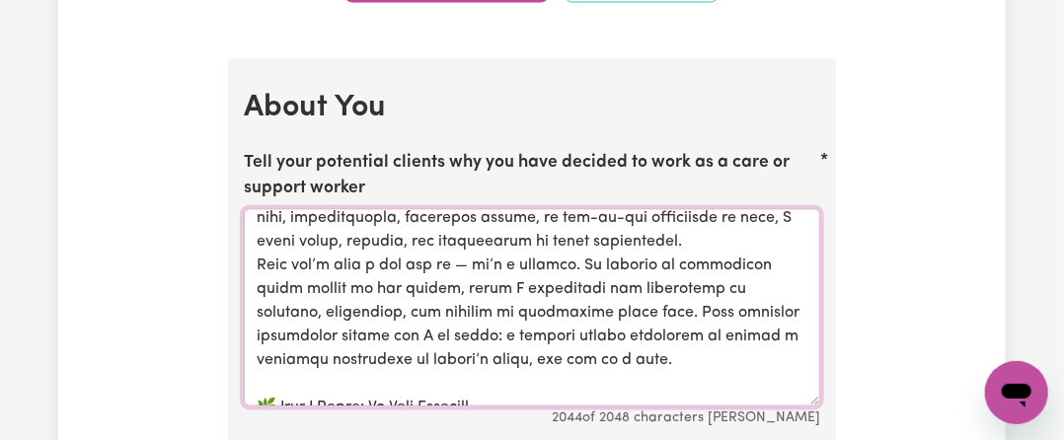
scroll to position [249, 0]
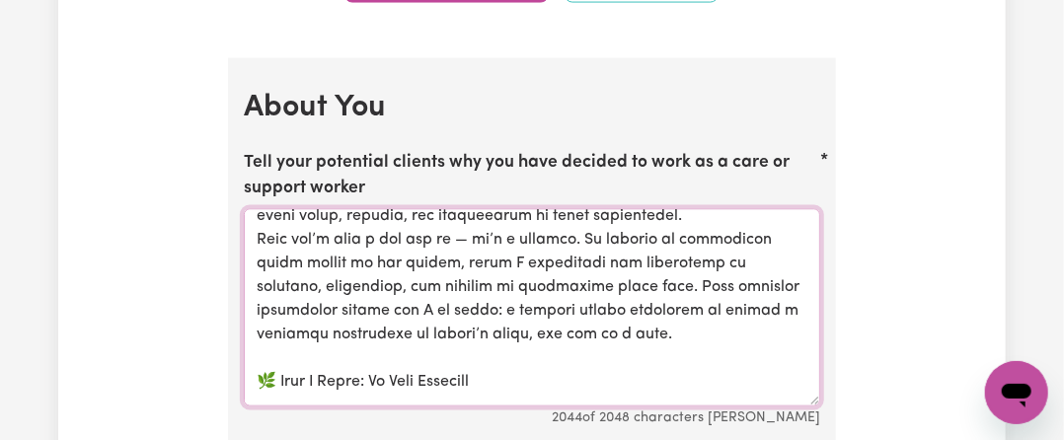
click at [267, 304] on textarea "Tell your potential clients why you have decided to work as a care or support w…" at bounding box center [532, 307] width 576 height 197
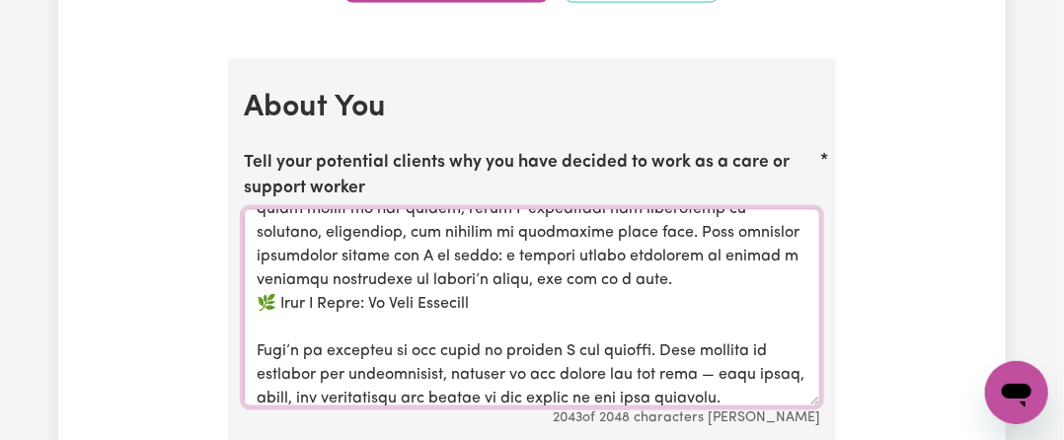
scroll to position [324, 0]
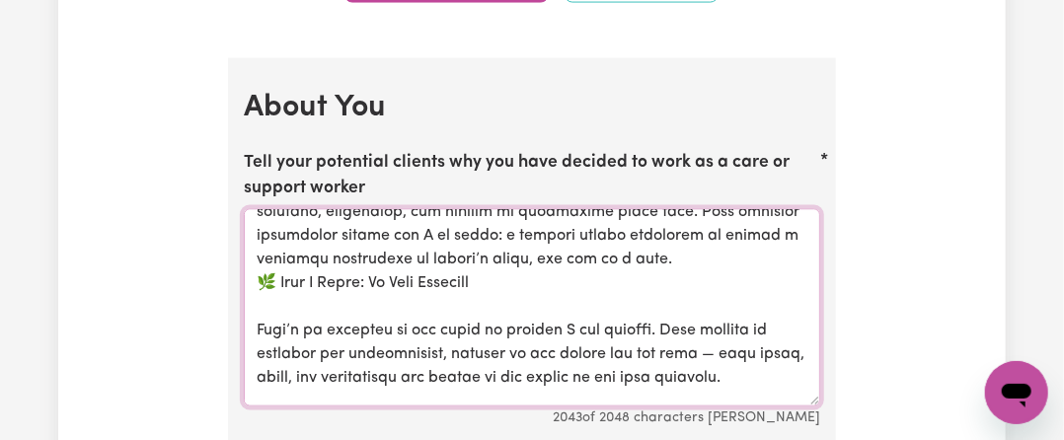
drag, startPoint x: 282, startPoint y: 258, endPoint x: 245, endPoint y: 224, distance: 50.3
click at [245, 224] on textarea "Tell your potential clients why you have decided to work as a care or support w…" at bounding box center [532, 307] width 576 height 197
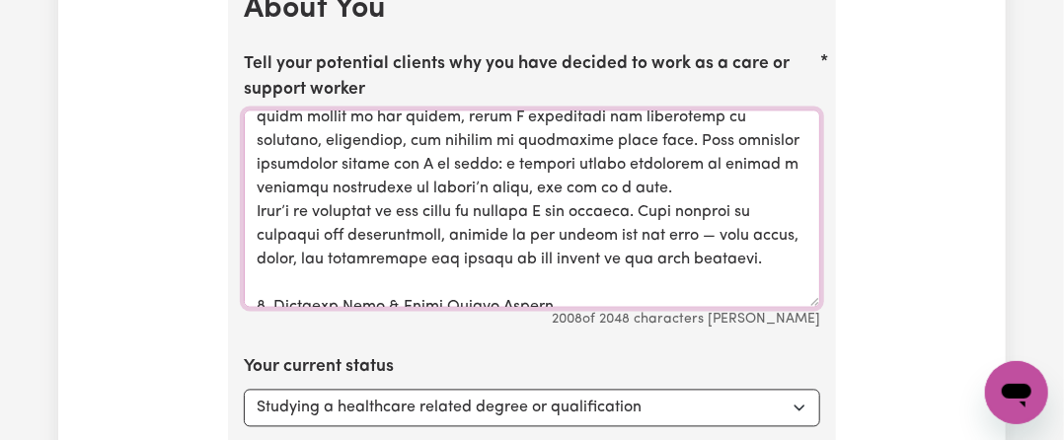
scroll to position [395, 0]
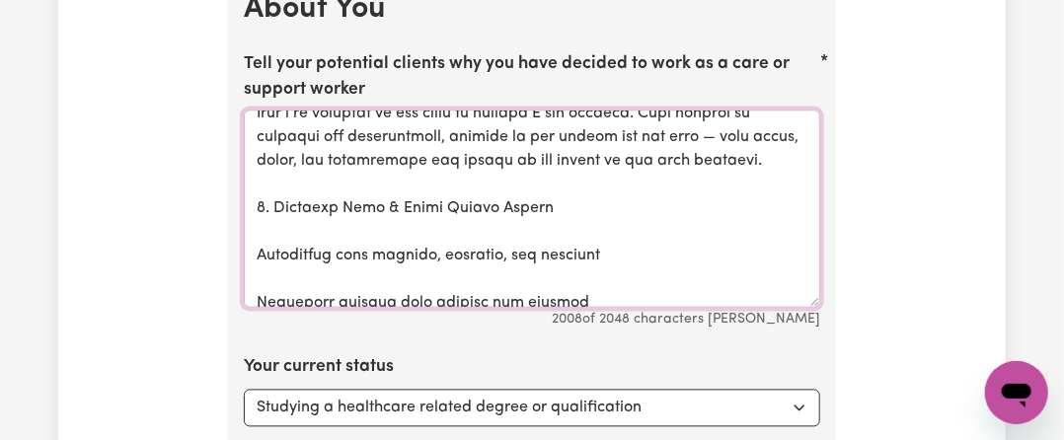
click at [308, 157] on textarea "Tell your potential clients why you have decided to work as a care or support w…" at bounding box center [532, 209] width 576 height 197
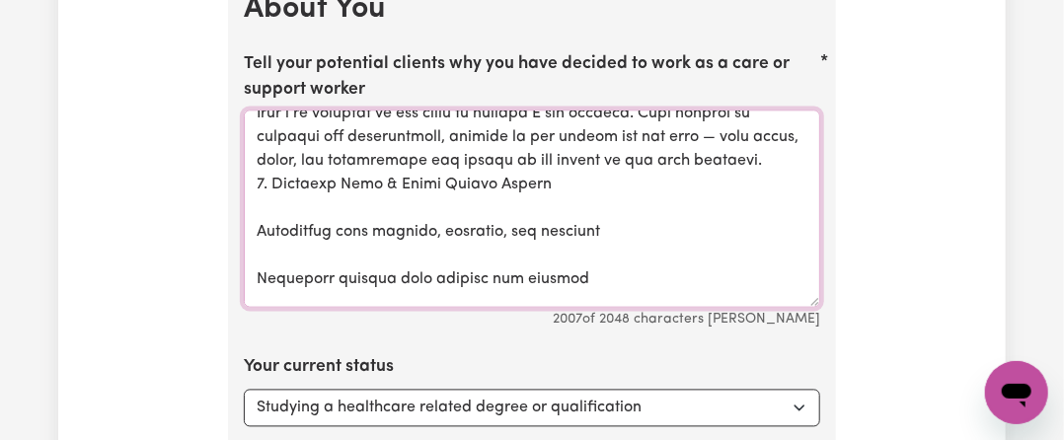
scroll to position [371, 0]
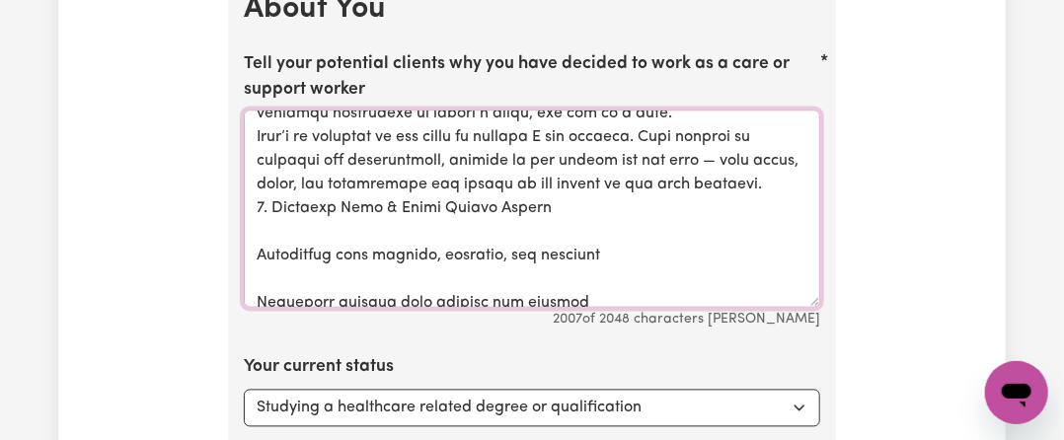
click at [291, 201] on textarea "Tell your potential clients why you have decided to work as a care or support w…" at bounding box center [532, 209] width 576 height 197
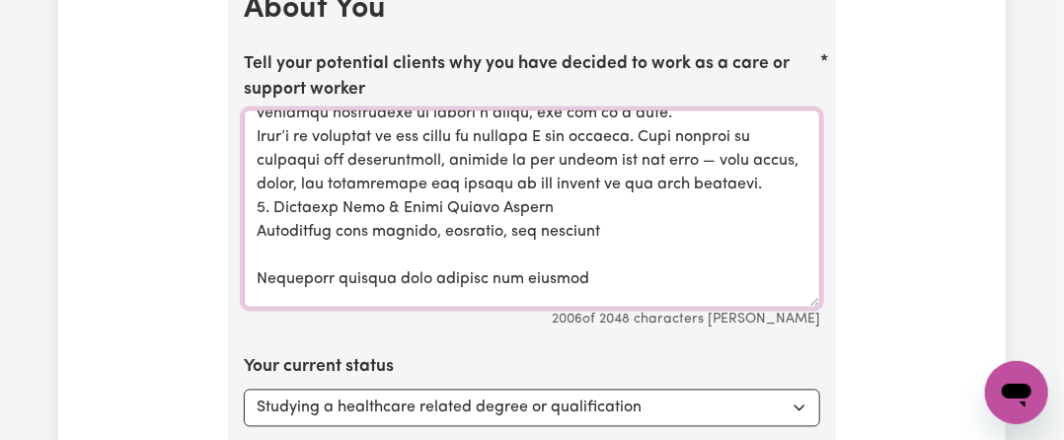
click at [290, 216] on textarea "Tell your potential clients why you have decided to work as a care or support w…" at bounding box center [532, 209] width 576 height 197
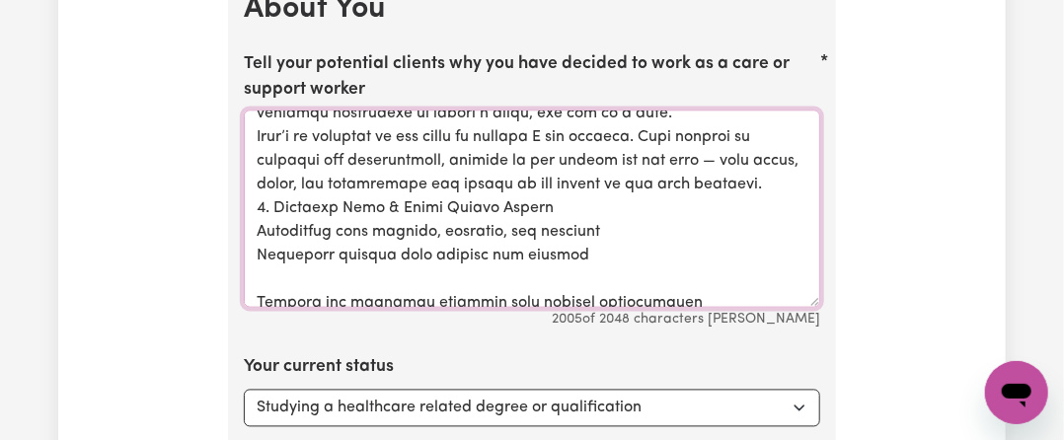
click at [292, 249] on textarea "Tell your potential clients why you have decided to work as a care or support w…" at bounding box center [532, 209] width 576 height 197
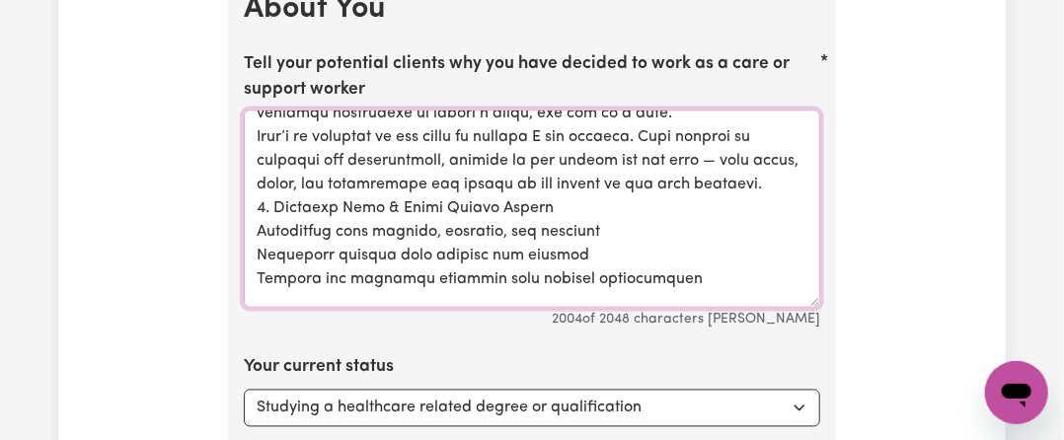
scroll to position [470, 0]
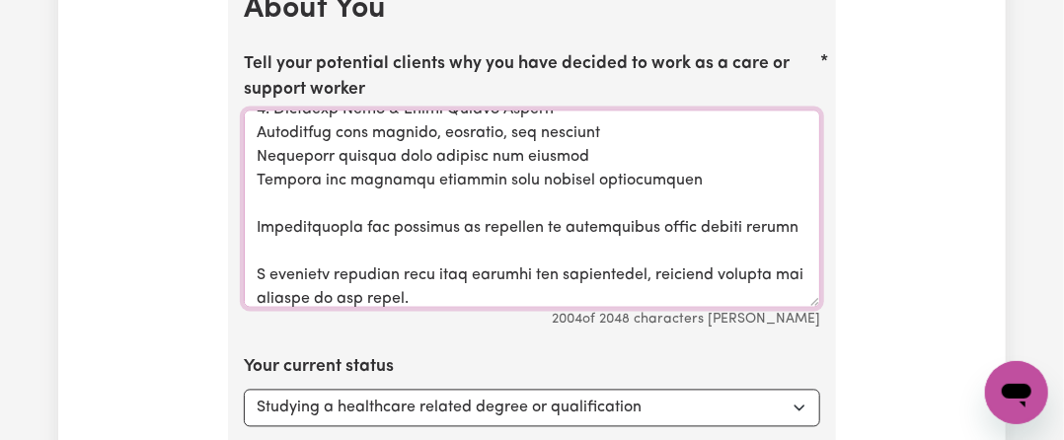
click at [291, 174] on textarea "Tell your potential clients why you have decided to work as a care or support w…" at bounding box center [532, 209] width 576 height 197
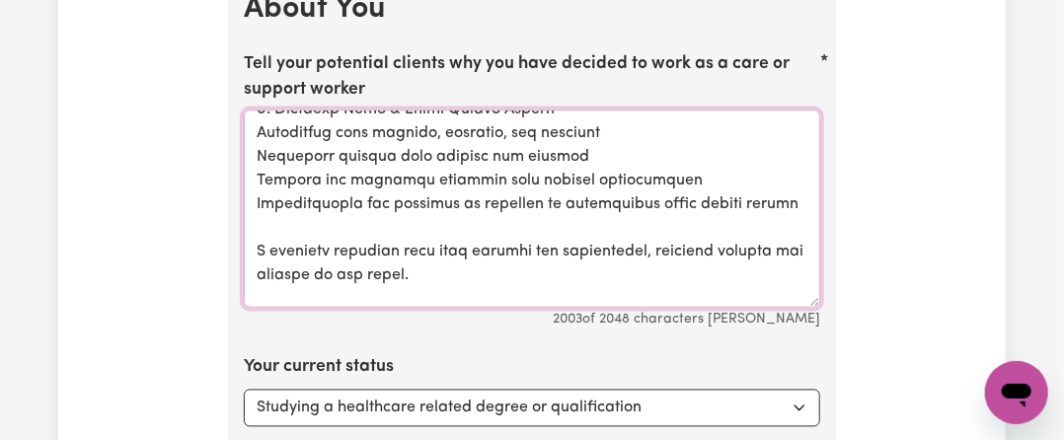
click at [272, 207] on textarea "Tell your potential clients why you have decided to work as a care or support w…" at bounding box center [532, 209] width 576 height 197
click at [255, 216] on textarea "Tell your potential clients why you have decided to work as a care or support w…" at bounding box center [532, 209] width 576 height 197
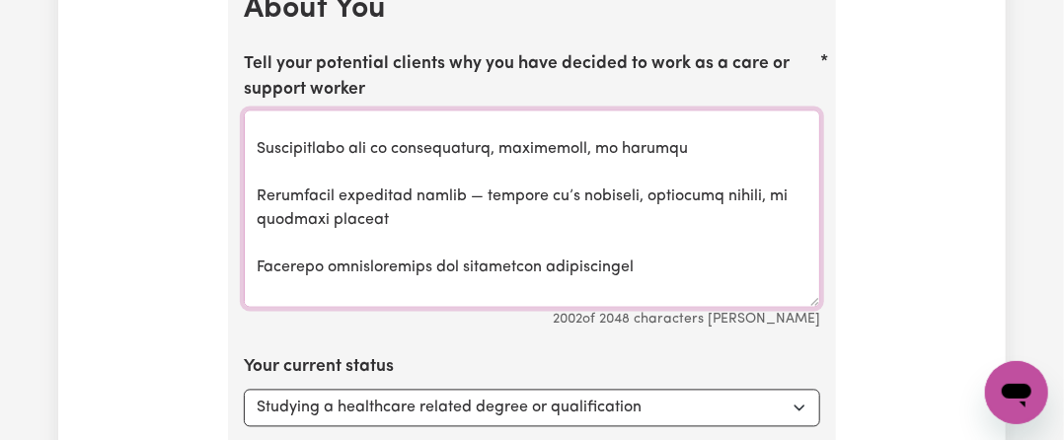
scroll to position [568, 0]
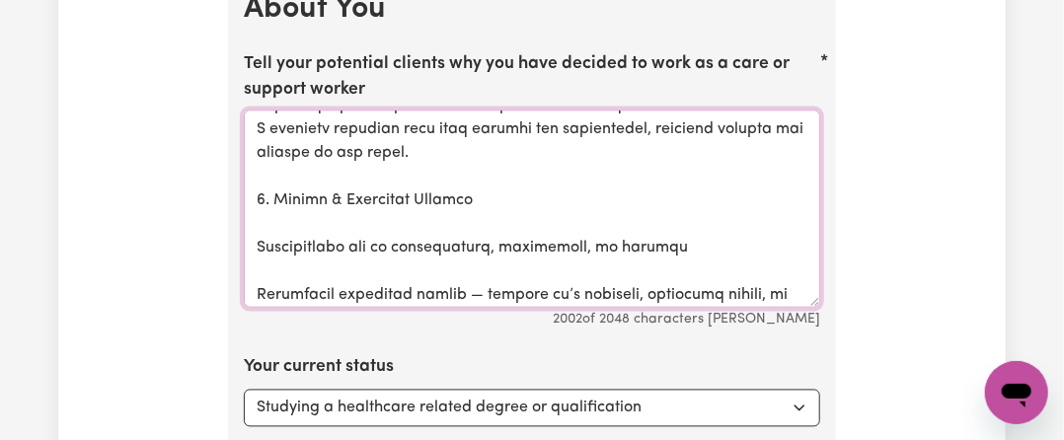
click at [312, 193] on textarea "Tell your potential clients why you have decided to work as a care or support w…" at bounding box center [532, 209] width 576 height 197
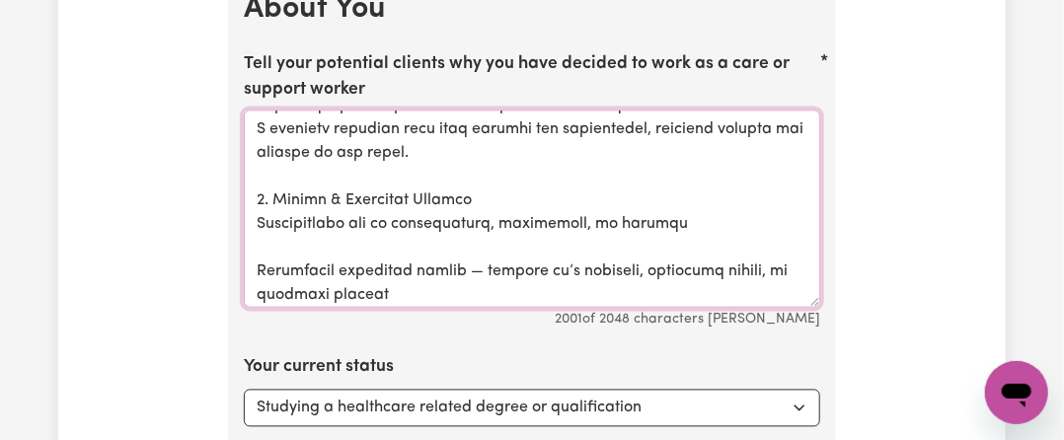
click at [280, 219] on textarea "Tell your potential clients why you have decided to work as a care or support w…" at bounding box center [532, 209] width 576 height 197
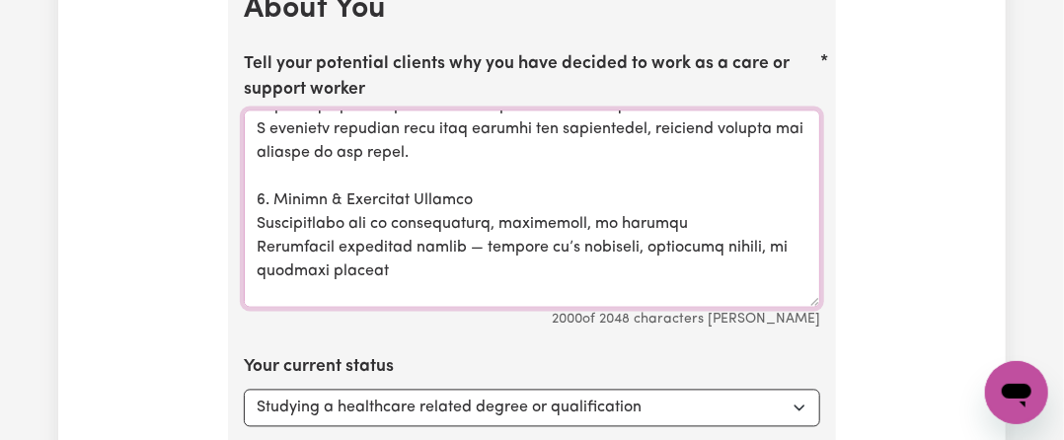
click at [268, 256] on textarea "Tell your potential clients why you have decided to work as a care or support w…" at bounding box center [532, 209] width 576 height 197
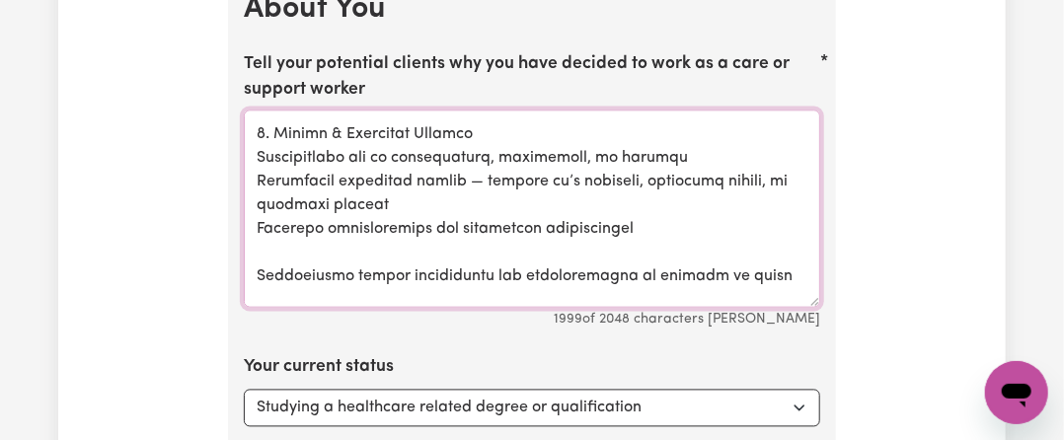
scroll to position [667, 0]
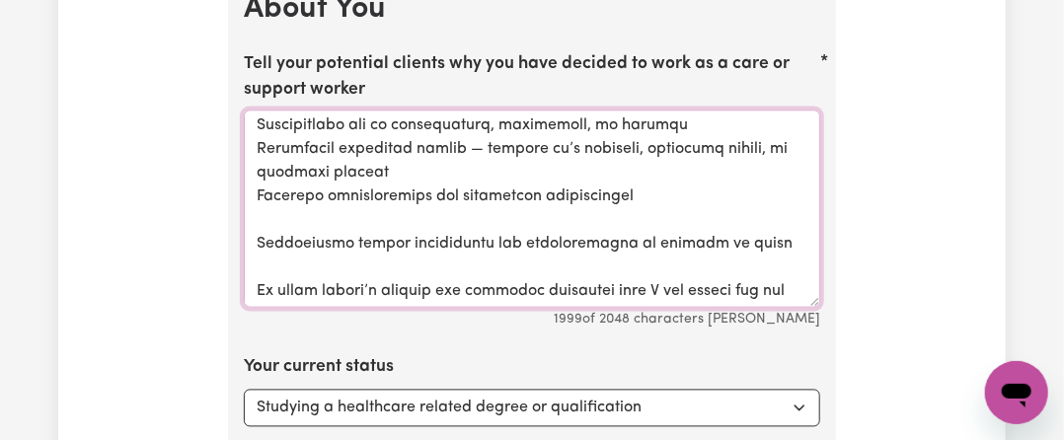
click at [275, 185] on textarea "Tell your potential clients why you have decided to work as a care or support w…" at bounding box center [532, 209] width 576 height 197
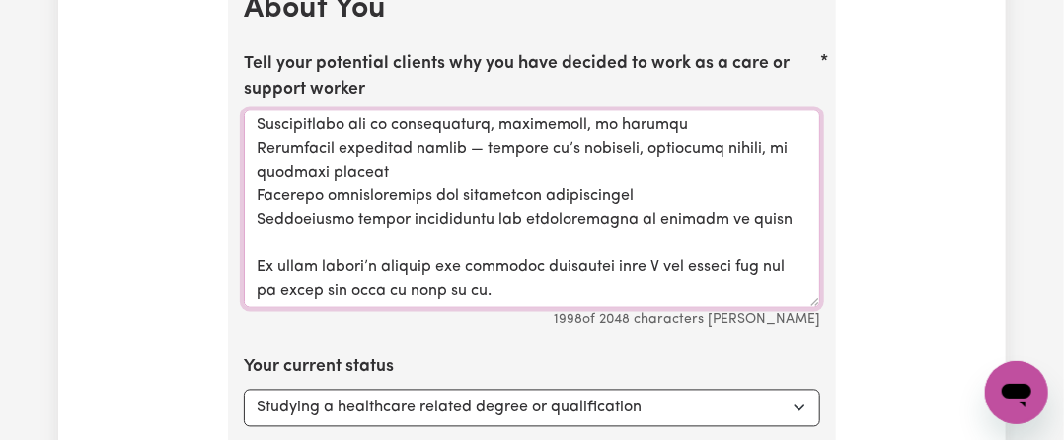
click at [276, 212] on textarea "Tell your potential clients why you have decided to work as a care or support w…" at bounding box center [532, 209] width 576 height 197
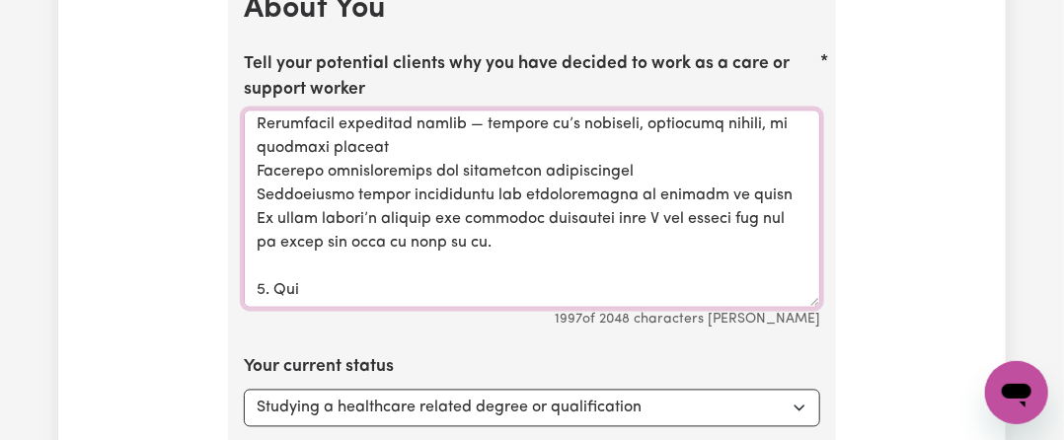
scroll to position [3981, 0]
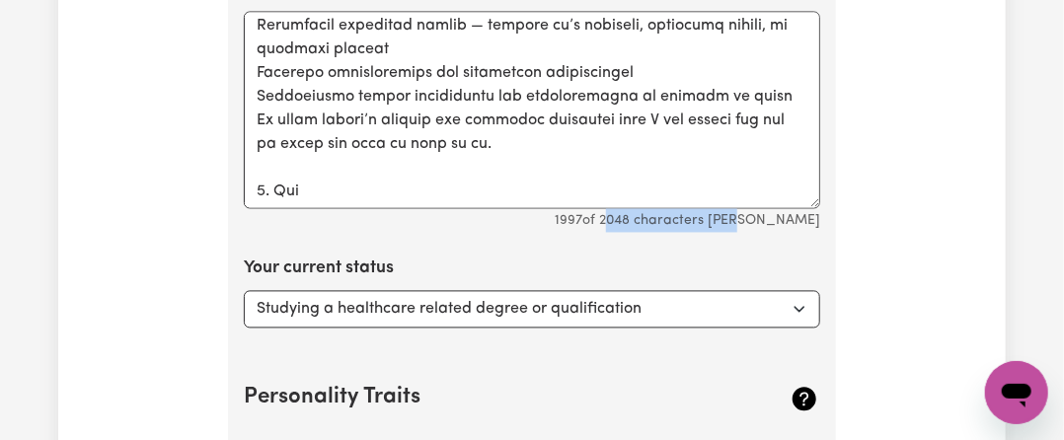
drag, startPoint x: 687, startPoint y: 188, endPoint x: 830, endPoint y: 185, distance: 143.1
copy small "2048 characters max"
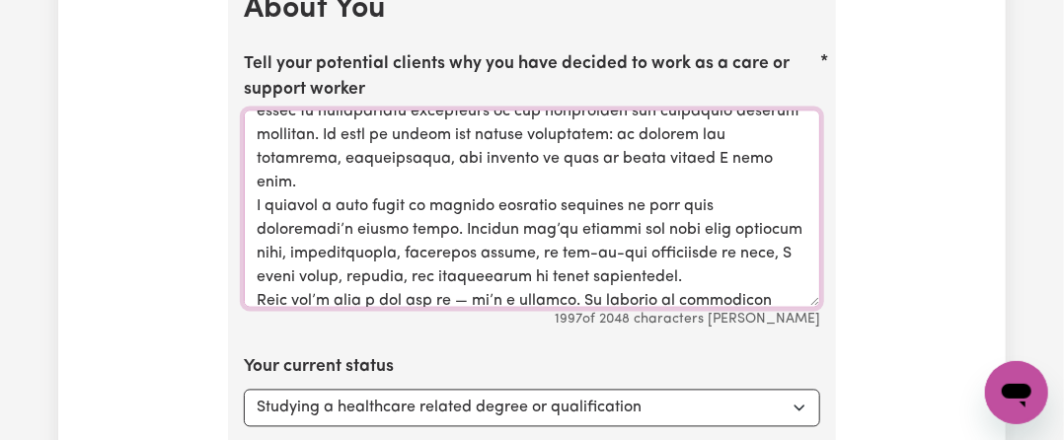
scroll to position [0, 0]
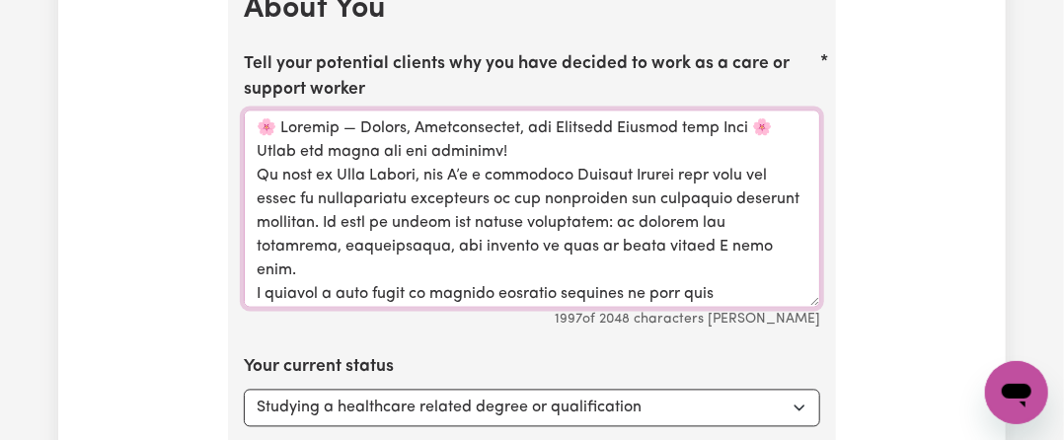
drag, startPoint x: 325, startPoint y: 262, endPoint x: 237, endPoint y: 161, distance: 134.3
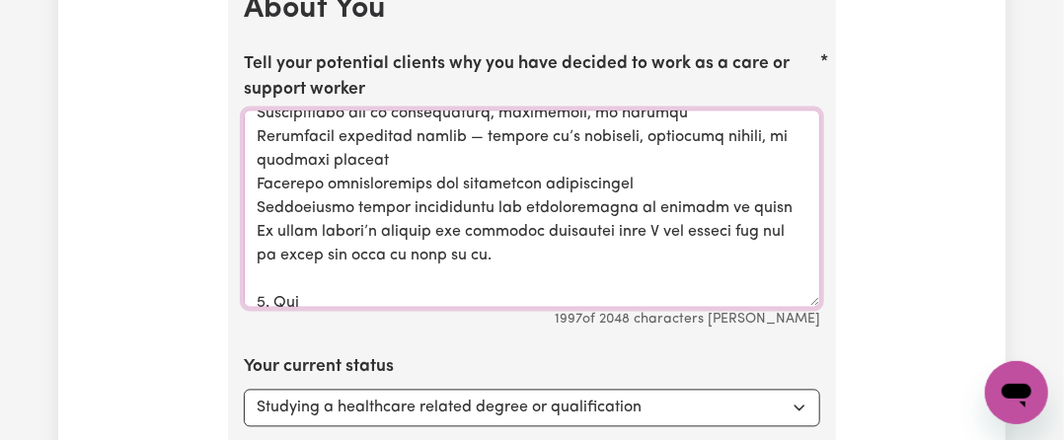
scroll to position [692, 0]
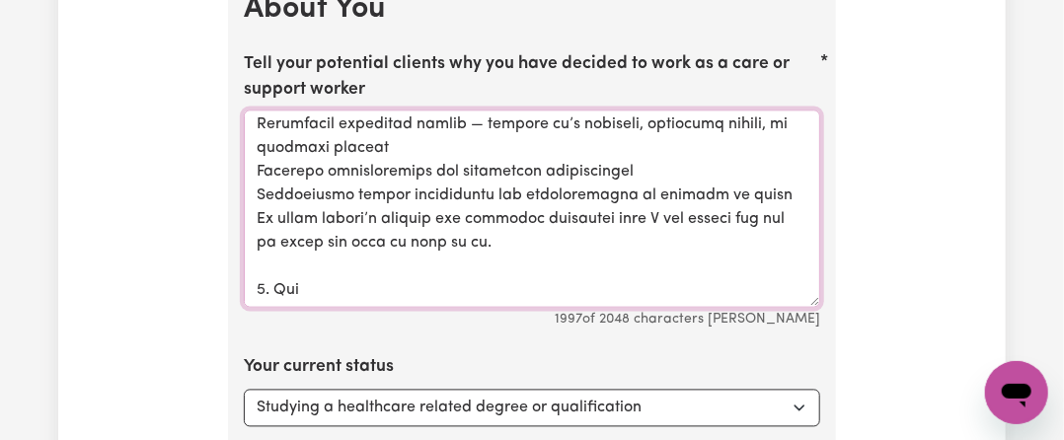
drag, startPoint x: 257, startPoint y: 141, endPoint x: 529, endPoint y: 371, distance: 356.4
paste textarea ", and with over 6 years of experience in the healthcare and community sector, I…"
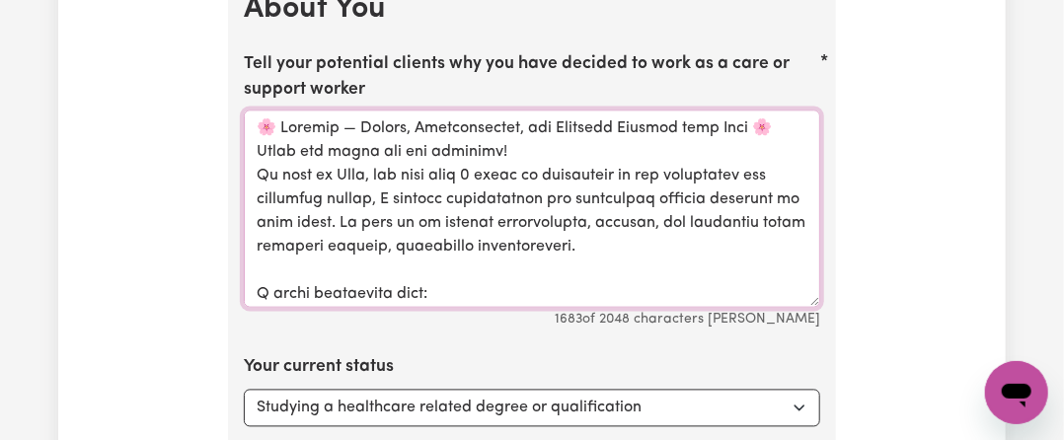
scroll to position [99, 0]
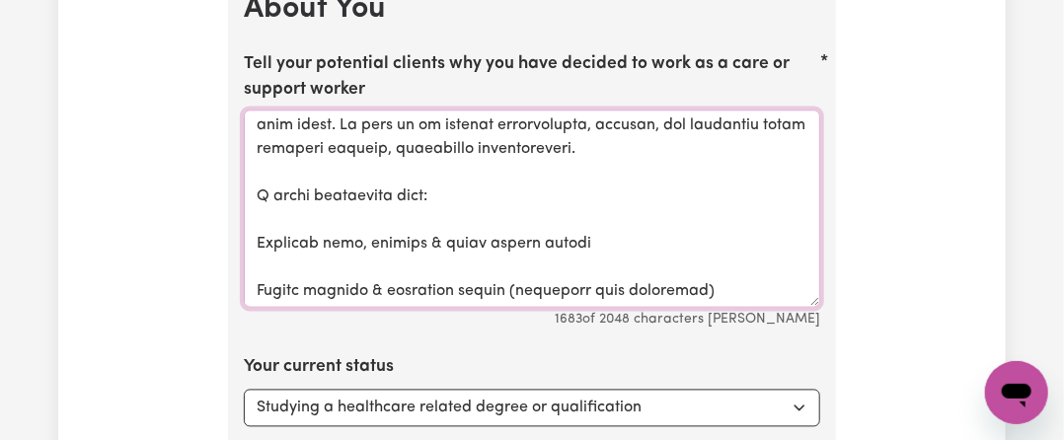
drag, startPoint x: 425, startPoint y: 169, endPoint x: 268, endPoint y: 161, distance: 157.1
click at [268, 161] on textarea "Tell your potential clients why you have decided to work as a care or support w…" at bounding box center [532, 209] width 576 height 197
click at [309, 163] on textarea "Tell your potential clients why you have decided to work as a care or support w…" at bounding box center [532, 209] width 576 height 197
click at [290, 200] on textarea "Tell your potential clients why you have decided to work as a care or support w…" at bounding box center [532, 209] width 576 height 197
click at [282, 181] on textarea "Tell your potential clients why you have decided to work as a care or support w…" at bounding box center [532, 209] width 576 height 197
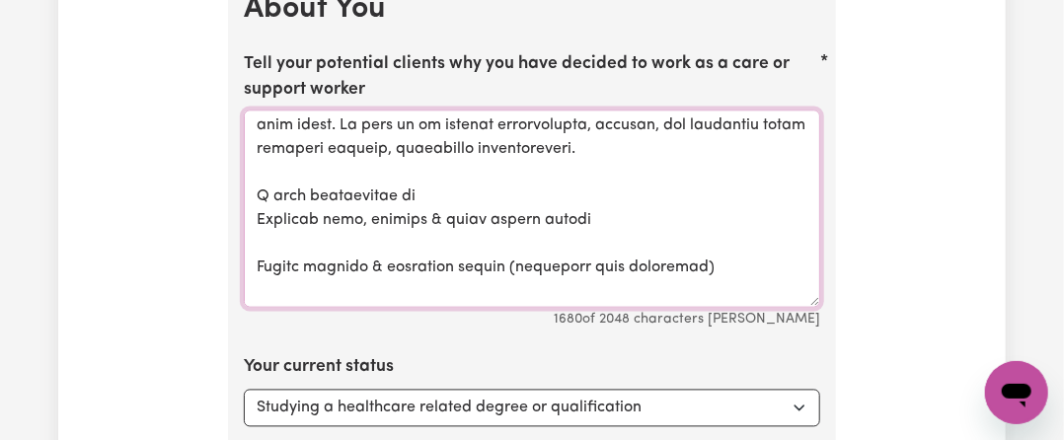
click at [263, 137] on textarea "Tell your potential clients why you have decided to work as a care or support w…" at bounding box center [532, 209] width 576 height 197
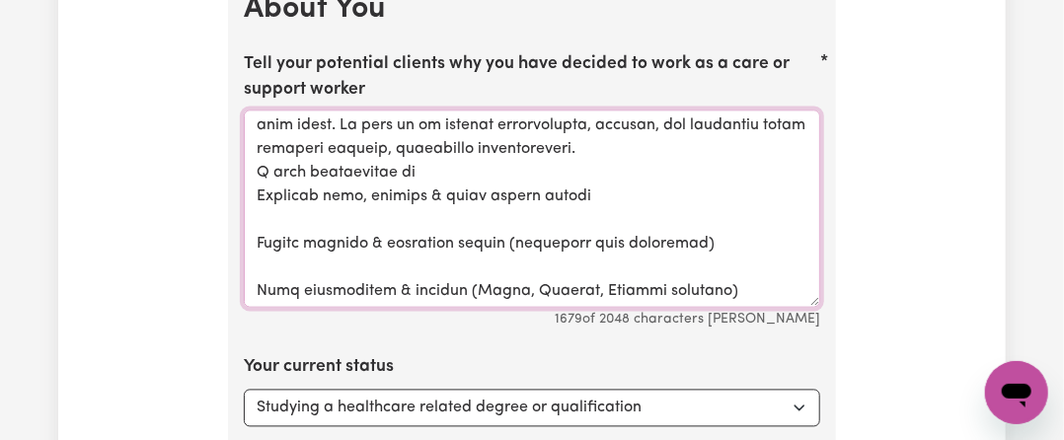
scroll to position [75, 0]
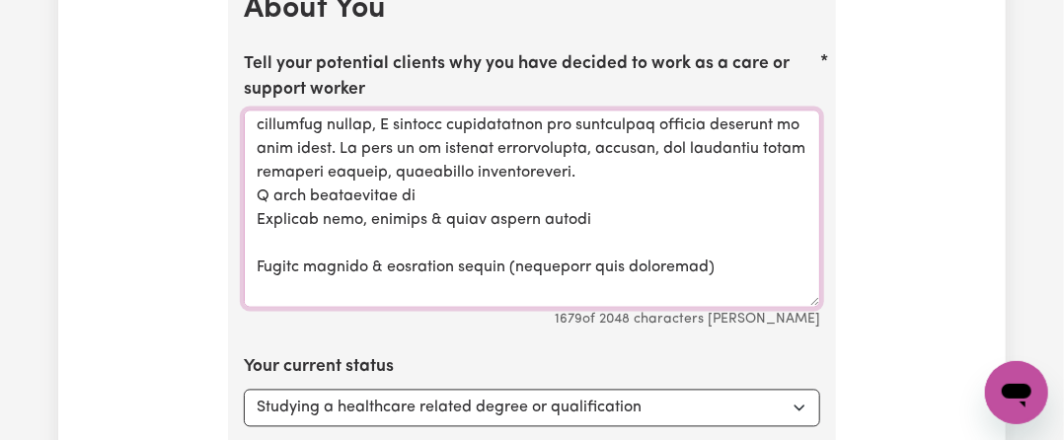
click at [303, 211] on textarea "Tell your potential clients why you have decided to work as a care or support w…" at bounding box center [532, 209] width 576 height 197
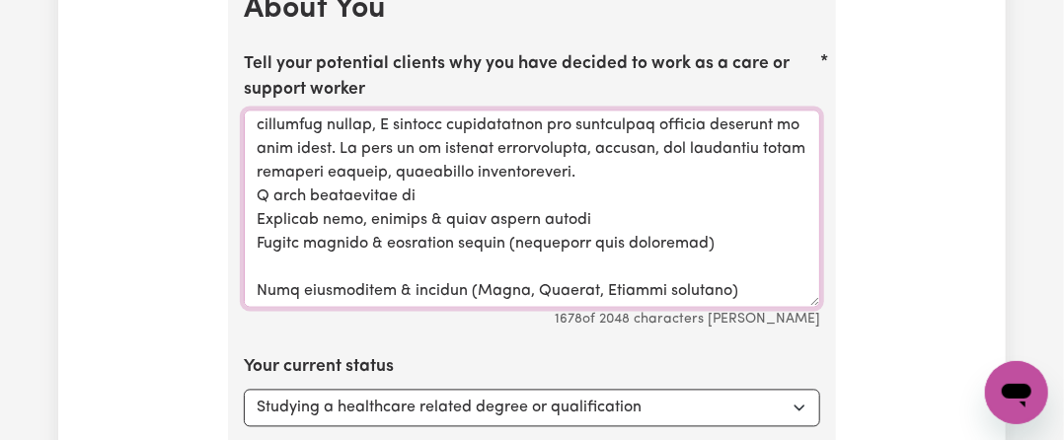
click at [296, 230] on textarea "Tell your potential clients why you have decided to work as a care or support w…" at bounding box center [532, 209] width 576 height 197
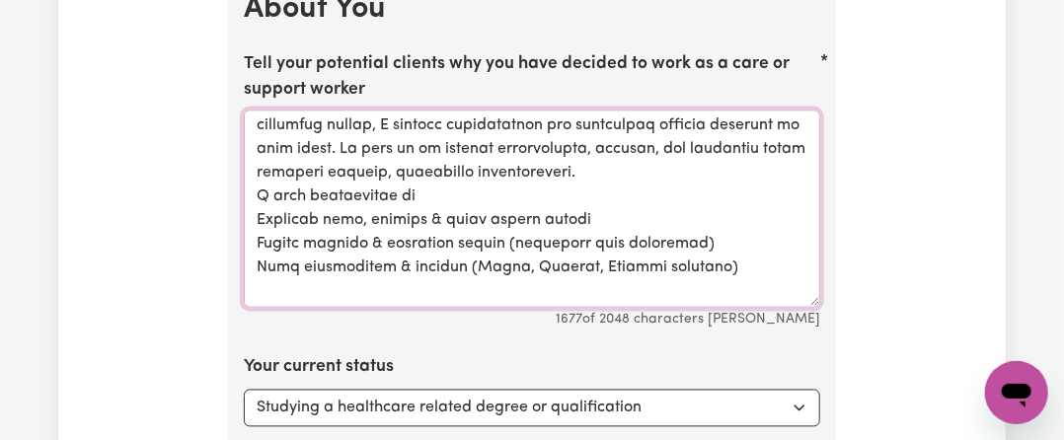
scroll to position [174, 0]
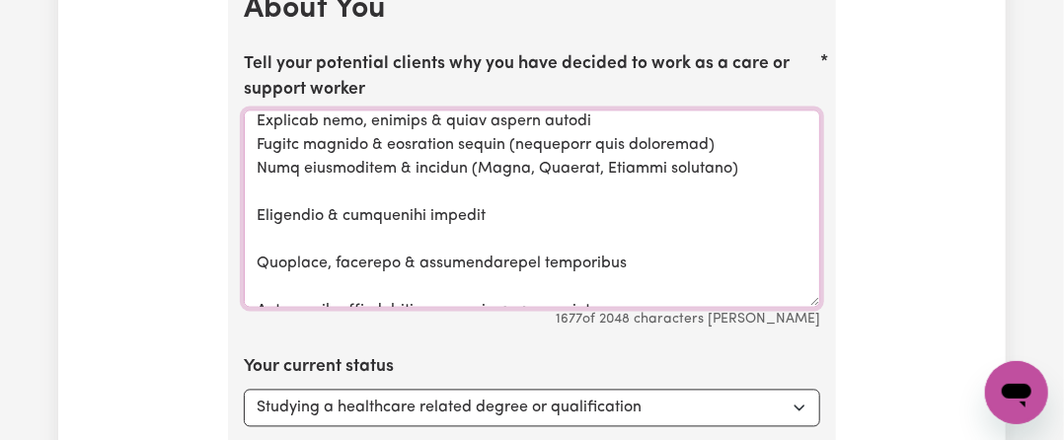
click at [304, 164] on textarea "Tell your potential clients why you have decided to work as a care or support w…" at bounding box center [532, 209] width 576 height 197
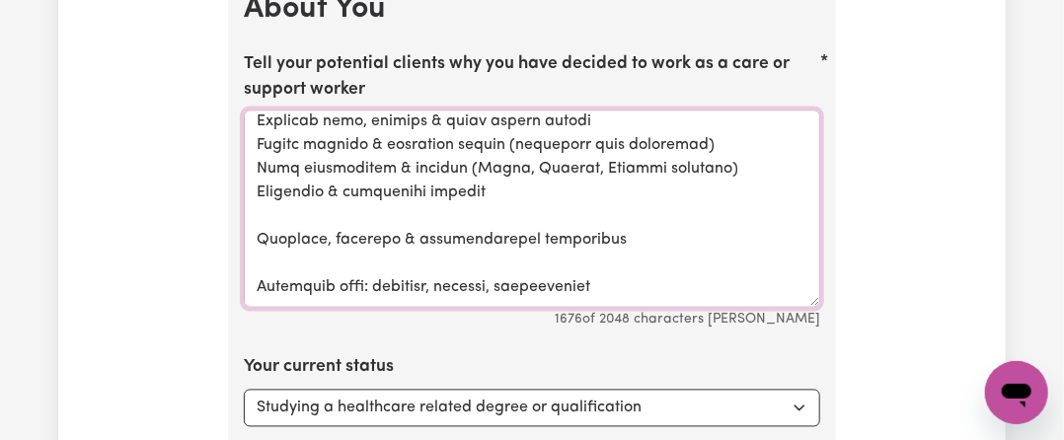
click at [296, 187] on textarea "Tell your potential clients why you have decided to work as a care or support w…" at bounding box center [532, 209] width 576 height 197
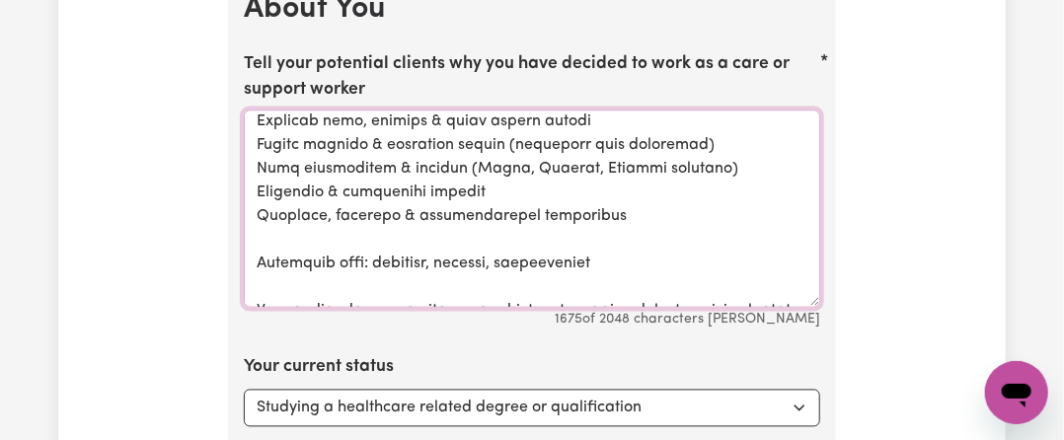
click at [292, 212] on textarea "Tell your potential clients why you have decided to work as a care or support w…" at bounding box center [532, 209] width 576 height 197
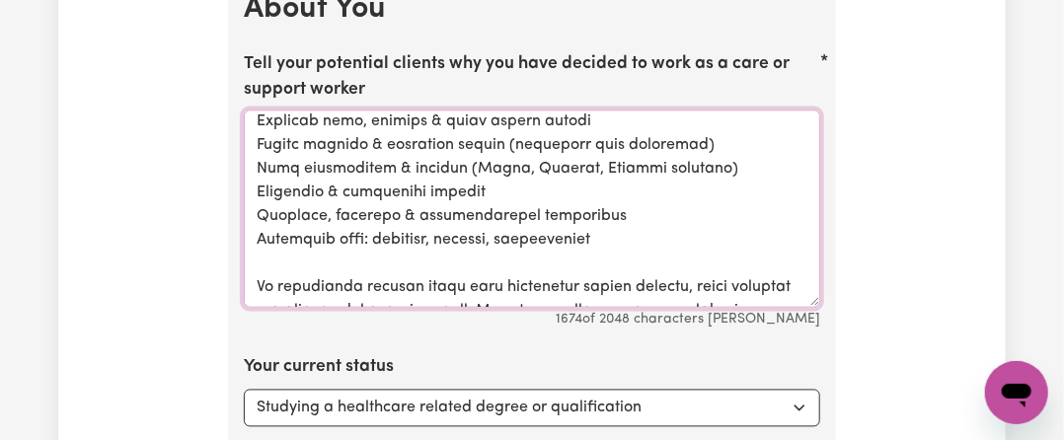
click at [289, 223] on textarea "Tell your potential clients why you have decided to work as a care or support w…" at bounding box center [532, 209] width 576 height 197
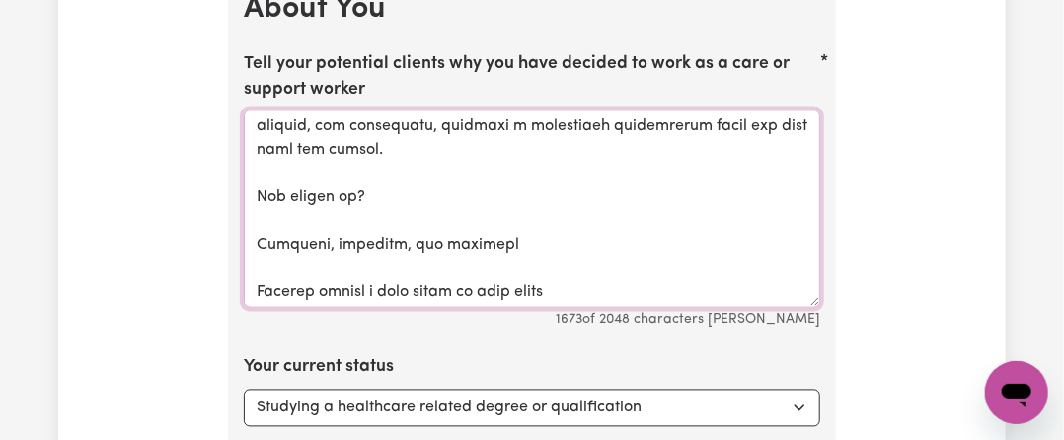
scroll to position [371, 0]
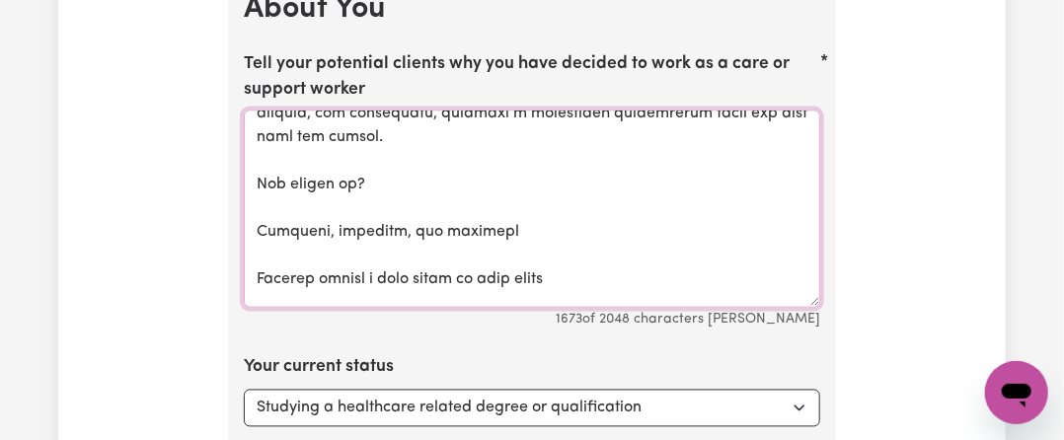
click at [271, 126] on textarea "Tell your potential clients why you have decided to work as a care or support w…" at bounding box center [532, 209] width 576 height 197
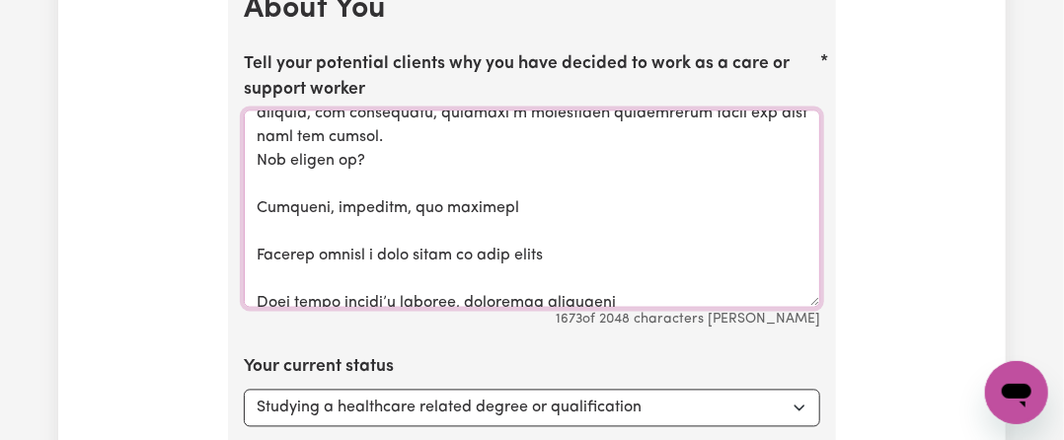
scroll to position [347, 0]
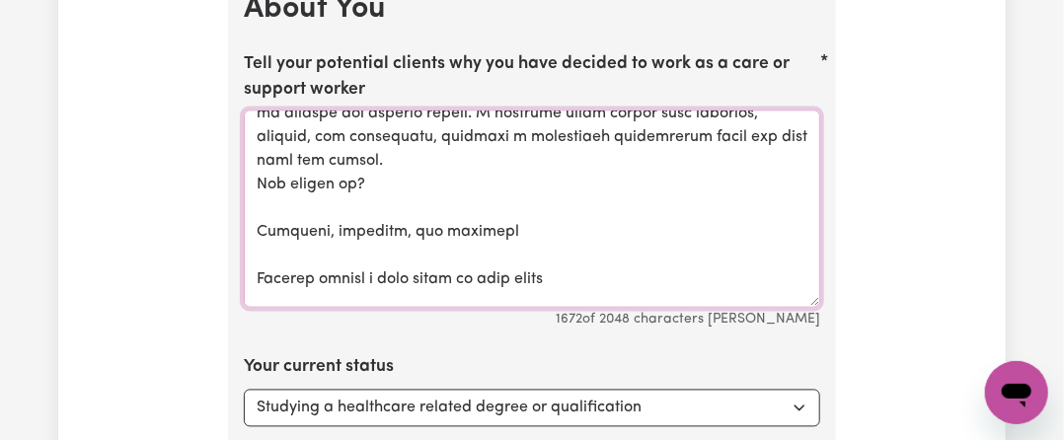
click at [284, 188] on textarea "Tell your potential clients why you have decided to work as a care or support w…" at bounding box center [532, 209] width 576 height 197
click at [276, 174] on textarea "Tell your potential clients why you have decided to work as a care or support w…" at bounding box center [532, 209] width 576 height 197
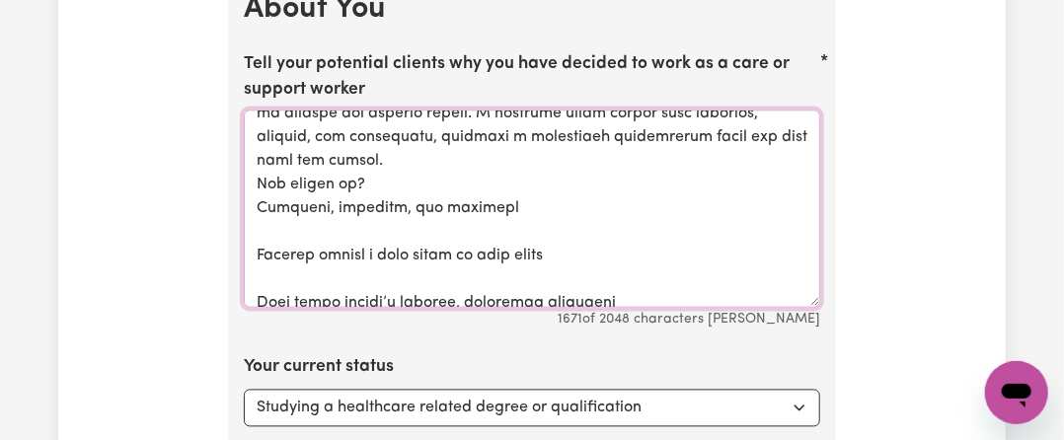
click at [268, 203] on textarea "Tell your potential clients why you have decided to work as a care or support w…" at bounding box center [532, 209] width 576 height 197
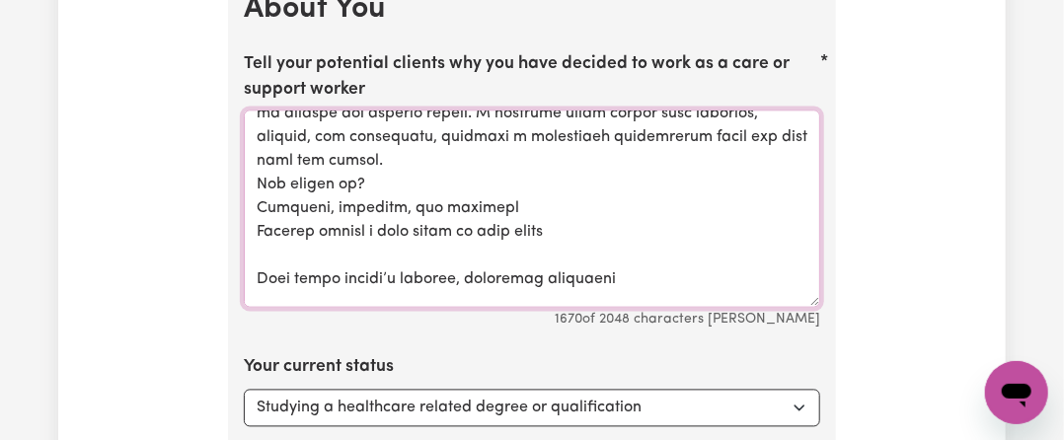
click at [283, 236] on textarea "Tell your potential clients why you have decided to work as a care or support w…" at bounding box center [532, 209] width 576 height 197
click at [277, 224] on textarea "Tell your potential clients why you have decided to work as a care or support w…" at bounding box center [532, 209] width 576 height 197
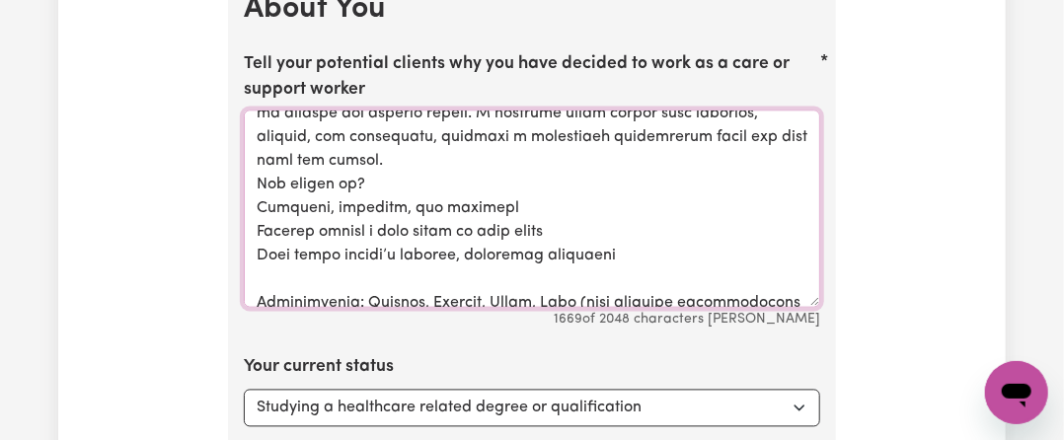
click at [271, 245] on textarea "Tell your potential clients why you have decided to work as a care or support w…" at bounding box center [532, 209] width 576 height 197
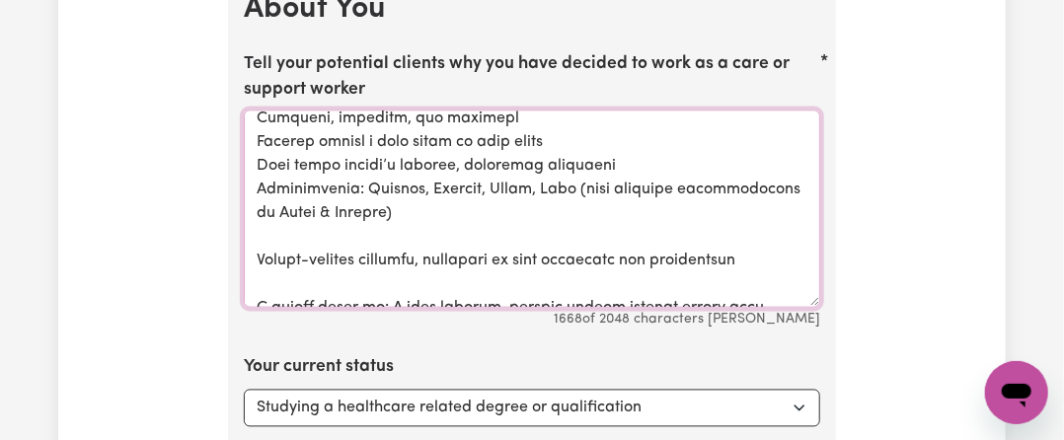
scroll to position [446, 0]
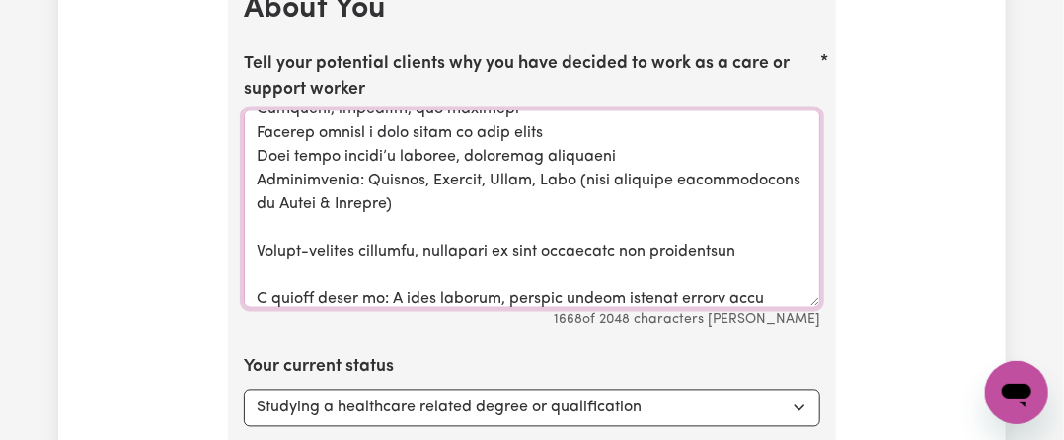
click at [272, 197] on textarea "Tell your potential clients why you have decided to work as a care or support w…" at bounding box center [532, 209] width 576 height 197
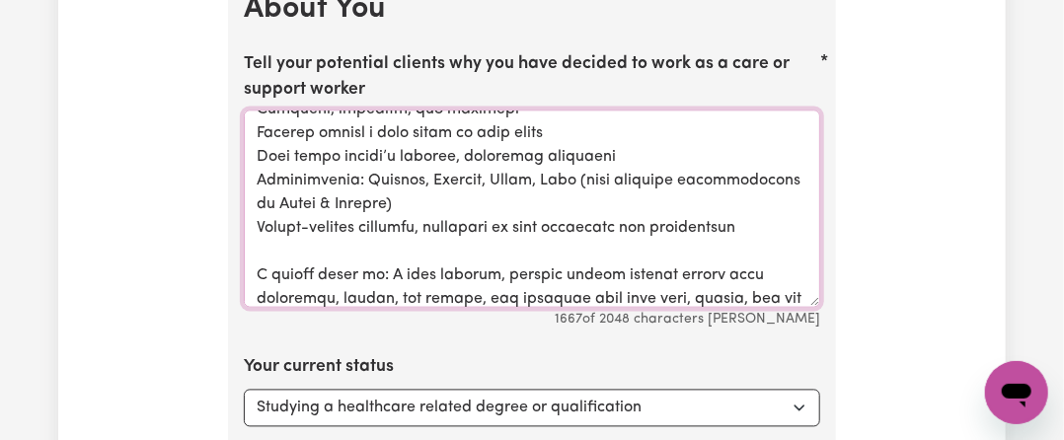
click at [273, 223] on textarea "Tell your potential clients why you have decided to work as a care or support w…" at bounding box center [532, 209] width 576 height 197
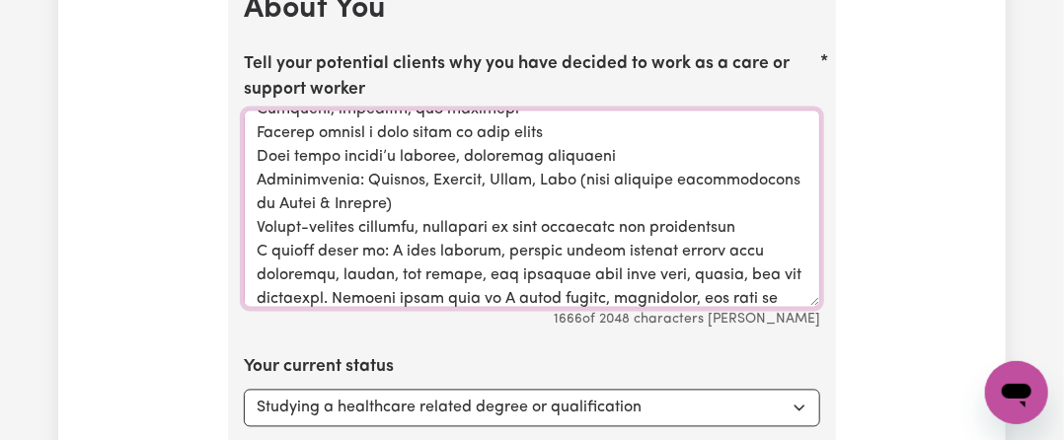
drag, startPoint x: 434, startPoint y: 243, endPoint x: 478, endPoint y: 245, distance: 43.5
click at [478, 245] on textarea "Tell your potential clients why you have decided to work as a care or support w…" at bounding box center [532, 209] width 576 height 197
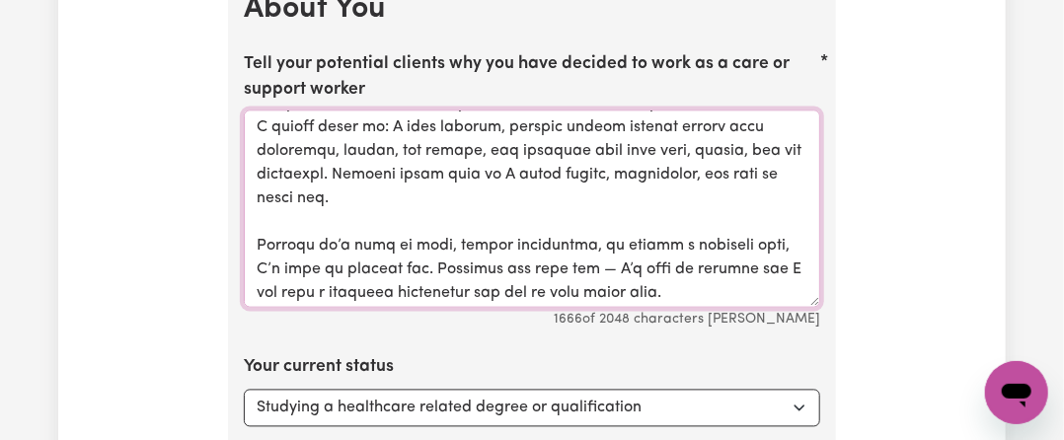
scroll to position [573, 0]
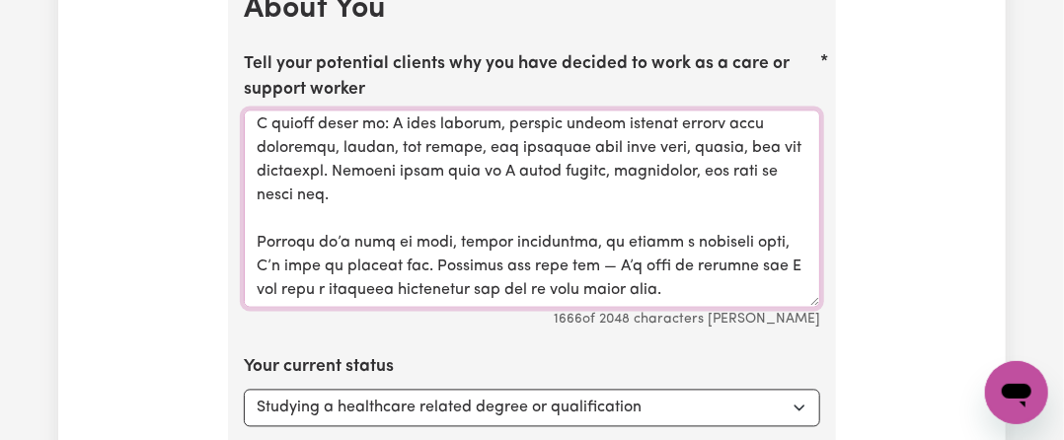
click at [273, 187] on textarea "Tell your potential clients why you have decided to work as a care or support w…" at bounding box center [532, 209] width 576 height 197
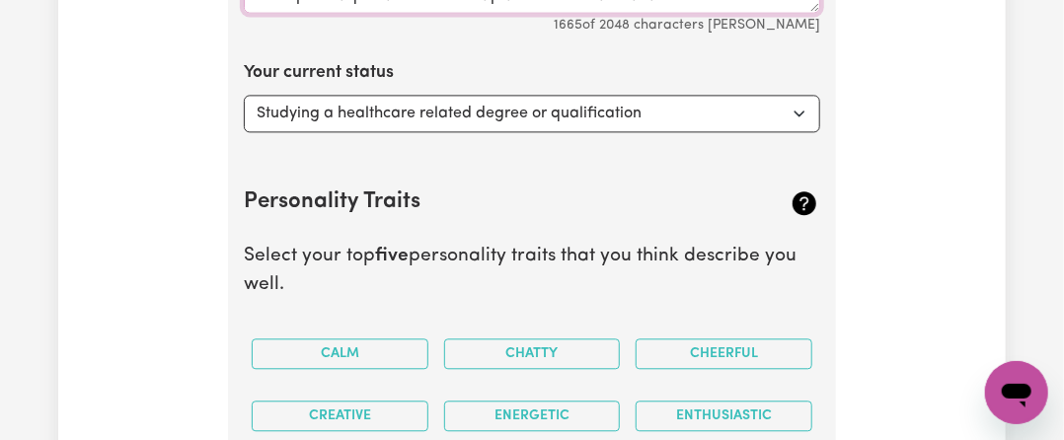
scroll to position [4178, 0]
type textarea "🌸 Welcome — Caring, Compassionate, and Reliable Support with Kaye 🌸Hello and th…"
click at [589, 94] on select "Select... Studying a healthcare related degree or qualification Studying a non-…" at bounding box center [532, 112] width 576 height 37
select select "Looking for work - I just graduated"
click at [244, 94] on select "Select... Studying a healthcare related degree or qualification Studying a non-…" at bounding box center [532, 112] width 576 height 37
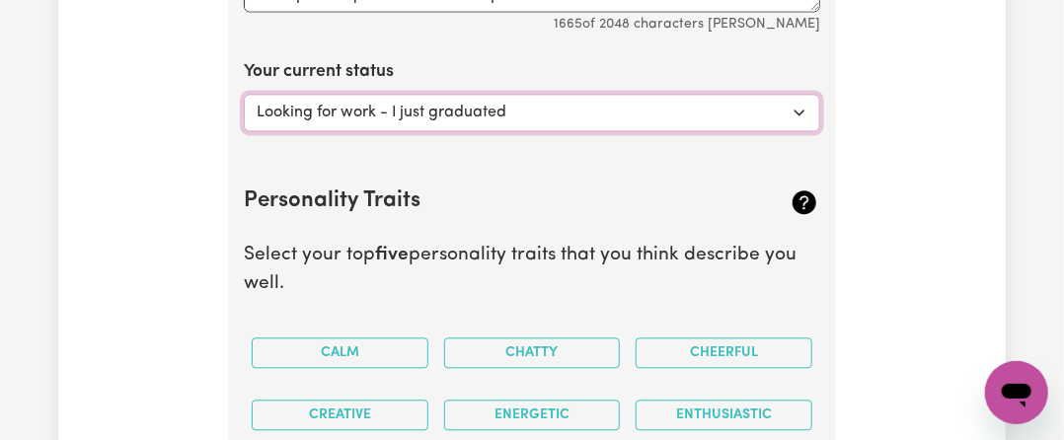
scroll to position [4376, 0]
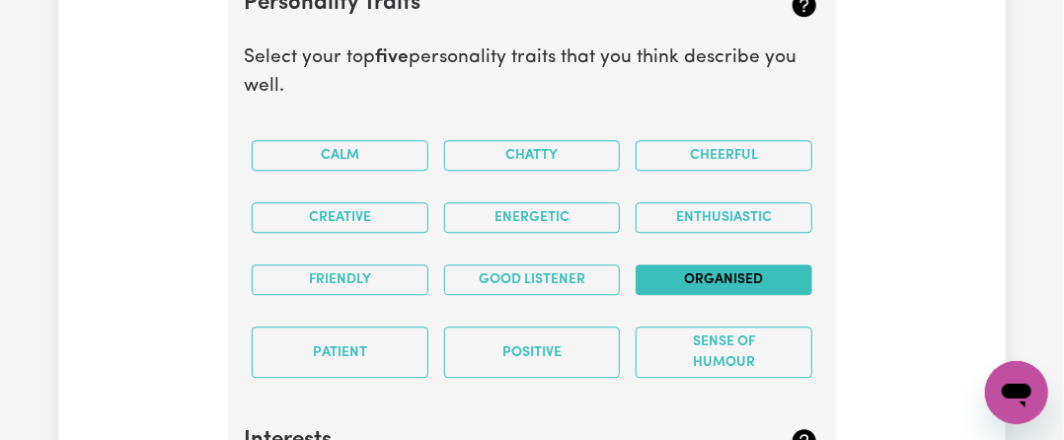
click at [699, 264] on button "Organised" at bounding box center [724, 279] width 177 height 31
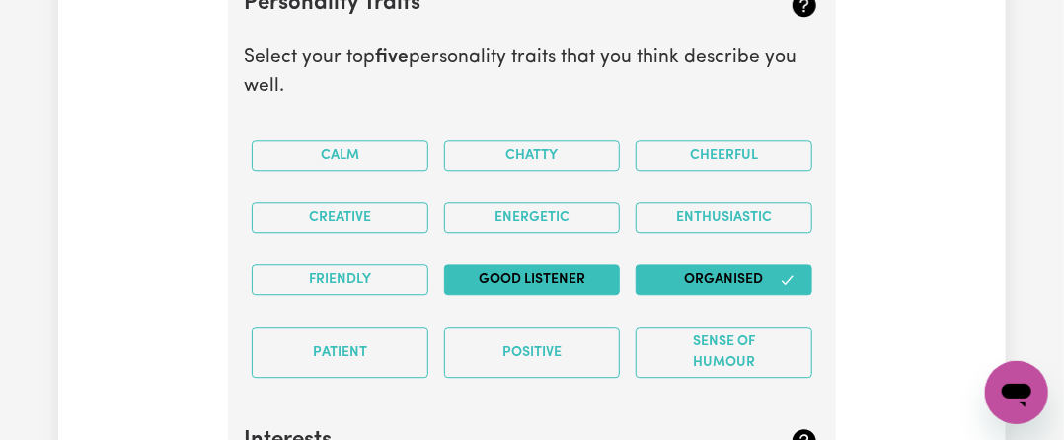
click at [537, 264] on button "Good Listener" at bounding box center [532, 279] width 177 height 31
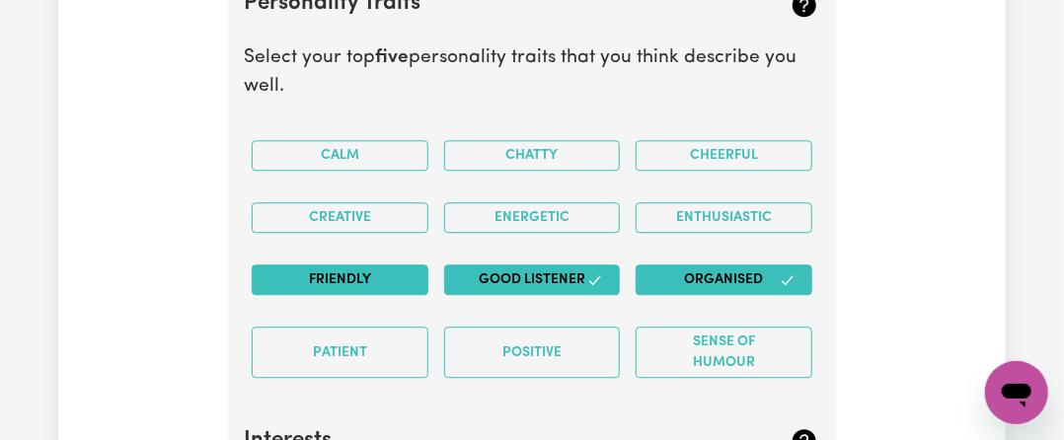
click at [387, 264] on button "Friendly" at bounding box center [340, 279] width 177 height 31
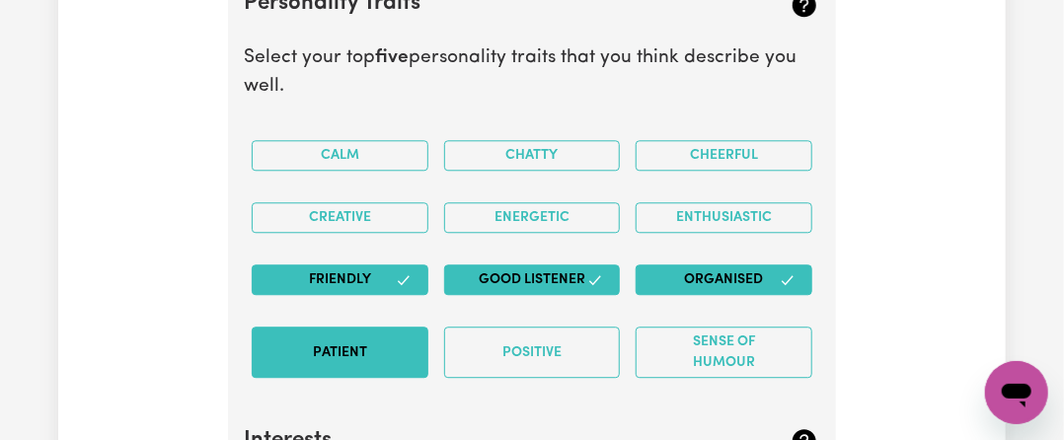
click at [370, 327] on button "Patient" at bounding box center [340, 352] width 177 height 51
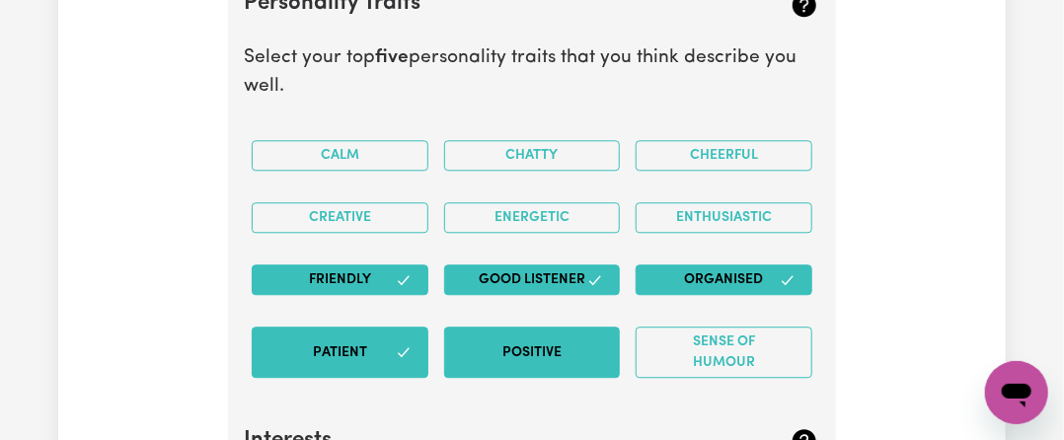
click at [577, 333] on button "Positive" at bounding box center [532, 352] width 177 height 51
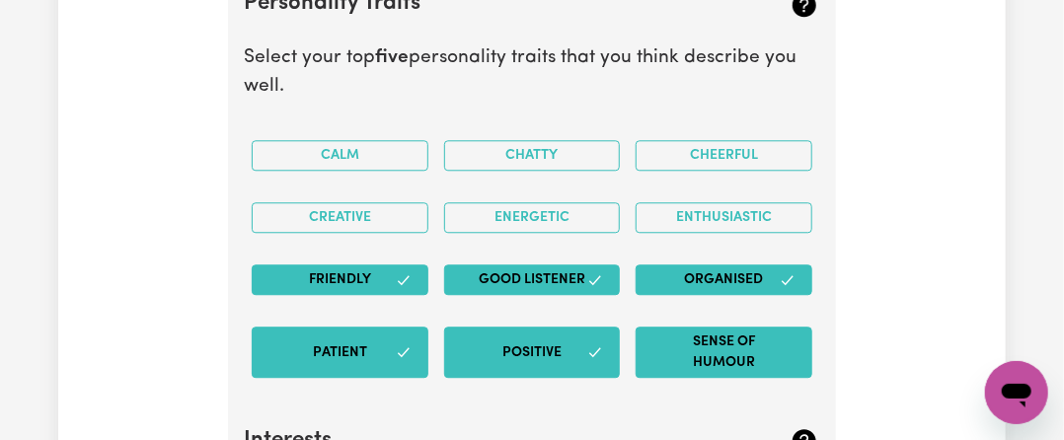
click at [750, 329] on button "Sense of Humour" at bounding box center [724, 352] width 177 height 51
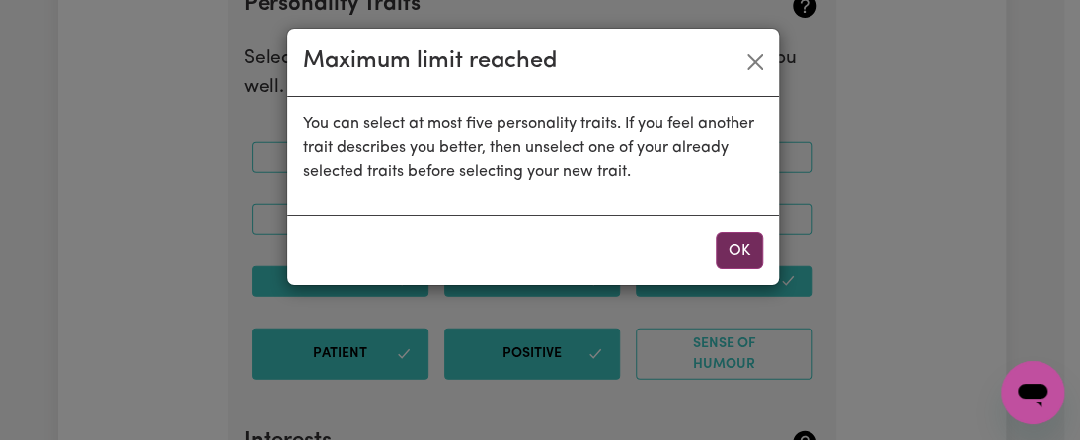
click at [738, 251] on button "OK" at bounding box center [738, 250] width 47 height 37
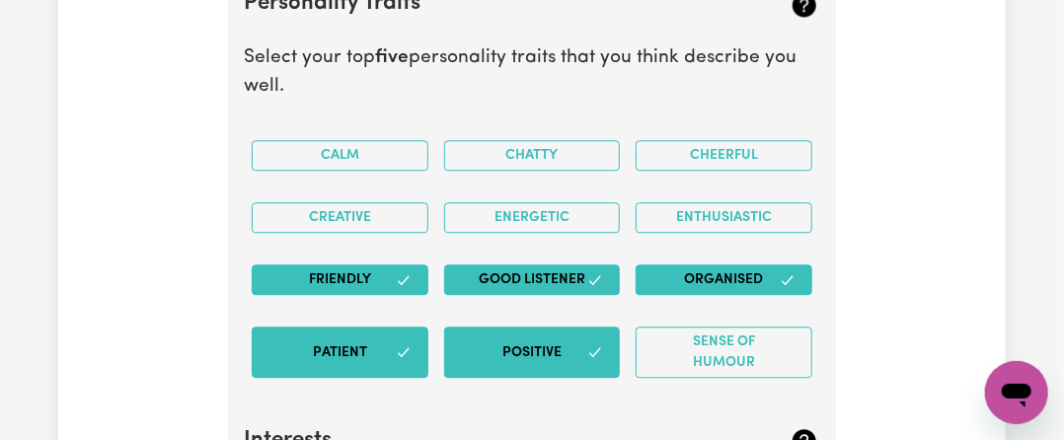
click at [373, 264] on button "Friendly" at bounding box center [340, 279] width 177 height 31
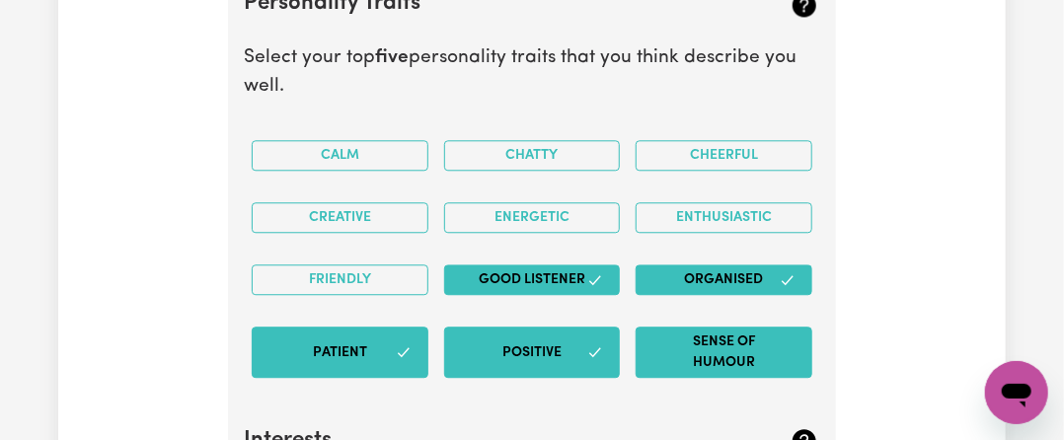
click at [770, 327] on button "Sense of Humour" at bounding box center [724, 352] width 177 height 51
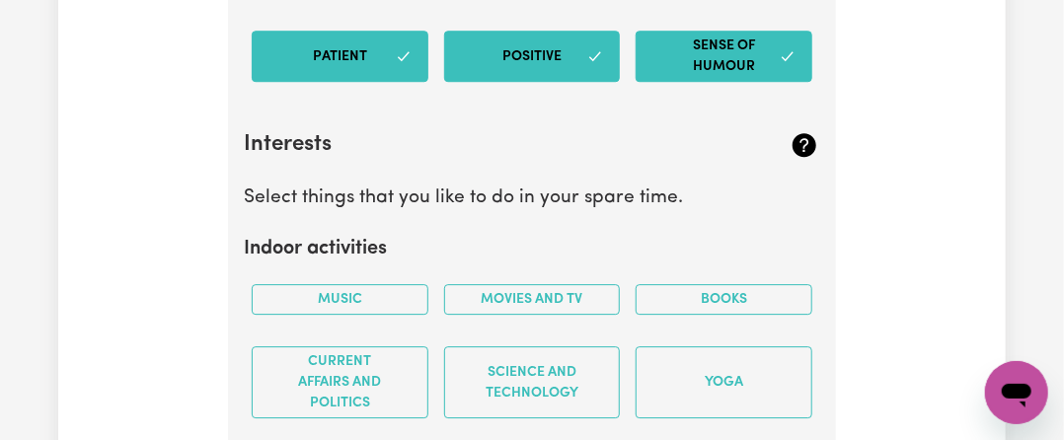
click at [343, 268] on div "Music" at bounding box center [340, 299] width 192 height 62
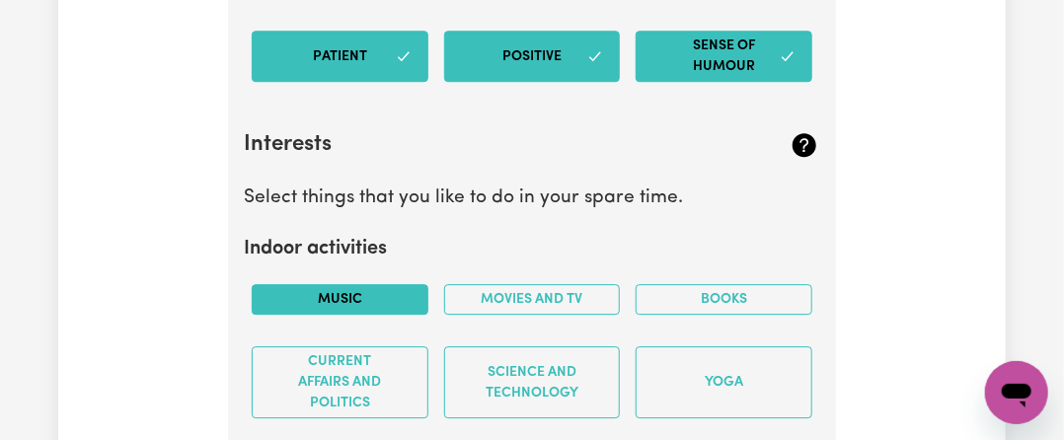
click at [343, 284] on button "Music" at bounding box center [340, 299] width 177 height 31
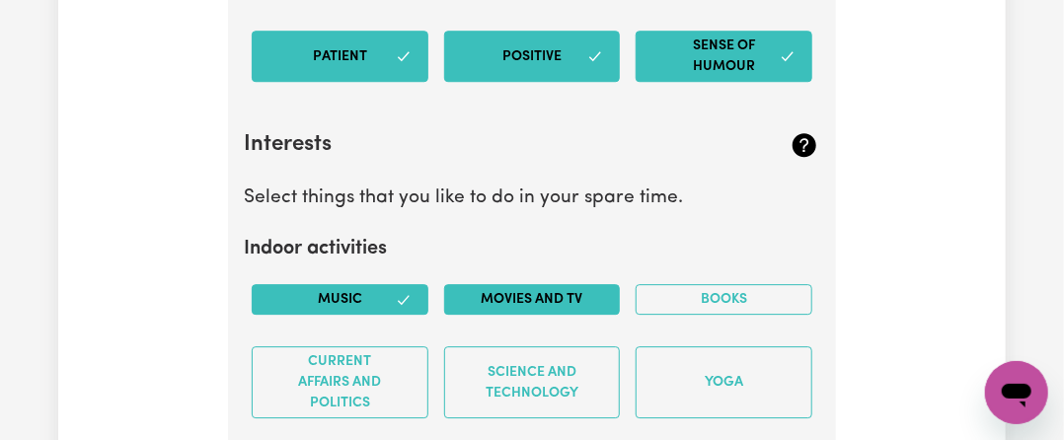
click at [537, 284] on button "Movies and TV" at bounding box center [532, 299] width 177 height 31
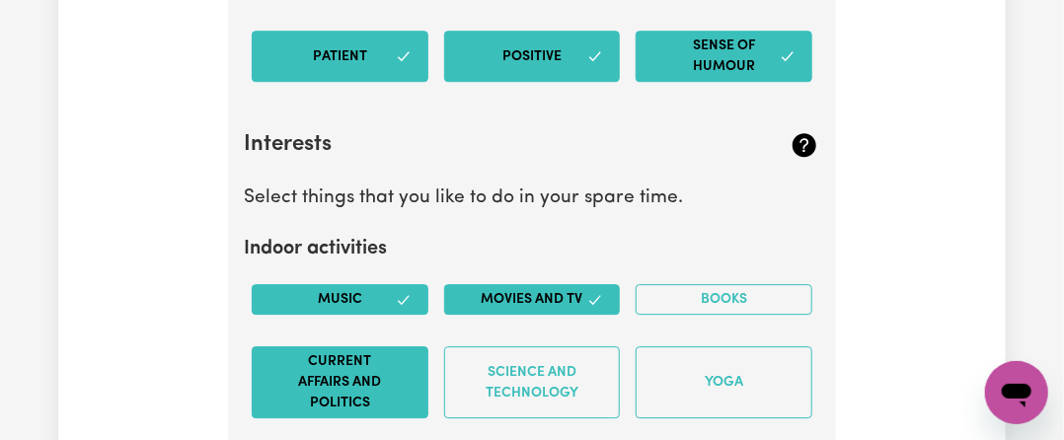
click at [351, 346] on button "Current Affairs and Politics" at bounding box center [340, 382] width 177 height 72
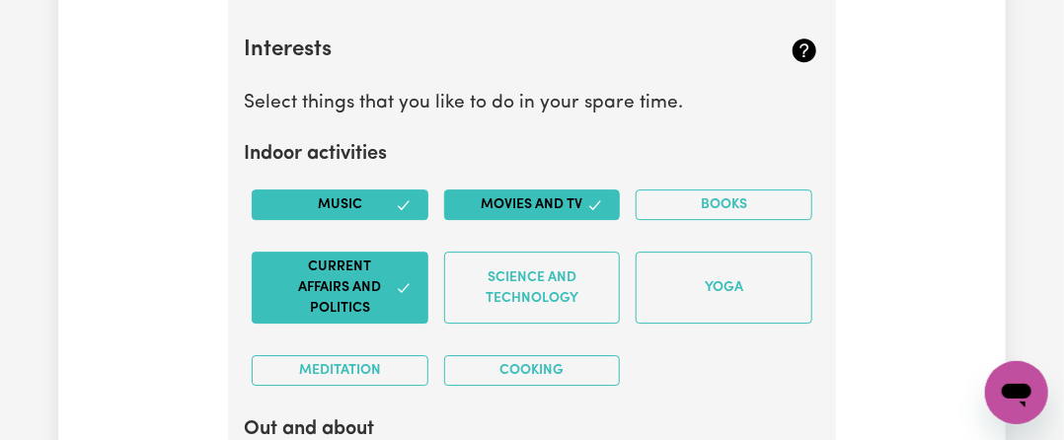
scroll to position [4869, 0]
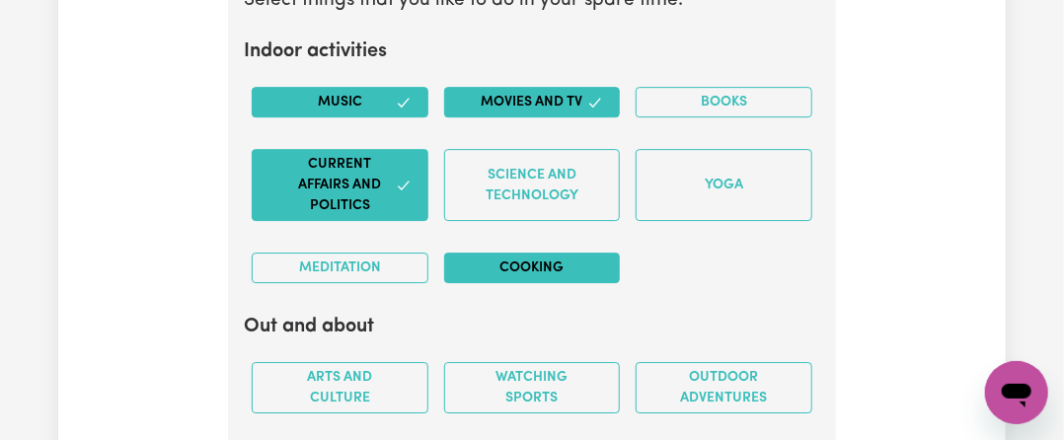
click at [485, 253] on button "Cooking" at bounding box center [532, 268] width 177 height 31
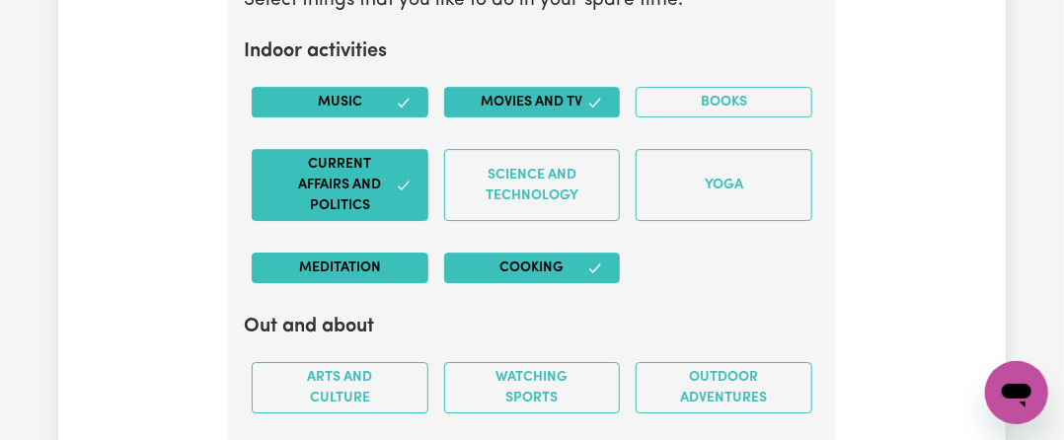
click at [338, 253] on button "Meditation" at bounding box center [340, 268] width 177 height 31
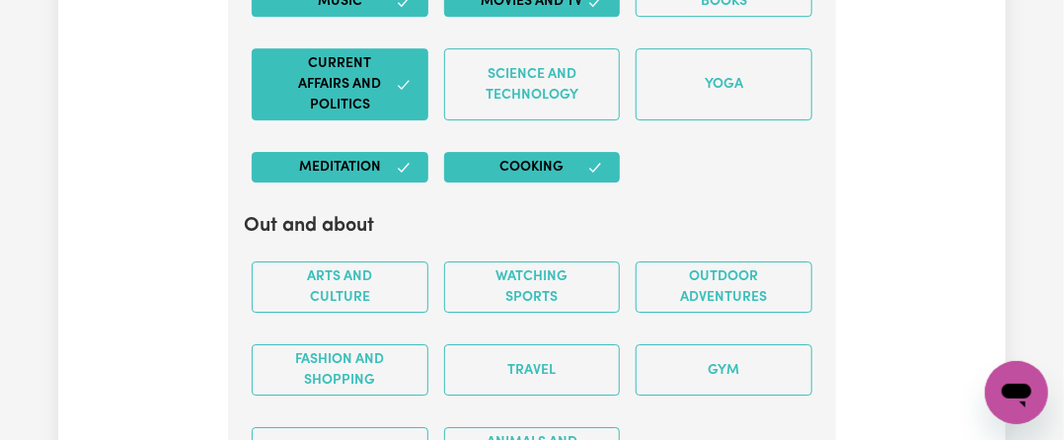
scroll to position [5066, 0]
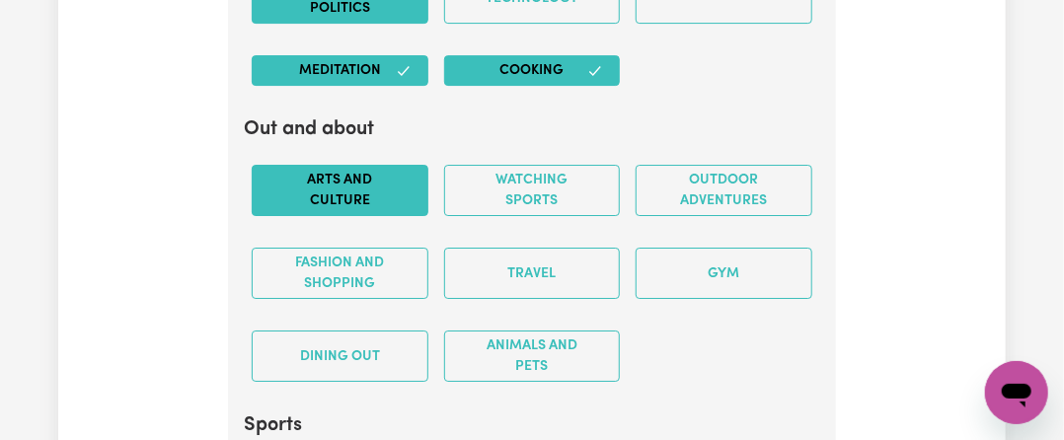
click at [411, 167] on button "Arts and Culture" at bounding box center [340, 190] width 177 height 51
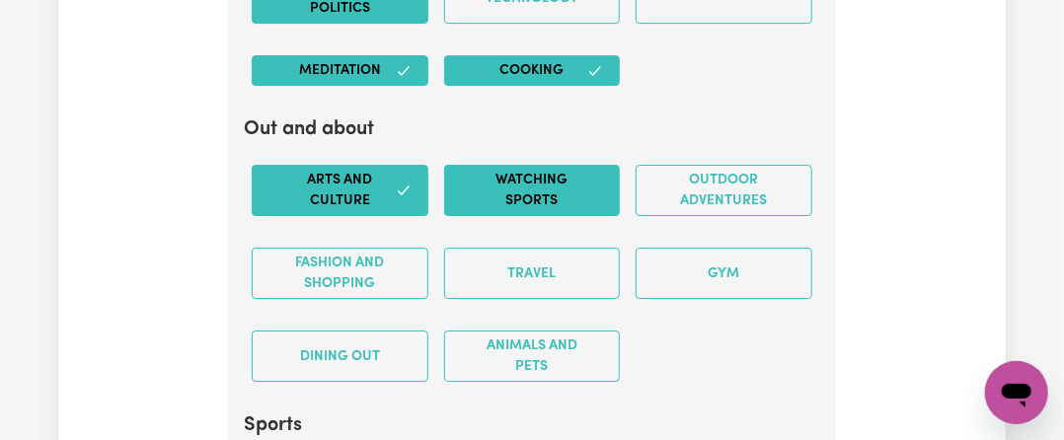
click at [504, 165] on button "Watching sports" at bounding box center [532, 190] width 177 height 51
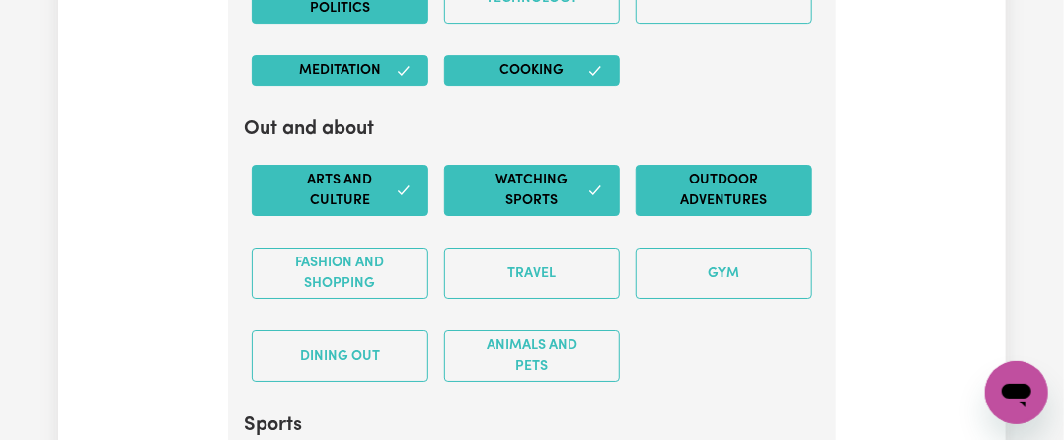
click at [691, 165] on button "Outdoor adventures" at bounding box center [724, 190] width 177 height 51
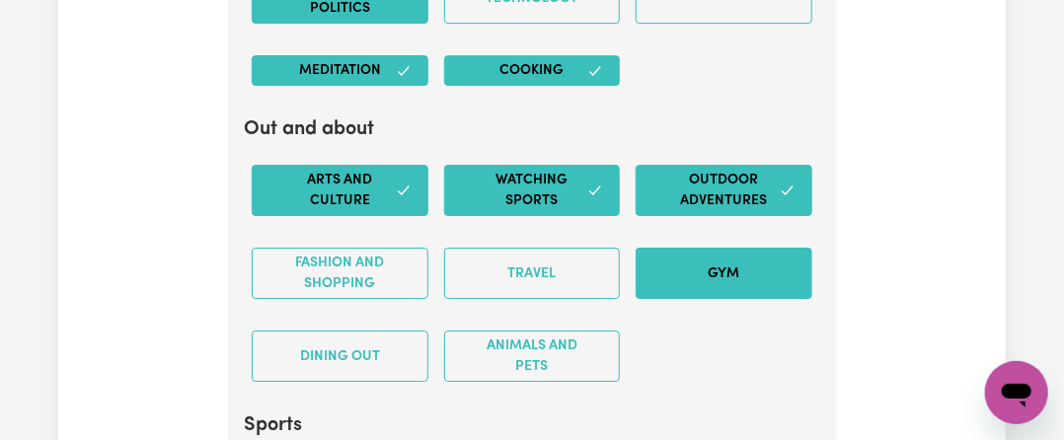
click at [691, 248] on button "Gym" at bounding box center [724, 273] width 177 height 51
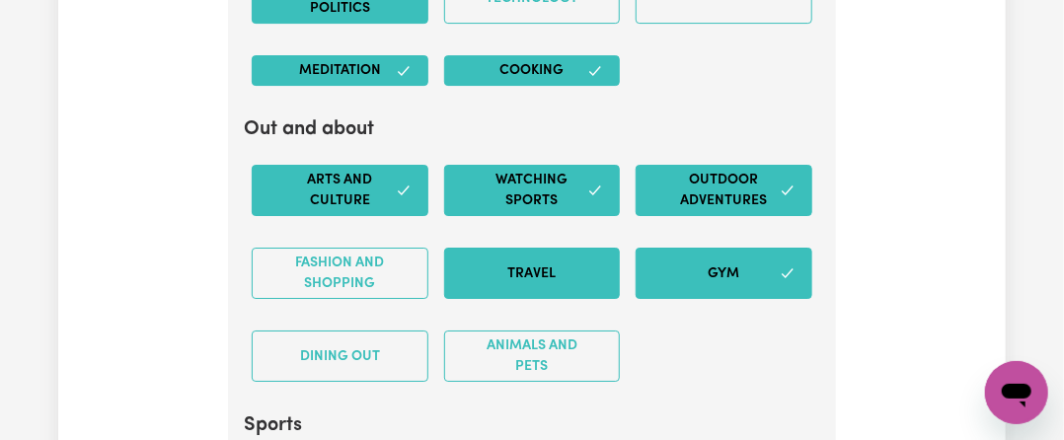
click at [544, 248] on button "Travel" at bounding box center [532, 273] width 177 height 51
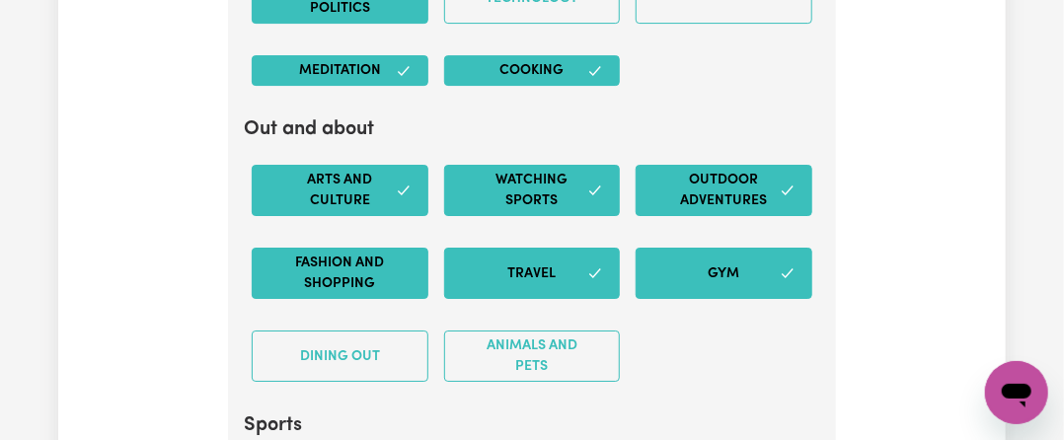
click at [268, 248] on button "Fashion and shopping" at bounding box center [340, 273] width 177 height 51
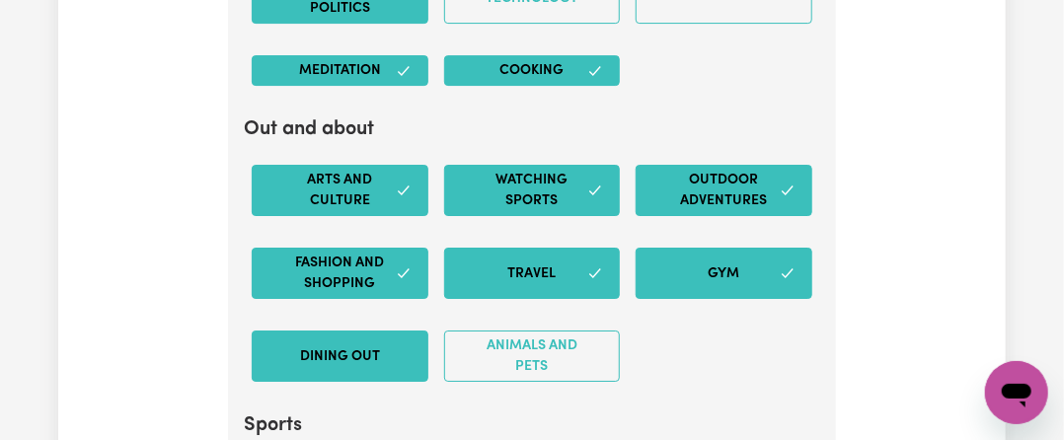
drag, startPoint x: 305, startPoint y: 324, endPoint x: 326, endPoint y: 325, distance: 20.7
click at [308, 331] on button "Dining out" at bounding box center [340, 356] width 177 height 51
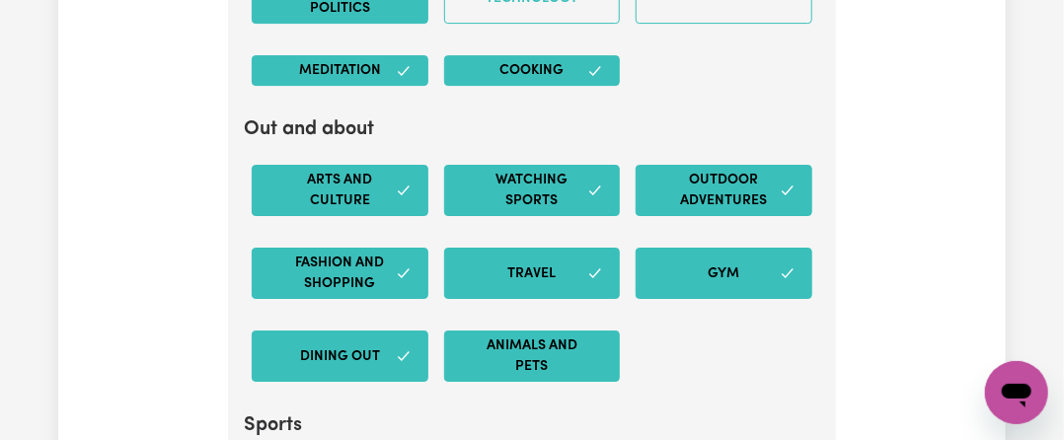
click at [476, 331] on button "Animals and pets" at bounding box center [532, 356] width 177 height 51
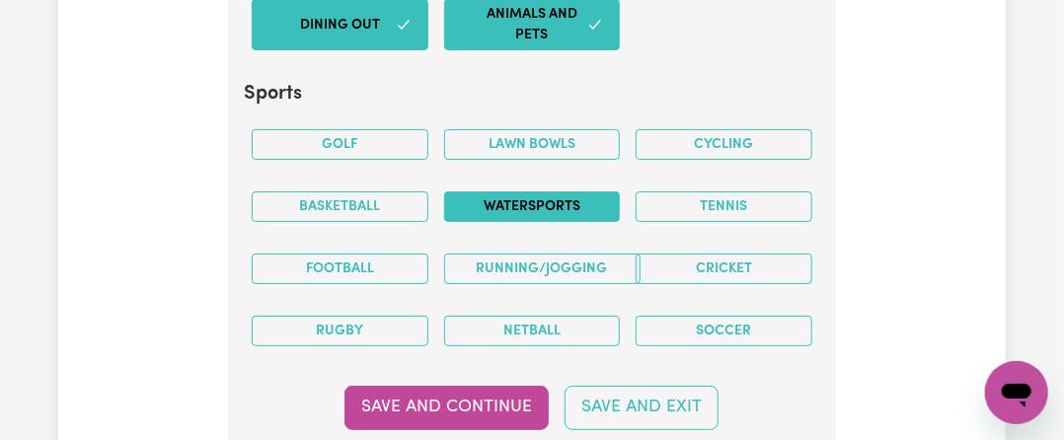
scroll to position [5461, 0]
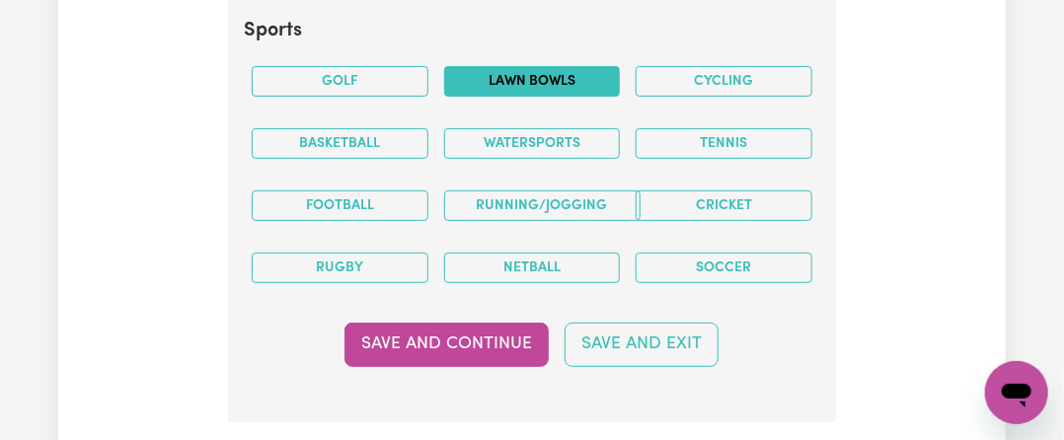
click at [529, 66] on button "Lawn bowls" at bounding box center [532, 81] width 177 height 31
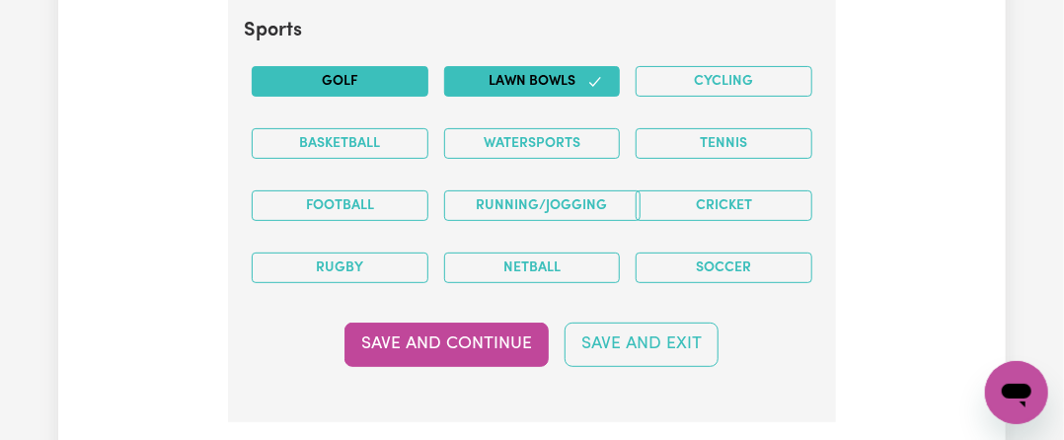
click at [323, 66] on button "Golf" at bounding box center [340, 81] width 177 height 31
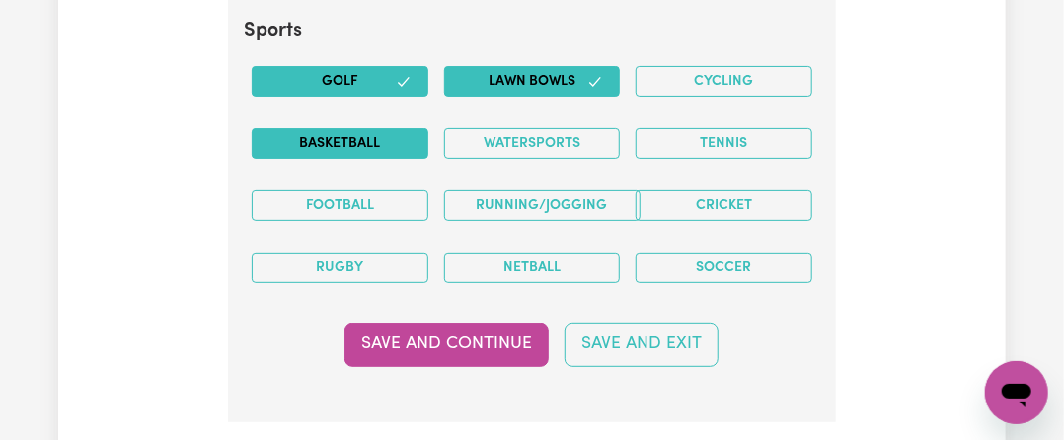
click at [333, 128] on button "Basketball" at bounding box center [340, 143] width 177 height 31
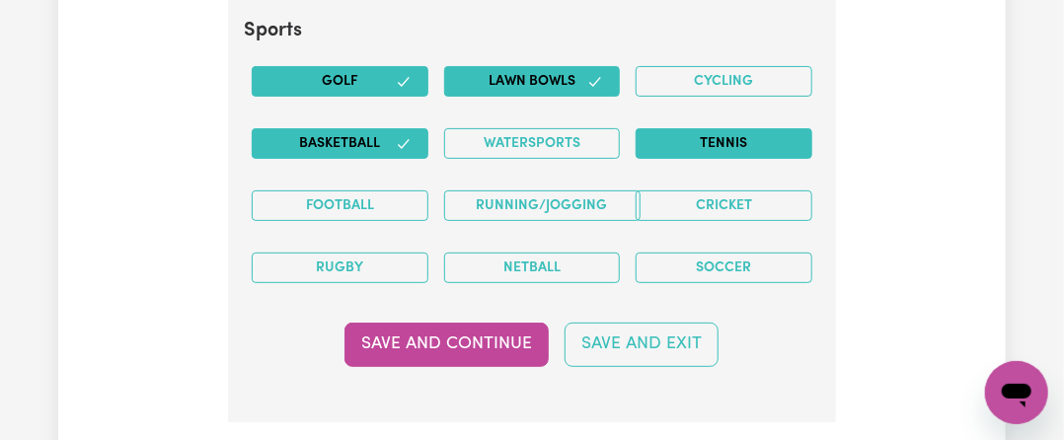
click at [722, 128] on button "Tennis" at bounding box center [724, 143] width 177 height 31
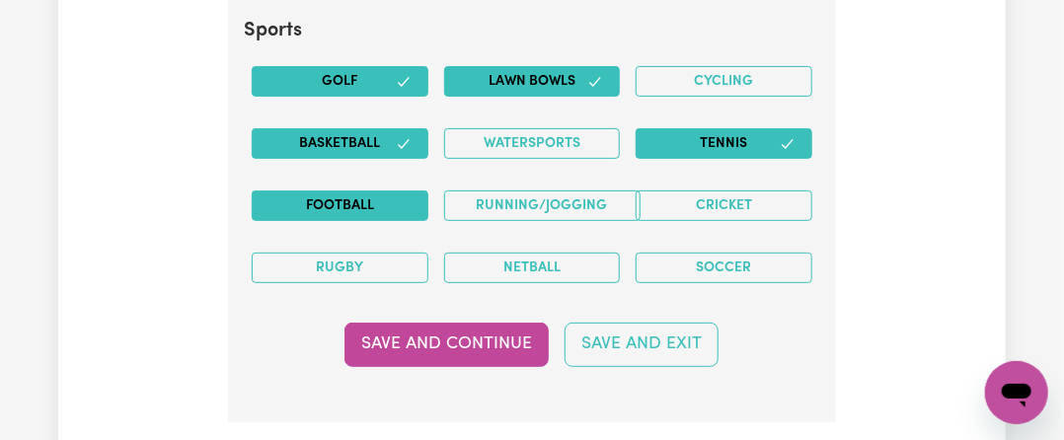
click at [363, 190] on button "Football" at bounding box center [340, 205] width 177 height 31
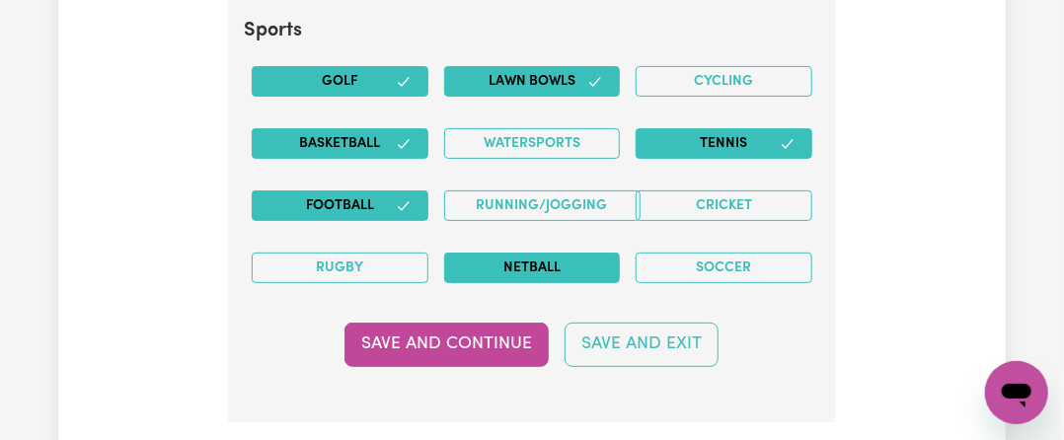
click at [509, 253] on button "Netball" at bounding box center [532, 268] width 177 height 31
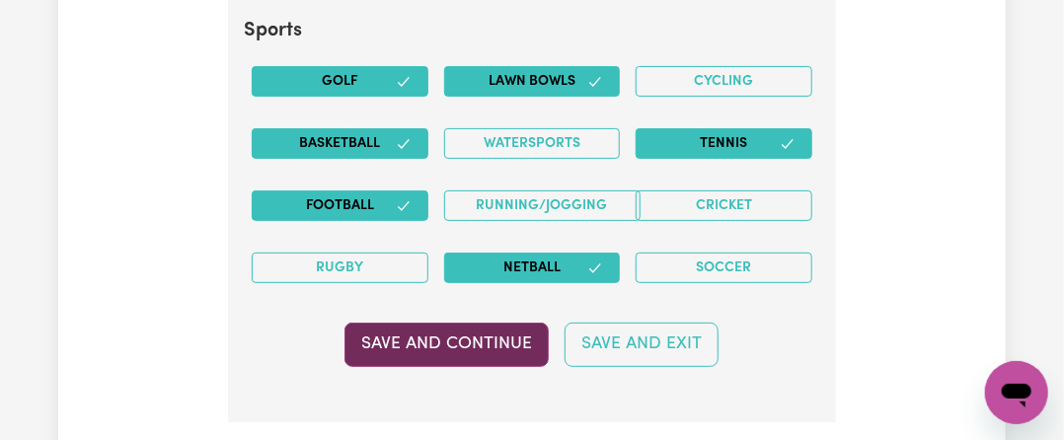
click at [516, 323] on button "Save and Continue" at bounding box center [446, 344] width 204 height 43
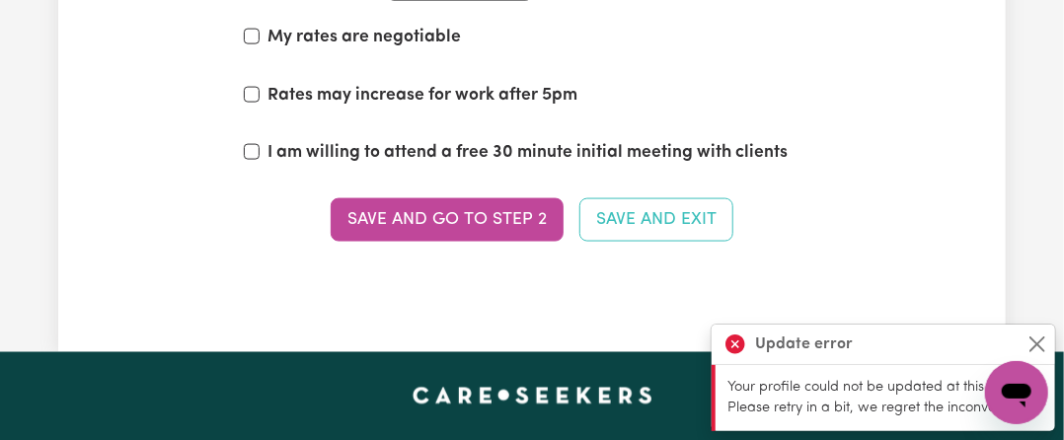
scroll to position [6349, 0]
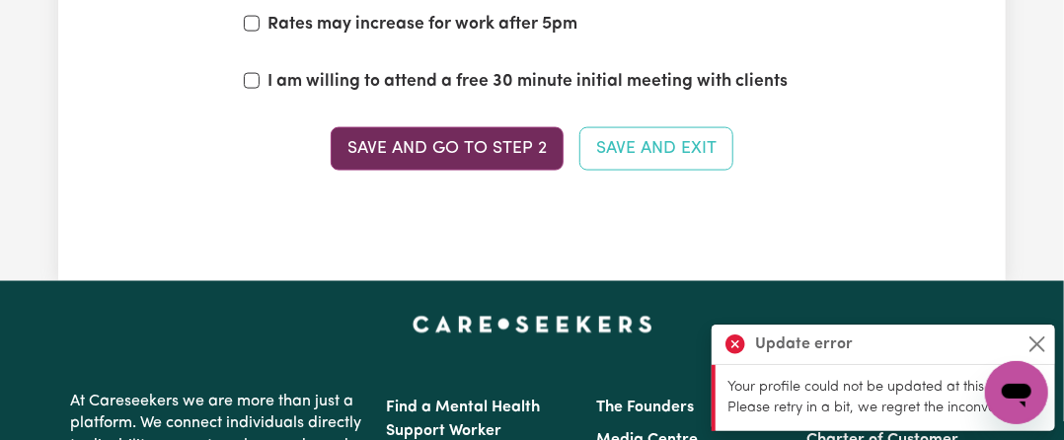
click at [473, 127] on button "Save and go to Step 2" at bounding box center [447, 148] width 233 height 43
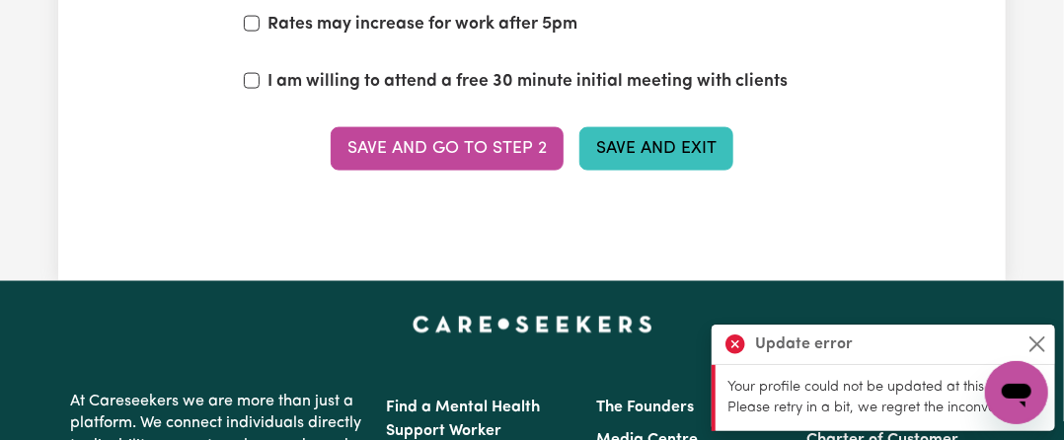
click at [688, 127] on button "Save and Exit" at bounding box center [656, 148] width 154 height 43
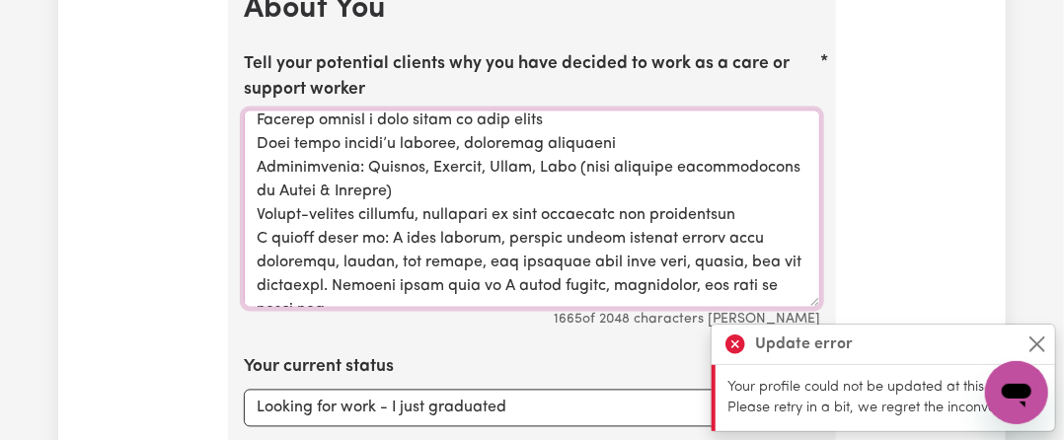
scroll to position [550, 0]
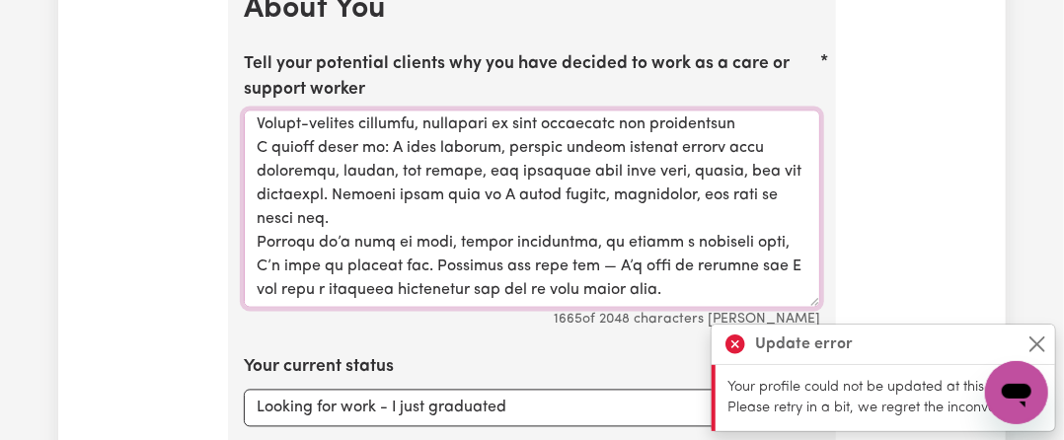
drag, startPoint x: 255, startPoint y: 90, endPoint x: 749, endPoint y: 298, distance: 536.5
click at [749, 298] on div "Tell your potential clients why you have decided to work as a care or support w…" at bounding box center [532, 191] width 576 height 281
click at [1046, 350] on button "Close" at bounding box center [1037, 345] width 24 height 24
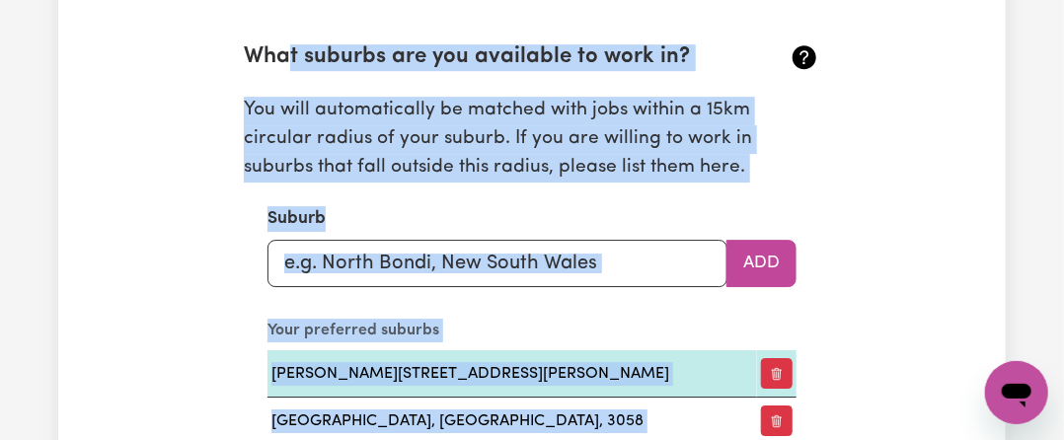
scroll to position [2104, 0]
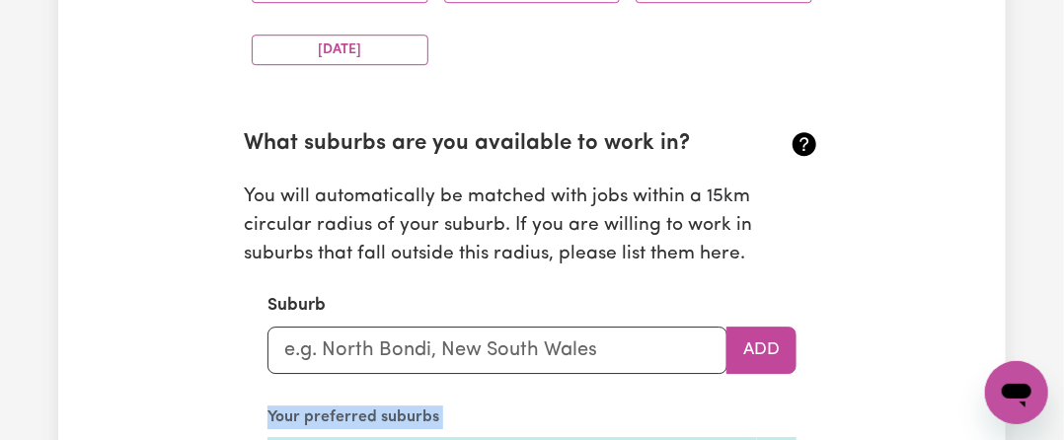
drag, startPoint x: 273, startPoint y: 284, endPoint x: 272, endPoint y: 387, distance: 102.6
copy section "Your preferred suburbs PASCOE VALE, Victoria, 3044 COBURG, Victoria, 3058 BRUNS…"
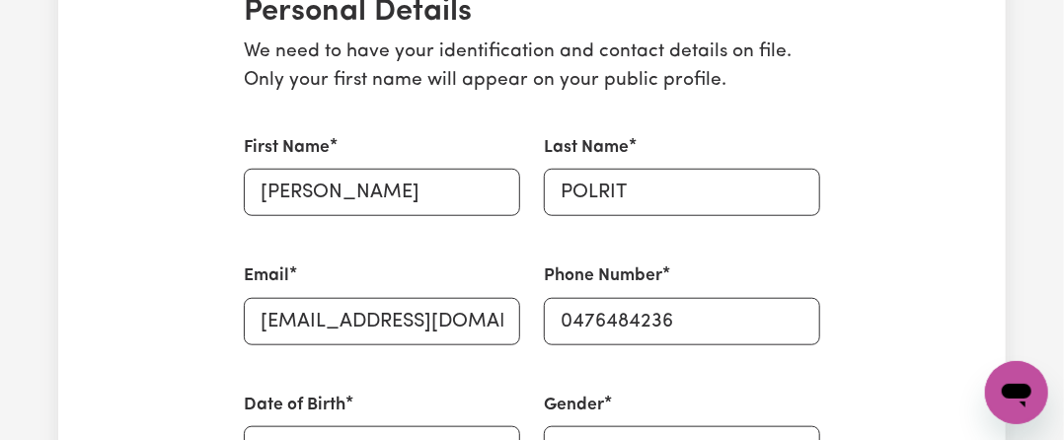
scroll to position [0, 0]
